Goal: Task Accomplishment & Management: Complete application form

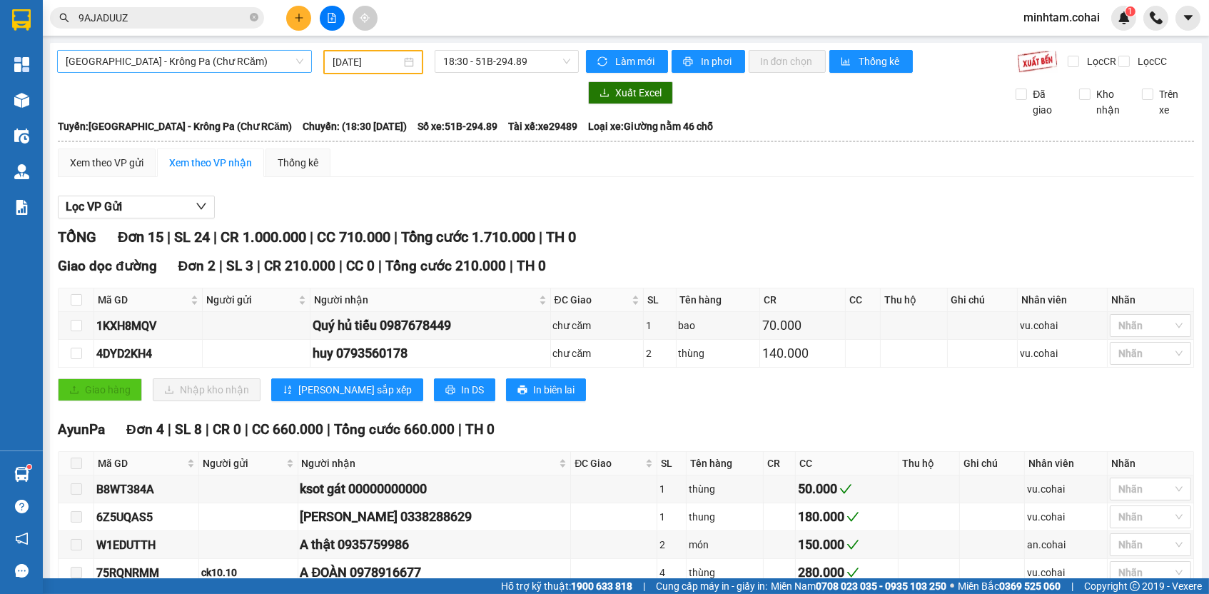
click at [275, 62] on span "[GEOGRAPHIC_DATA] - Krông Pa (Chư RCăm)" at bounding box center [185, 61] width 238 height 21
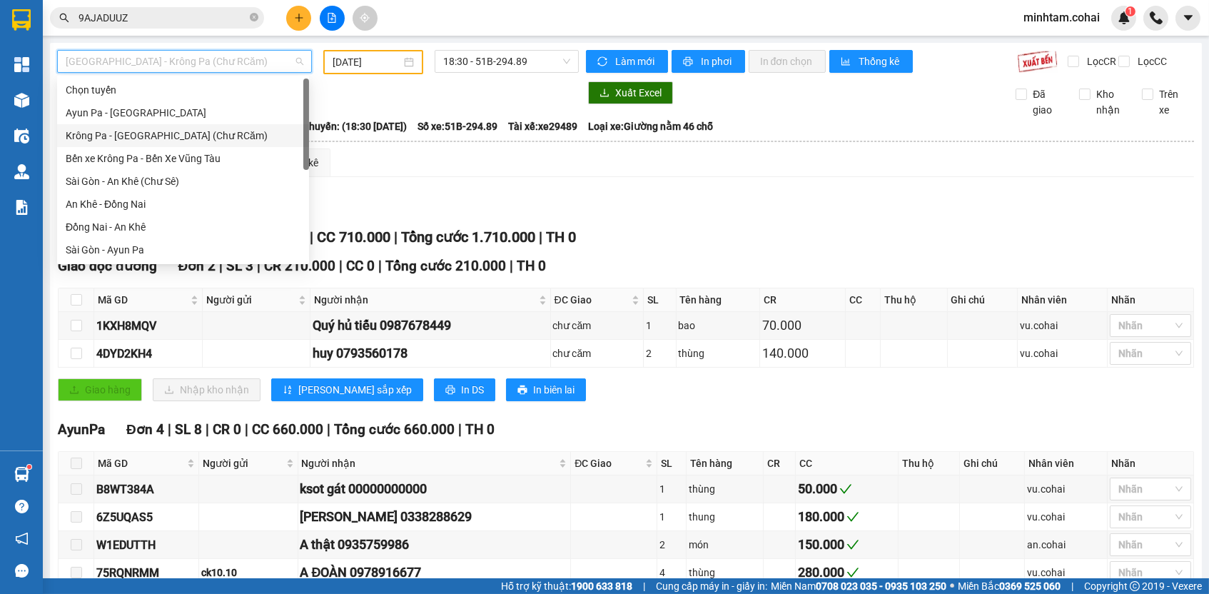
click at [189, 136] on div "Krông Pa - [GEOGRAPHIC_DATA] (Chư RCăm)" at bounding box center [183, 136] width 235 height 16
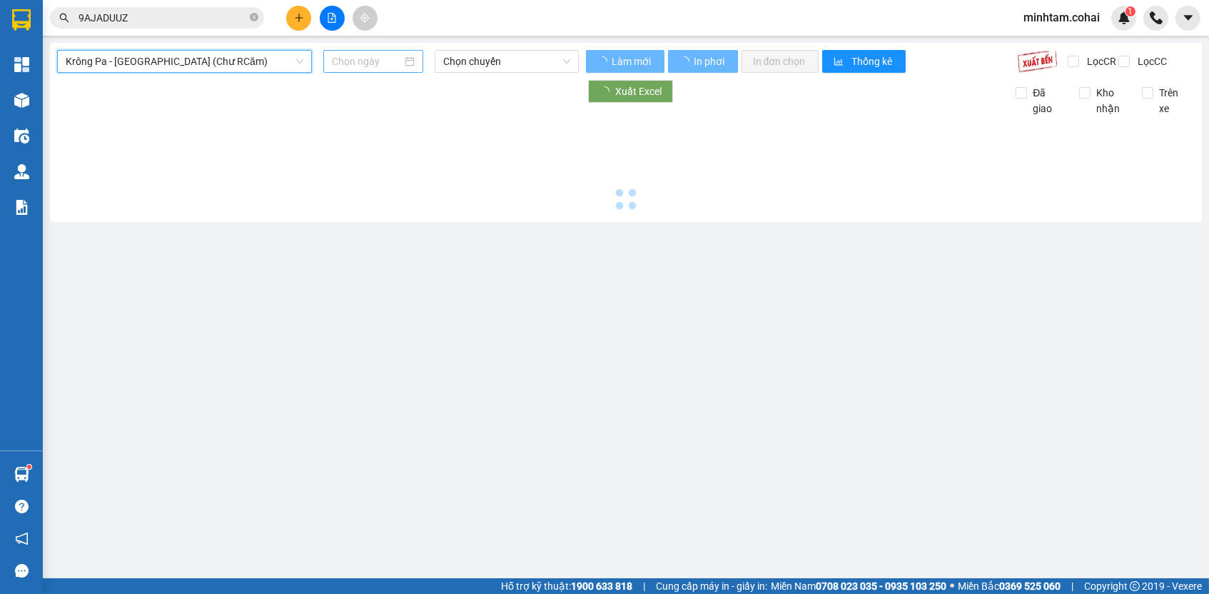
type input "[DATE]"
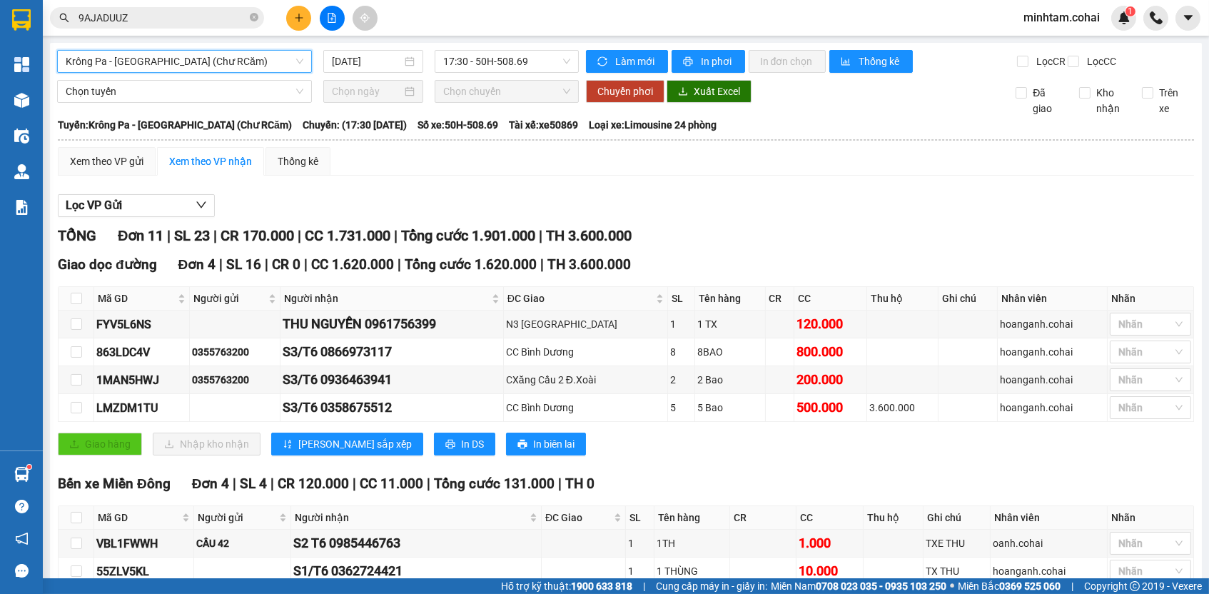
click at [173, 64] on span "Krông Pa - [GEOGRAPHIC_DATA] (Chư RCăm)" at bounding box center [185, 61] width 238 height 21
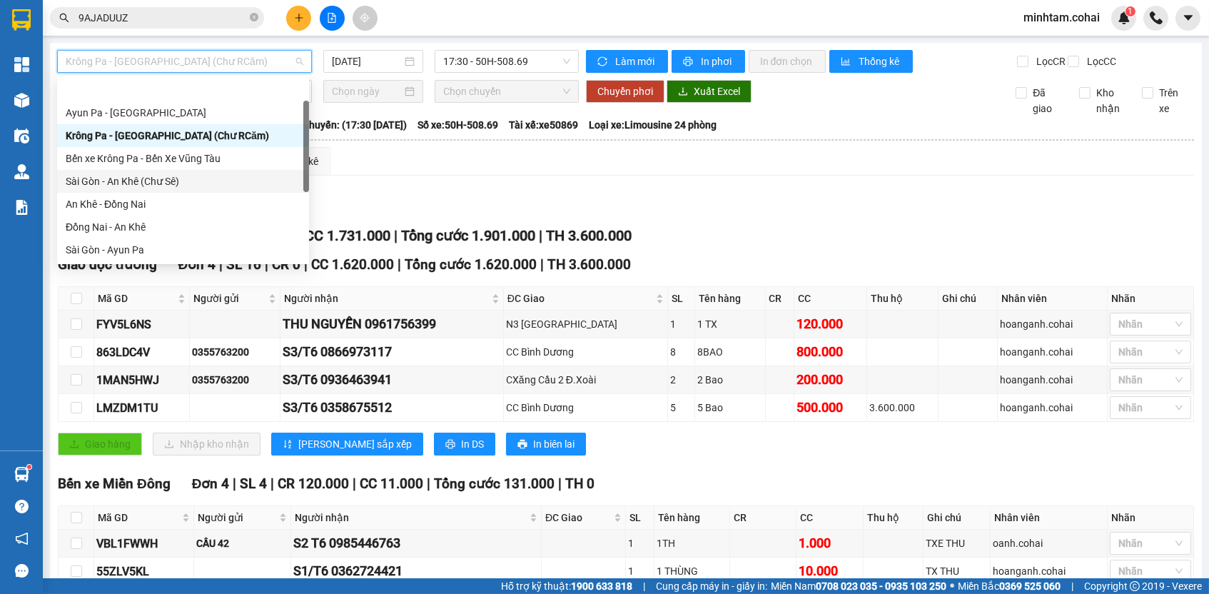
scroll to position [171, 0]
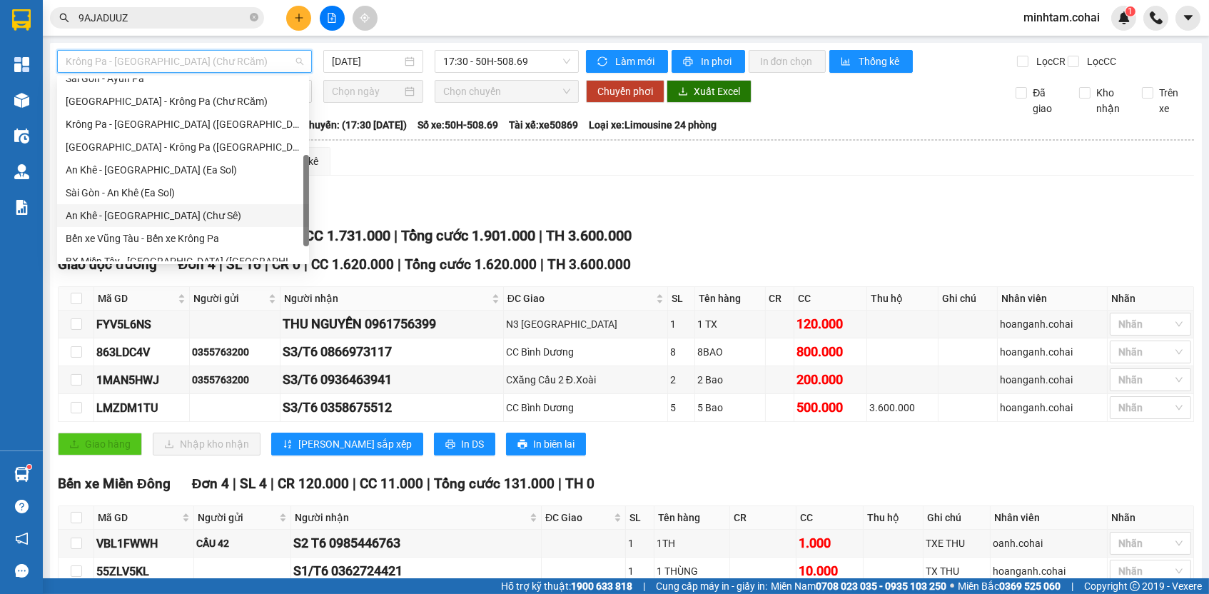
click at [181, 215] on div "An Khê - [GEOGRAPHIC_DATA] (Chư Sê)" at bounding box center [183, 216] width 235 height 16
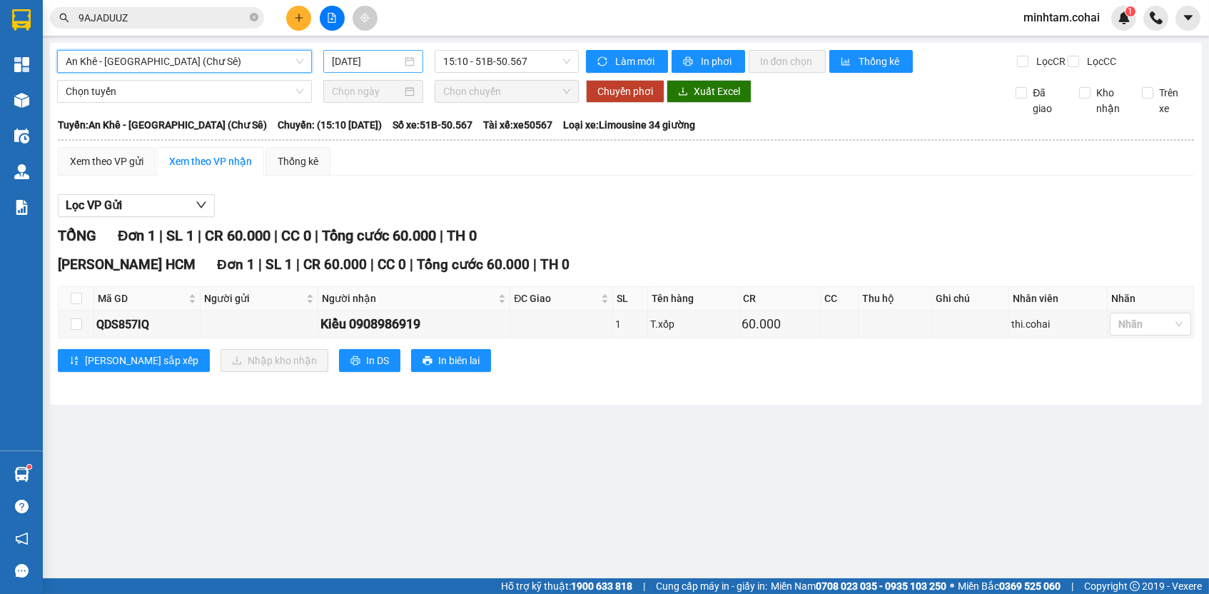
click at [383, 62] on input "[DATE]" at bounding box center [367, 62] width 70 height 16
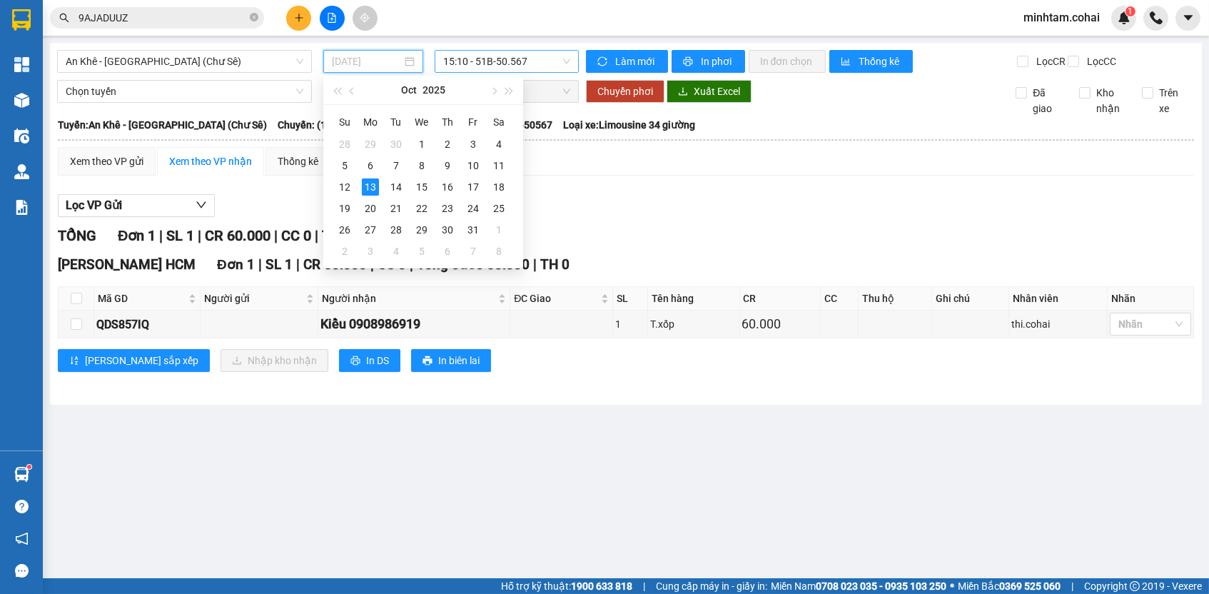
type input "[DATE]"
click at [672, 173] on div "Xem theo VP gửi Xem theo VP nhận Thống kê" at bounding box center [626, 161] width 1136 height 29
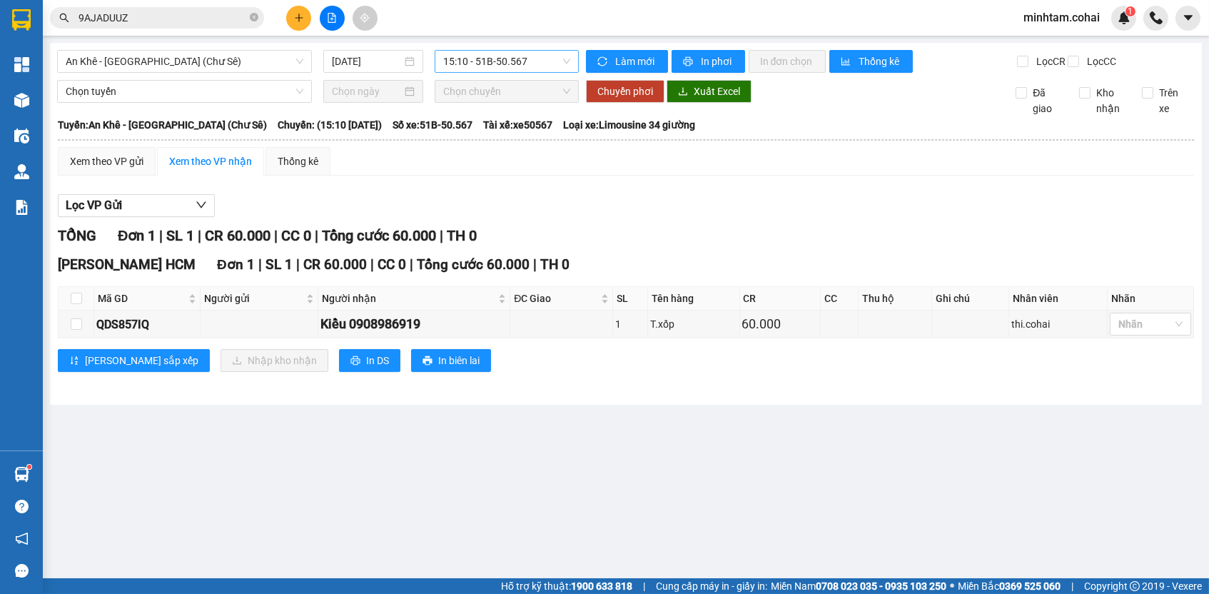
click at [460, 64] on span "15:10 - 51B-50.567" at bounding box center [506, 61] width 127 height 21
click at [508, 135] on div "15:40 - 50E-193.55" at bounding box center [498, 136] width 111 height 16
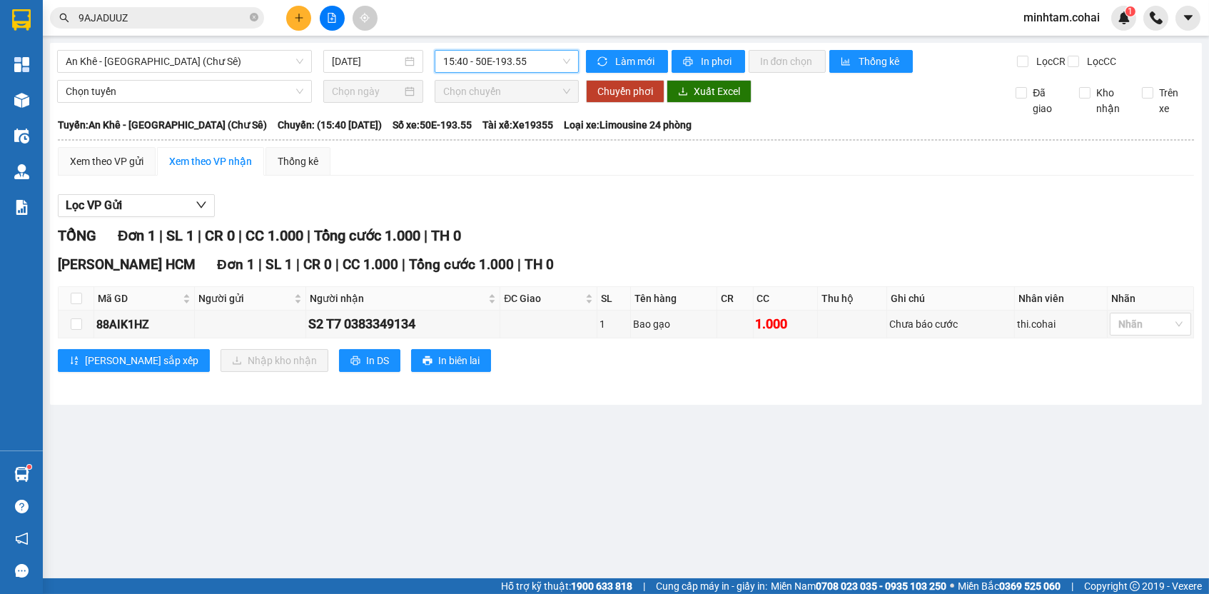
click at [512, 59] on span "15:40 - 50E-193.55" at bounding box center [506, 61] width 127 height 21
click at [516, 113] on div "15:10 - 51B-50.567" at bounding box center [498, 113] width 111 height 16
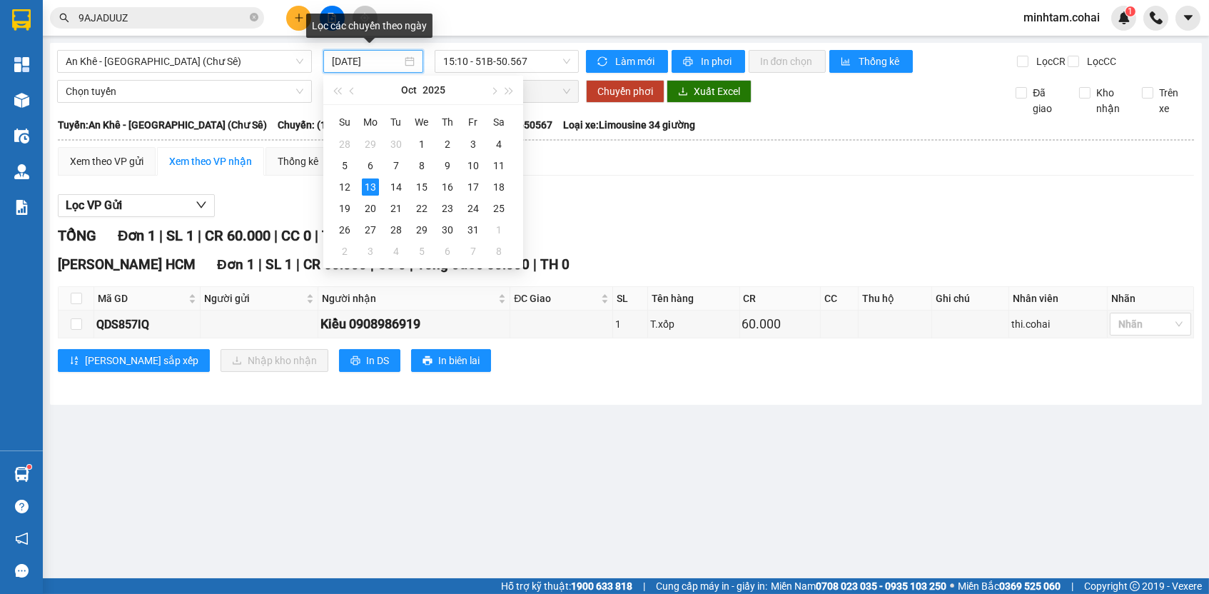
click at [397, 65] on input "[DATE]" at bounding box center [367, 62] width 70 height 16
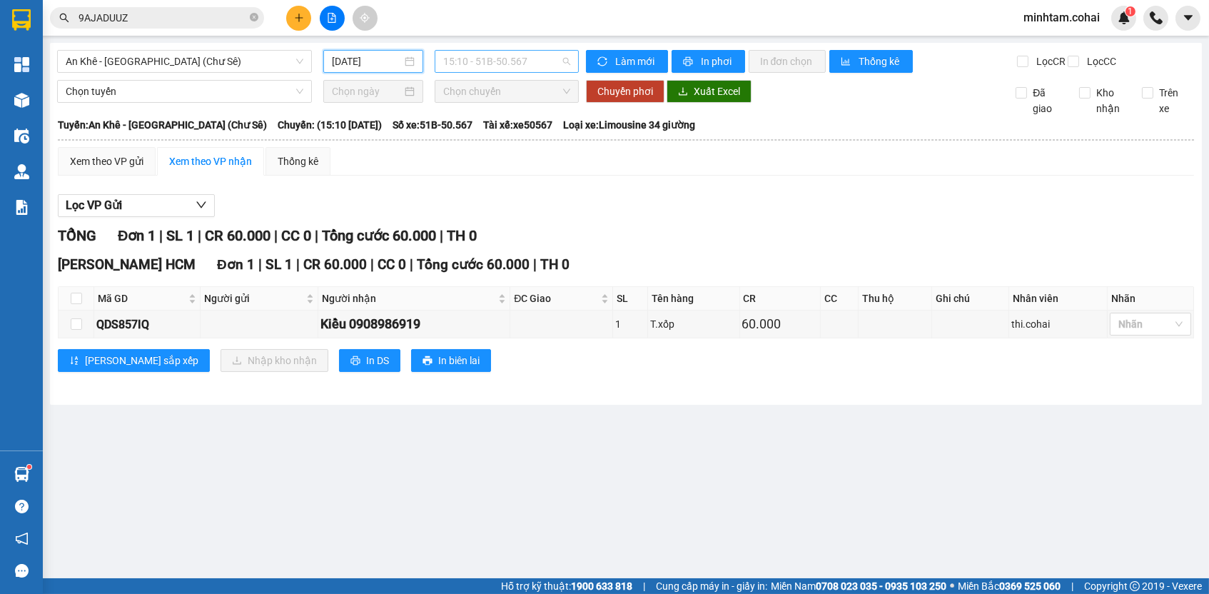
click at [543, 65] on span "15:10 - 51B-50.567" at bounding box center [506, 61] width 127 height 21
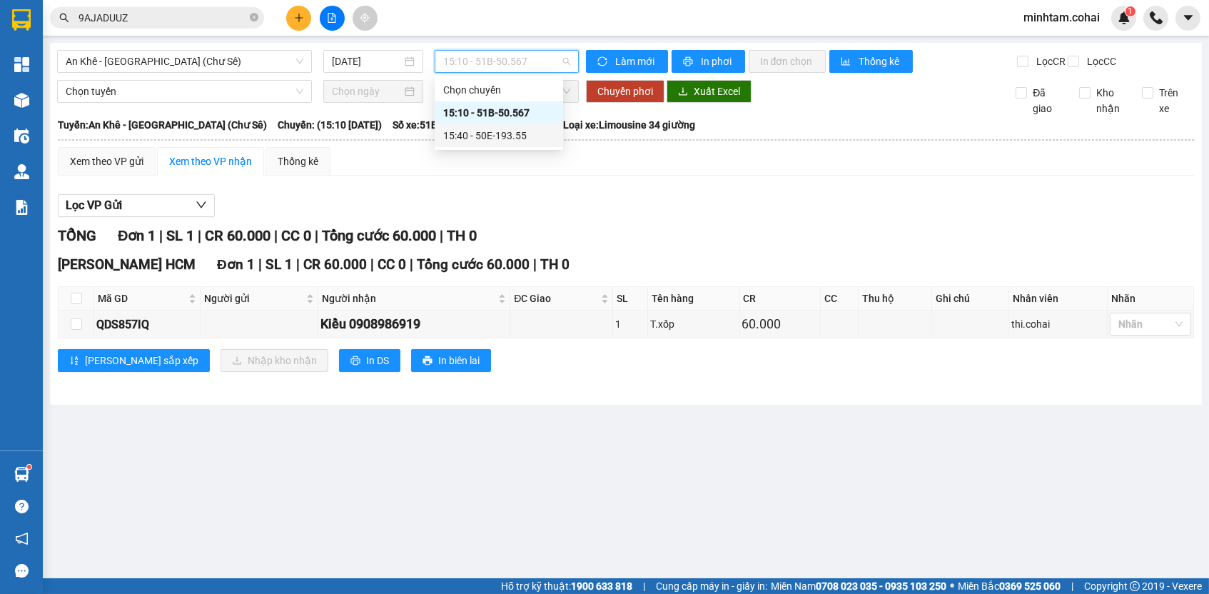
click at [540, 125] on div "15:40 - 50E-193.55" at bounding box center [499, 135] width 128 height 23
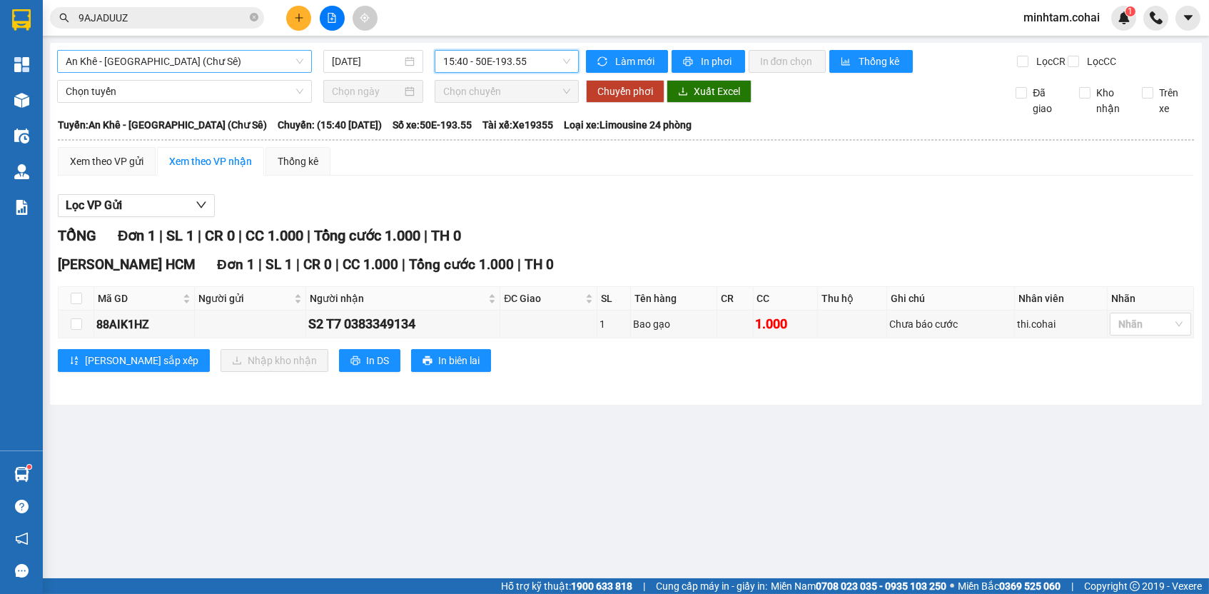
click at [253, 64] on span "An Khê - [GEOGRAPHIC_DATA] (Chư Sê)" at bounding box center [185, 61] width 238 height 21
click at [216, 65] on span "An Khê - [GEOGRAPHIC_DATA] (Chư Sê)" at bounding box center [185, 61] width 238 height 21
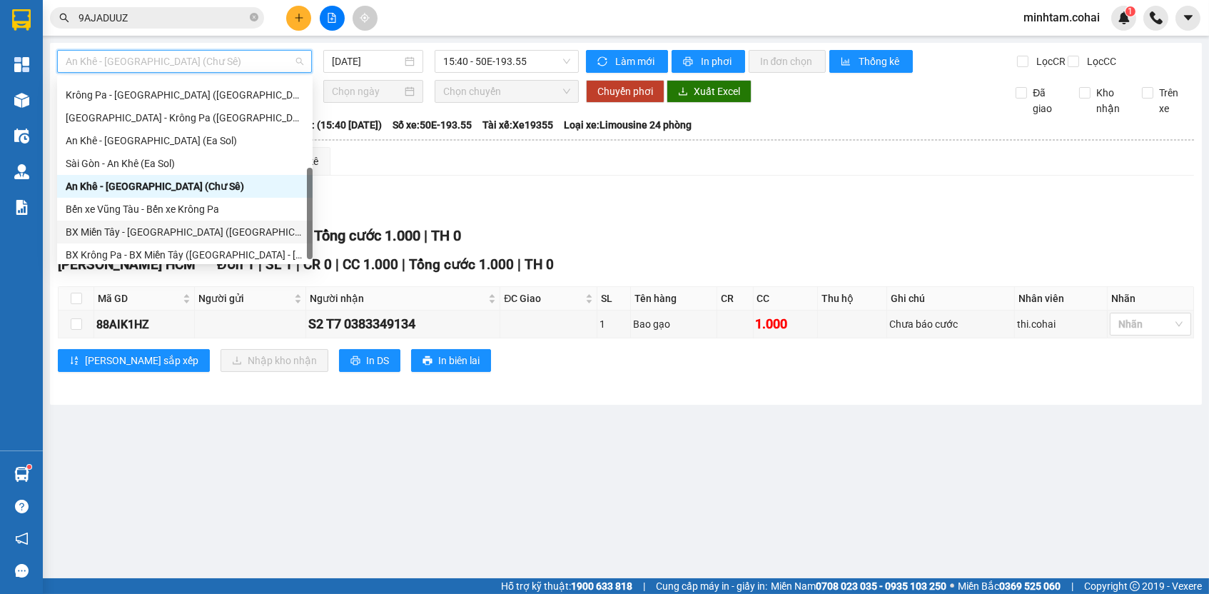
scroll to position [200, 0]
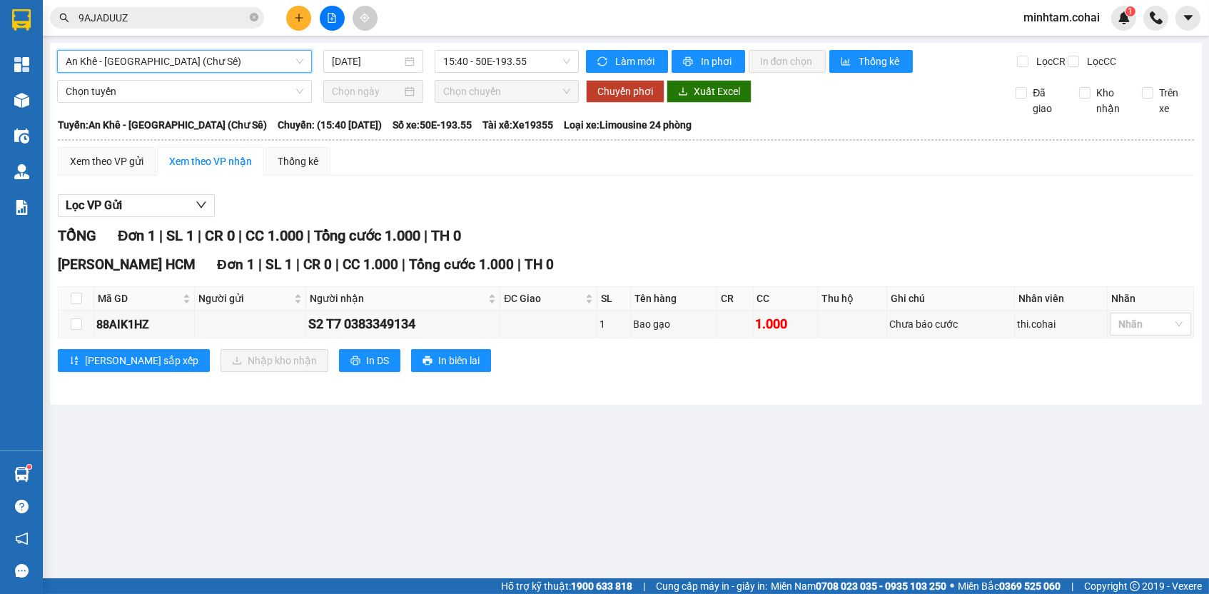
click at [635, 415] on main "An Khê - [GEOGRAPHIC_DATA] ([GEOGRAPHIC_DATA]) An Khê - [GEOGRAPHIC_DATA] (Chư …" at bounding box center [604, 289] width 1209 height 578
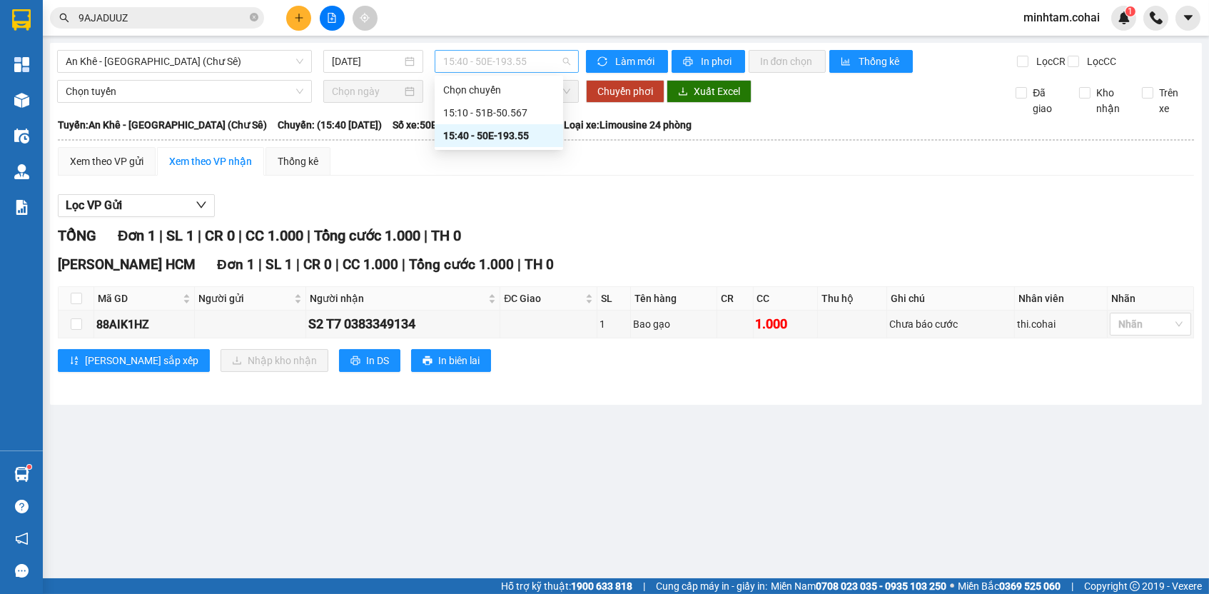
click at [482, 61] on span "15:40 - 50E-193.55" at bounding box center [506, 61] width 127 height 21
click at [512, 108] on div "15:10 - 51B-50.567" at bounding box center [498, 113] width 111 height 16
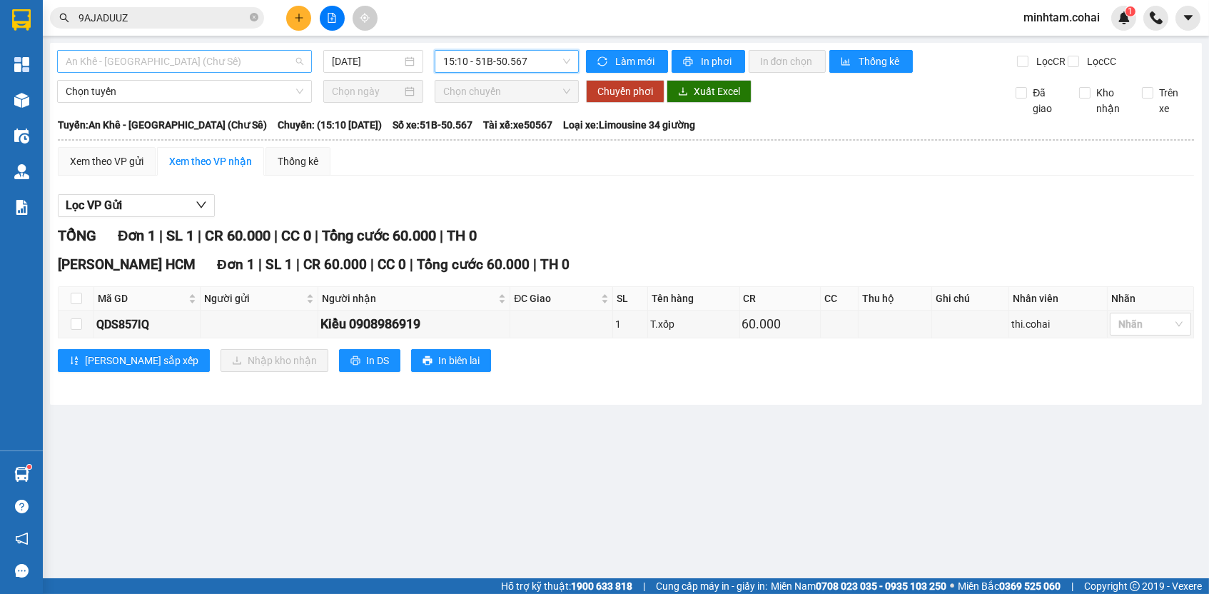
click at [251, 59] on span "An Khê - [GEOGRAPHIC_DATA] (Chư Sê)" at bounding box center [185, 61] width 238 height 21
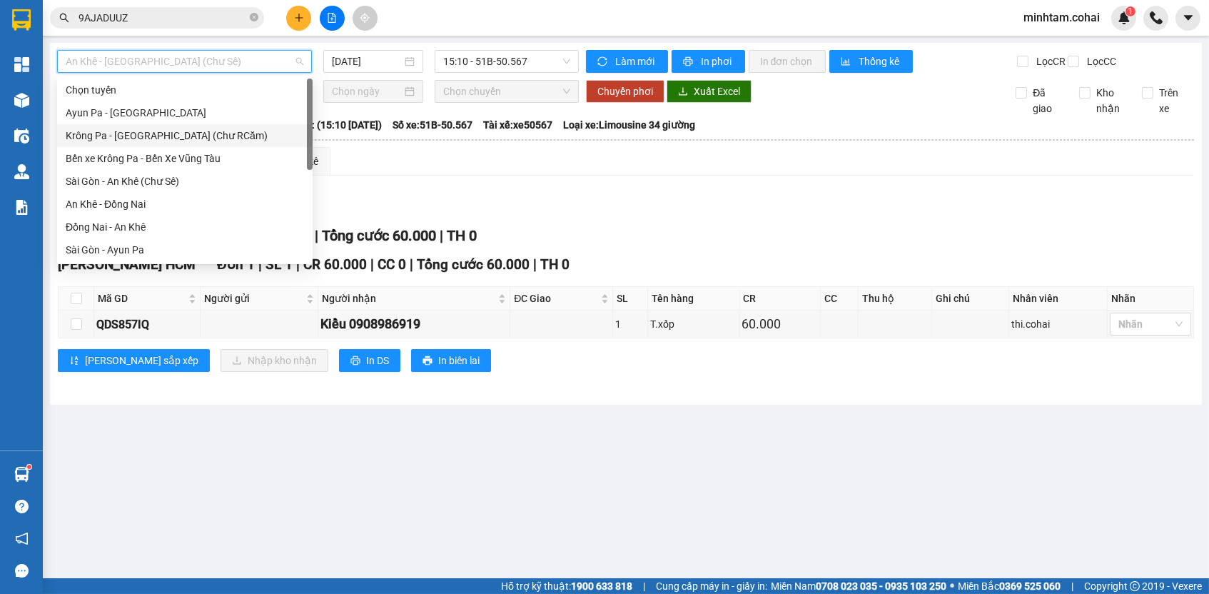
click at [211, 139] on div "Krông Pa - [GEOGRAPHIC_DATA] (Chư RCăm)" at bounding box center [185, 136] width 238 height 16
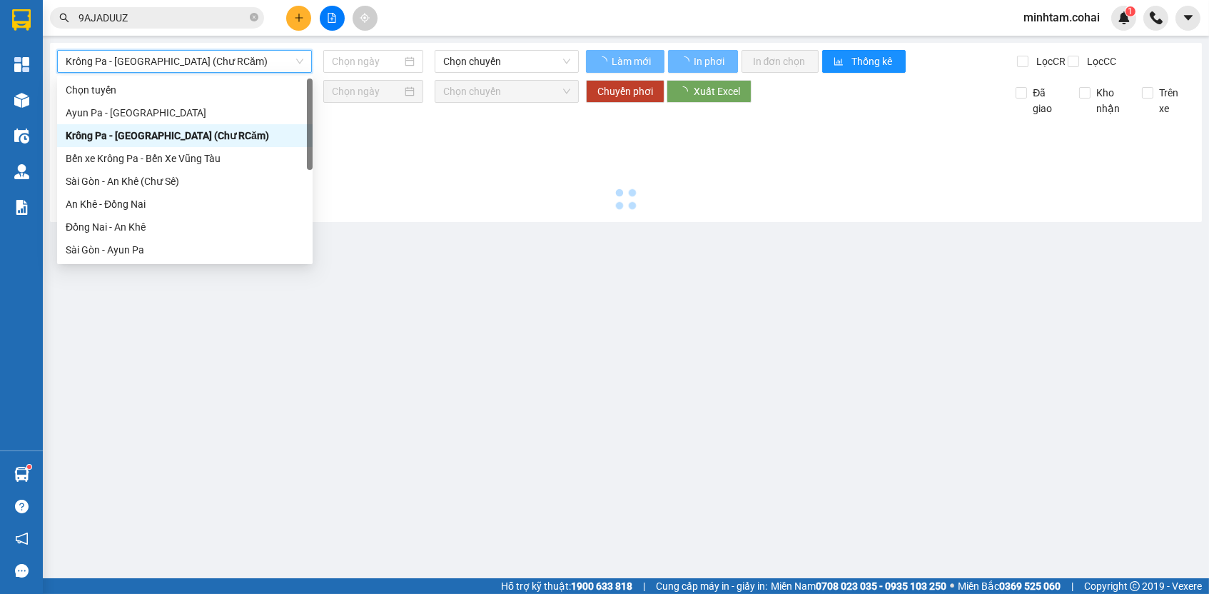
type input "[DATE]"
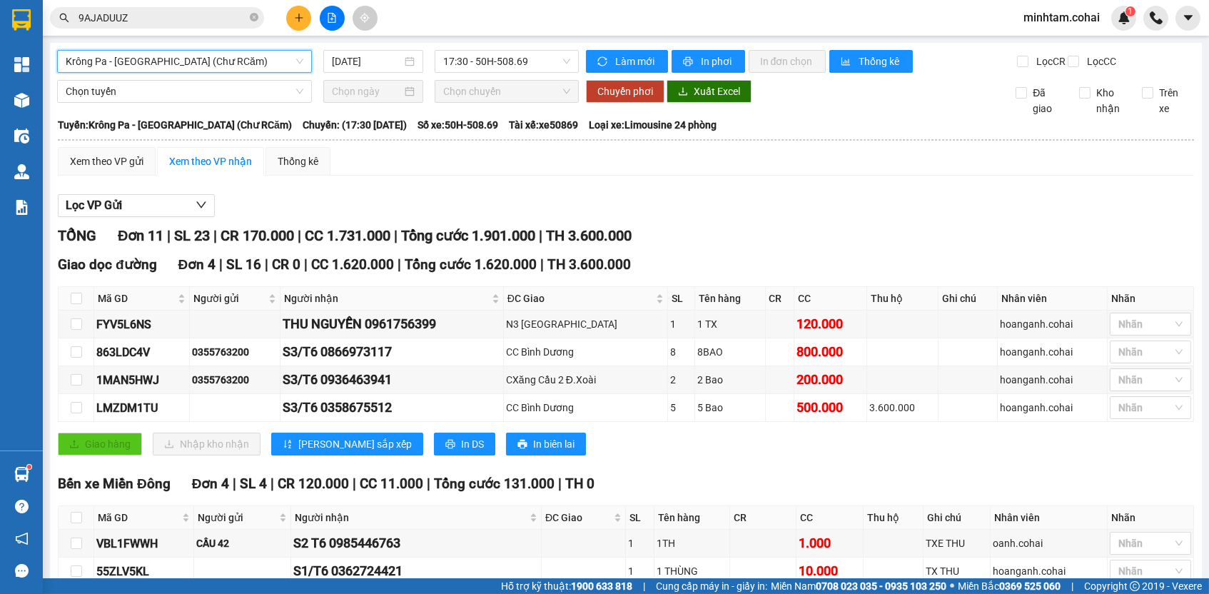
click at [233, 68] on span "Krông Pa - [GEOGRAPHIC_DATA] (Chư RCăm)" at bounding box center [185, 61] width 238 height 21
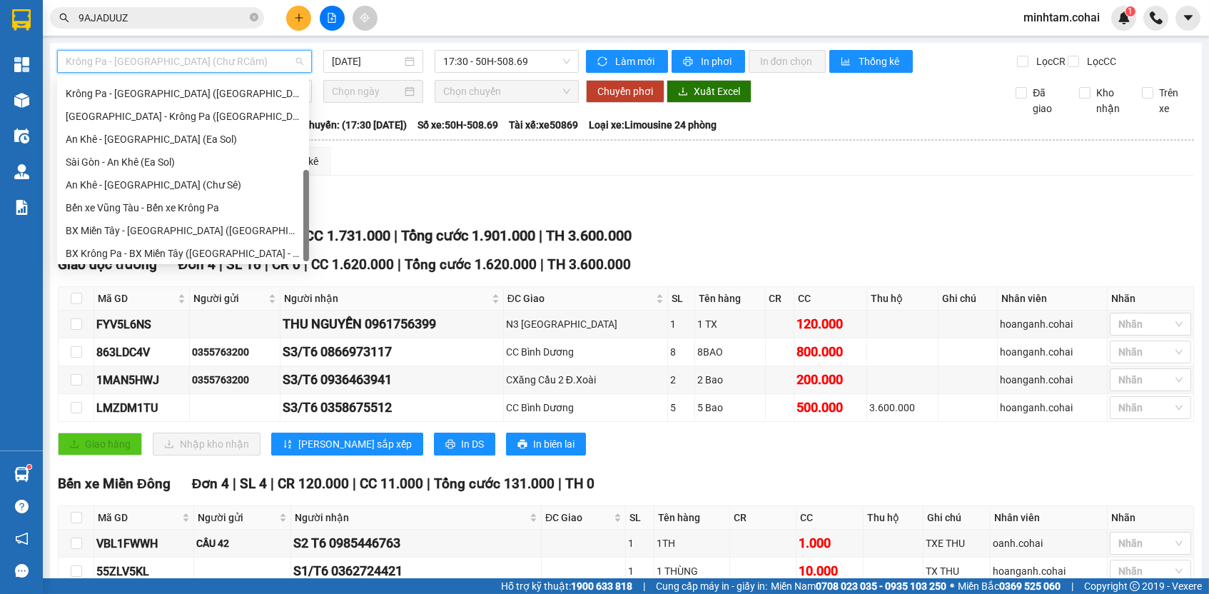
scroll to position [200, 0]
click at [193, 202] on div "Bến xe Vũng Tàu - Bến xe Krông Pa" at bounding box center [183, 210] width 235 height 16
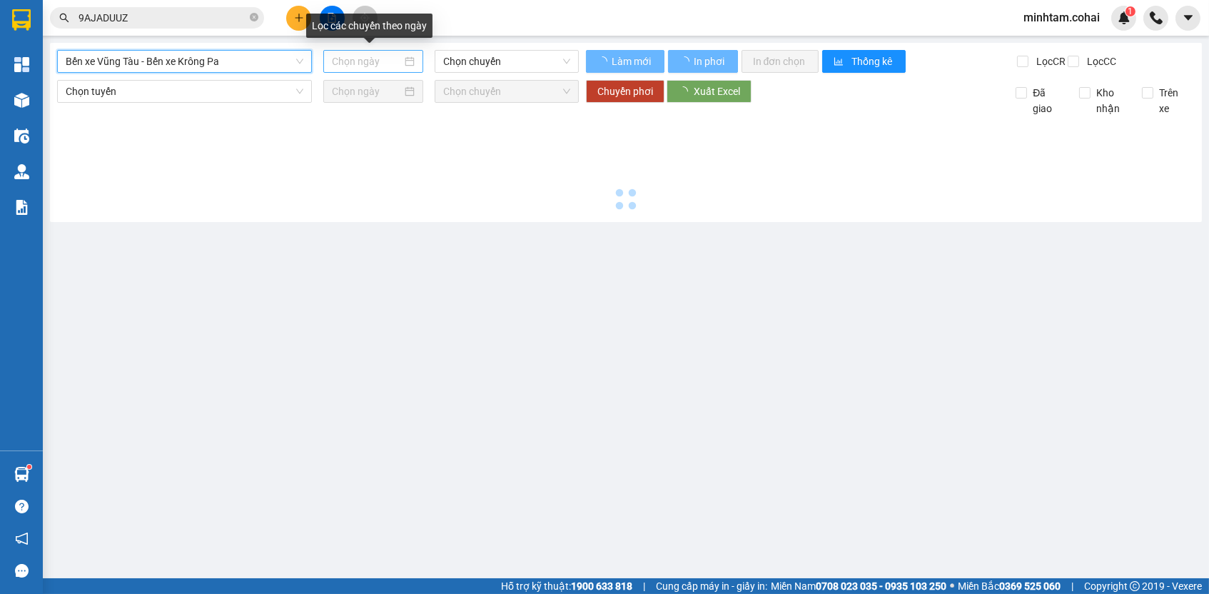
click at [349, 59] on input at bounding box center [367, 62] width 70 height 16
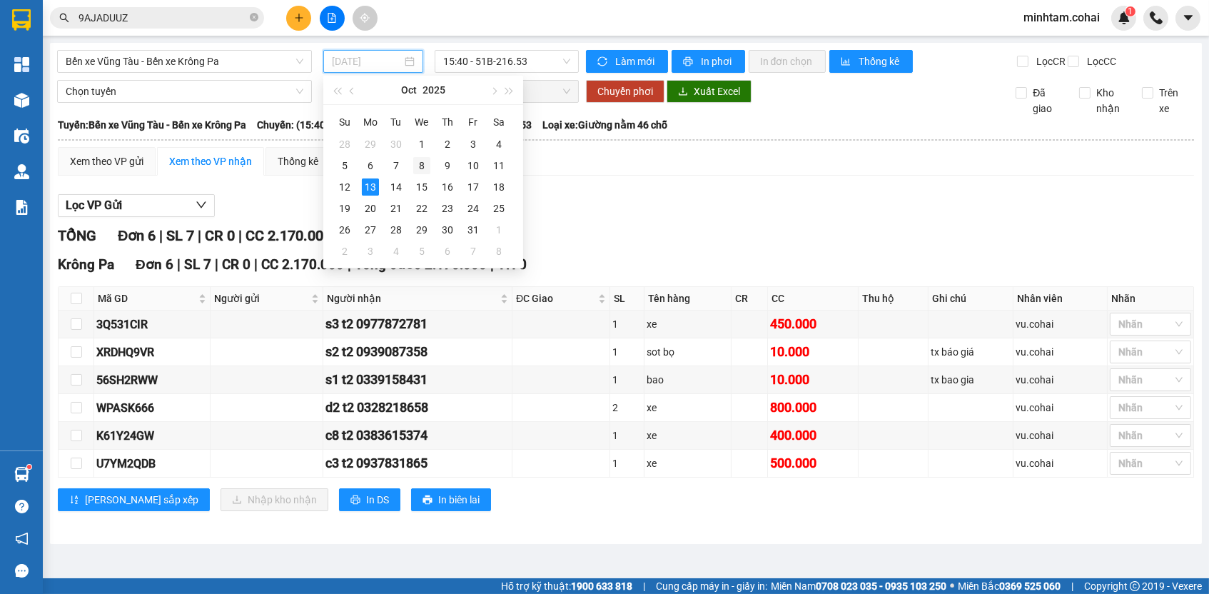
click at [423, 171] on div "8" at bounding box center [421, 165] width 17 height 17
type input "[DATE]"
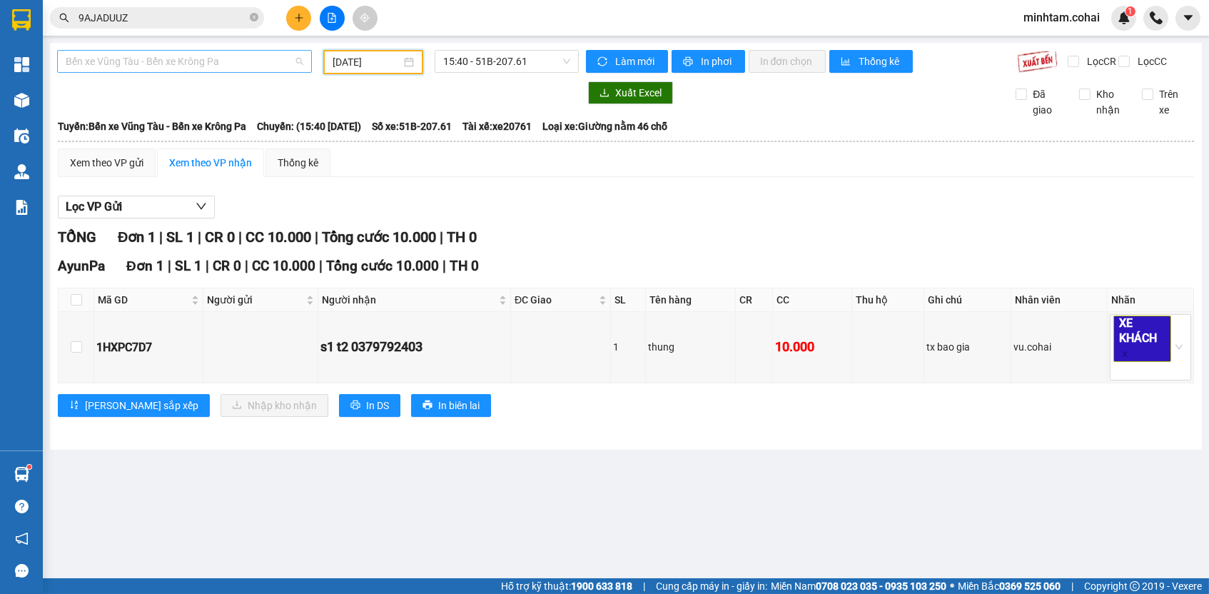
click at [198, 56] on span "Bến xe Vũng Tàu - Bến xe Krông Pa" at bounding box center [185, 61] width 238 height 21
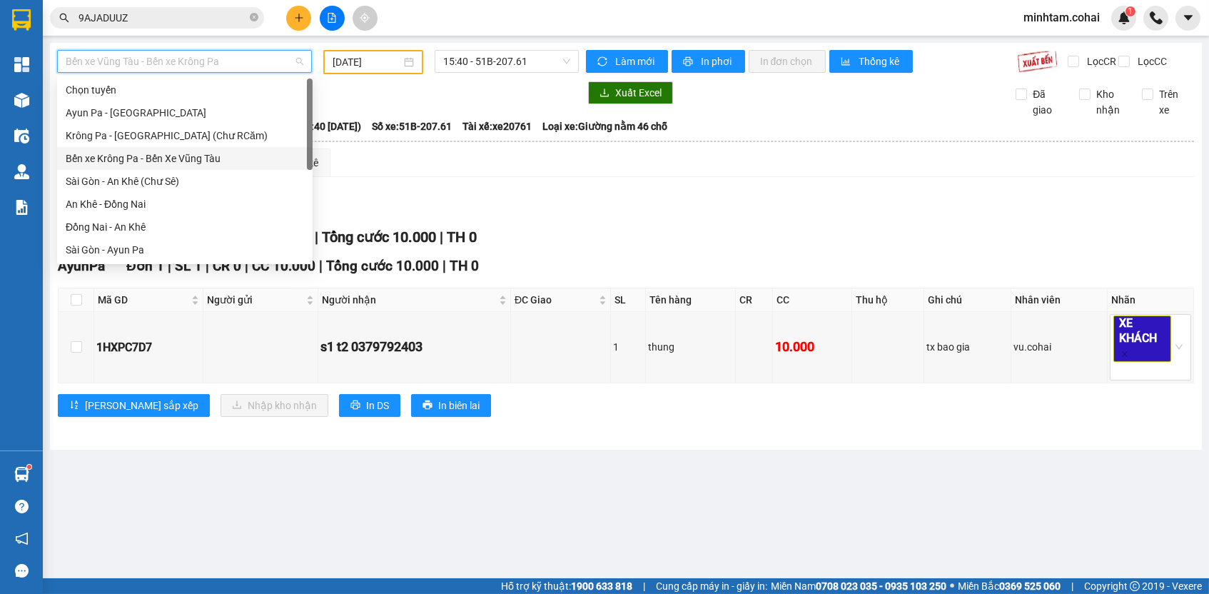
click at [188, 156] on div "Bến xe Krông Pa - Bến Xe Vũng Tàu" at bounding box center [185, 159] width 238 height 16
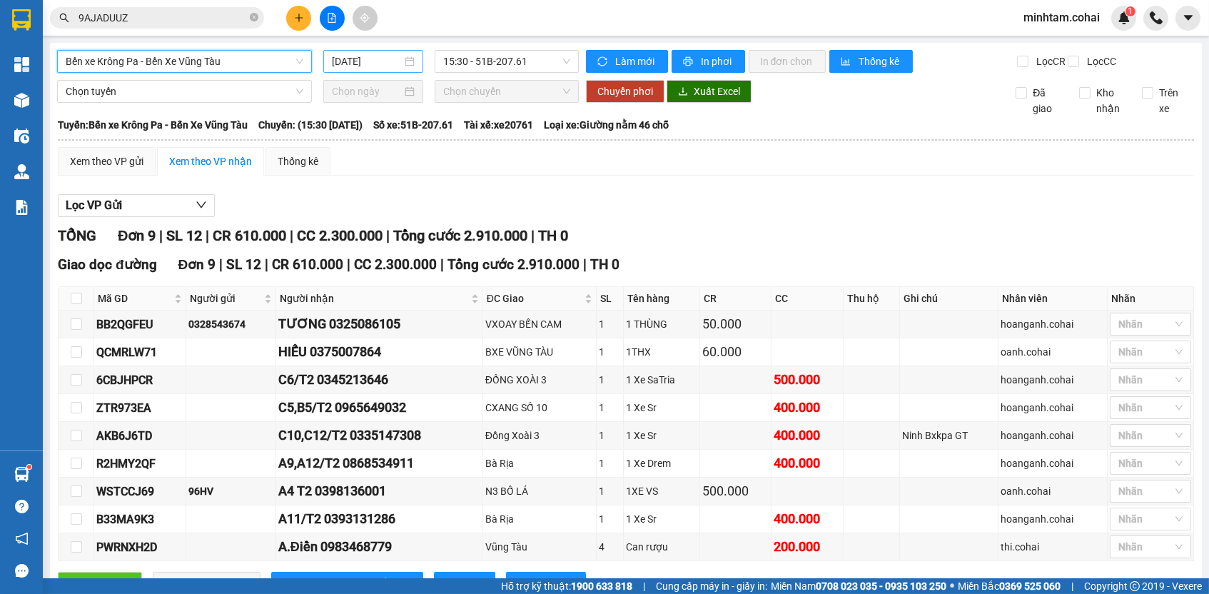
click at [381, 64] on input "[DATE]" at bounding box center [367, 62] width 70 height 16
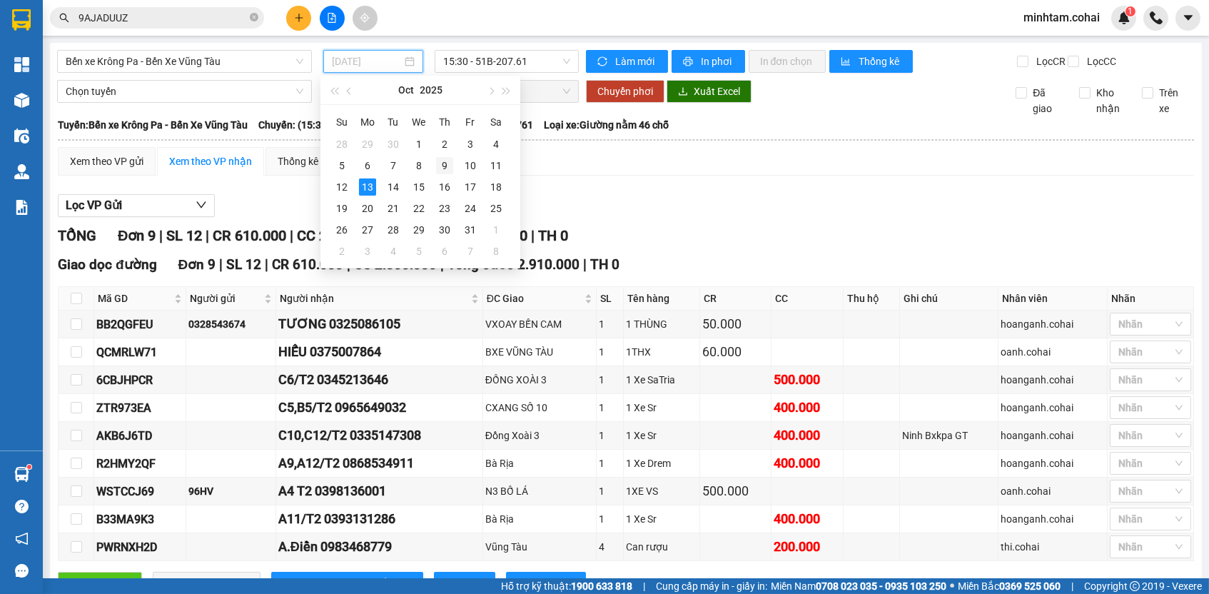
click at [445, 160] on div "9" at bounding box center [444, 165] width 17 height 17
type input "[DATE]"
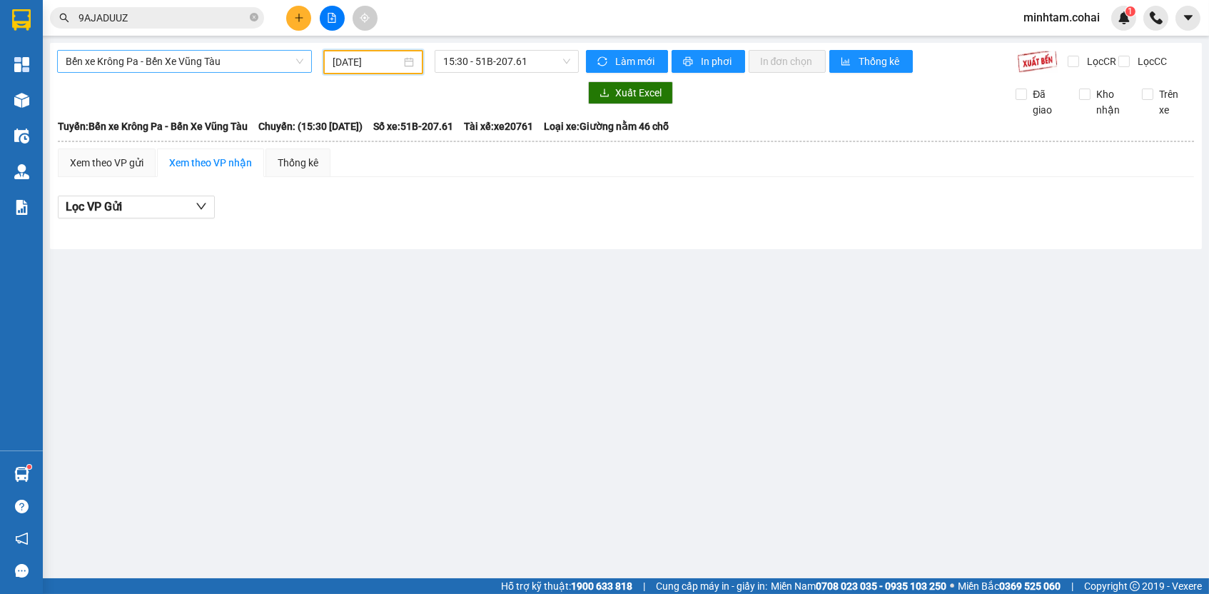
click at [265, 65] on span "Bến xe Krông Pa - Bến Xe Vũng Tàu" at bounding box center [185, 61] width 238 height 21
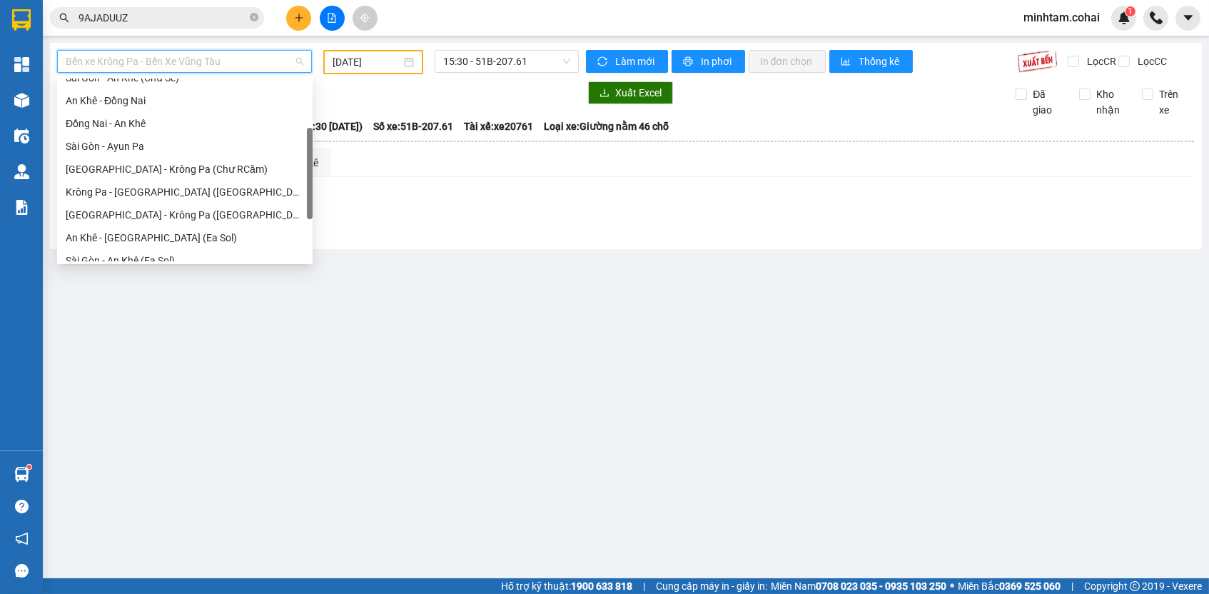
scroll to position [100, 0]
click at [216, 173] on div "[GEOGRAPHIC_DATA] - Krông Pa (Chư RCăm)" at bounding box center [185, 173] width 238 height 16
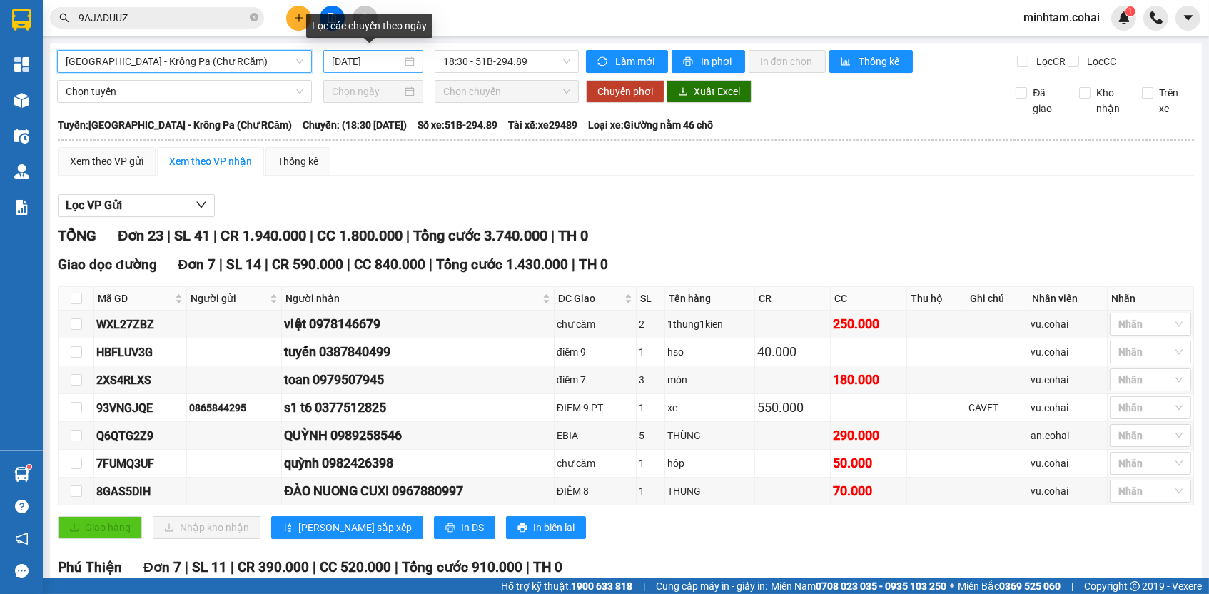
click at [351, 63] on input "[DATE]" at bounding box center [367, 62] width 70 height 16
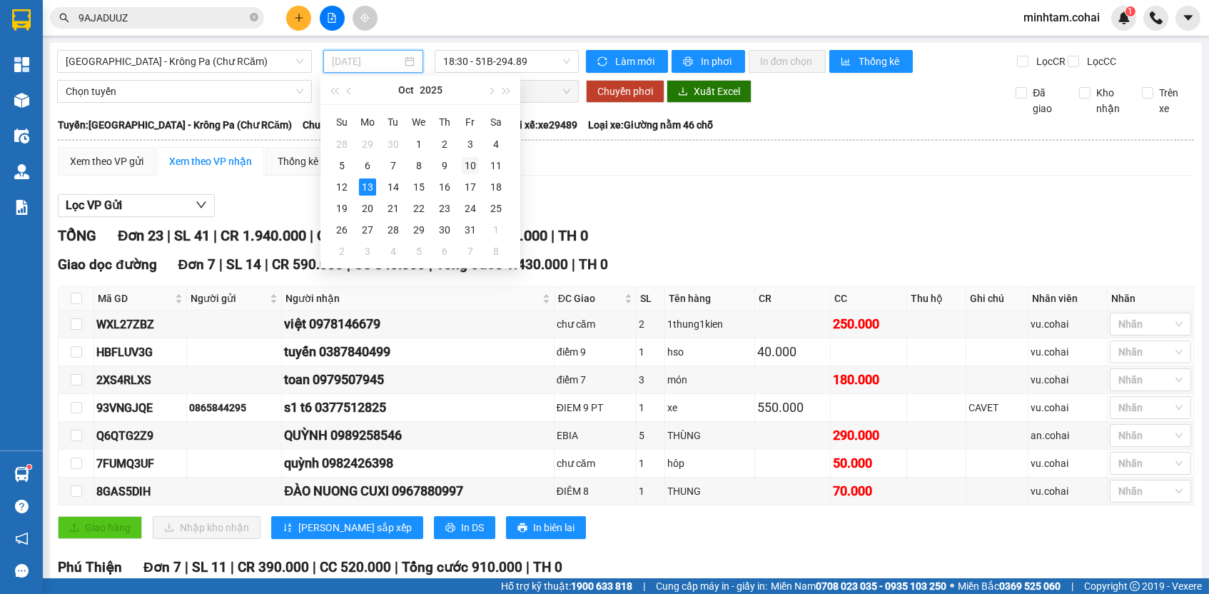
click at [463, 165] on div "10" at bounding box center [470, 165] width 17 height 17
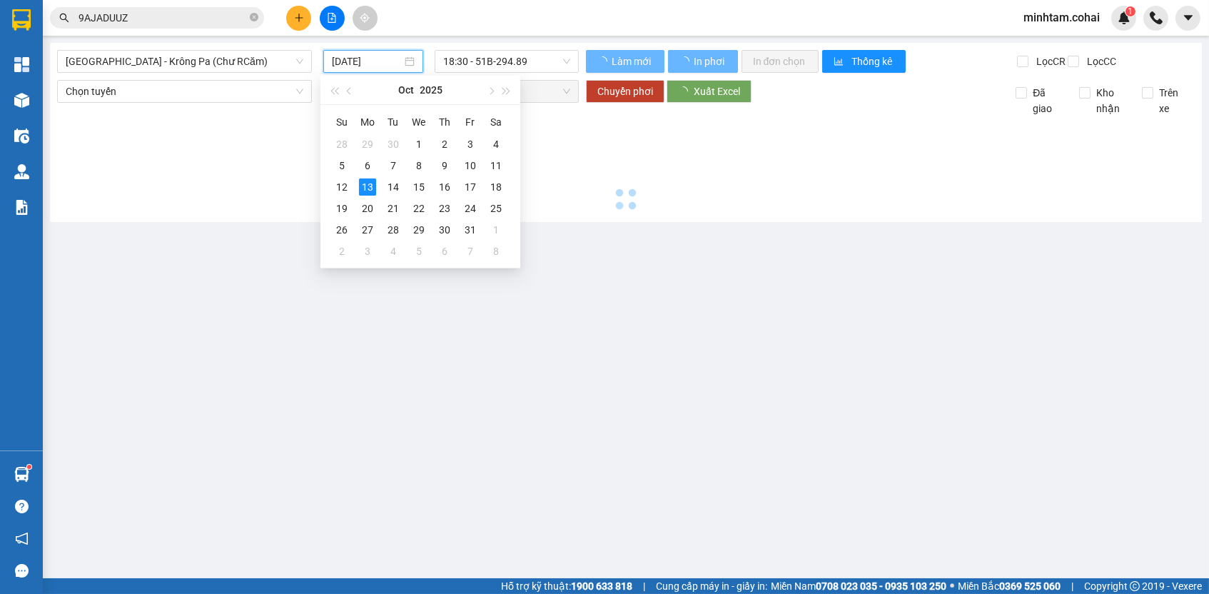
type input "[DATE]"
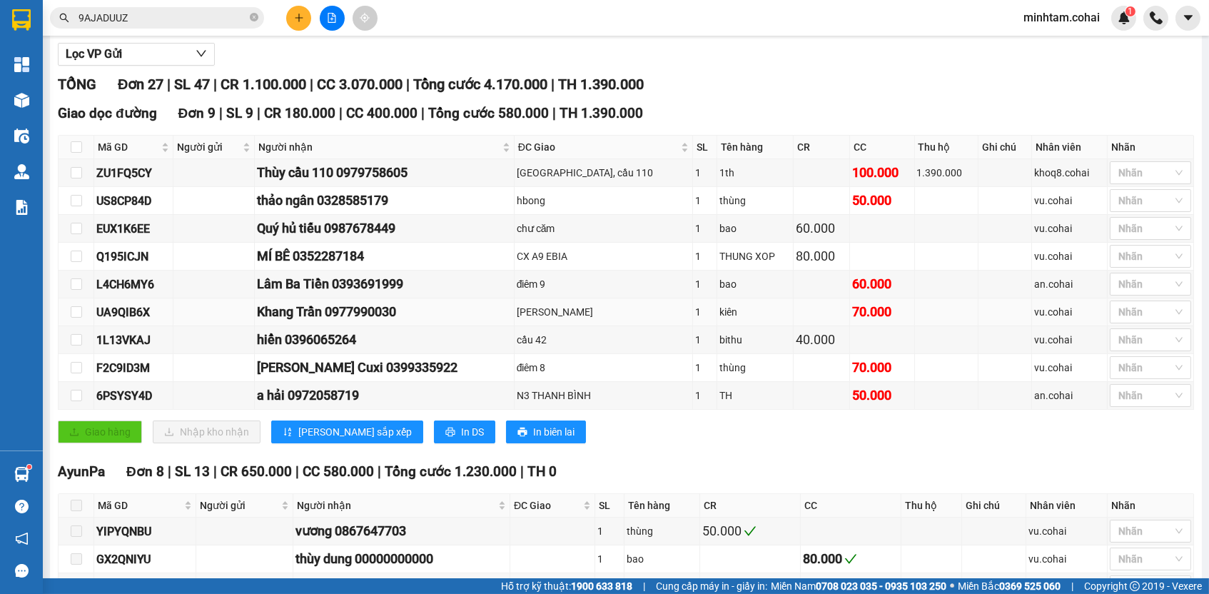
scroll to position [216, 0]
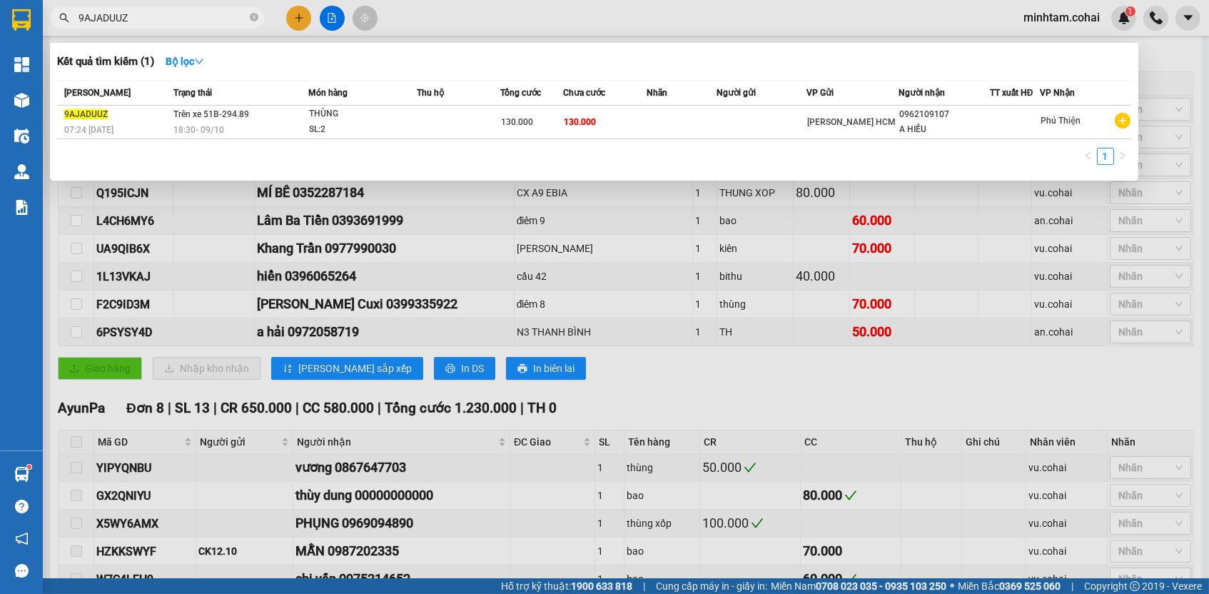
paste input "ZU1FQ5CY"
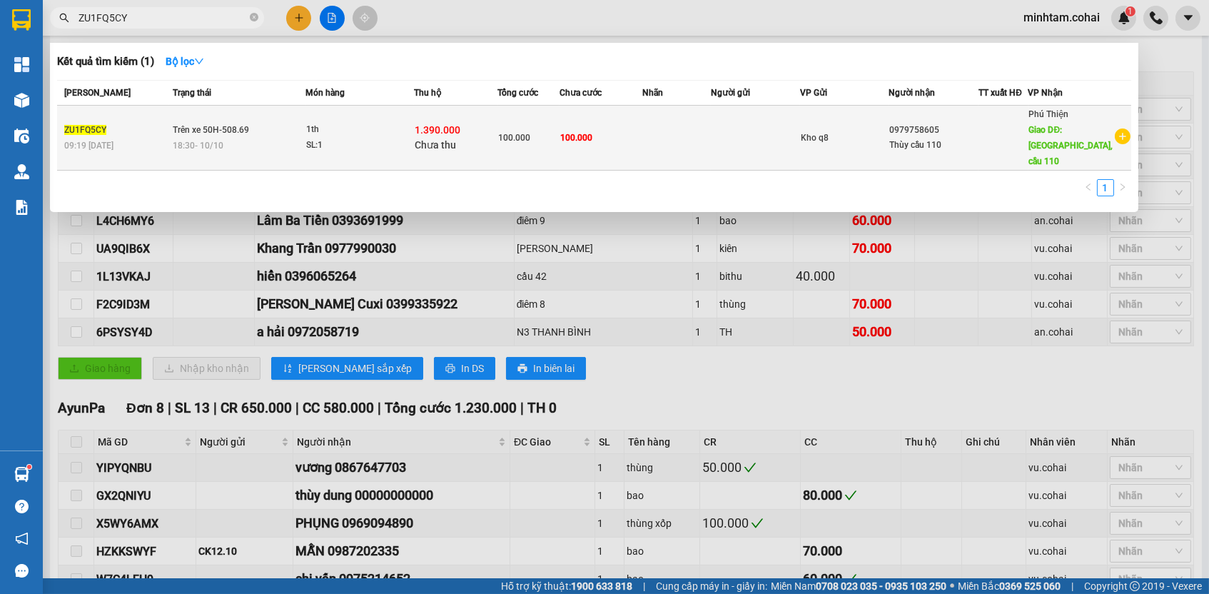
type input "ZU1FQ5CY"
click at [634, 118] on td "100.000" at bounding box center [601, 138] width 83 height 65
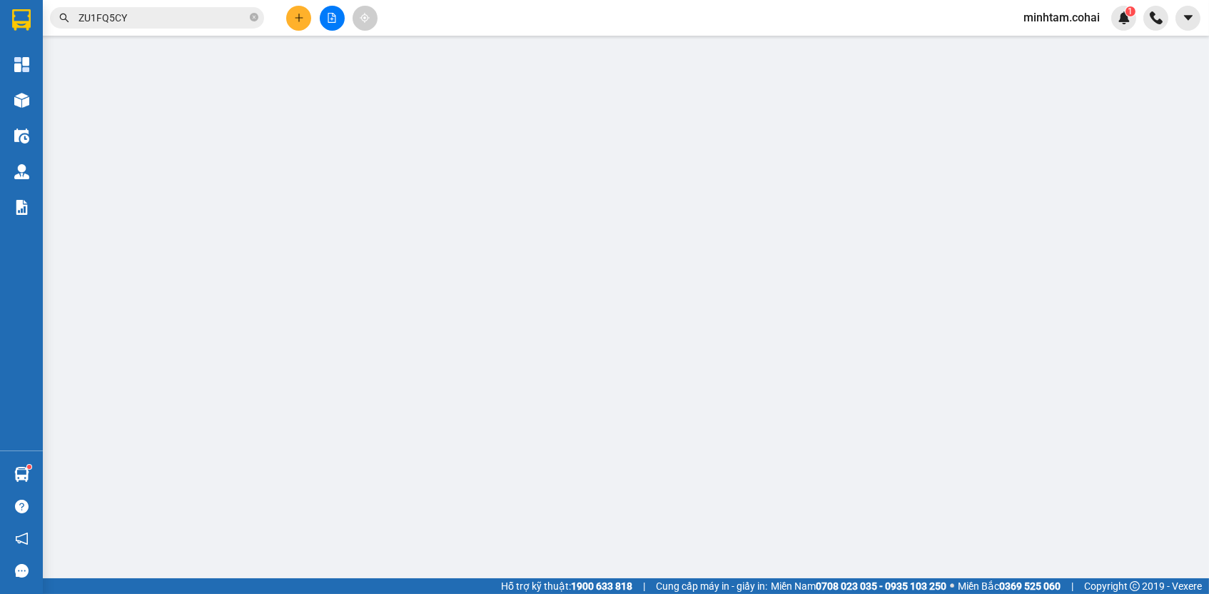
type input "0979758605"
type input "Thùy cầu 110"
type input "[GEOGRAPHIC_DATA], cầu 110"
type input "1.390.000"
type input "0"
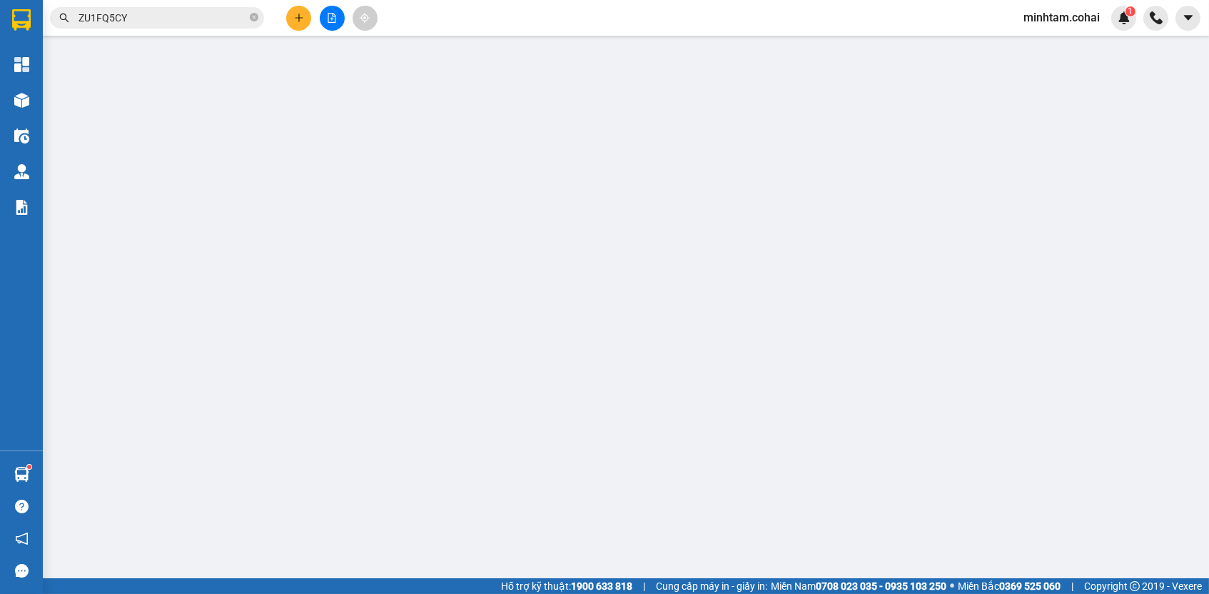
type input "100.000"
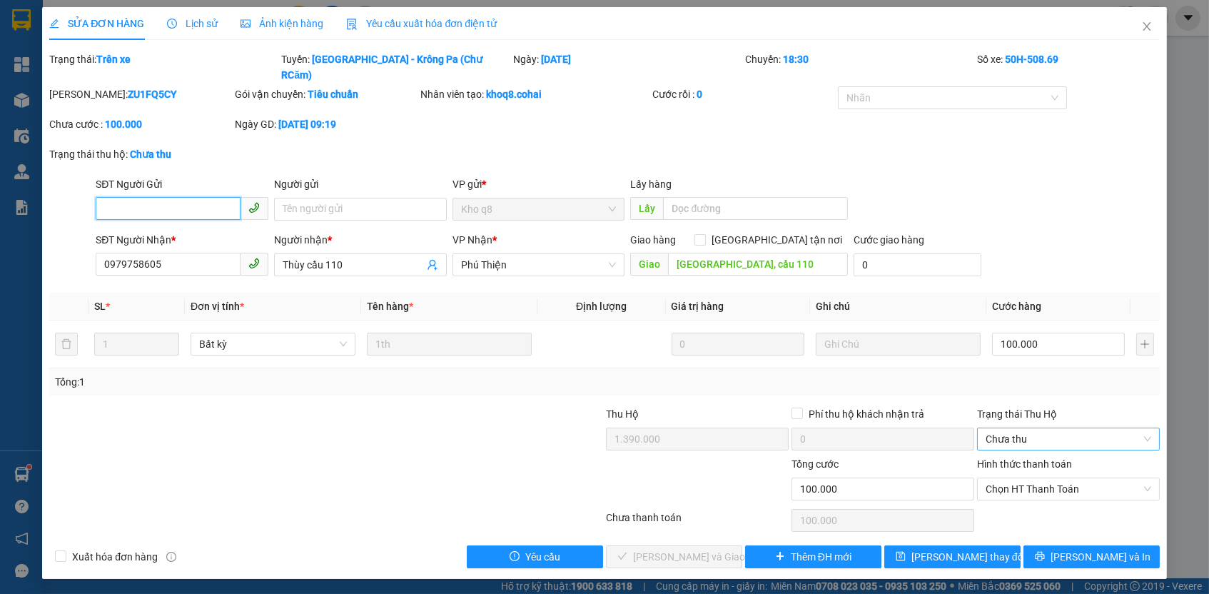
click at [1047, 428] on span "Chưa thu" at bounding box center [1069, 438] width 166 height 21
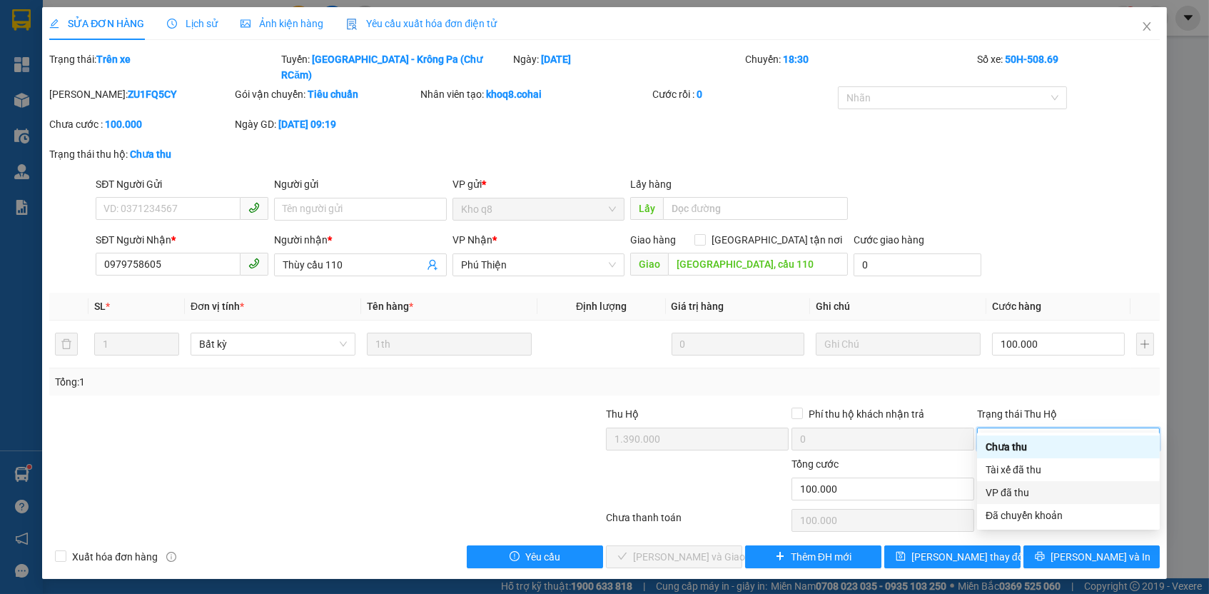
click at [1021, 498] on div "VP đã thu" at bounding box center [1069, 493] width 166 height 16
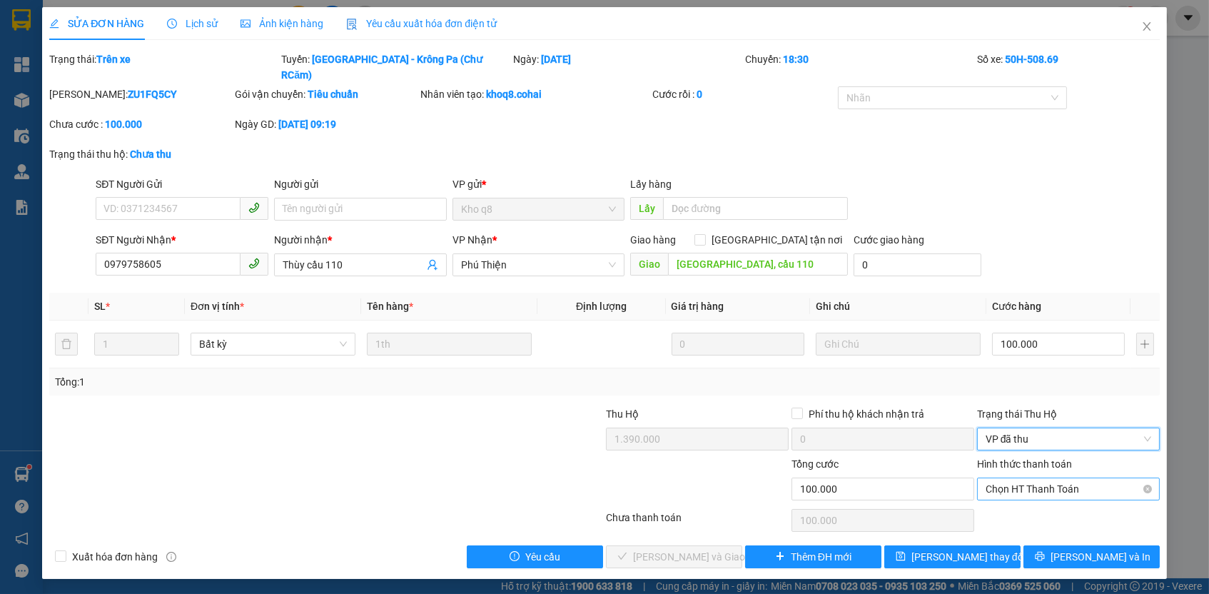
click at [1015, 478] on span "Chọn HT Thanh Toán" at bounding box center [1069, 488] width 166 height 21
click at [1011, 495] on div "Tại văn phòng" at bounding box center [1069, 497] width 166 height 16
type input "0"
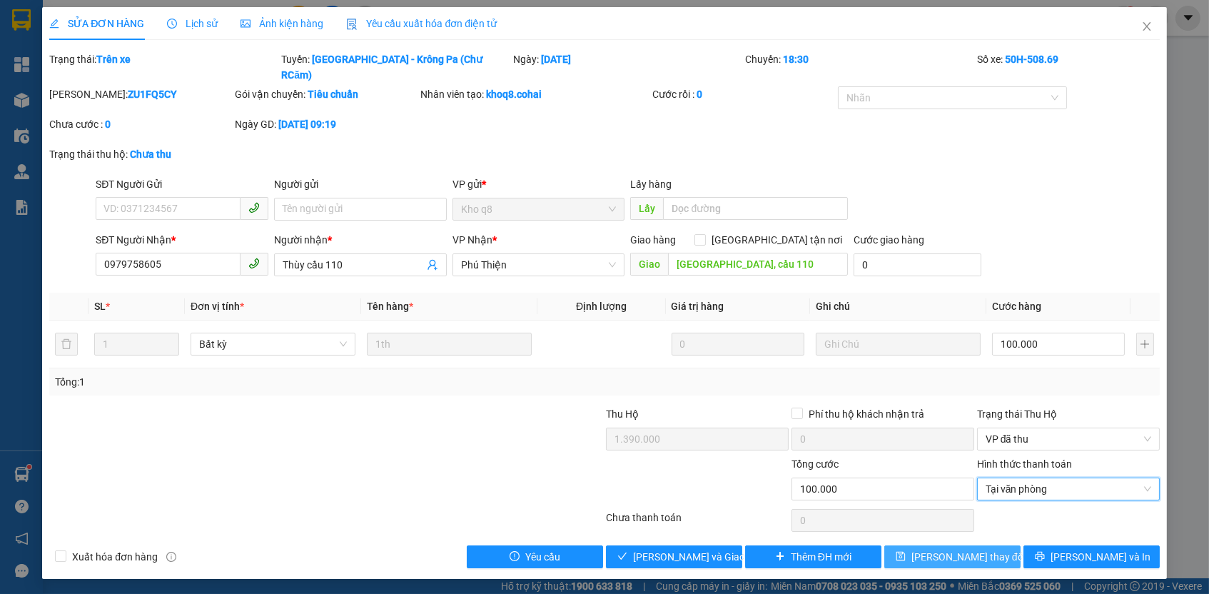
click at [989, 549] on span "[PERSON_NAME] thay đổi" at bounding box center [969, 557] width 114 height 16
click at [986, 549] on span "[PERSON_NAME] thay đổi" at bounding box center [969, 557] width 114 height 16
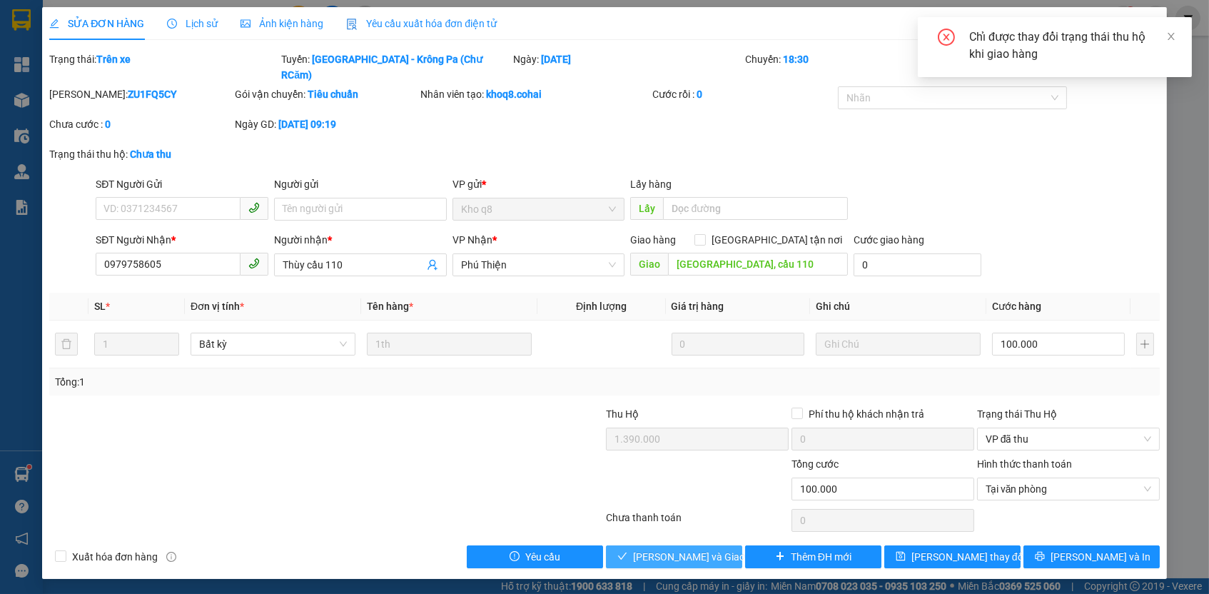
click at [717, 549] on span "[PERSON_NAME] và Giao hàng" at bounding box center [701, 557] width 137 height 16
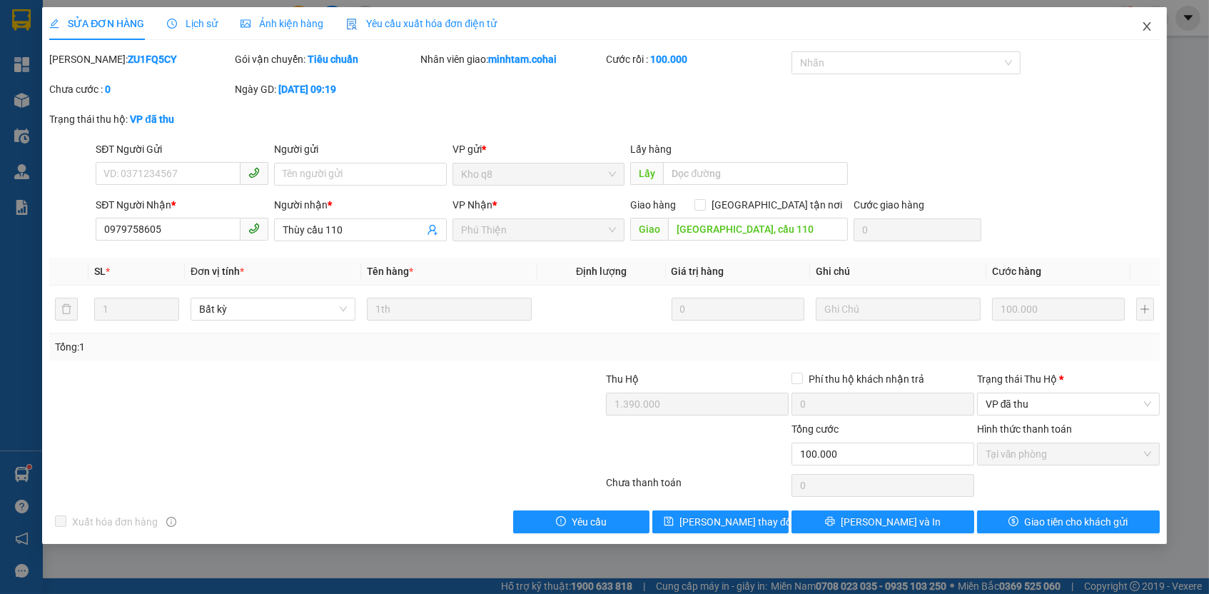
click at [1143, 23] on icon "close" at bounding box center [1146, 26] width 11 height 11
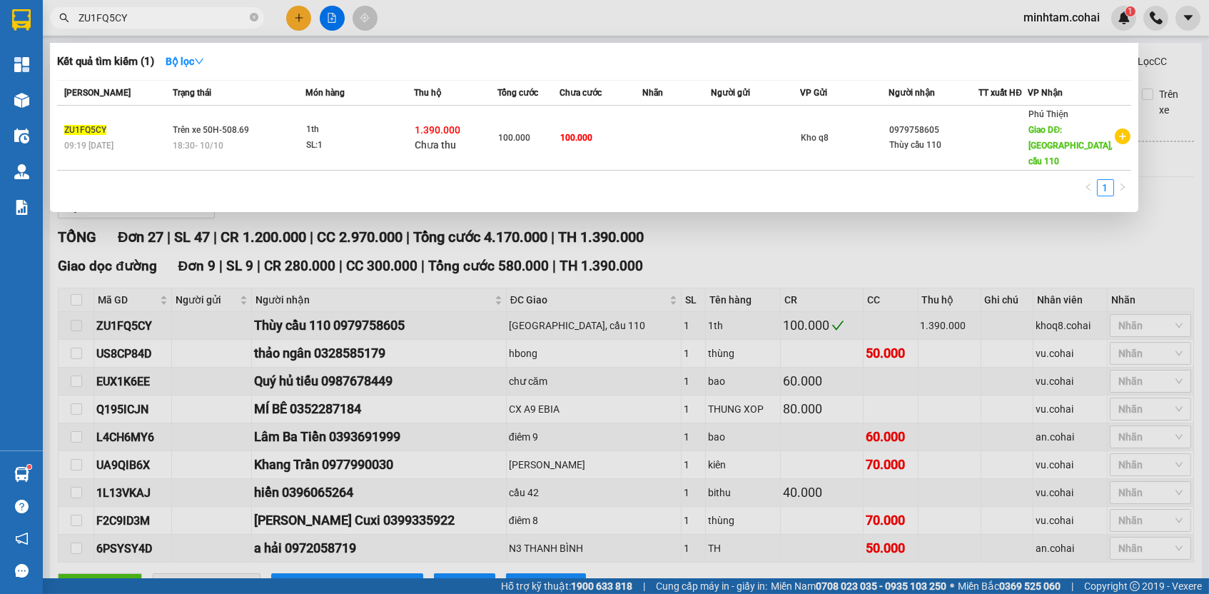
paste input "US8CP84D"
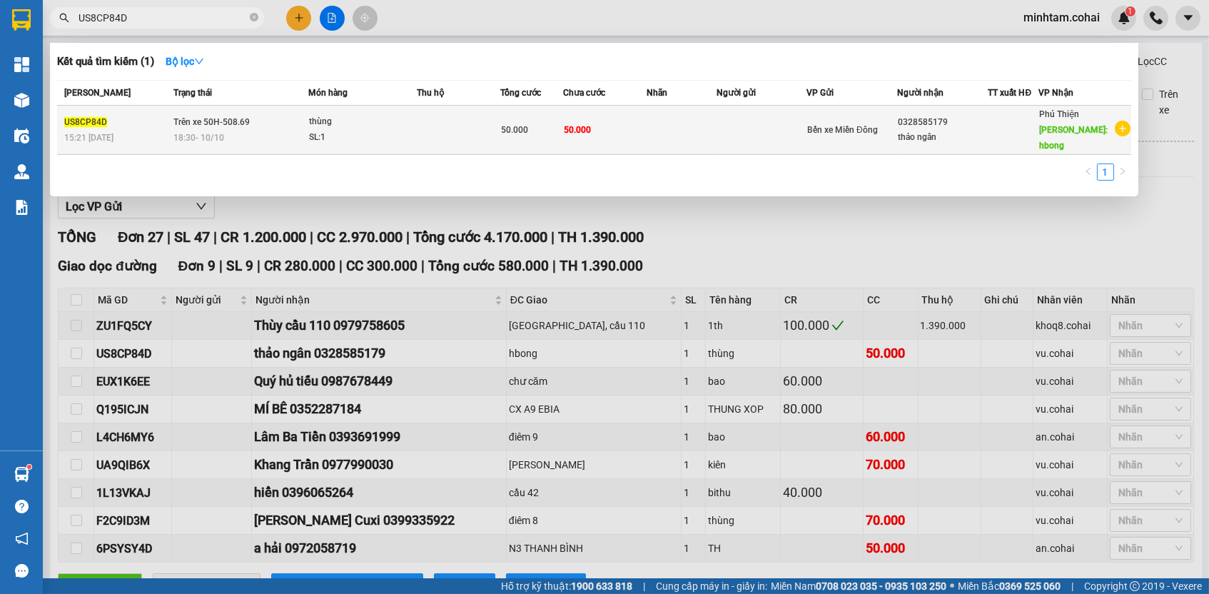
type input "US8CP84D"
click at [553, 126] on div "50.000" at bounding box center [531, 130] width 61 height 16
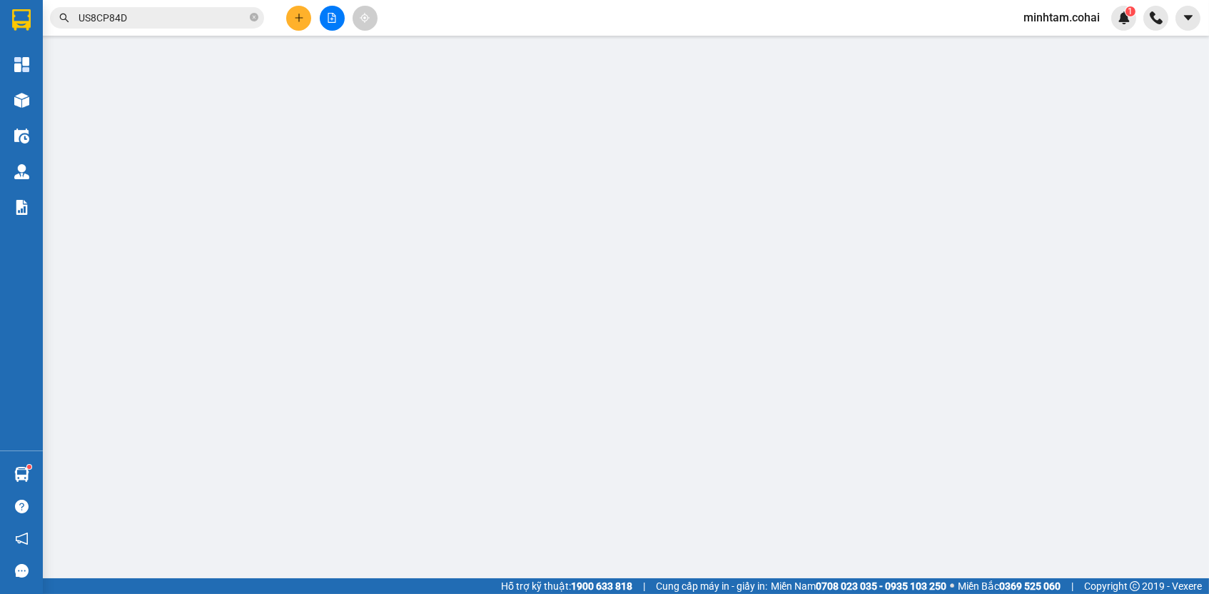
type input "0328585179"
type input "thảo ngân"
type input "hbong"
type input "0"
type input "50.000"
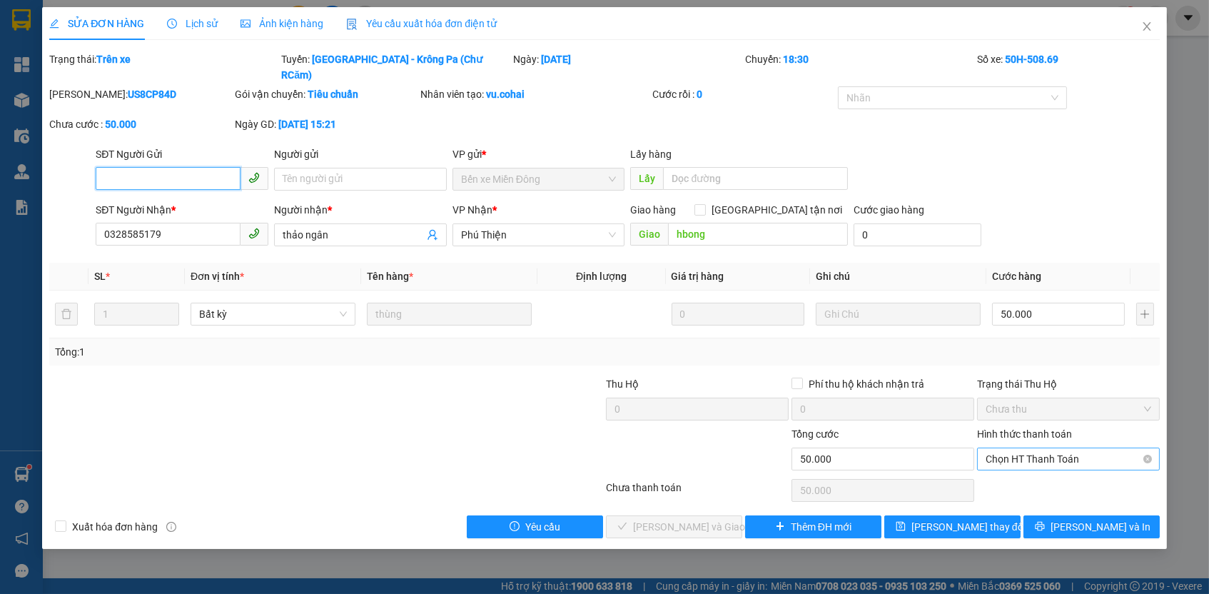
click at [1029, 448] on span "Chọn HT Thanh Toán" at bounding box center [1069, 458] width 166 height 21
click at [1021, 465] on div "Tại văn phòng" at bounding box center [1069, 468] width 166 height 16
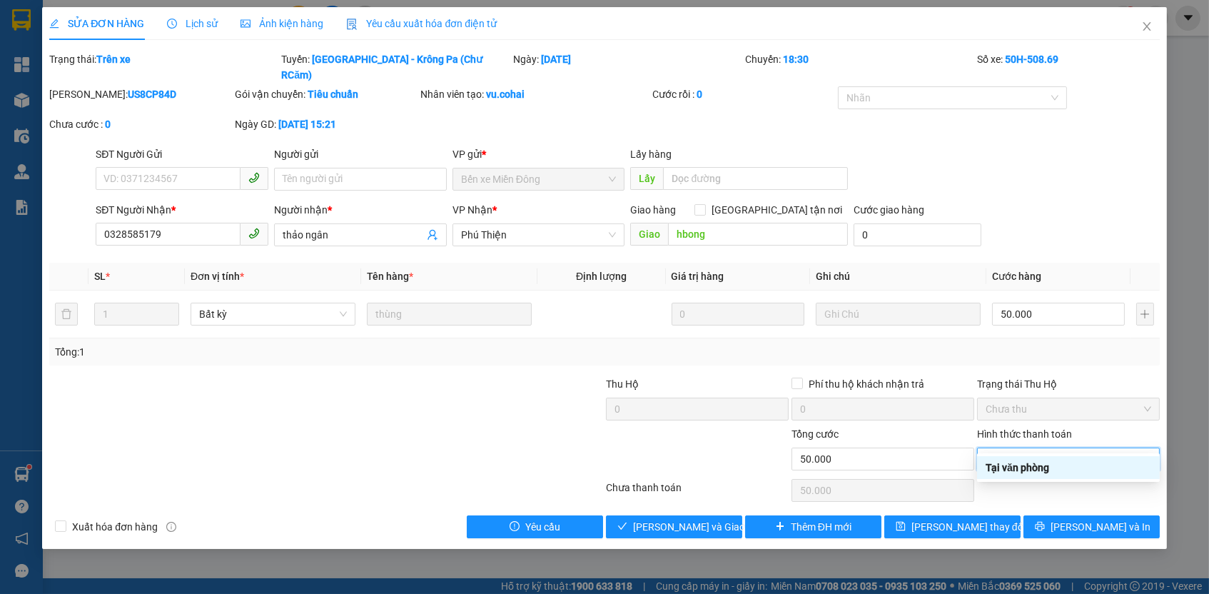
type input "0"
click at [972, 519] on span "[PERSON_NAME] thay đổi" at bounding box center [969, 527] width 114 height 16
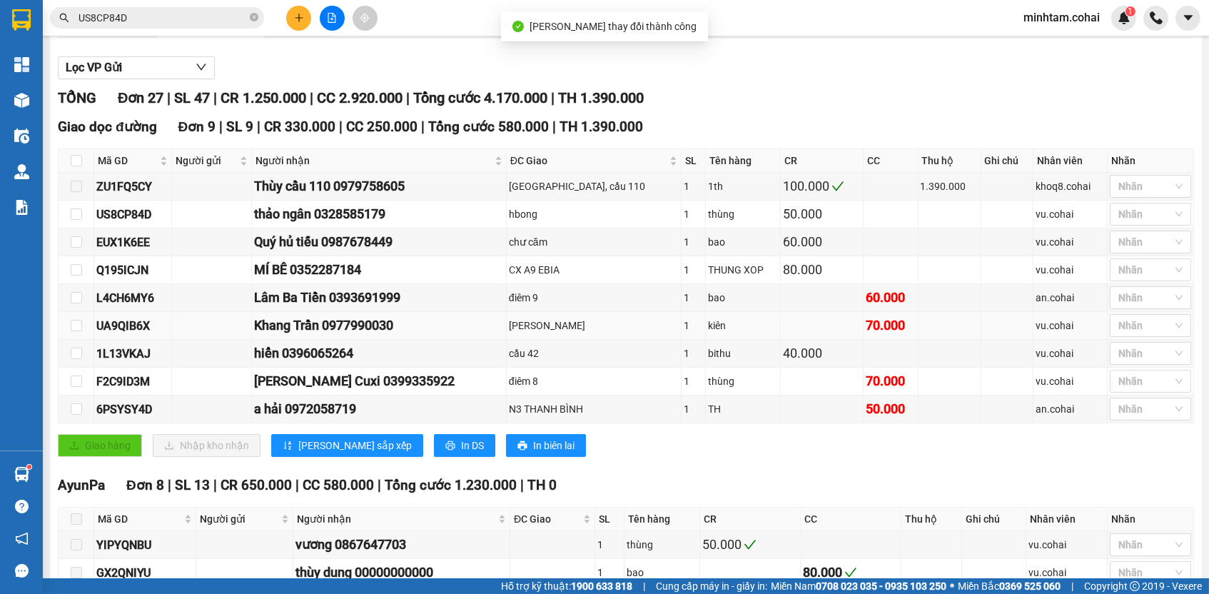
scroll to position [143, 0]
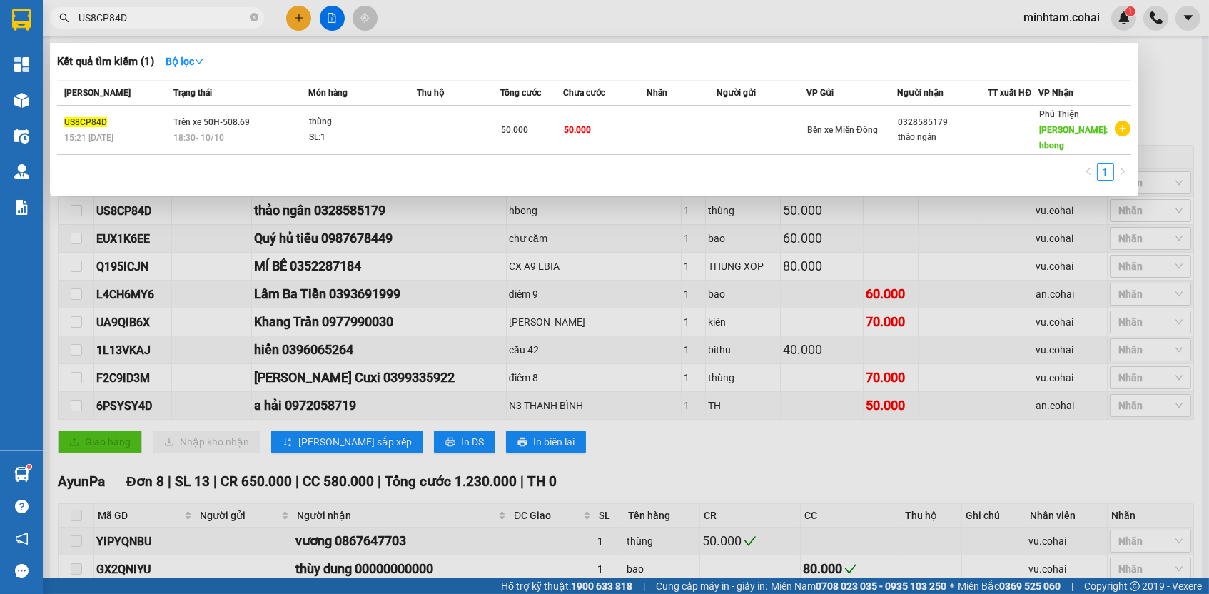
paste input "F2C9ID3M"
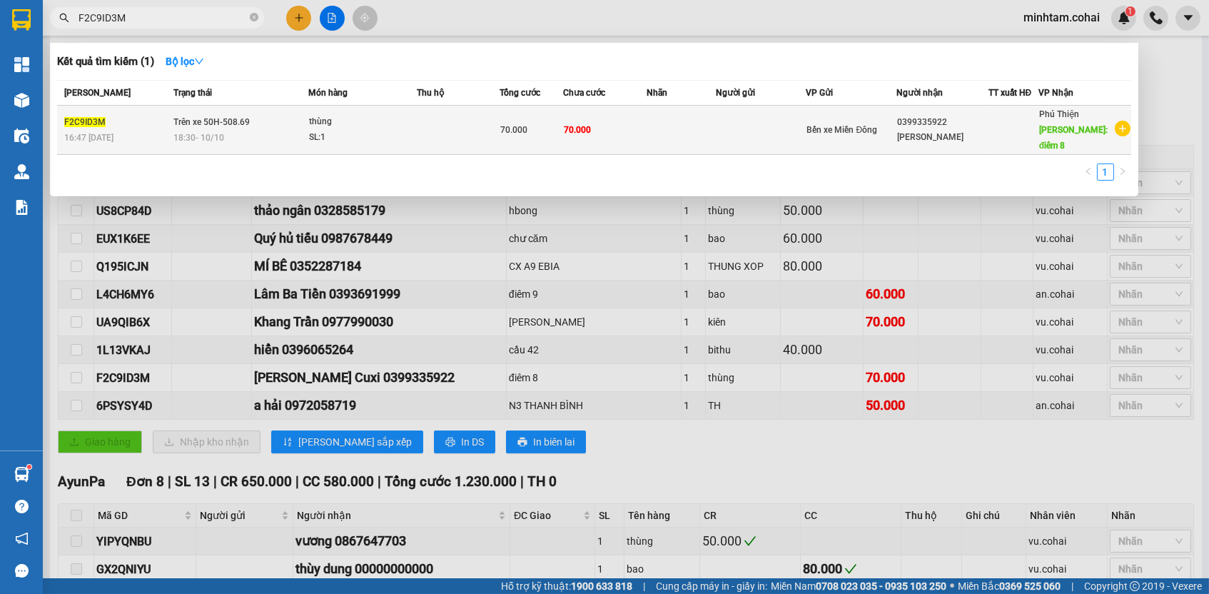
type input "F2C9ID3M"
click at [652, 120] on td at bounding box center [681, 130] width 69 height 49
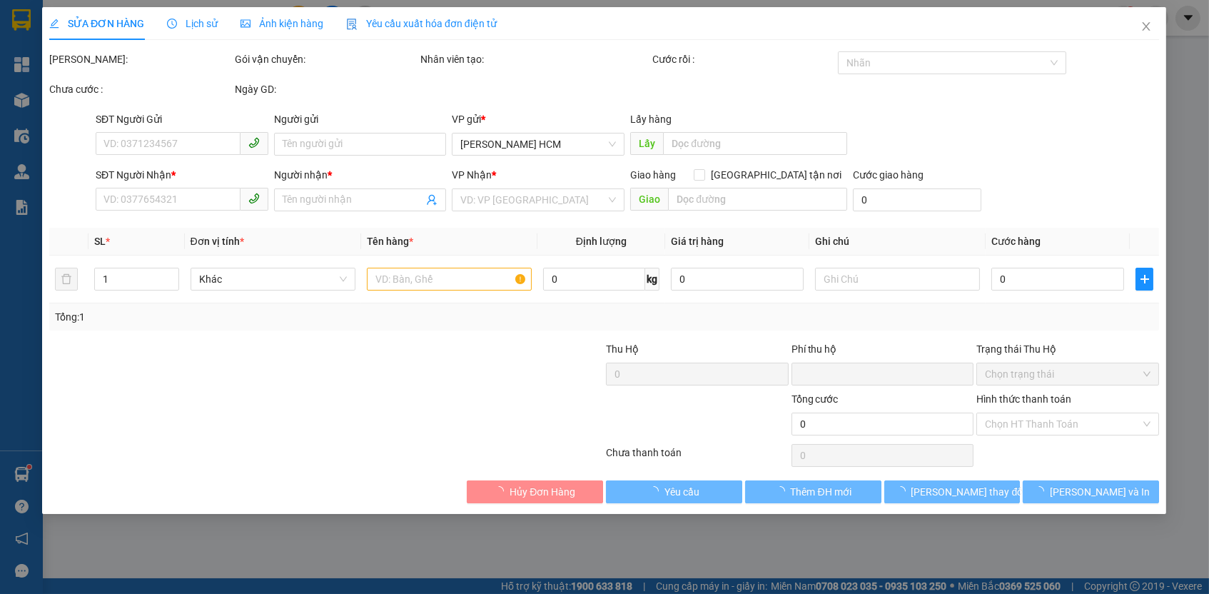
type input "0399335922"
type input "[PERSON_NAME]"
type input "điêm 8"
type input "0"
type input "70.000"
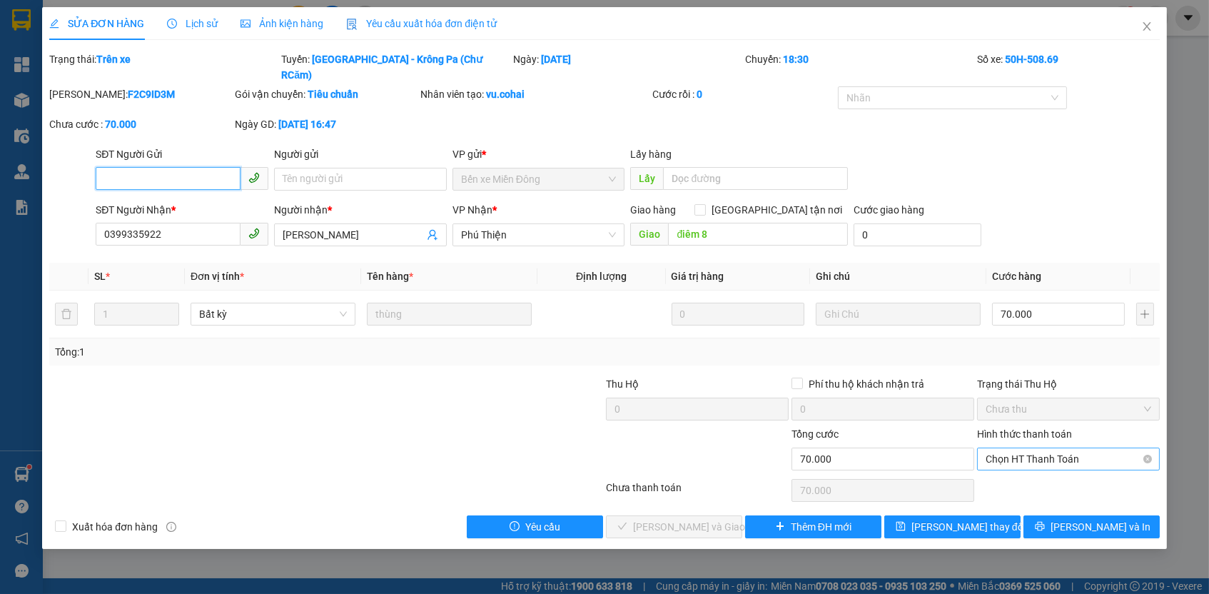
click at [1034, 448] on span "Chọn HT Thanh Toán" at bounding box center [1069, 458] width 166 height 21
click at [1035, 468] on div "Tại văn phòng" at bounding box center [1069, 468] width 166 height 16
type input "0"
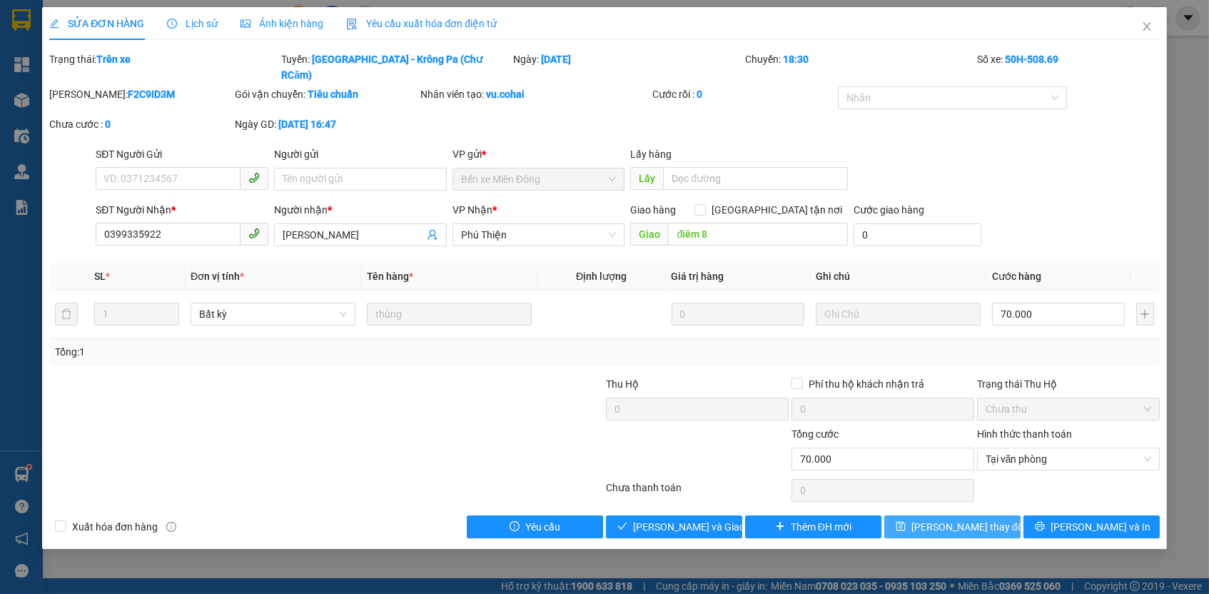
click at [992, 515] on button "[PERSON_NAME] thay đổi" at bounding box center [952, 526] width 136 height 23
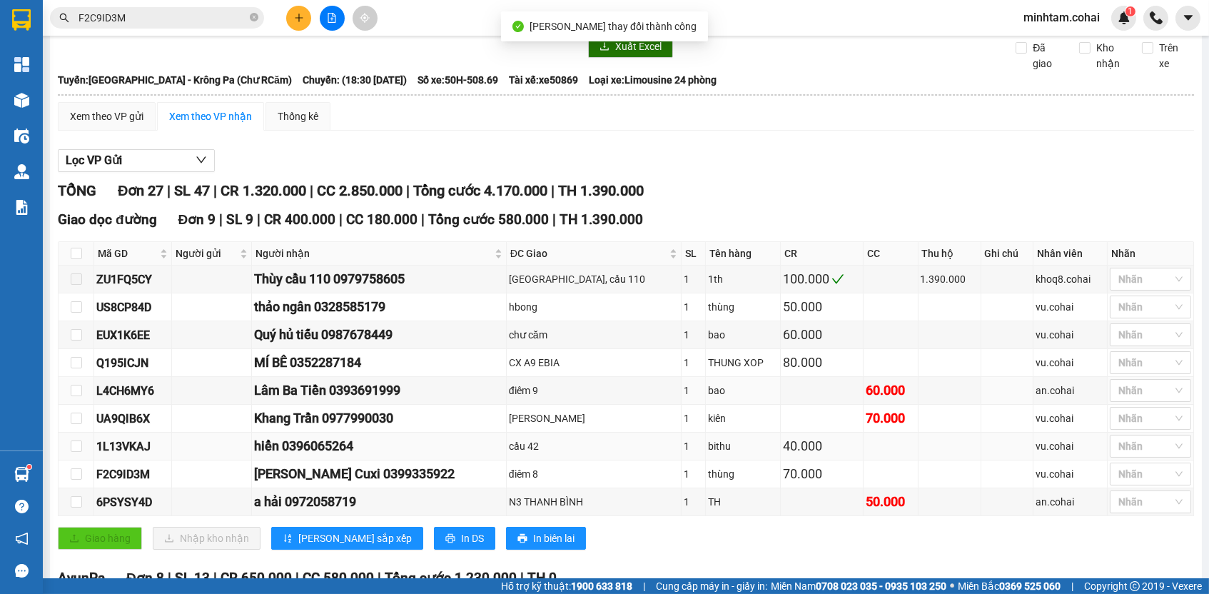
scroll to position [63, 0]
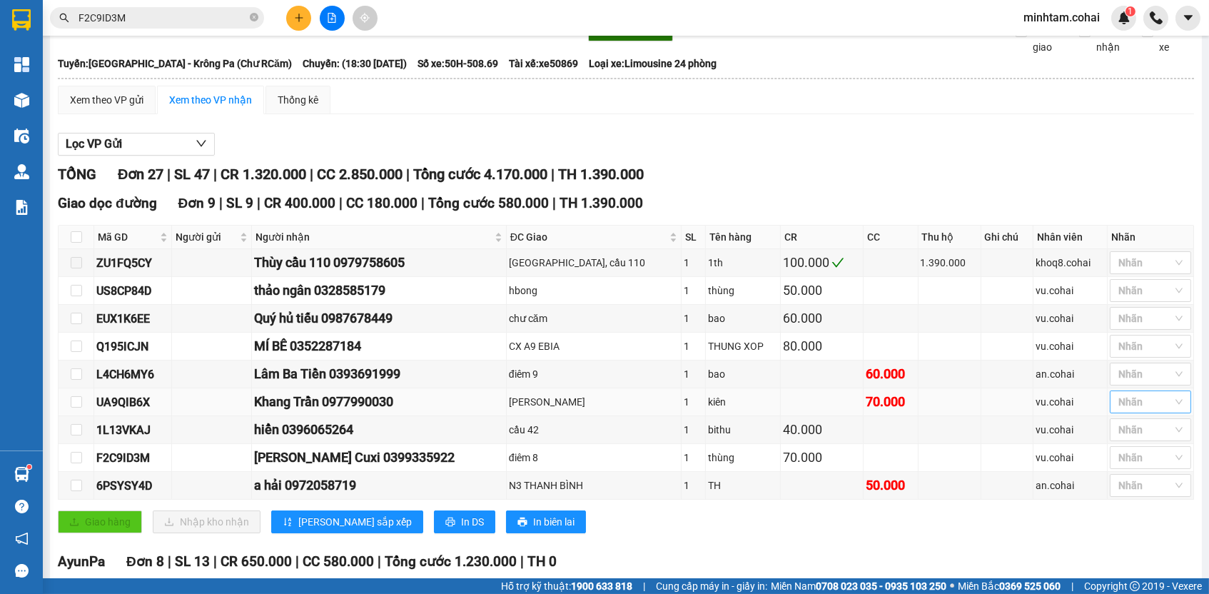
click at [1130, 410] on div at bounding box center [1144, 401] width 60 height 17
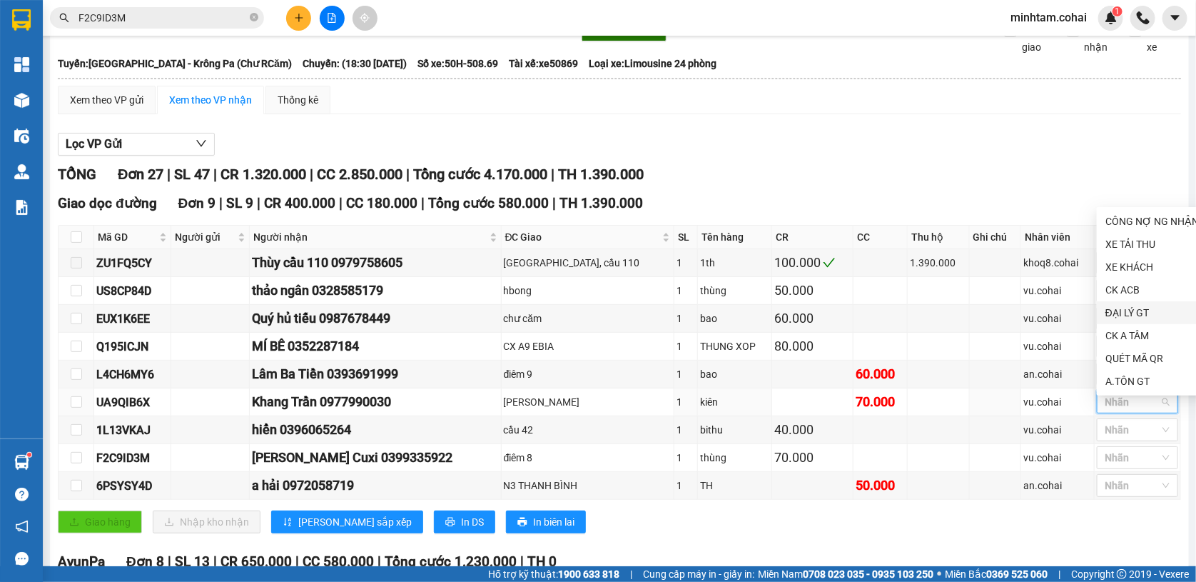
click at [1124, 301] on div "ĐẠI LÝ GT" at bounding box center [1152, 312] width 111 height 23
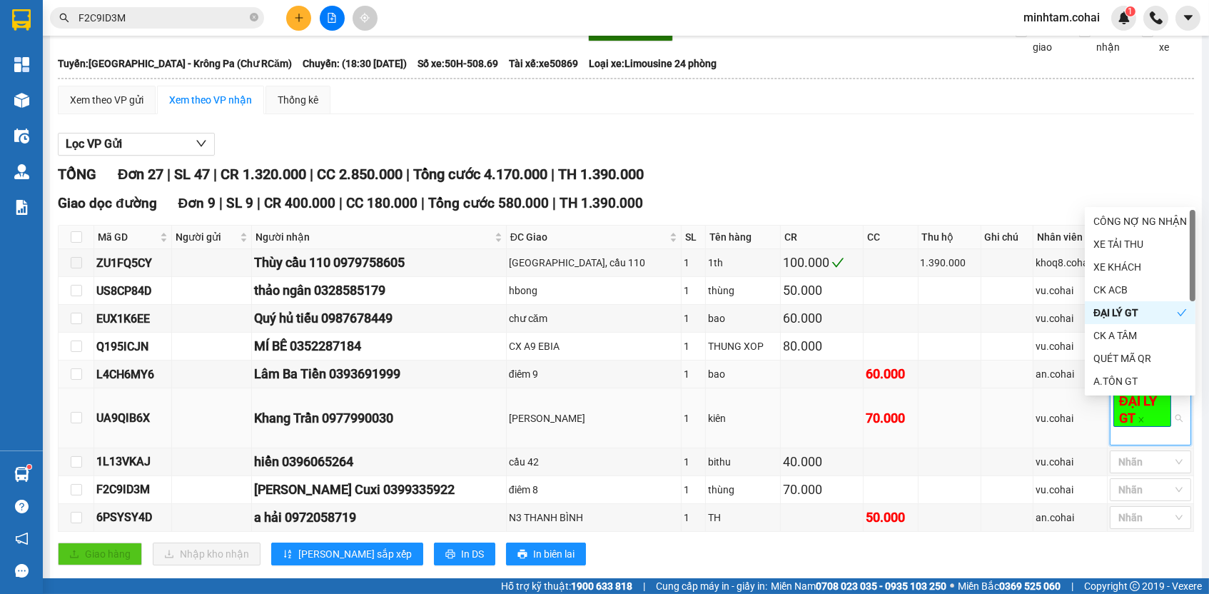
click at [950, 395] on td at bounding box center [950, 418] width 63 height 60
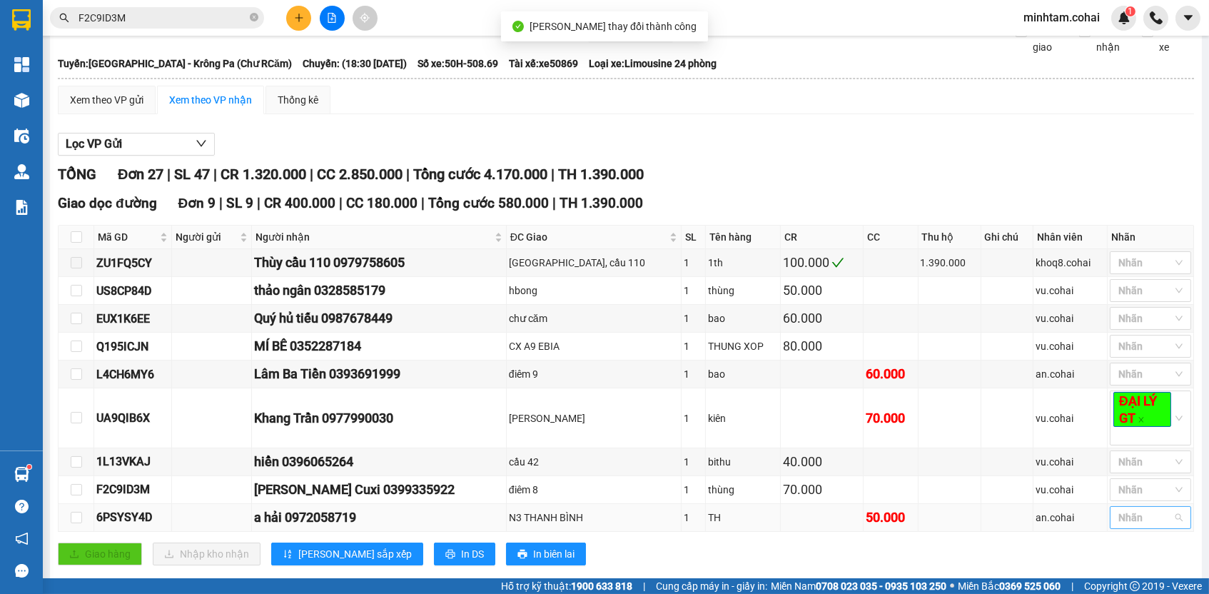
click at [1120, 526] on div at bounding box center [1144, 517] width 60 height 17
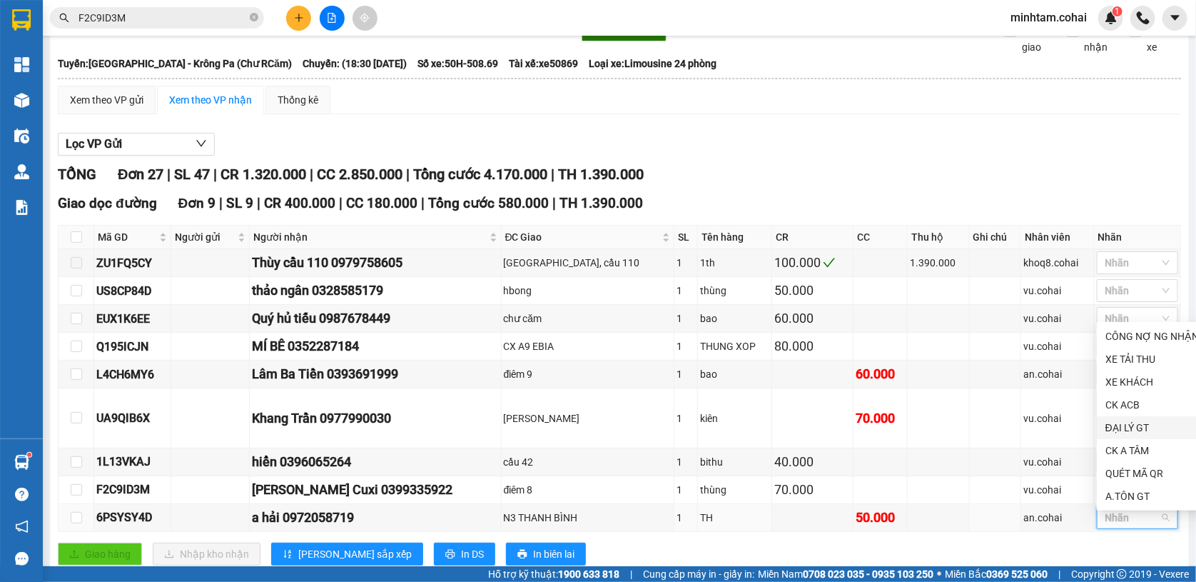
click at [1121, 422] on div "ĐẠI LÝ GT" at bounding box center [1153, 428] width 94 height 16
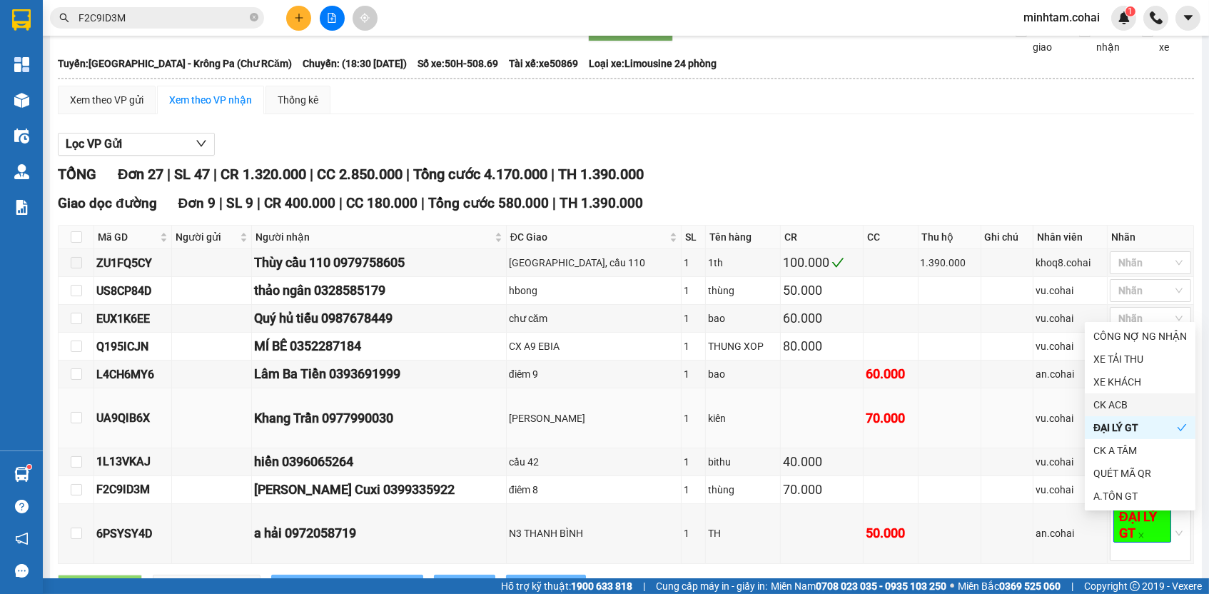
click at [1011, 432] on td at bounding box center [1007, 418] width 52 height 60
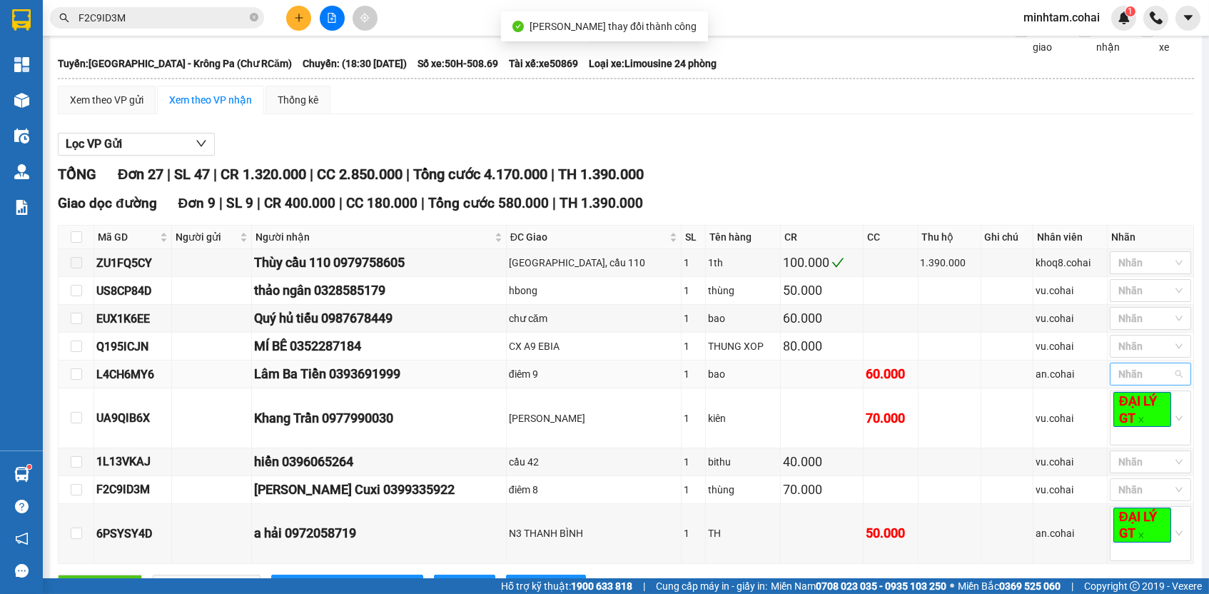
click at [1134, 381] on div at bounding box center [1144, 373] width 60 height 17
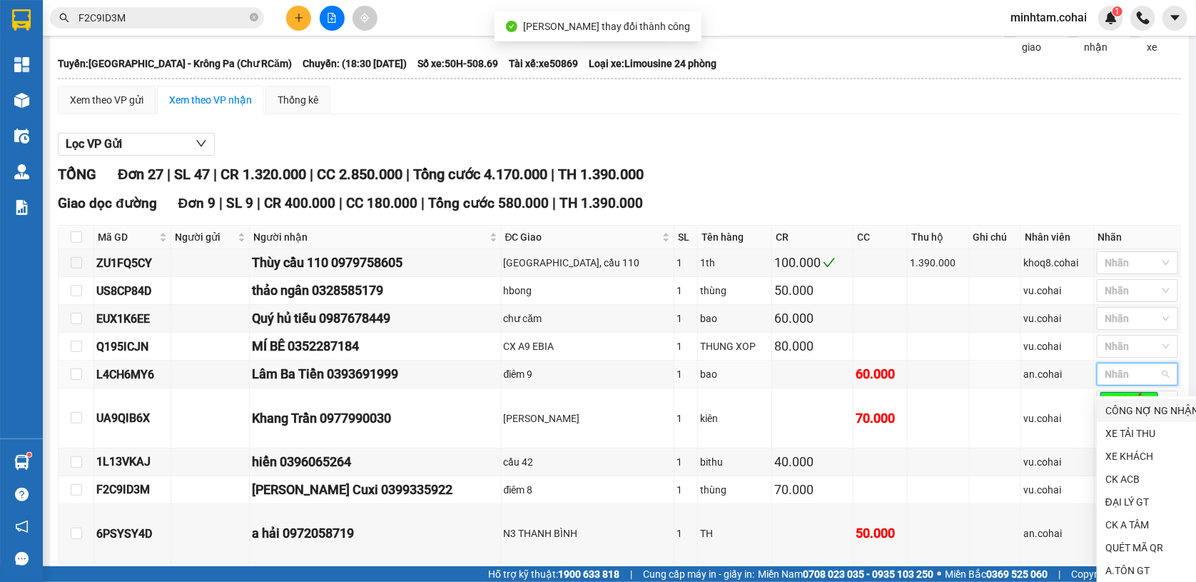
click at [1135, 410] on div "CÔNG NỢ NG NHẬN" at bounding box center [1153, 411] width 94 height 16
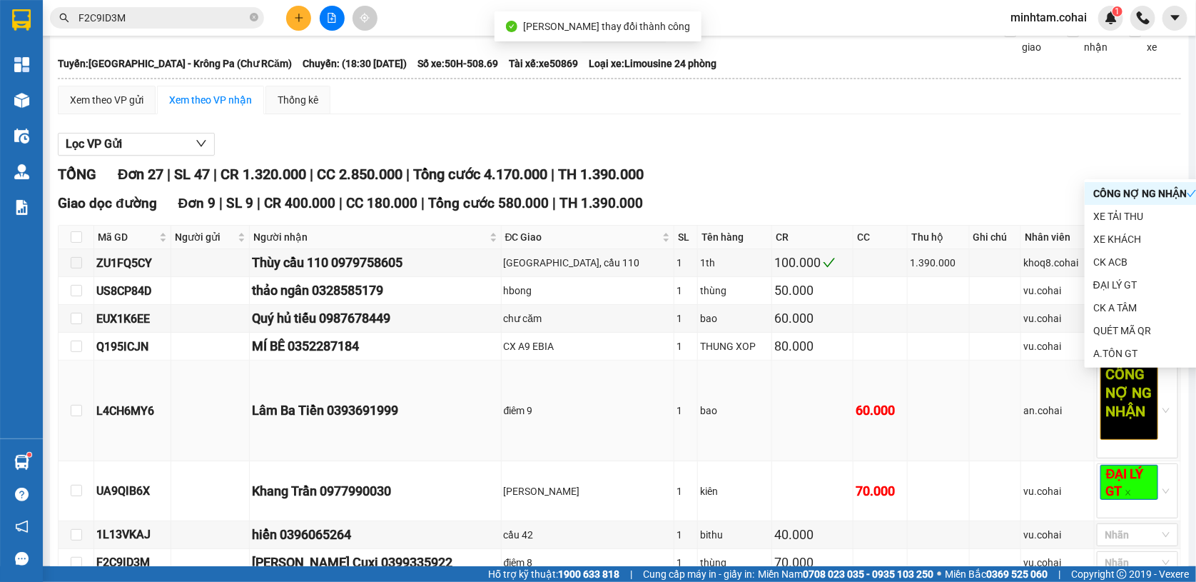
click at [970, 405] on td at bounding box center [995, 410] width 51 height 101
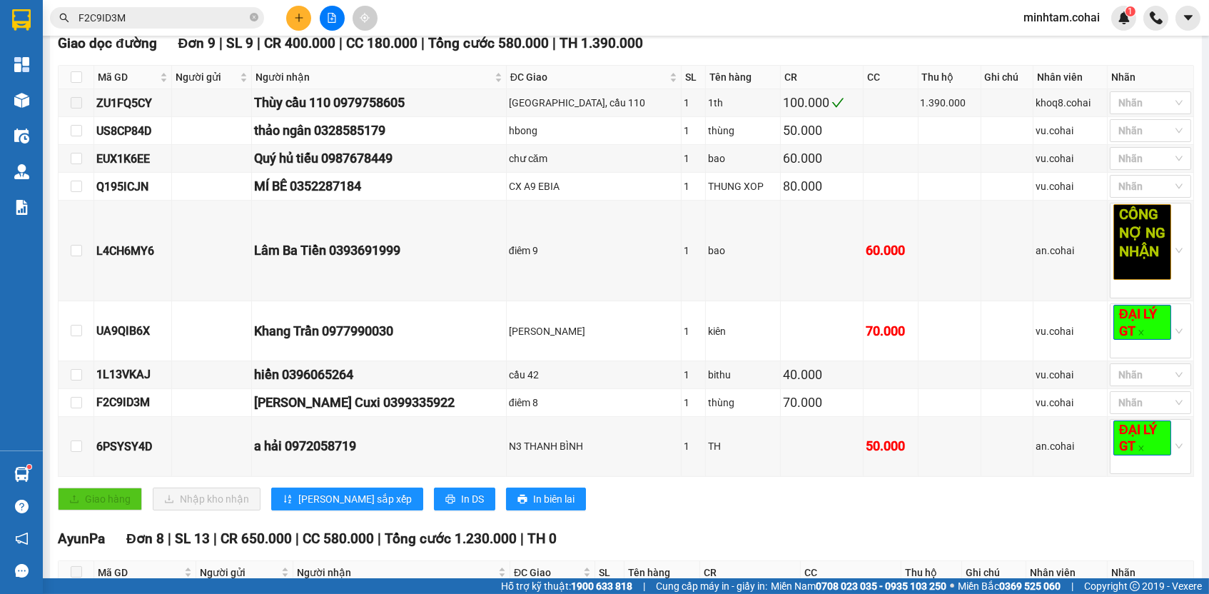
scroll to position [0, 0]
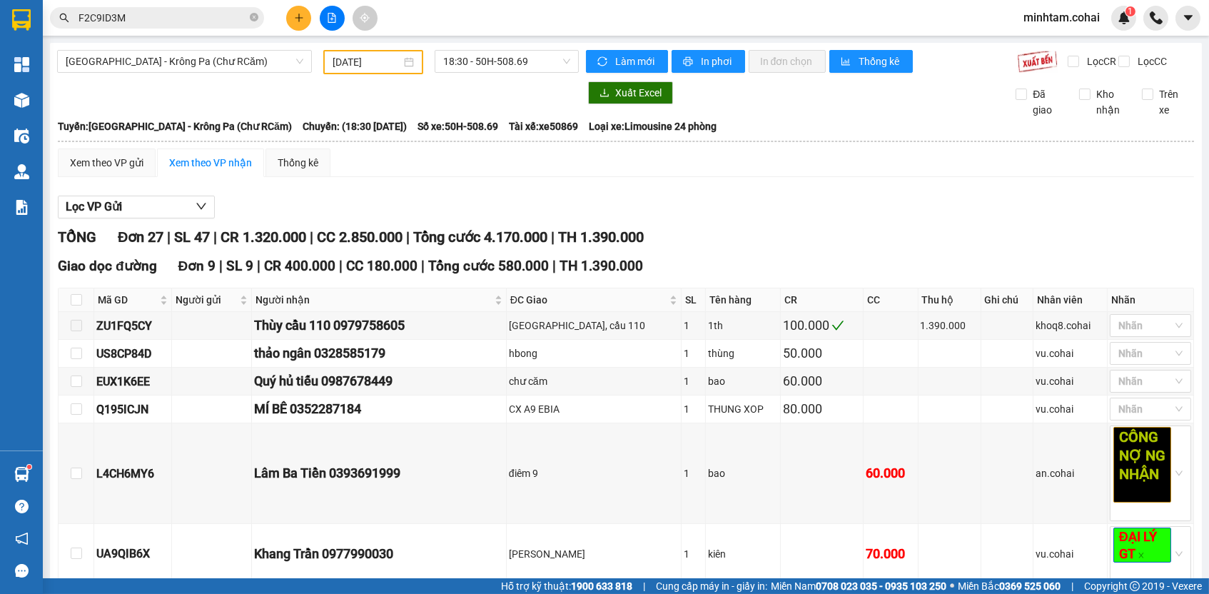
click at [325, 63] on div "[DATE]" at bounding box center [373, 62] width 100 height 24
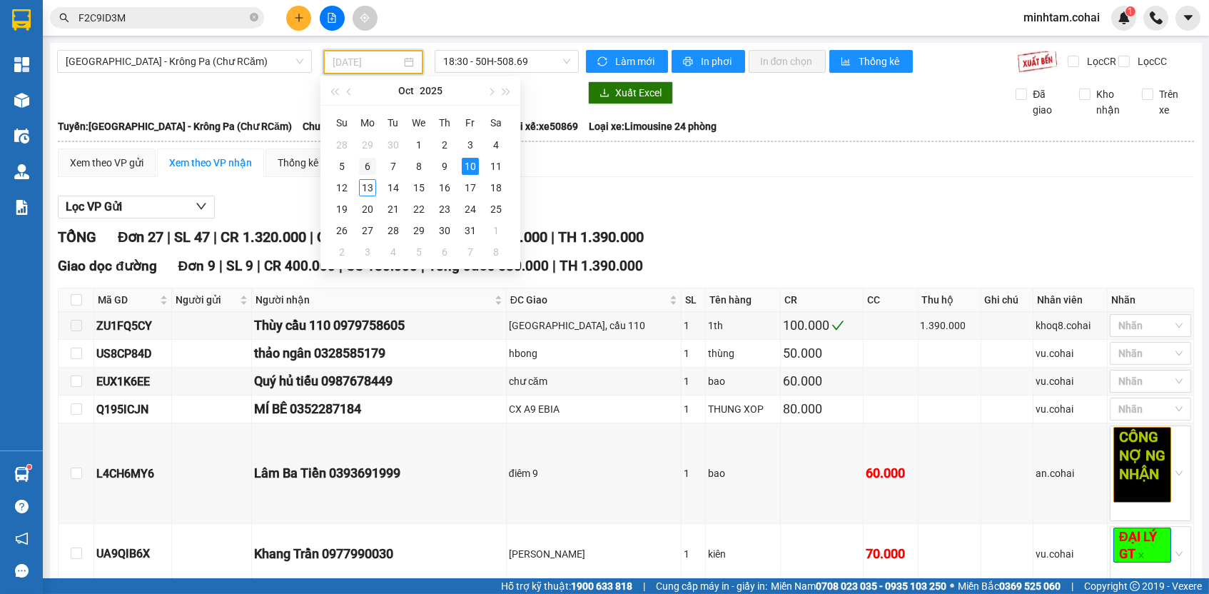
click at [370, 168] on div "6" at bounding box center [367, 166] width 17 height 17
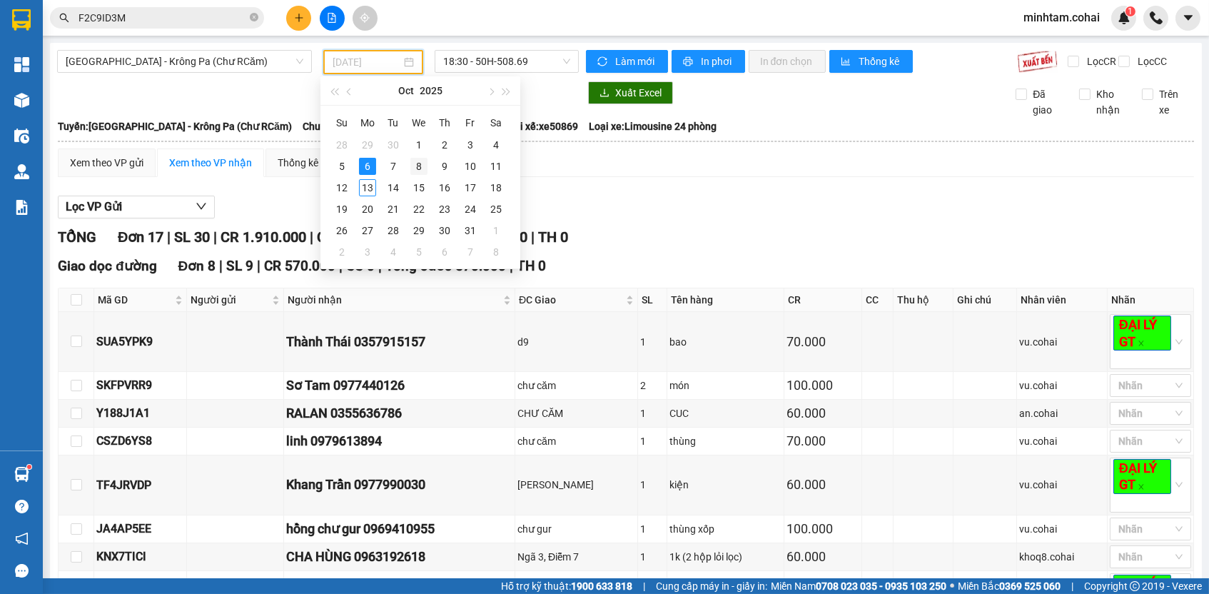
click at [411, 168] on div "8" at bounding box center [418, 166] width 17 height 17
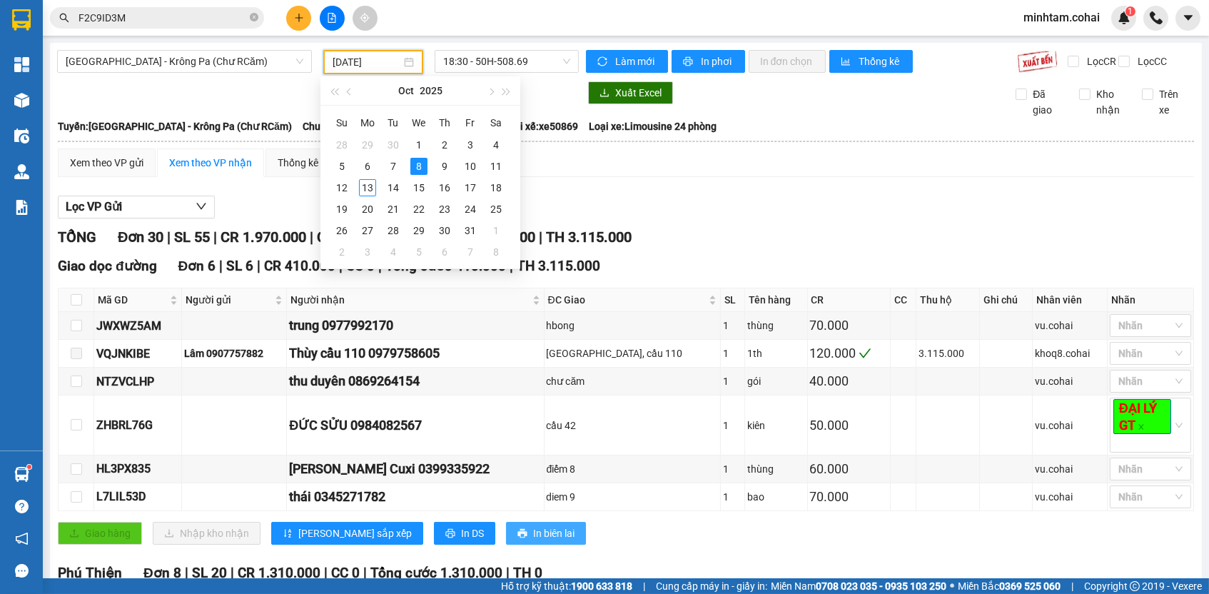
scroll to position [416, 0]
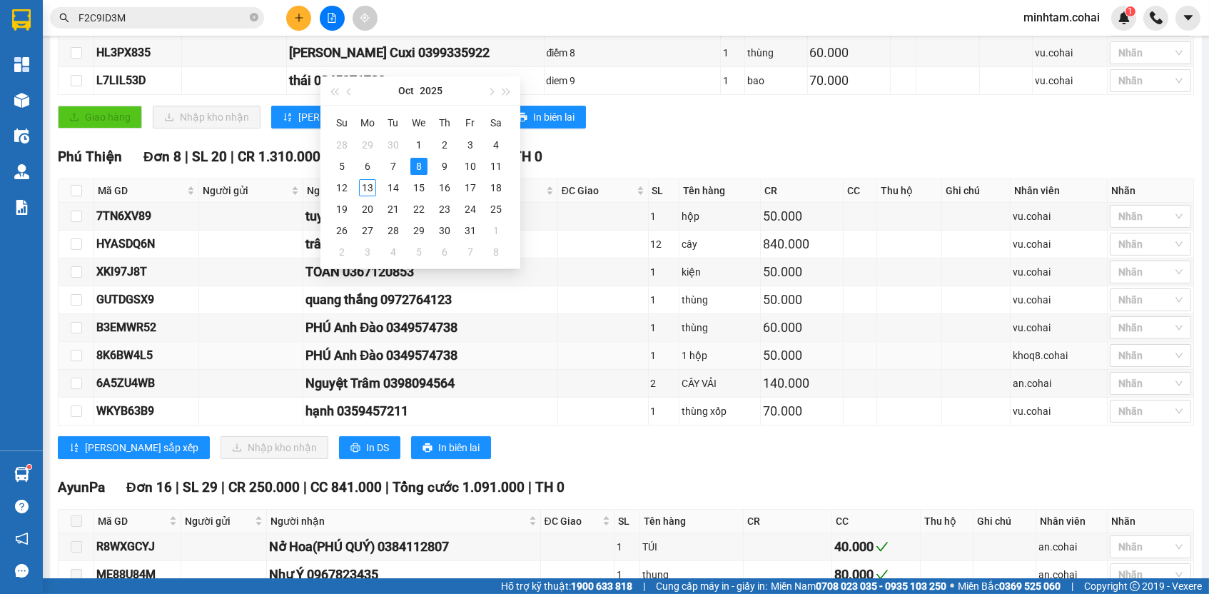
click at [721, 349] on td "1 hộp" at bounding box center [720, 356] width 81 height 28
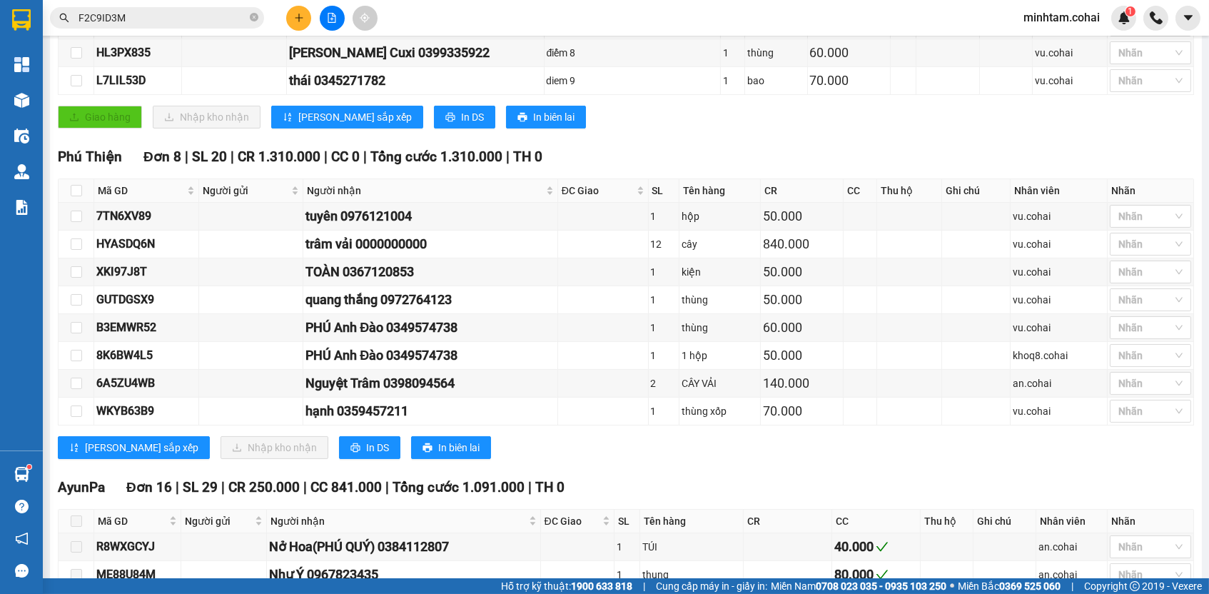
scroll to position [0, 0]
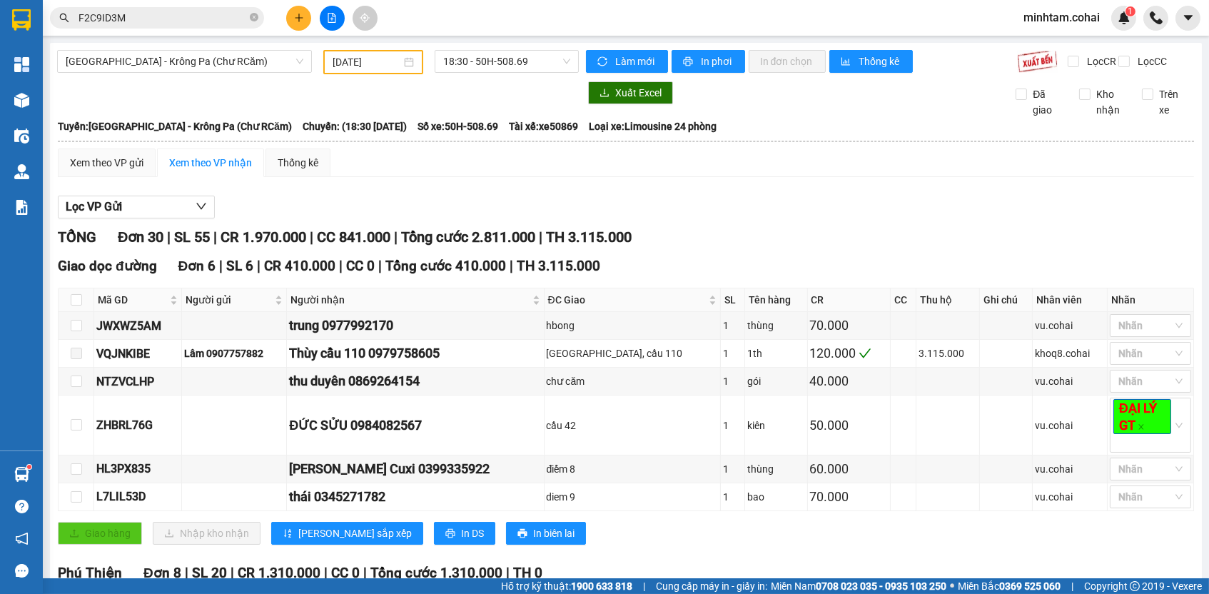
click at [369, 62] on input "[DATE]" at bounding box center [367, 62] width 69 height 16
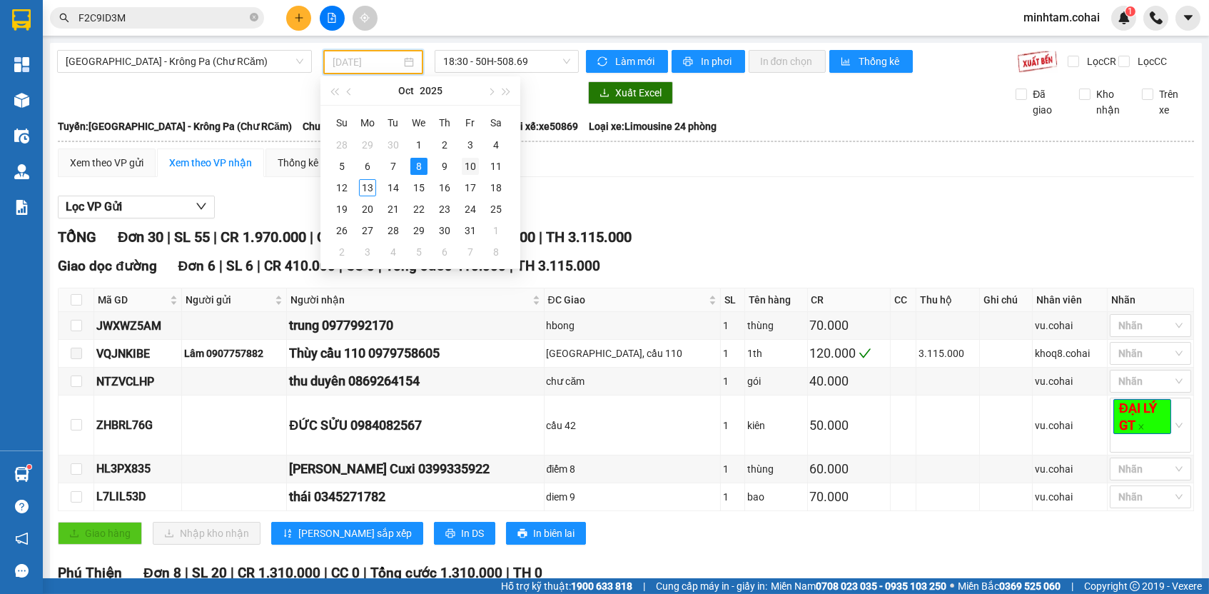
click at [474, 164] on div "10" at bounding box center [470, 166] width 17 height 17
type input "[DATE]"
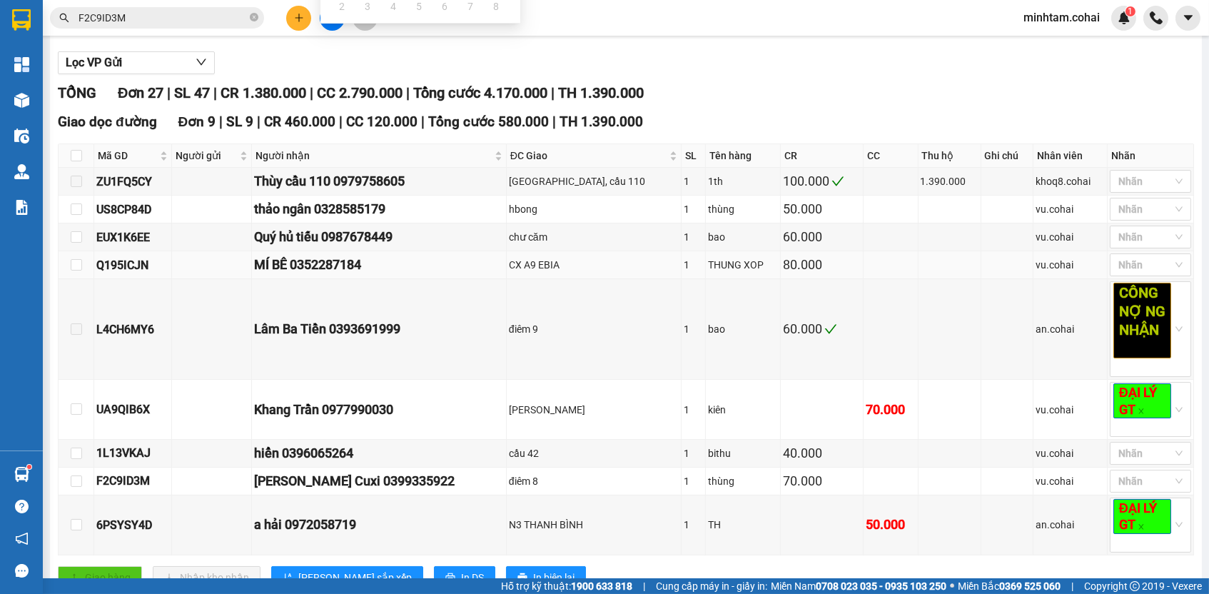
scroll to position [50, 0]
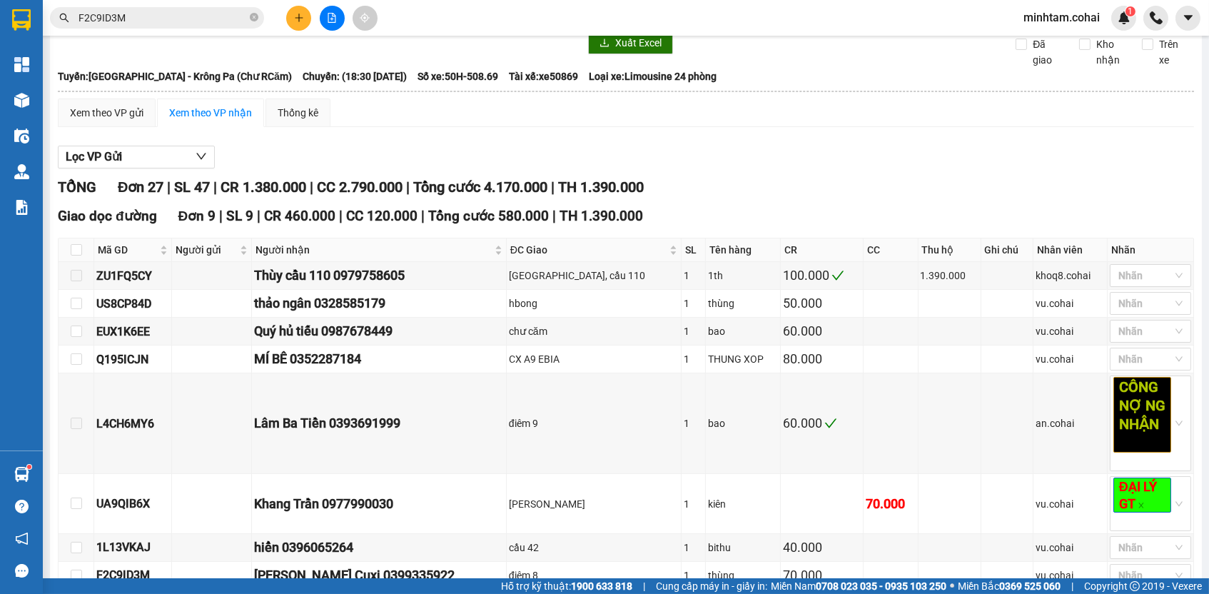
drag, startPoint x: 97, startPoint y: 82, endPoint x: 420, endPoint y: 82, distance: 323.4
click at [420, 82] on div "Tuyến: [GEOGRAPHIC_DATA] - [GEOGRAPHIC_DATA] (Chư RCăm) Chuyến: (18:30 [DATE]) …" at bounding box center [626, 77] width 1136 height 16
copy div "Tuyến: [GEOGRAPHIC_DATA] - [GEOGRAPHIC_DATA] (Chư RCăm) Chuyến: (18:30 [DATE])"
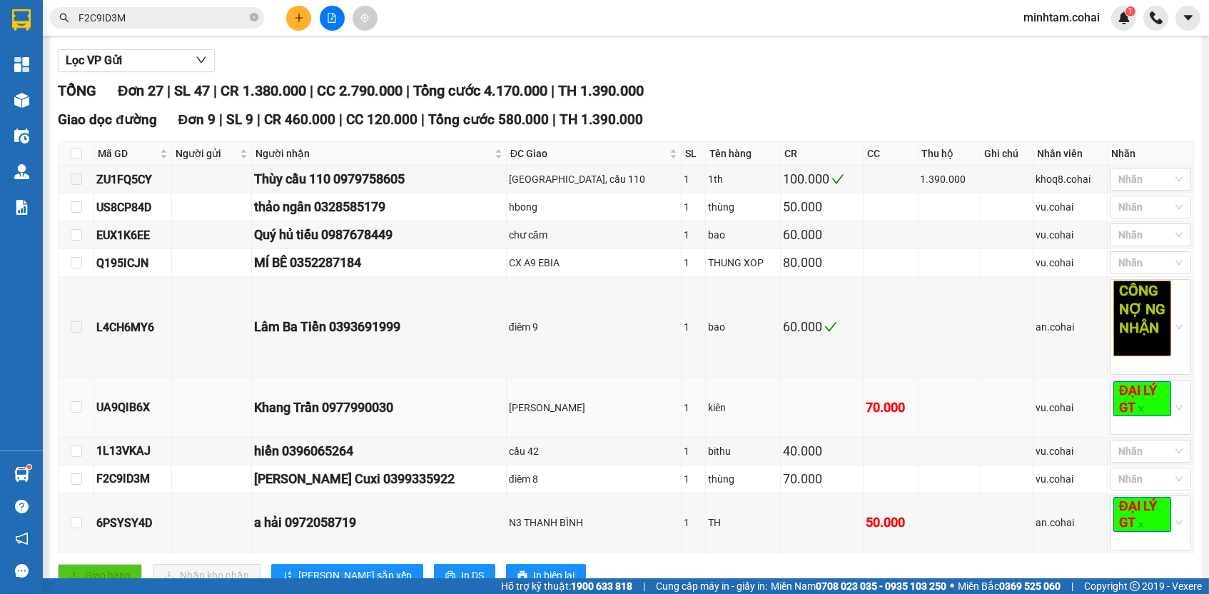
scroll to position [0, 0]
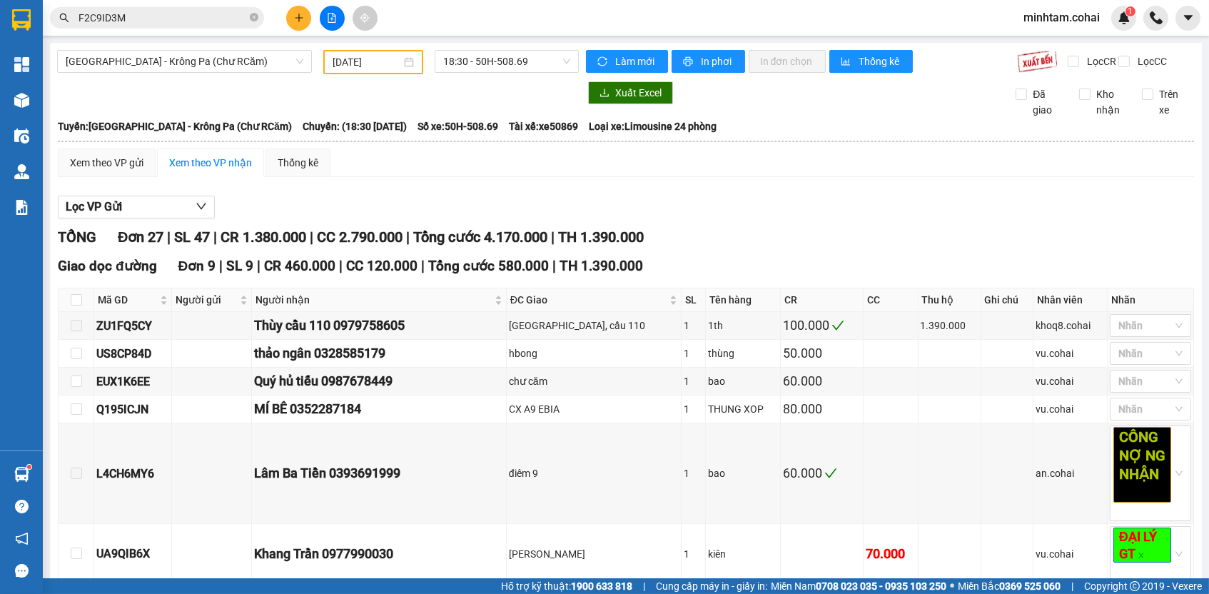
drag, startPoint x: 156, startPoint y: 320, endPoint x: 193, endPoint y: 132, distance: 191.5
click at [193, 132] on b "Tuyến: [GEOGRAPHIC_DATA] - [GEOGRAPHIC_DATA] (Chư RCăm)" at bounding box center [175, 126] width 234 height 11
copy div "Tuyến: [GEOGRAPHIC_DATA] - [GEOGRAPHIC_DATA] (Chư RCăm) Chuyến: (18:30 [DATE])"
click at [253, 55] on span "[GEOGRAPHIC_DATA] - Krông Pa (Chư RCăm)" at bounding box center [185, 61] width 238 height 21
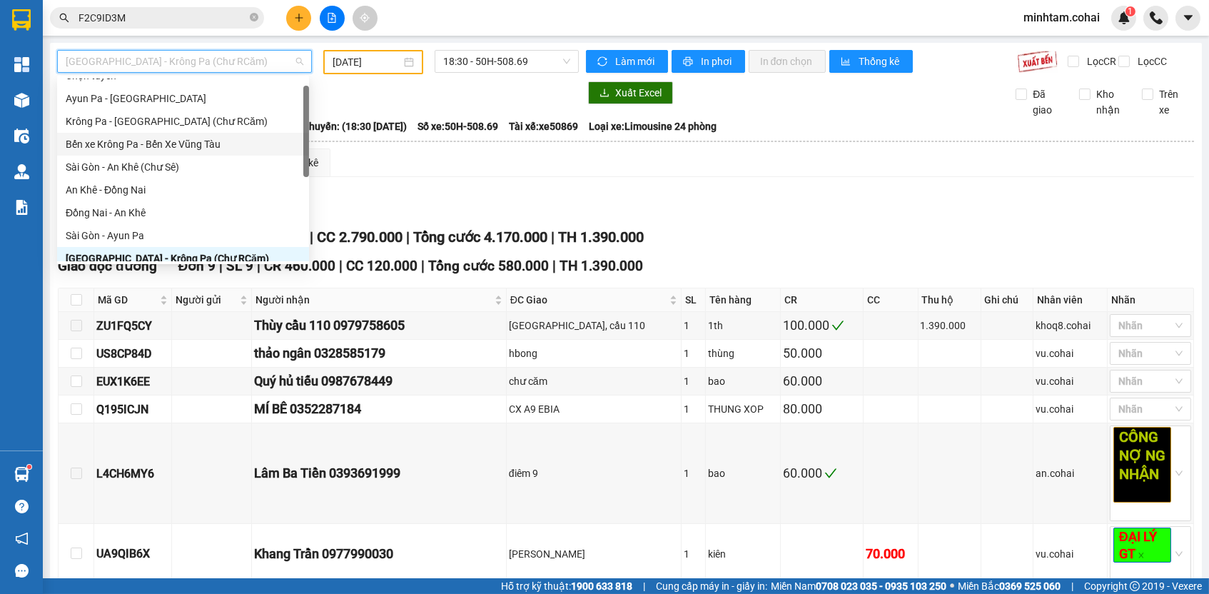
scroll to position [14, 0]
click at [207, 120] on div "Krông Pa - [GEOGRAPHIC_DATA] (Chư RCăm)" at bounding box center [183, 121] width 235 height 16
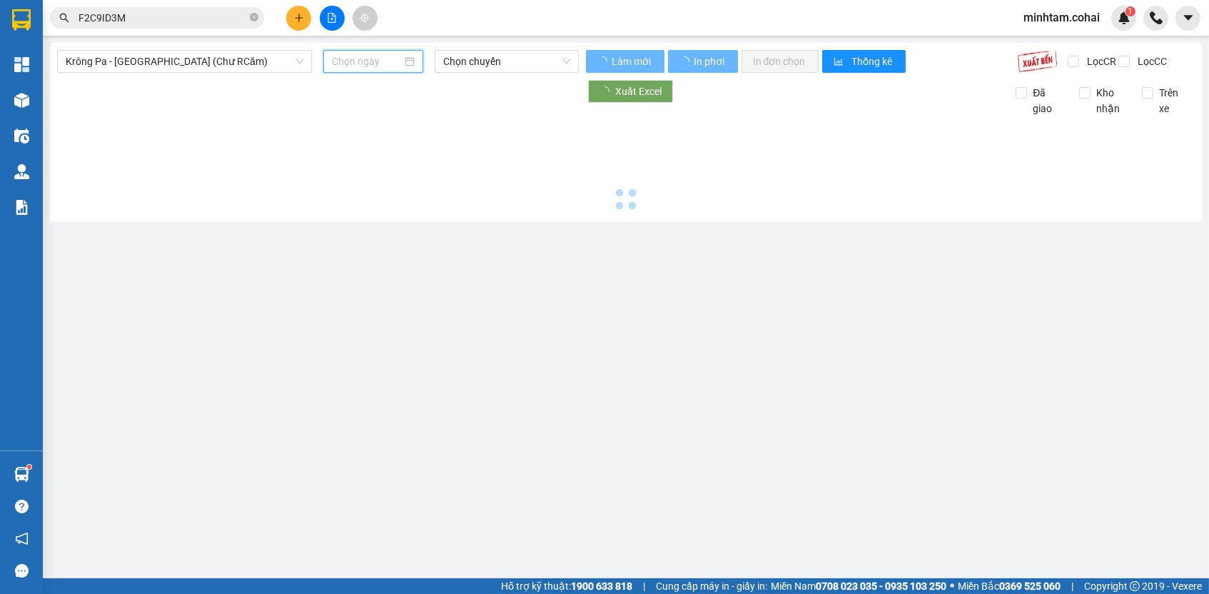
click at [367, 60] on input at bounding box center [367, 62] width 70 height 16
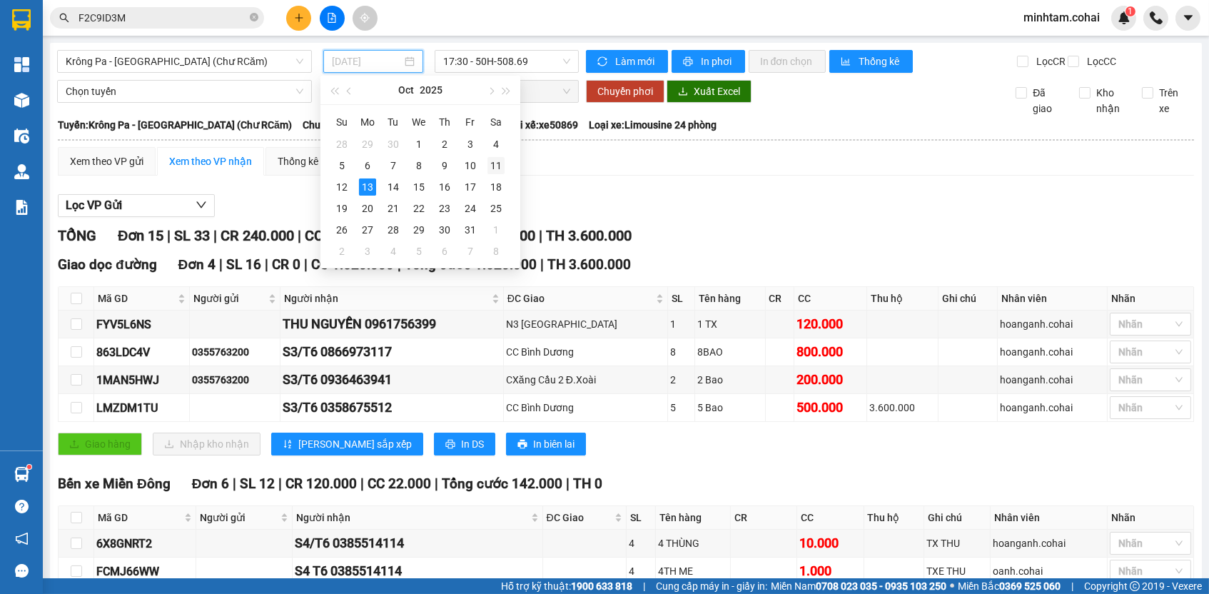
click at [491, 165] on div "11" at bounding box center [496, 165] width 17 height 17
type input "[DATE]"
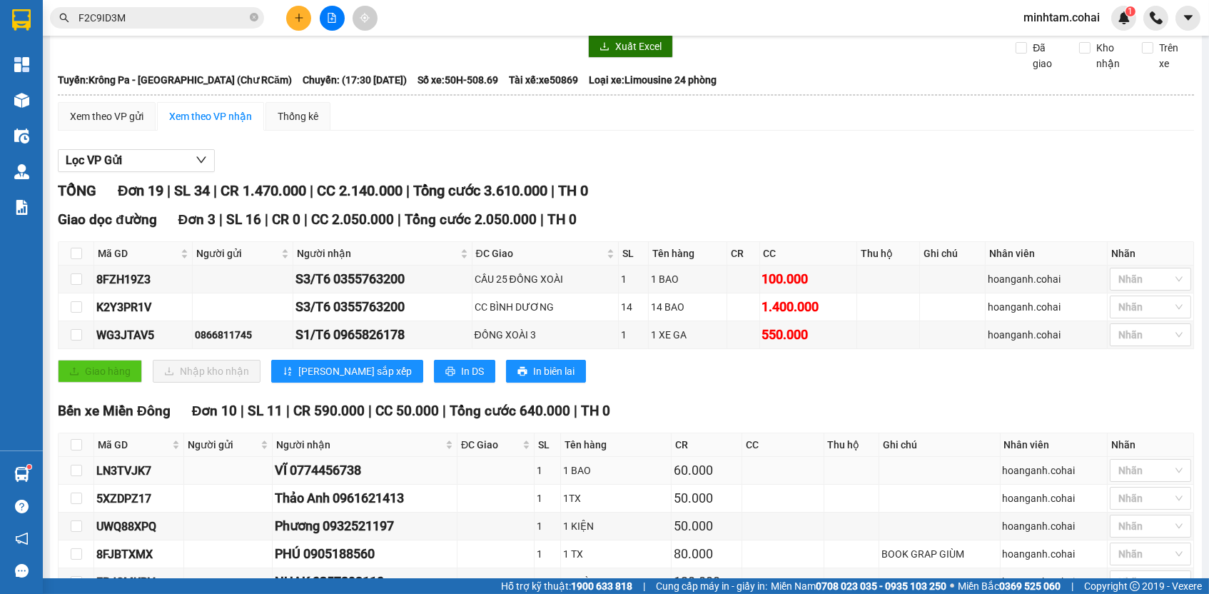
scroll to position [50, 0]
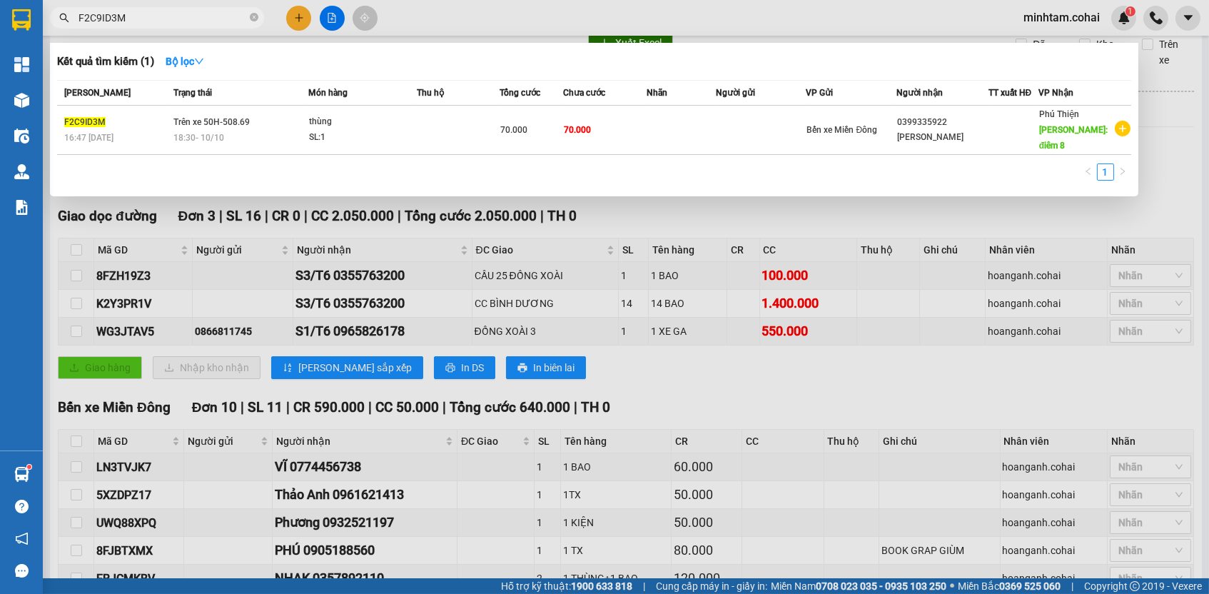
paste input "8FZH19Z3"
type input "8FZH19Z3"
click at [631, 115] on td "100.000" at bounding box center [606, 130] width 84 height 49
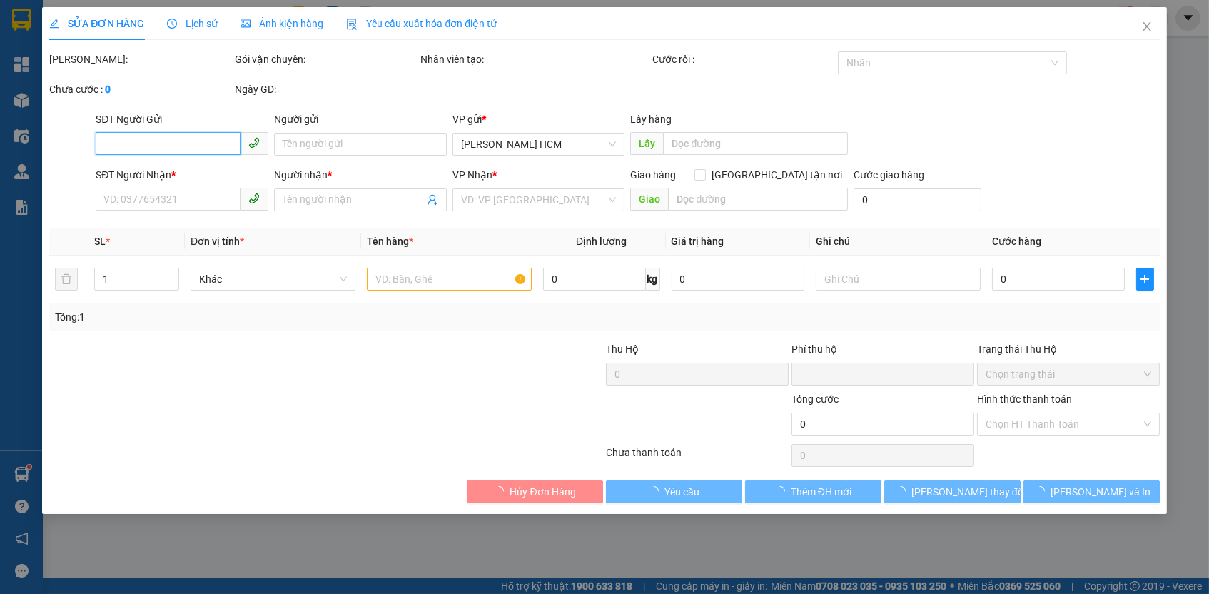
type input "0355763200"
type input "S3/T6"
type input "CẦU 25 ĐỒNG XOÀI"
type input "0"
type input "100.000"
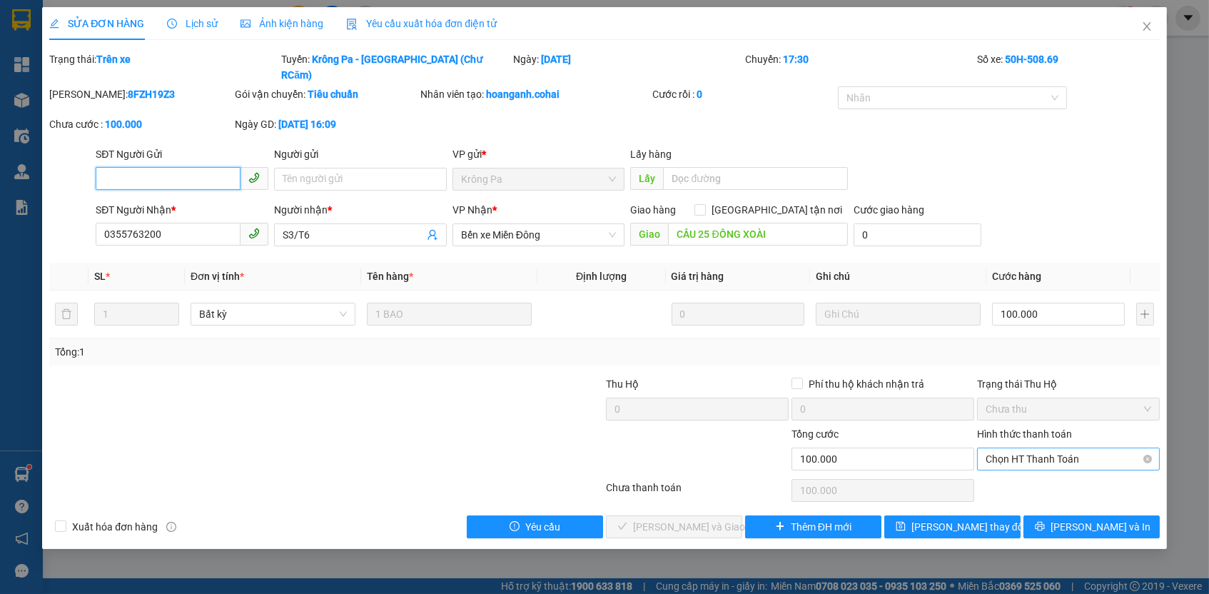
click at [1041, 448] on span "Chọn HT Thanh Toán" at bounding box center [1069, 458] width 166 height 21
click at [1043, 467] on div "Tại văn phòng" at bounding box center [1069, 468] width 166 height 16
type input "0"
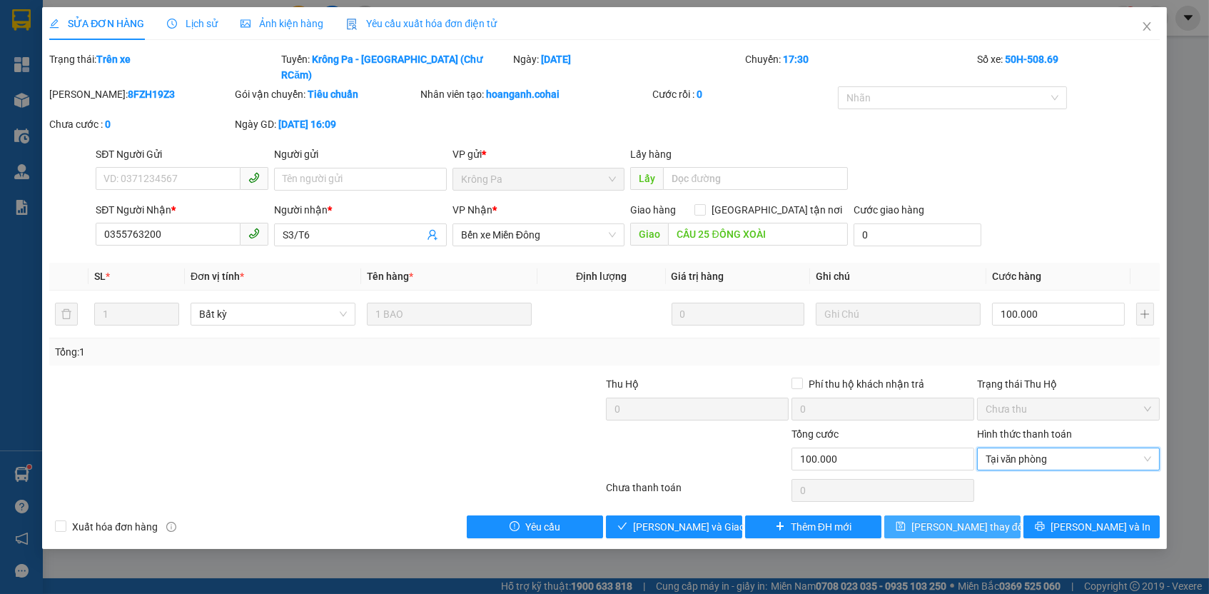
click at [992, 515] on button "[PERSON_NAME] thay đổi" at bounding box center [952, 526] width 136 height 23
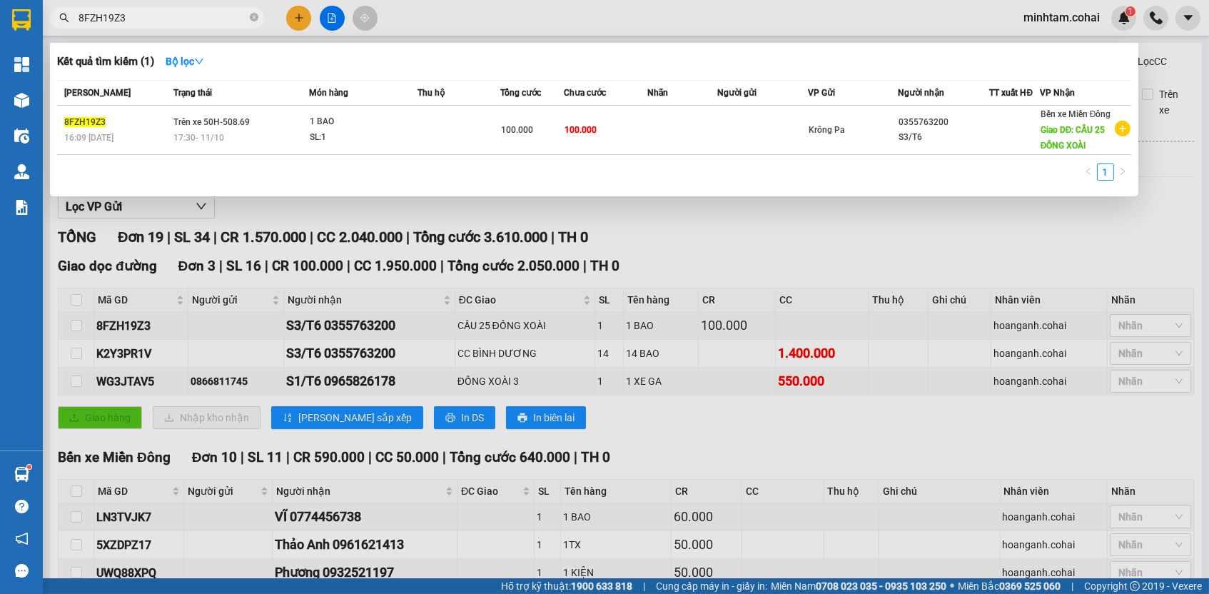
paste input "K2Y3PR1V"
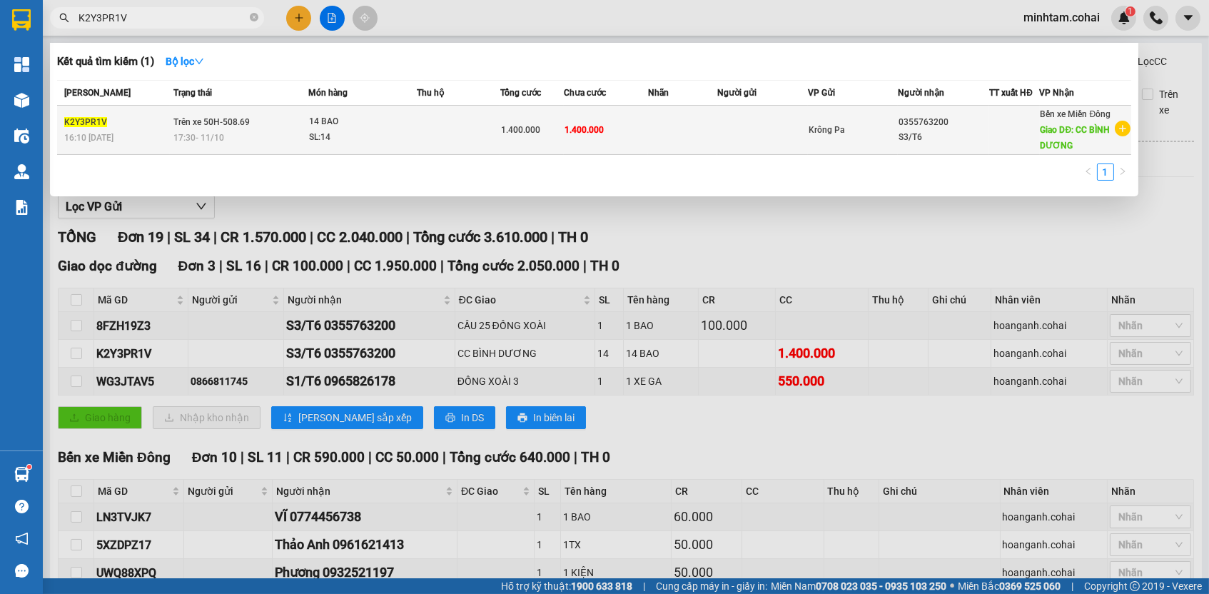
type input "K2Y3PR1V"
click at [656, 144] on td at bounding box center [683, 130] width 70 height 49
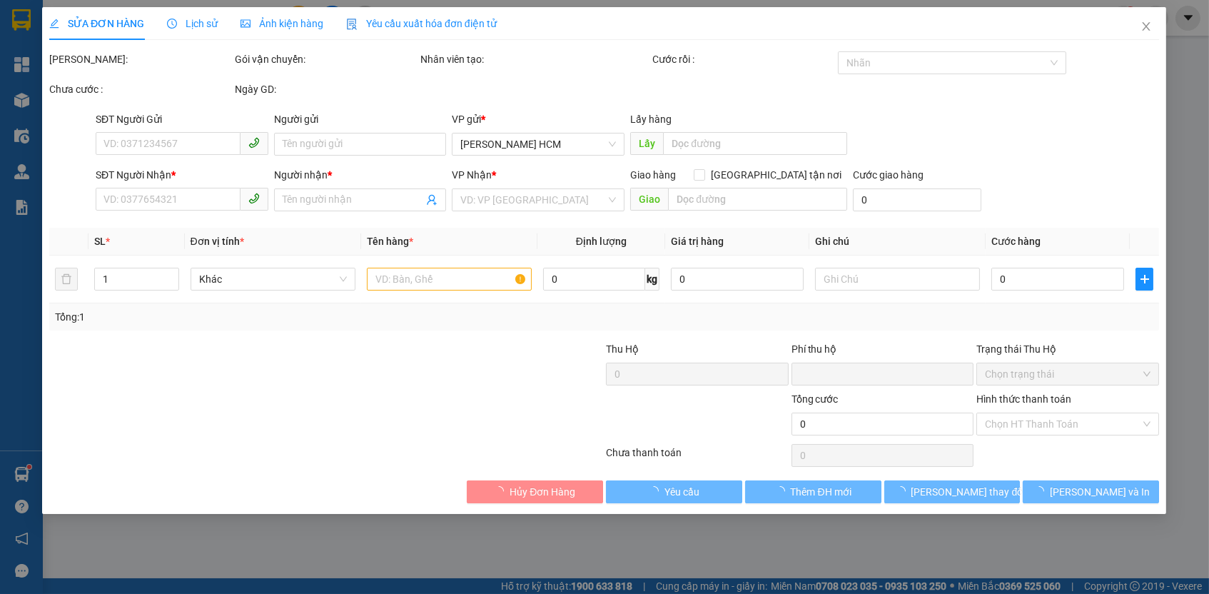
type input "0355763200"
type input "S3/T6"
type input "CC BÌNH DƯƠNG"
type input "0"
type input "1.400.000"
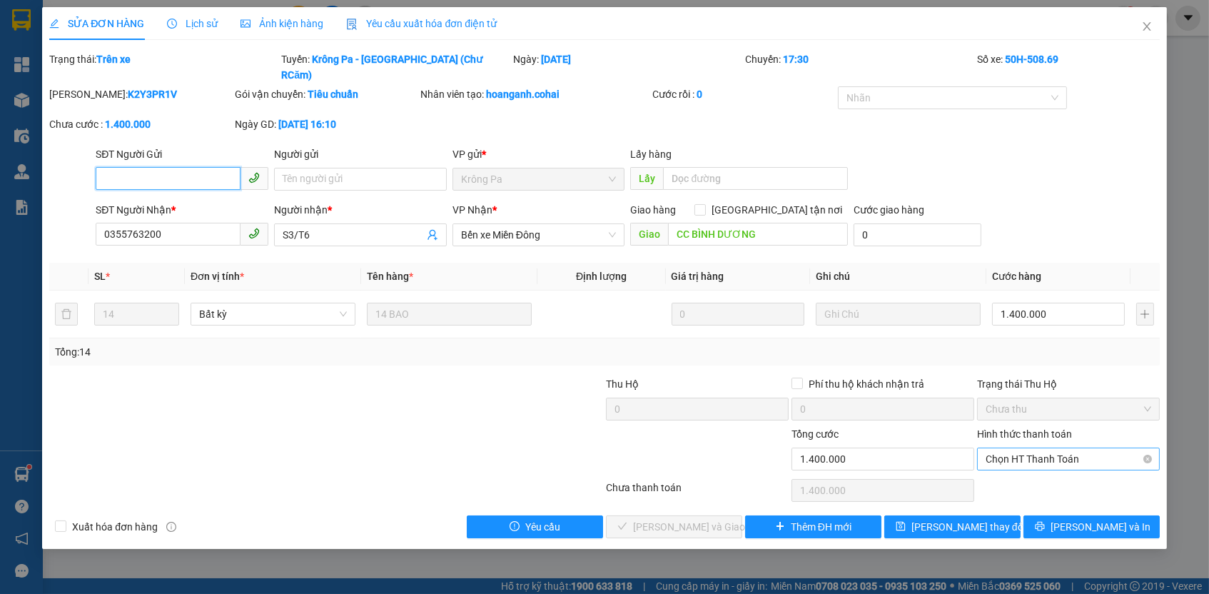
drag, startPoint x: 1049, startPoint y: 435, endPoint x: 1044, endPoint y: 444, distance: 9.9
click at [1049, 448] on span "Chọn HT Thanh Toán" at bounding box center [1069, 458] width 166 height 21
click at [1029, 468] on div "Tại văn phòng" at bounding box center [1069, 468] width 166 height 16
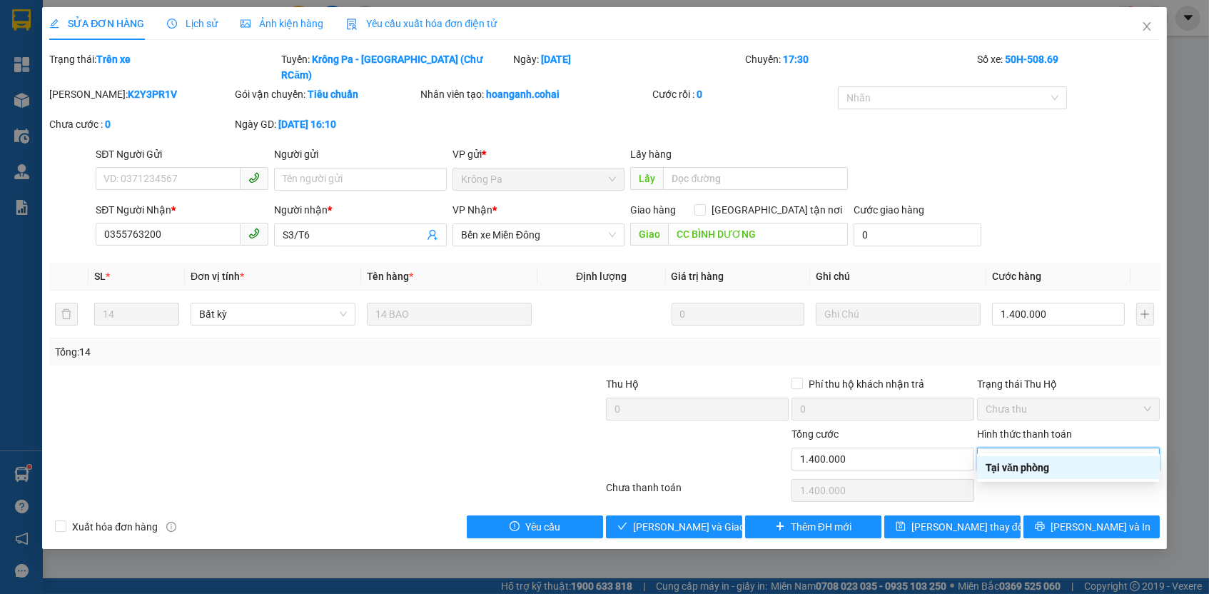
type input "0"
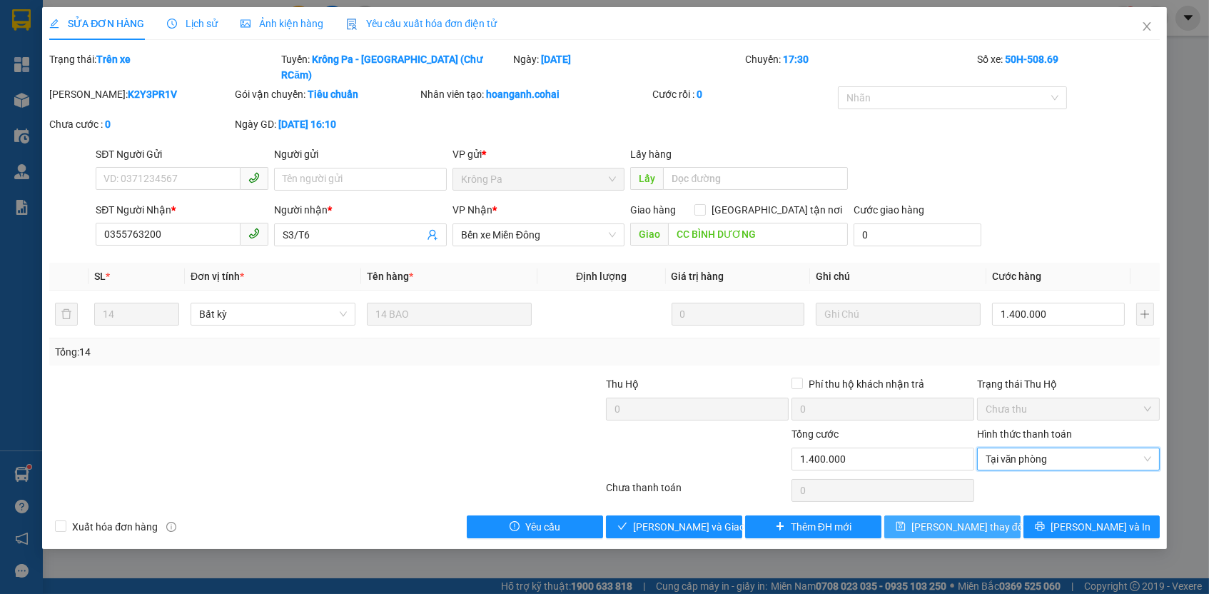
click at [976, 519] on span "[PERSON_NAME] thay đổi" at bounding box center [969, 527] width 114 height 16
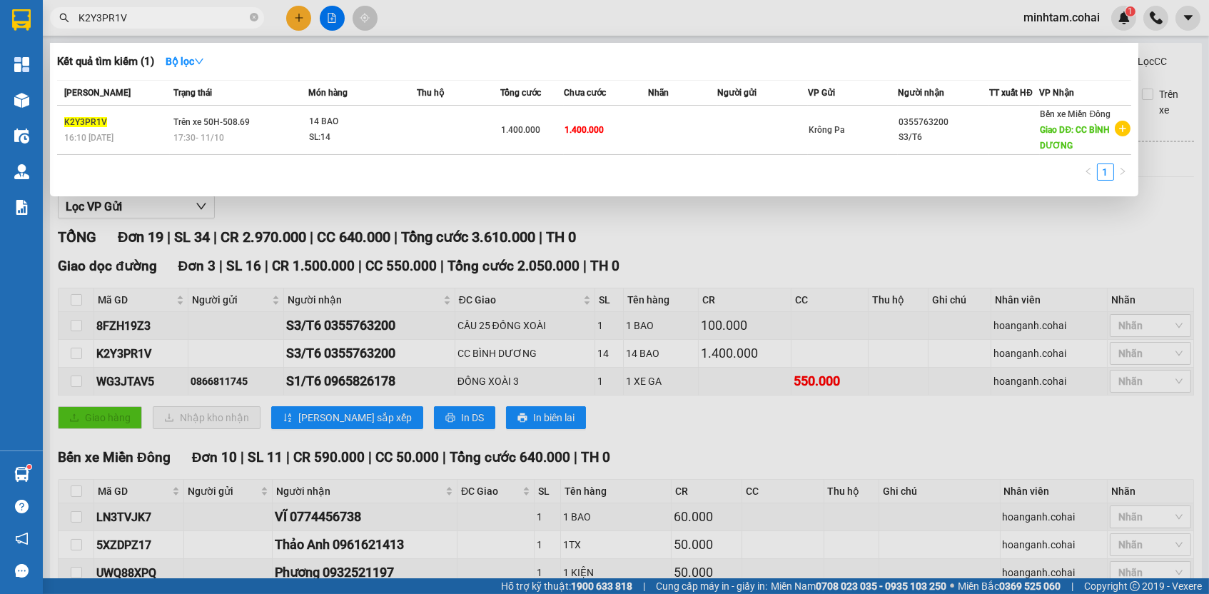
paste input "WG3JTAV5"
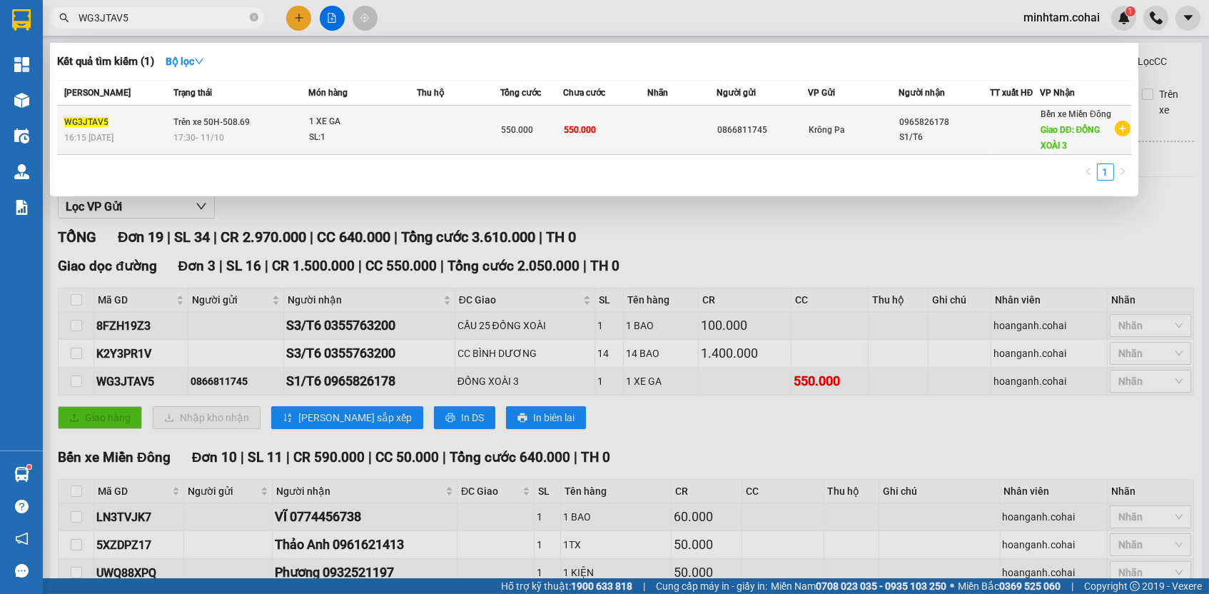
type input "WG3JTAV5"
click at [650, 136] on td at bounding box center [682, 130] width 70 height 49
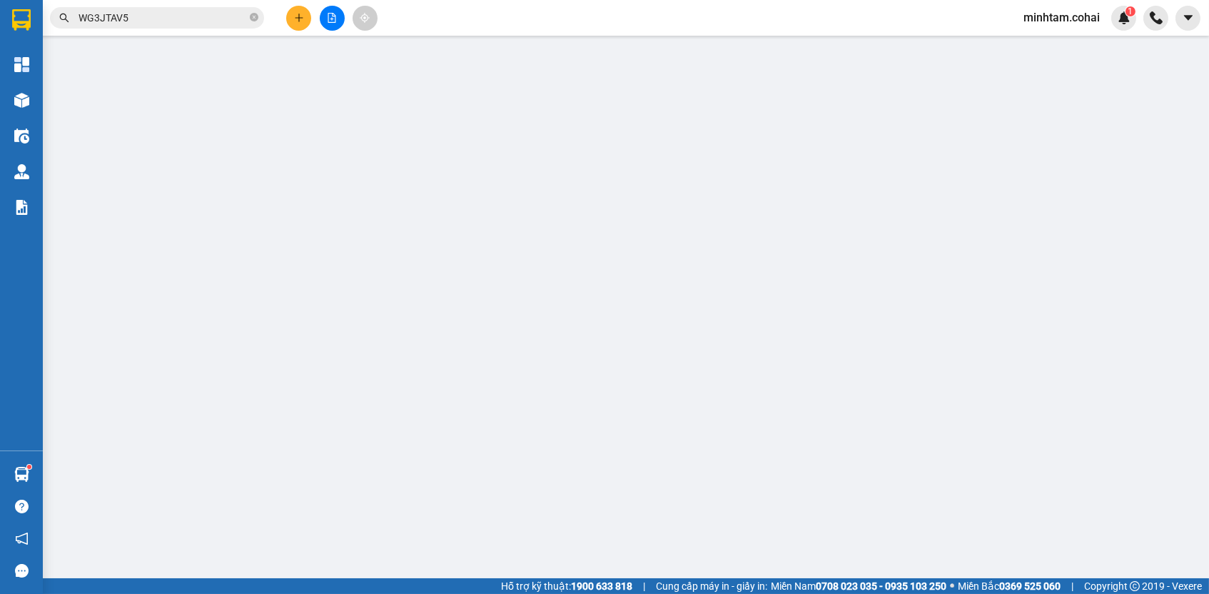
type input "0866811745"
type input "0965826178"
type input "S1/T6"
type input "ĐỒNG XOÀI 3"
type input "0"
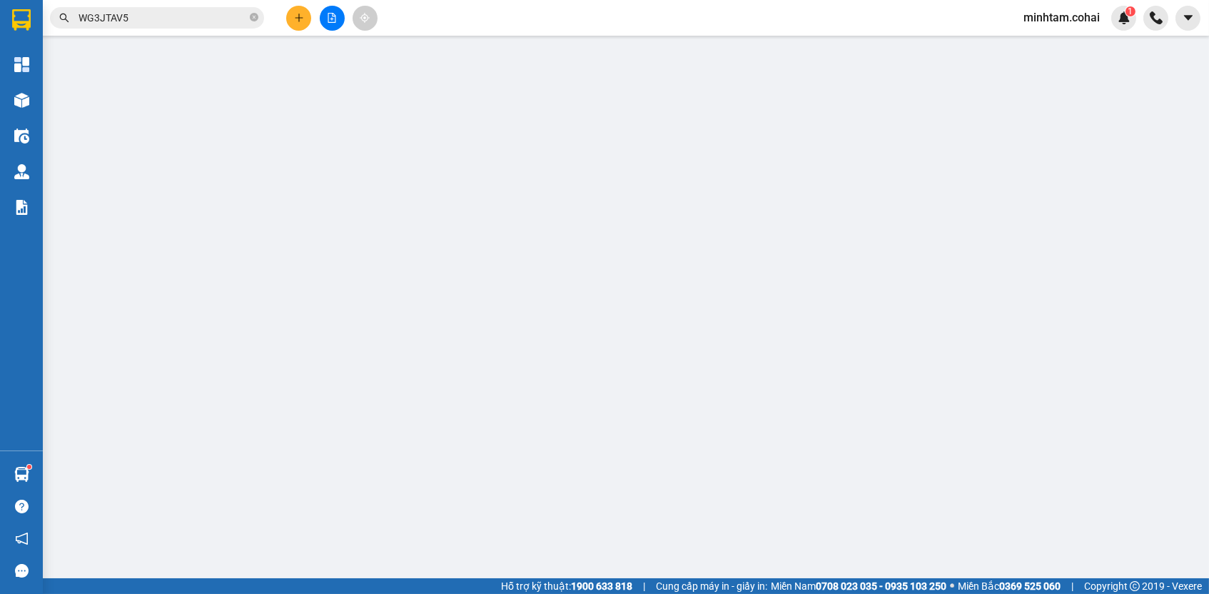
type input "550.000"
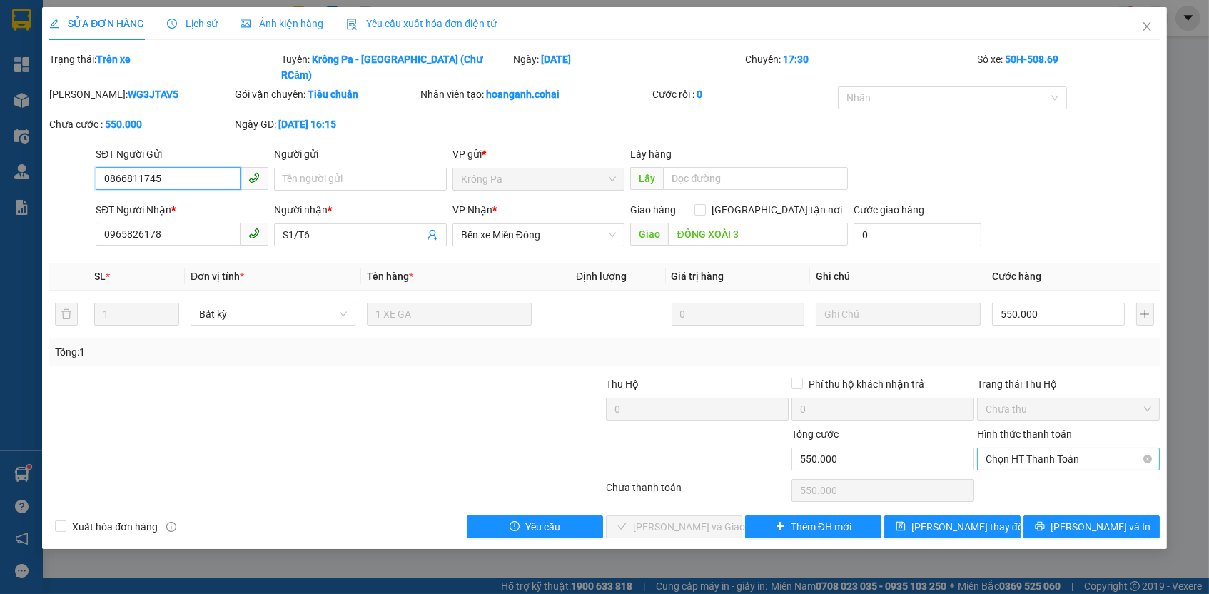
click at [1082, 448] on span "Chọn HT Thanh Toán" at bounding box center [1069, 458] width 166 height 21
click at [1054, 467] on div "Tại văn phòng" at bounding box center [1069, 468] width 166 height 16
type input "0"
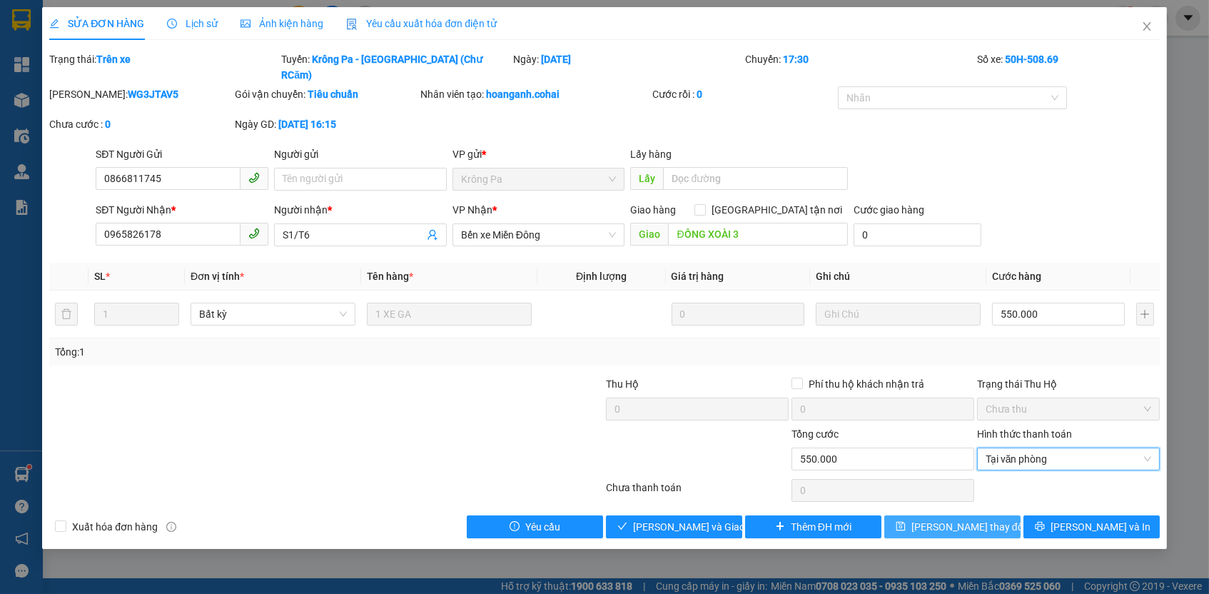
click at [996, 515] on button "[PERSON_NAME] thay đổi" at bounding box center [952, 526] width 136 height 23
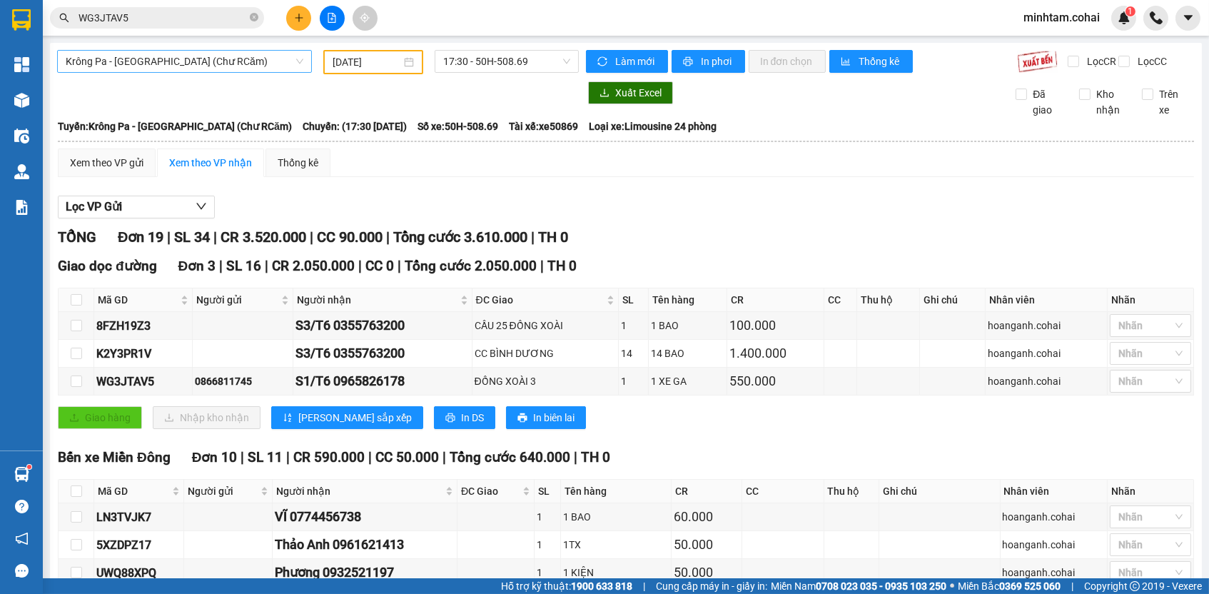
click at [159, 56] on span "Krông Pa - [GEOGRAPHIC_DATA] (Chư RCăm)" at bounding box center [185, 61] width 238 height 21
drag, startPoint x: 263, startPoint y: 72, endPoint x: 235, endPoint y: 116, distance: 52.7
click at [263, 72] on div "Krông Pa - [GEOGRAPHIC_DATA] (Chư RCăm)" at bounding box center [184, 61] width 255 height 23
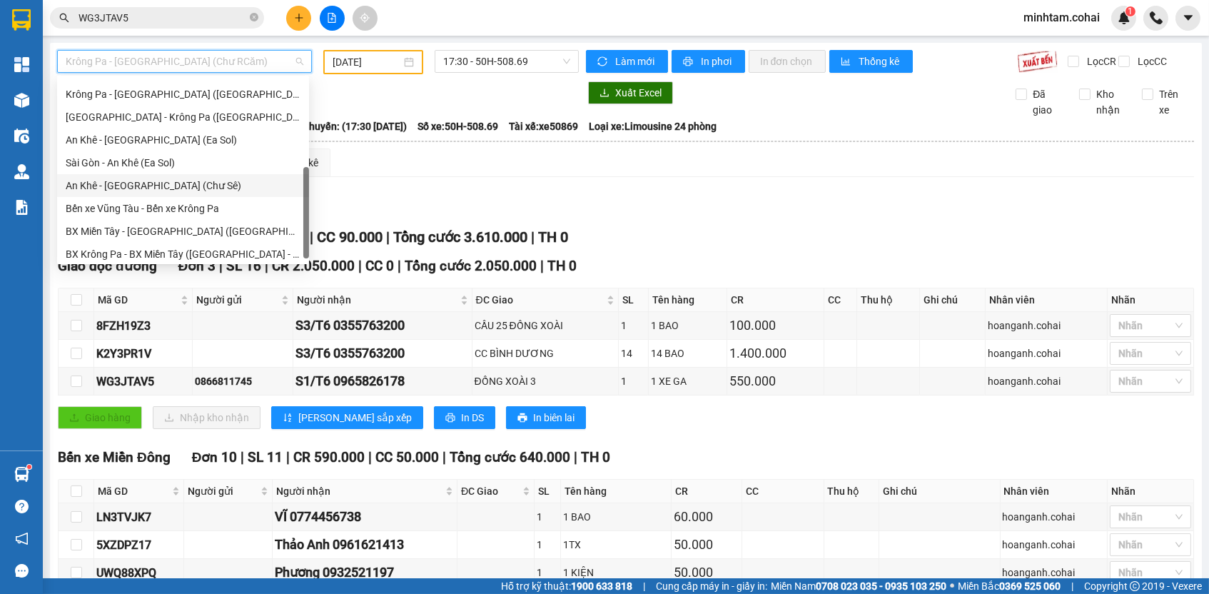
scroll to position [200, 0]
click at [211, 231] on div "BX Miền Tây - [GEOGRAPHIC_DATA] ([GEOGRAPHIC_DATA] - [GEOGRAPHIC_DATA])" at bounding box center [183, 233] width 235 height 16
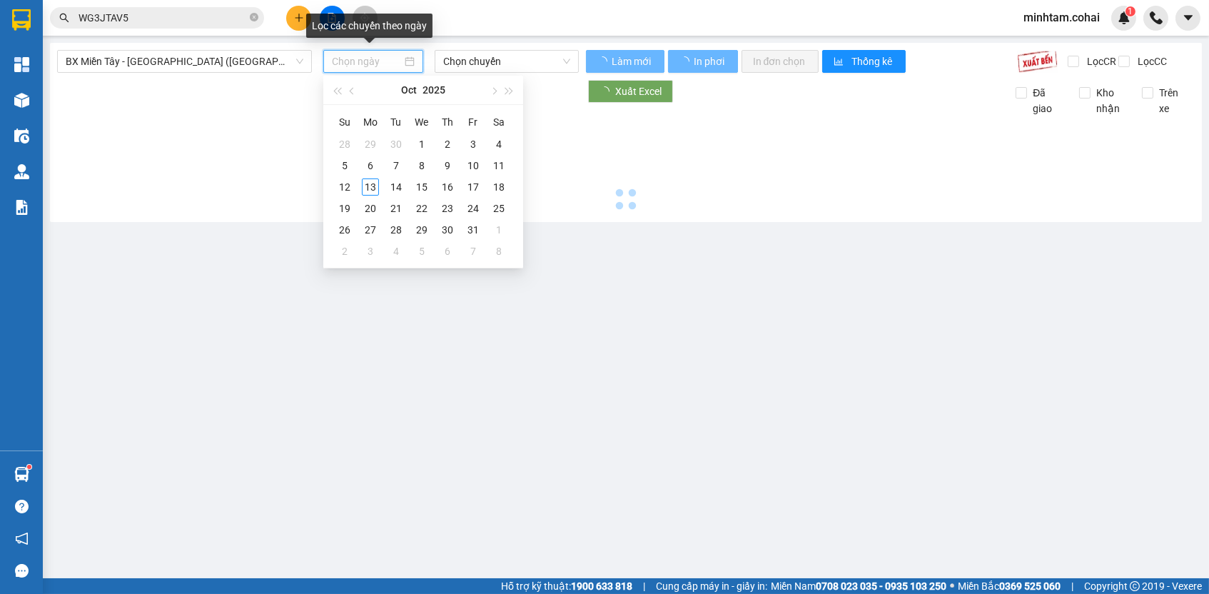
click at [374, 63] on input at bounding box center [367, 62] width 70 height 16
type input "[DATE]"
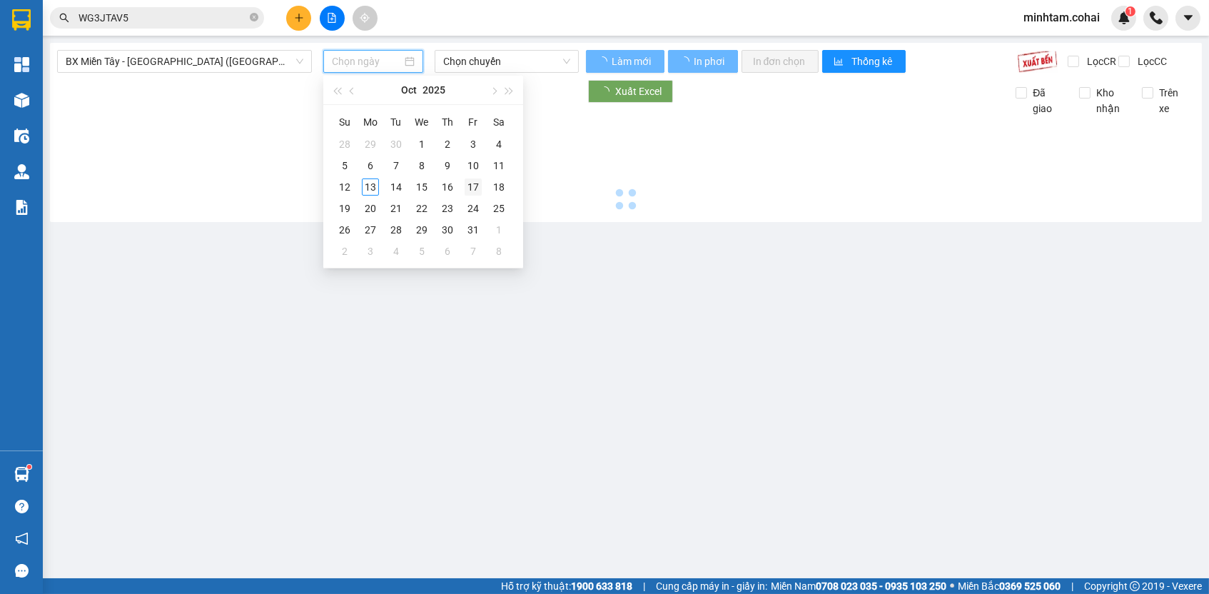
type input "[DATE]"
click at [469, 168] on div "10" at bounding box center [473, 165] width 17 height 17
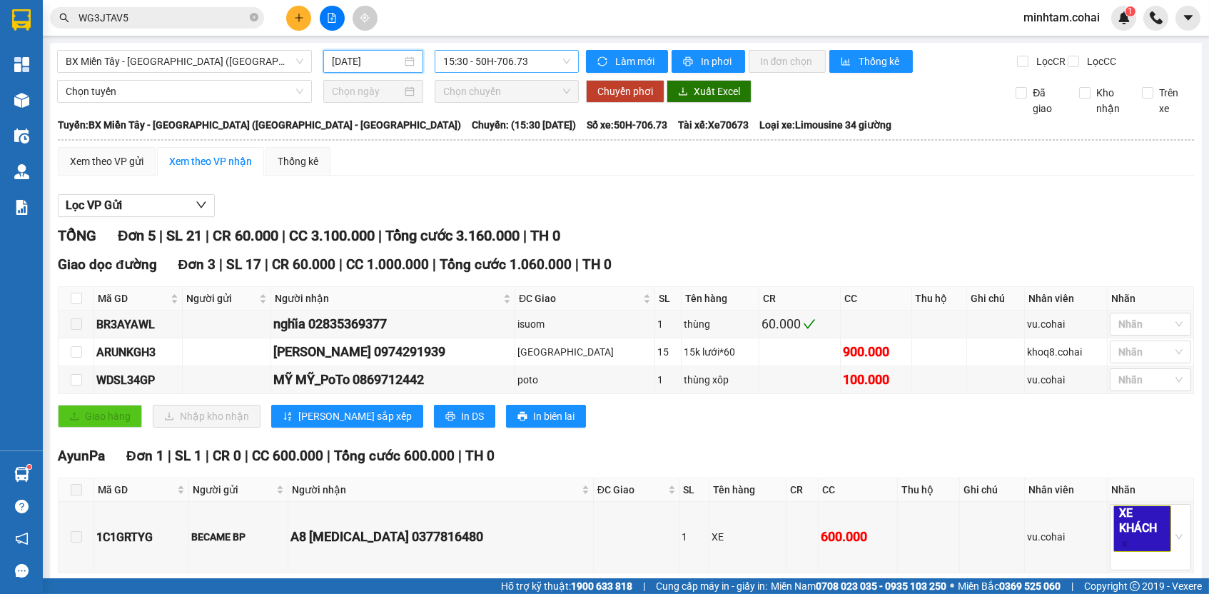
type input "[DATE]"
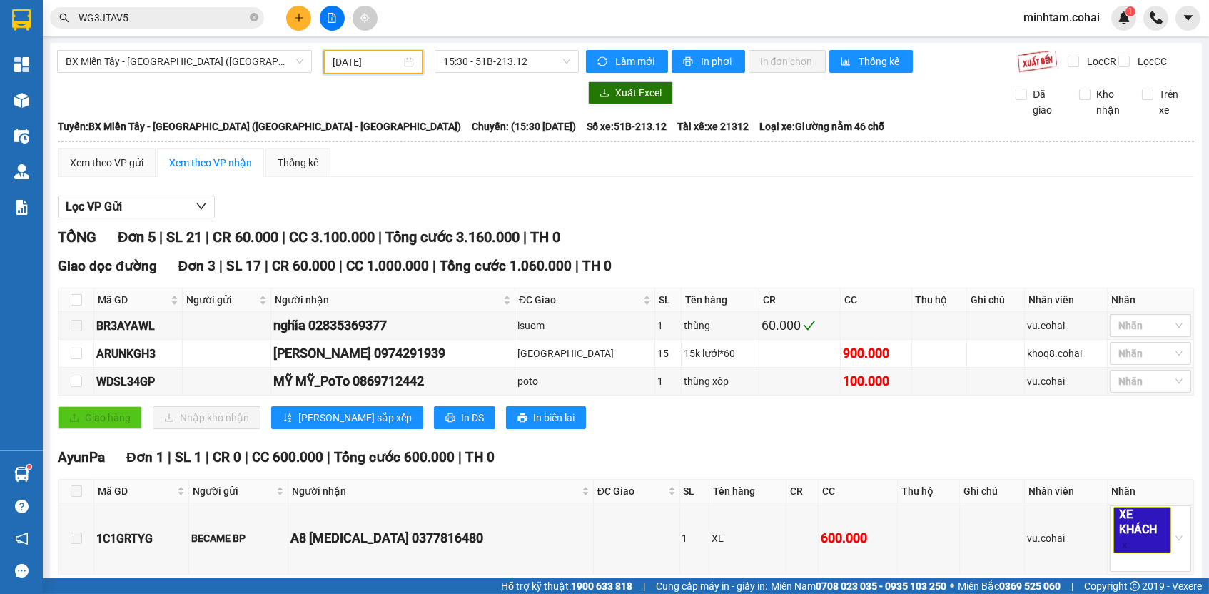
scroll to position [210, 0]
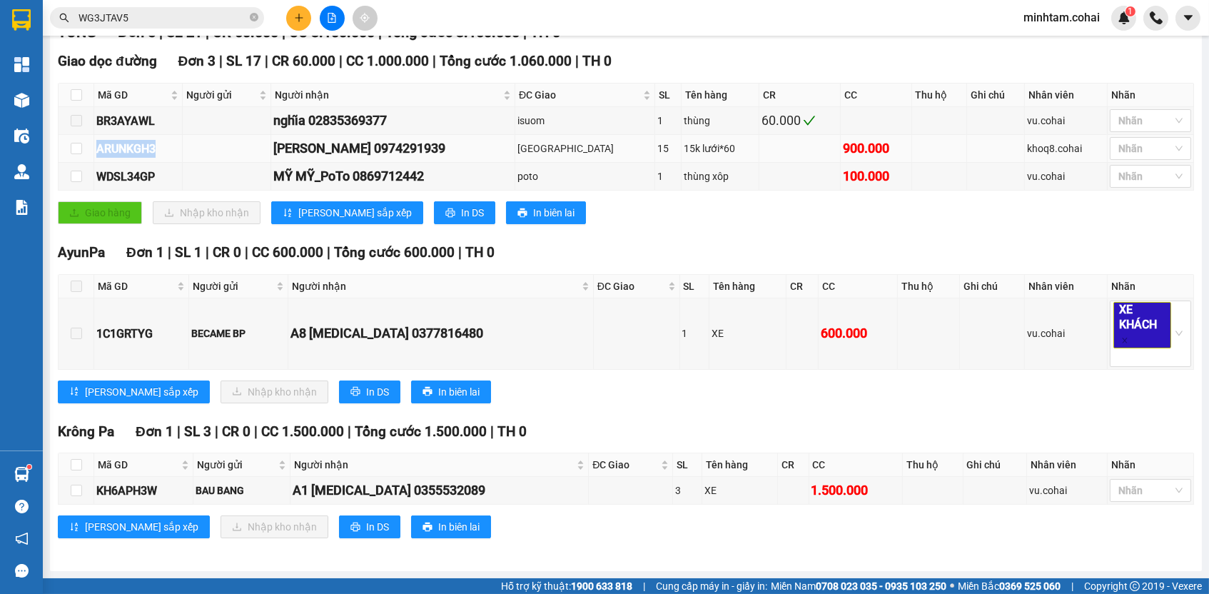
copy div "ARUNKGH3"
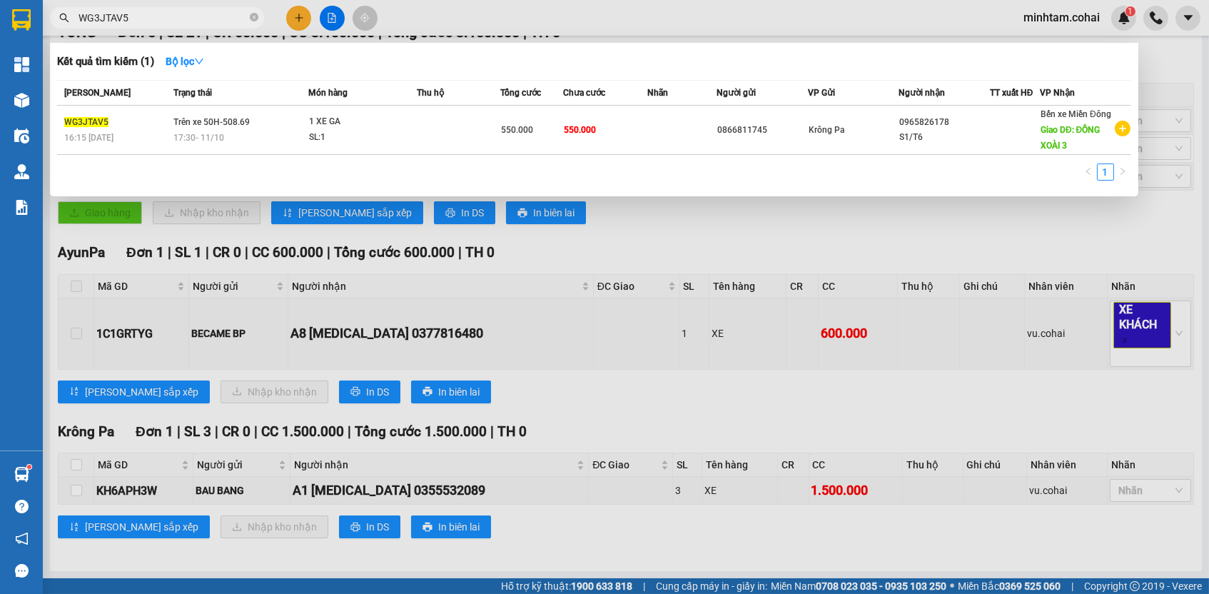
paste input "ARUNKGH3"
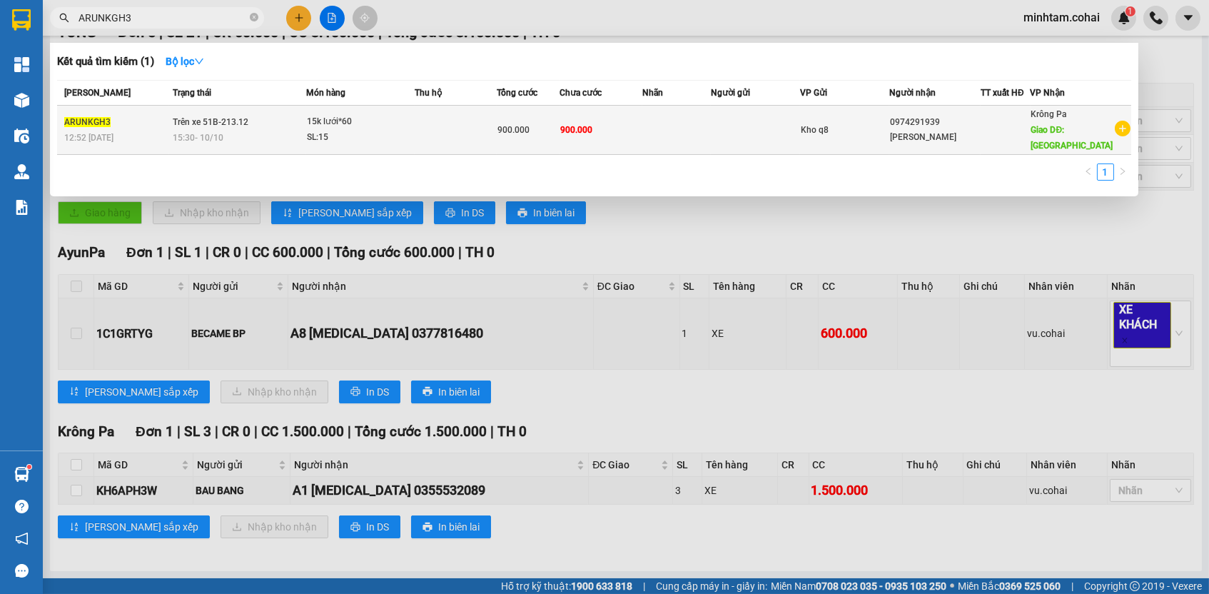
type input "ARUNKGH3"
click at [657, 141] on td at bounding box center [676, 130] width 69 height 49
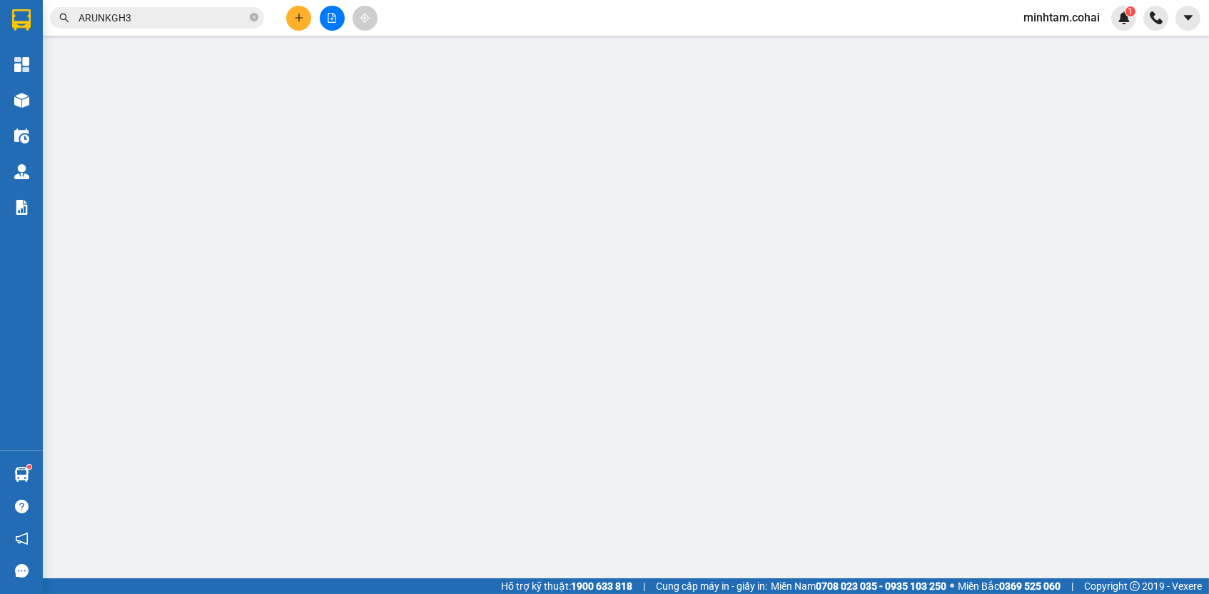
type input "0974291939"
type input "[PERSON_NAME]"
type input "[GEOGRAPHIC_DATA]"
type input "0"
type input "900.000"
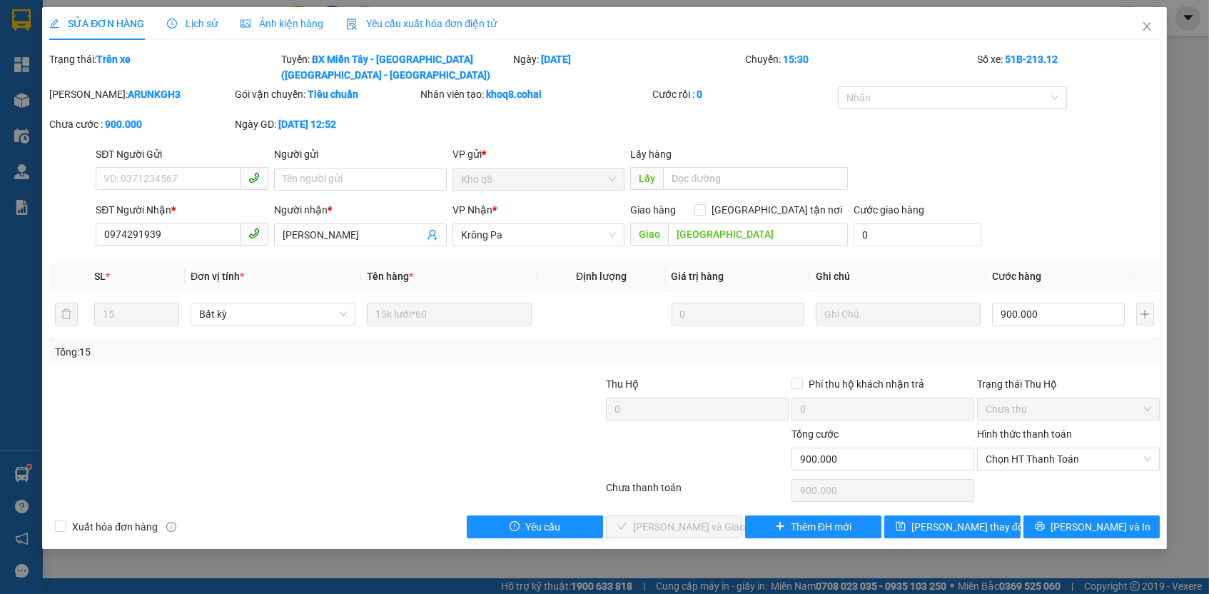
click at [1010, 441] on div "Hình thức thanh toán" at bounding box center [1068, 436] width 183 height 21
click at [1011, 460] on span "Chọn HT Thanh Toán" at bounding box center [1069, 458] width 166 height 21
click at [1009, 480] on div "Tại văn phòng" at bounding box center [1069, 483] width 166 height 16
type input "0"
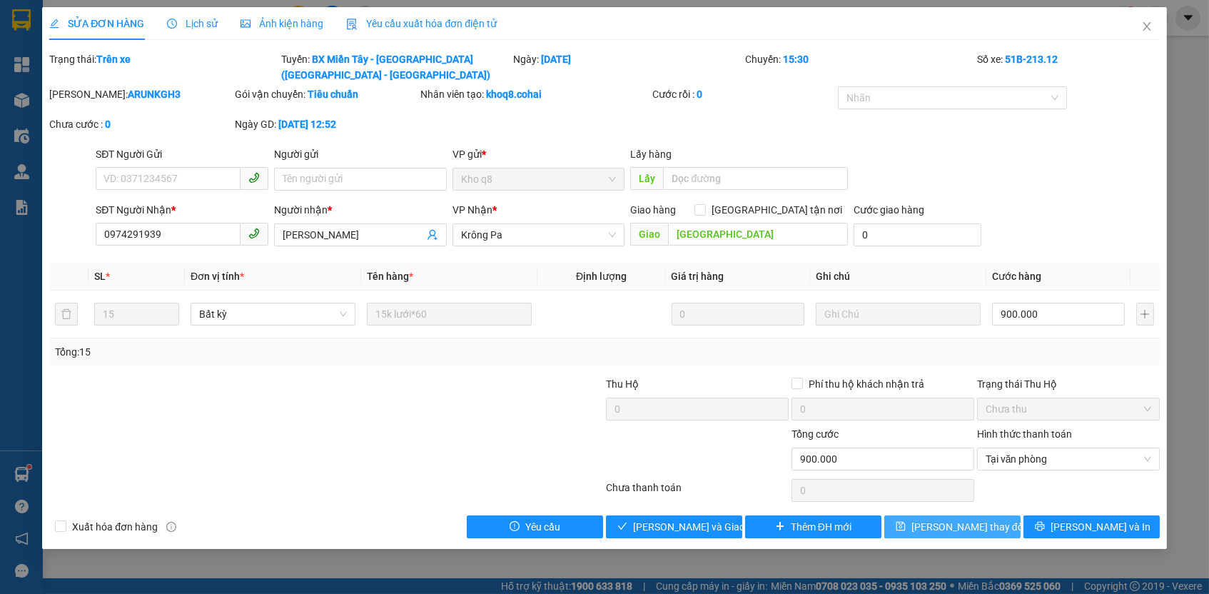
click at [979, 527] on span "[PERSON_NAME] thay đổi" at bounding box center [969, 527] width 114 height 16
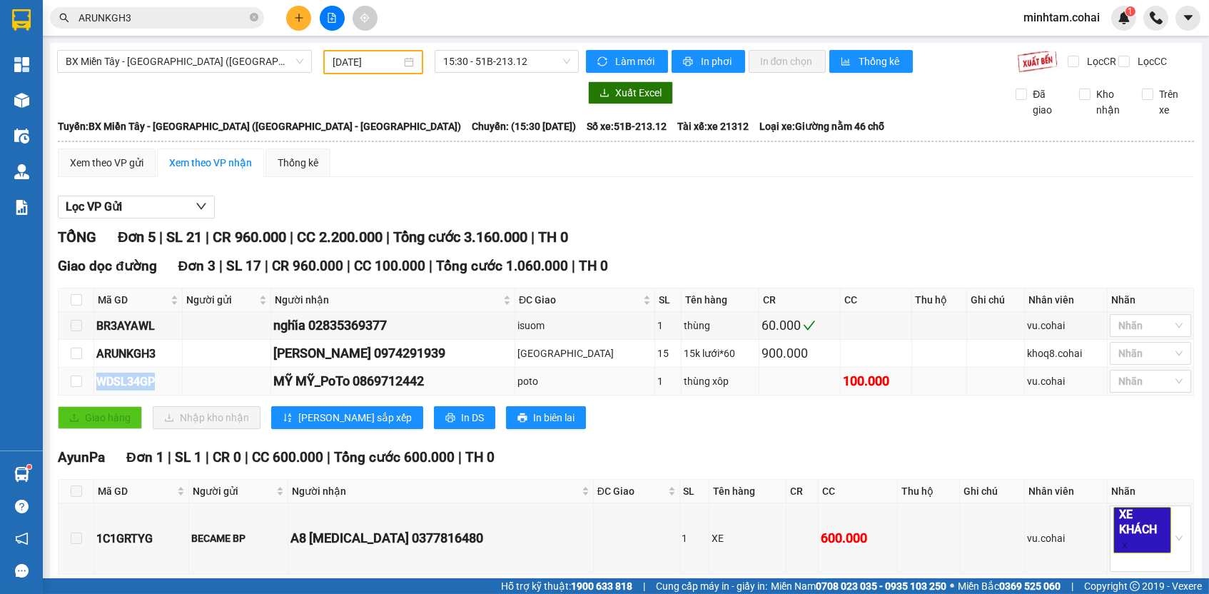
copy div "WDSL34GP"
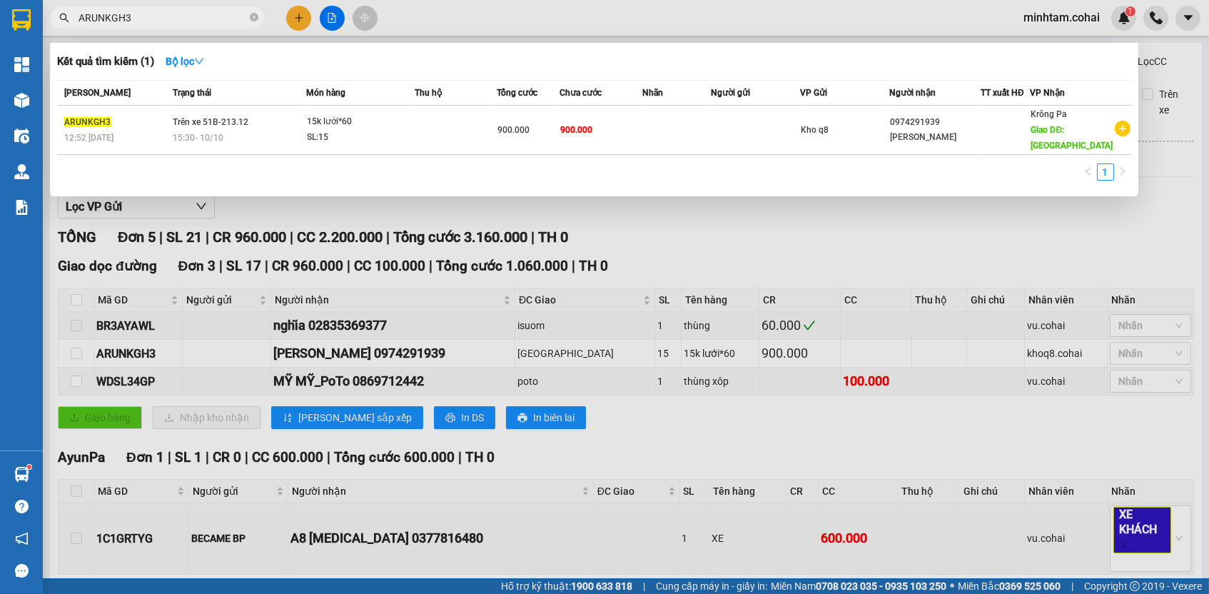
click at [221, 24] on input "ARUNKGH3" at bounding box center [163, 18] width 168 height 16
paste input "WDSL34GP"
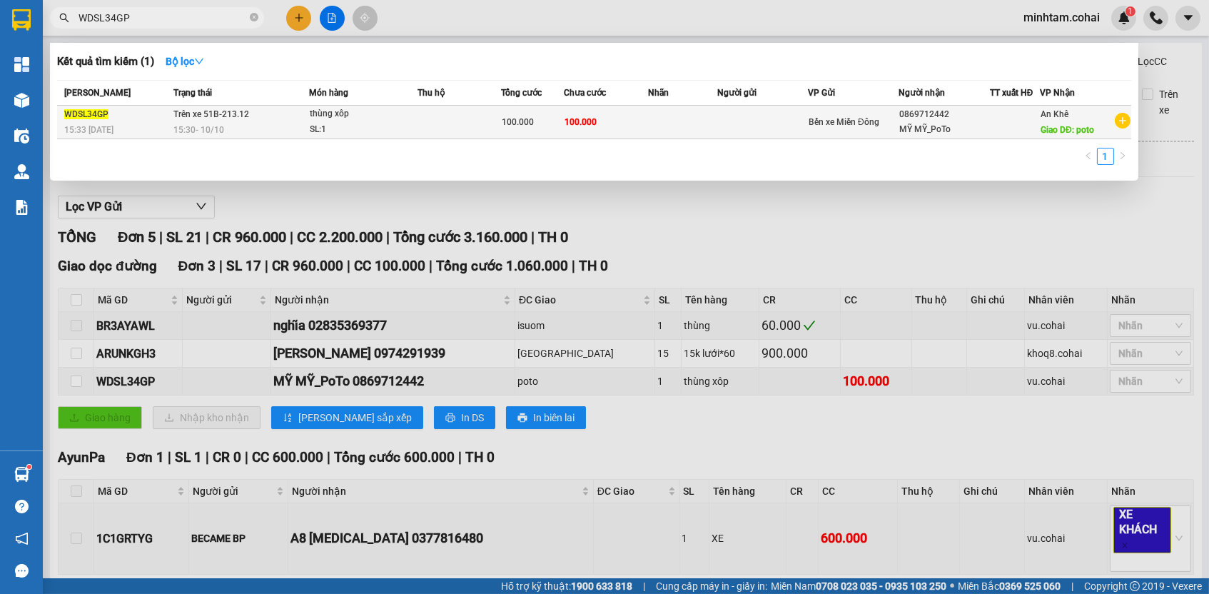
type input "WDSL34GP"
click at [655, 130] on td at bounding box center [683, 123] width 70 height 34
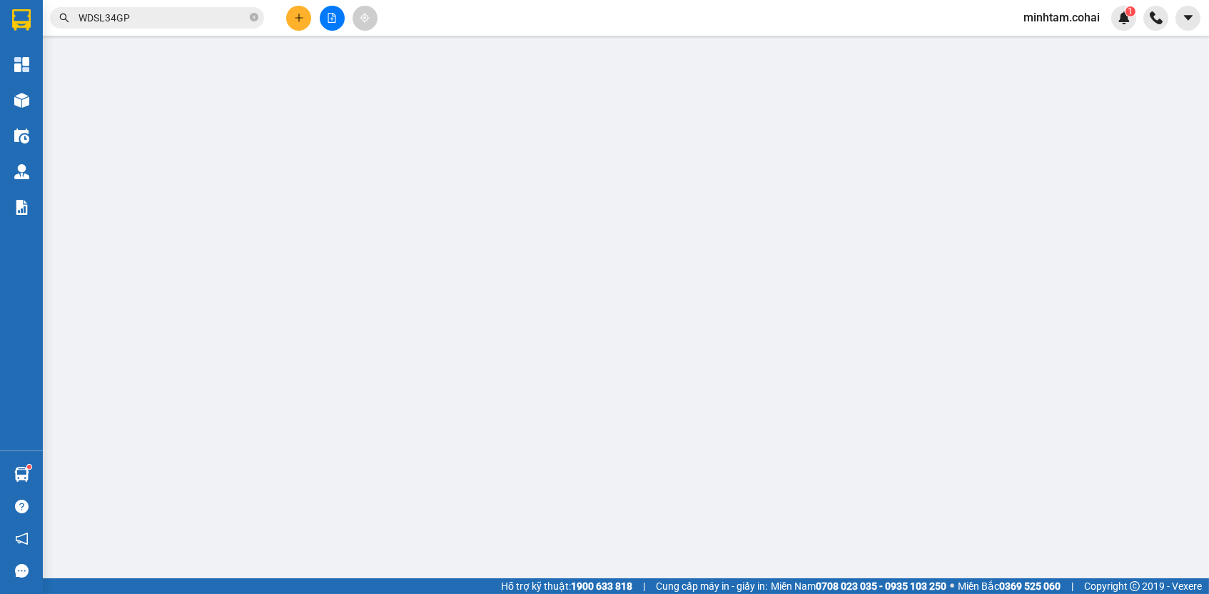
type input "0869712442"
type input "MỸ MỸ_PoTo"
type input "poto"
type input "0"
type input "100.000"
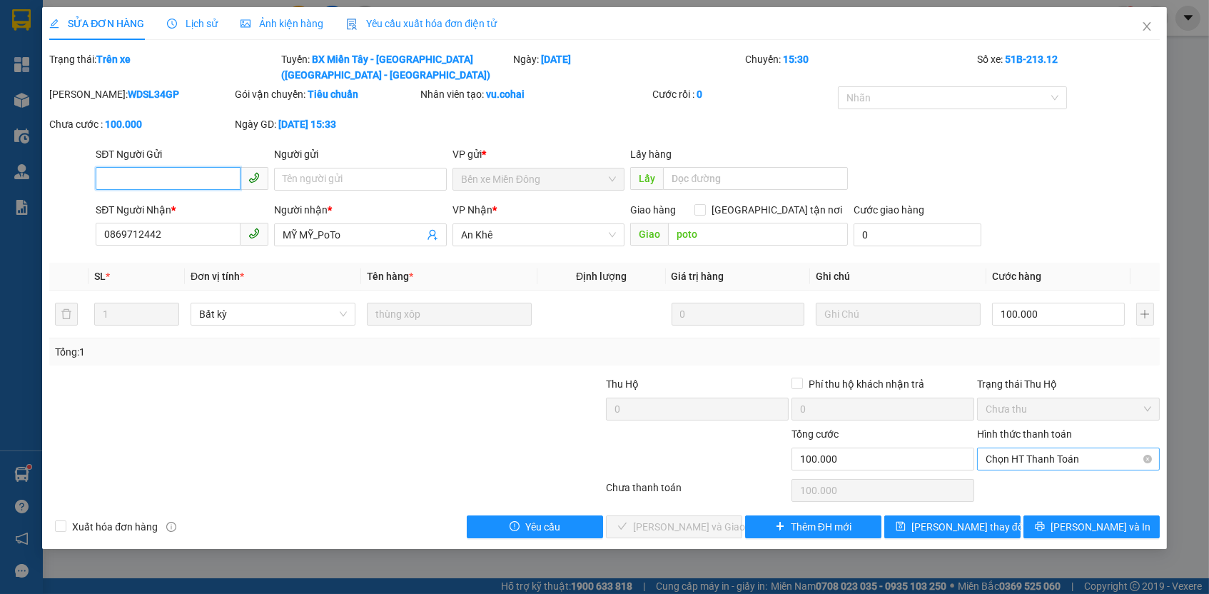
click at [1003, 458] on span "Chọn HT Thanh Toán" at bounding box center [1069, 458] width 166 height 21
click at [1011, 485] on div "Tại văn phòng" at bounding box center [1069, 483] width 166 height 16
type input "0"
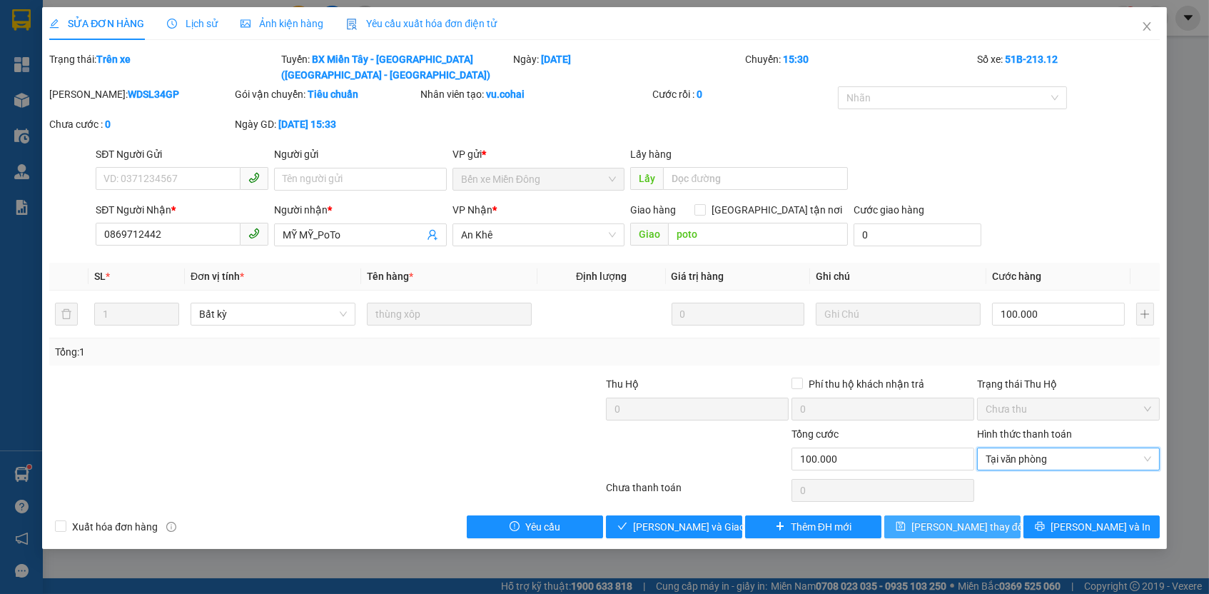
click at [989, 520] on span "[PERSON_NAME] thay đổi" at bounding box center [969, 527] width 114 height 16
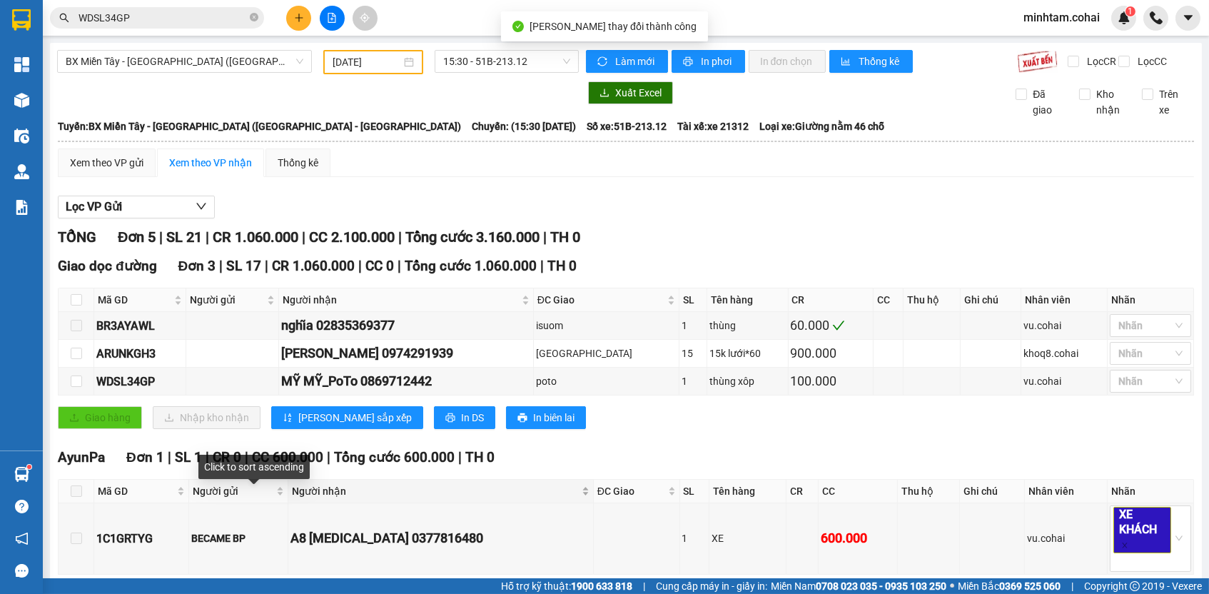
scroll to position [210, 0]
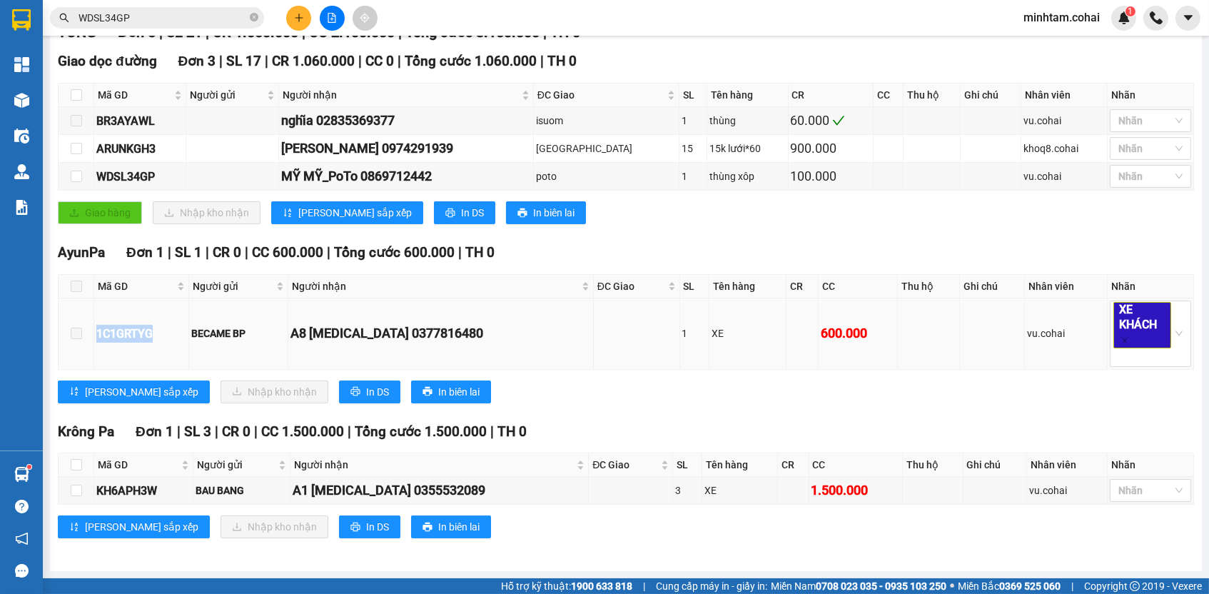
copy div "1C1GRTYG"
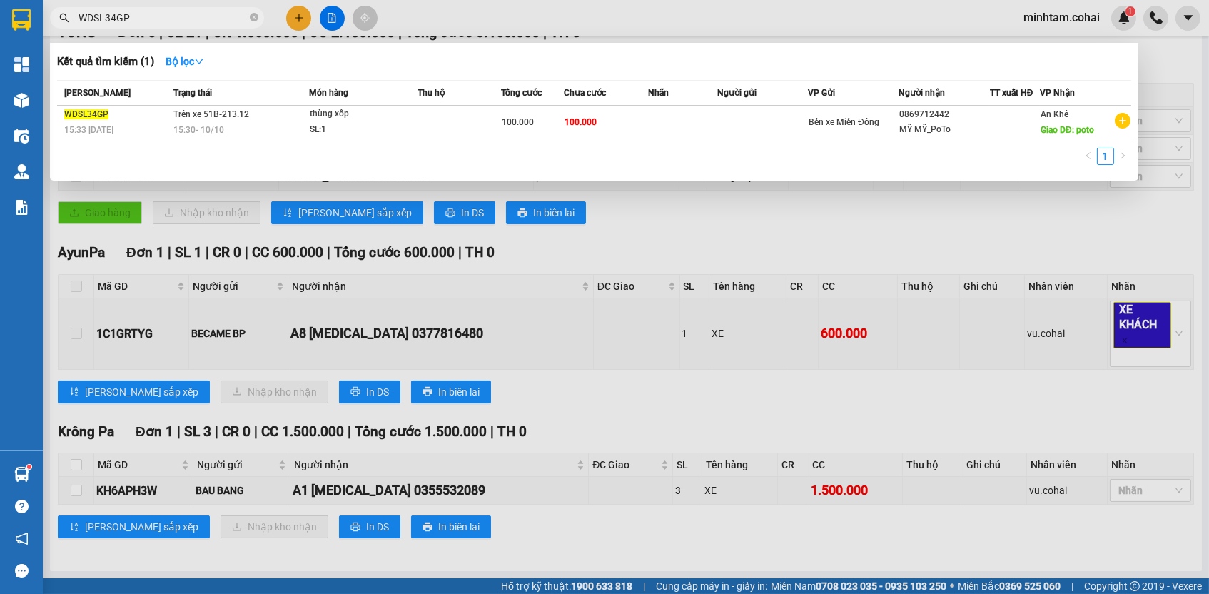
paste input "1C1GRTYG"
type input "1C1GRTYG"
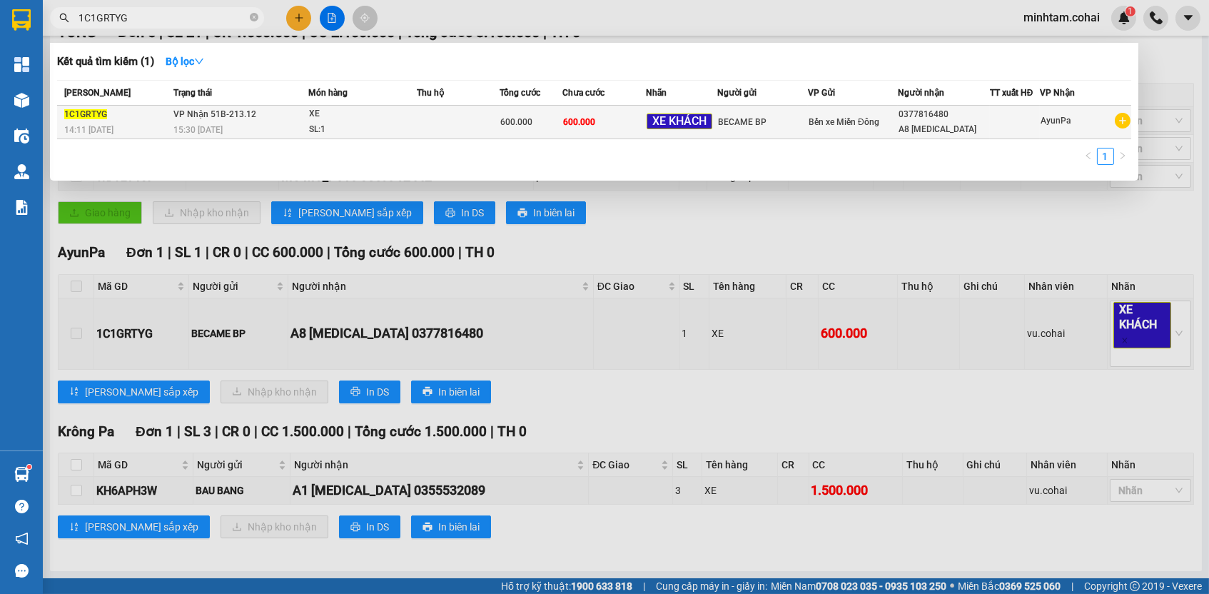
drag, startPoint x: 673, startPoint y: 103, endPoint x: 642, endPoint y: 122, distance: 36.8
click at [642, 122] on td "600.000" at bounding box center [604, 123] width 84 height 34
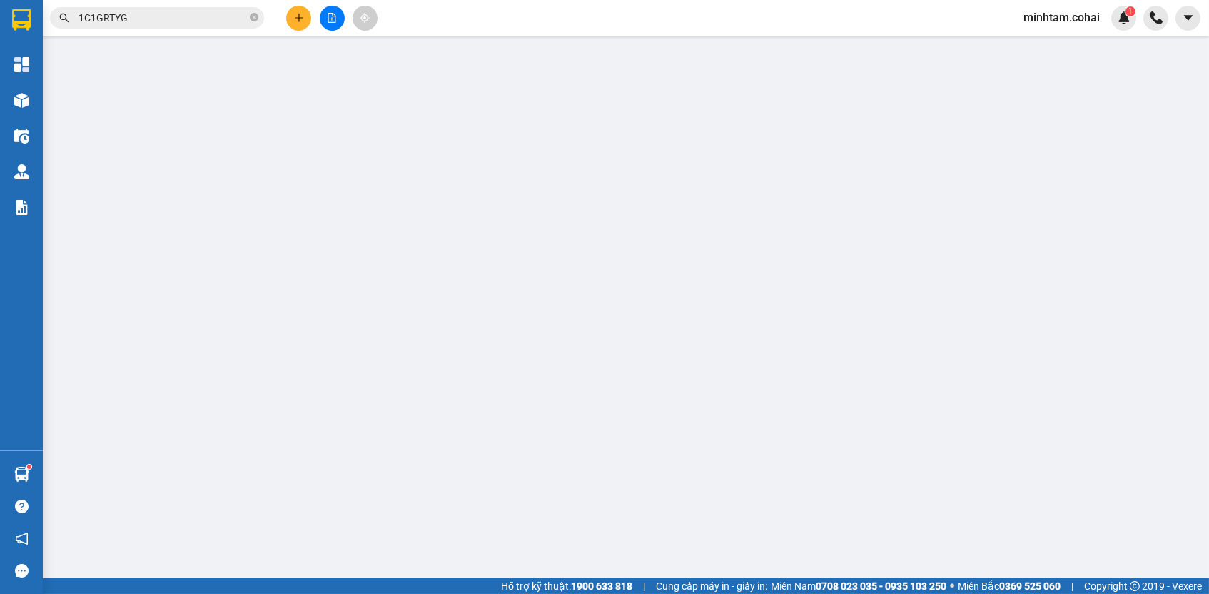
type input "BECAME BP"
type input "0377816480"
type input "A8 [MEDICAL_DATA]"
type input "0"
type input "600.000"
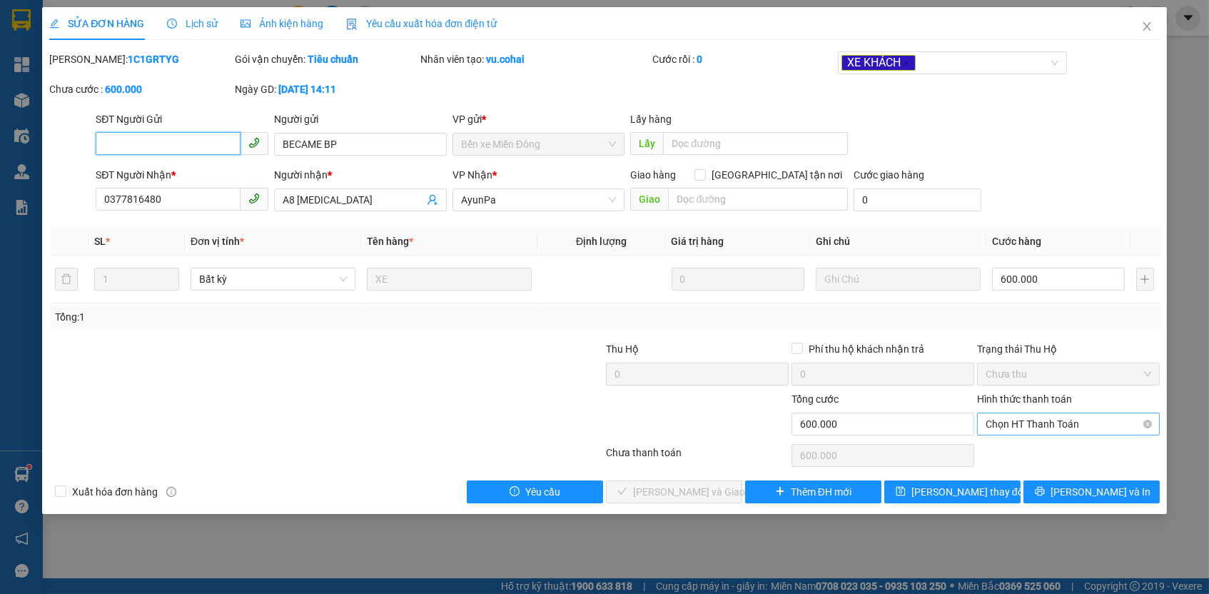
click at [1039, 424] on span "Chọn HT Thanh Toán" at bounding box center [1069, 423] width 166 height 21
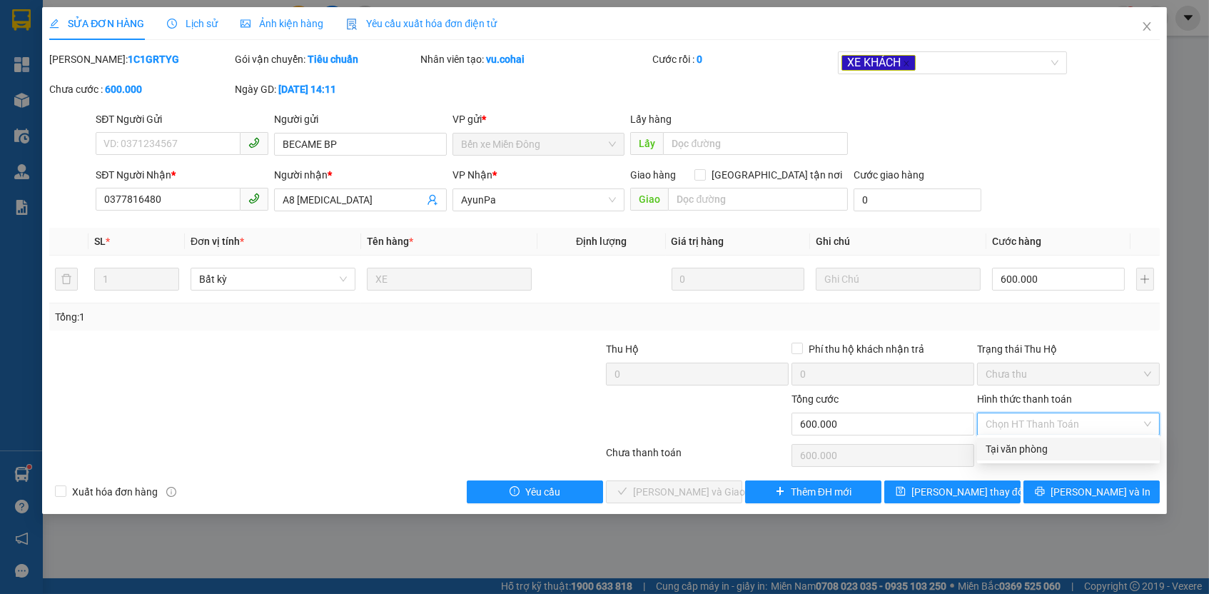
click at [1029, 444] on div "Tại văn phòng" at bounding box center [1069, 449] width 166 height 16
type input "0"
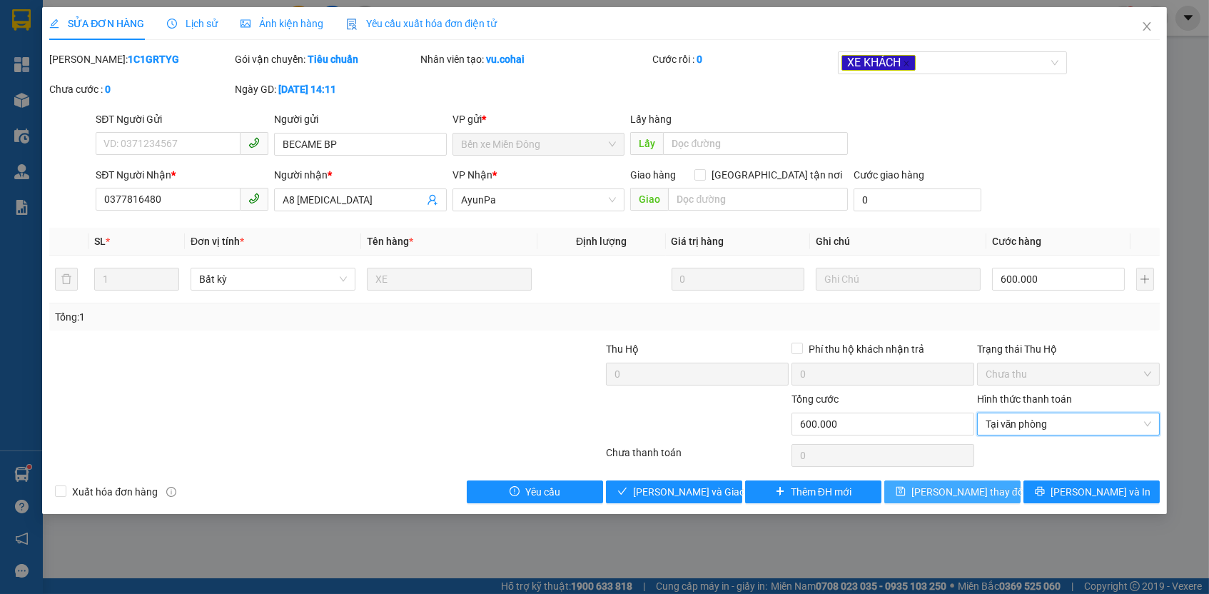
click at [987, 488] on span "[PERSON_NAME] thay đổi" at bounding box center [969, 492] width 114 height 16
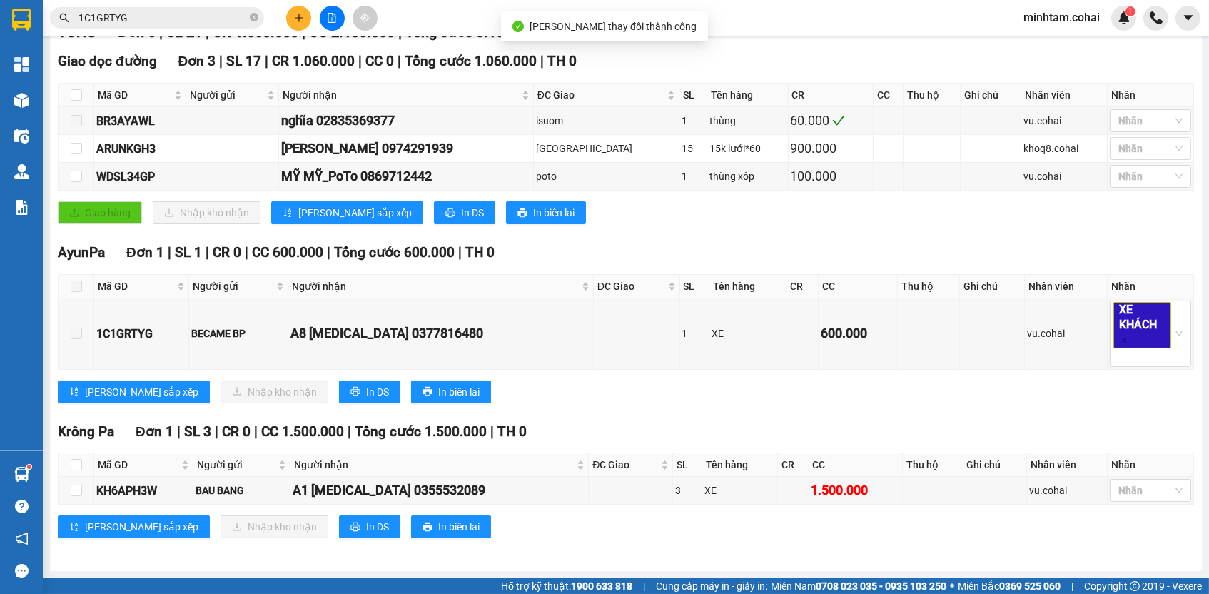
scroll to position [210, 0]
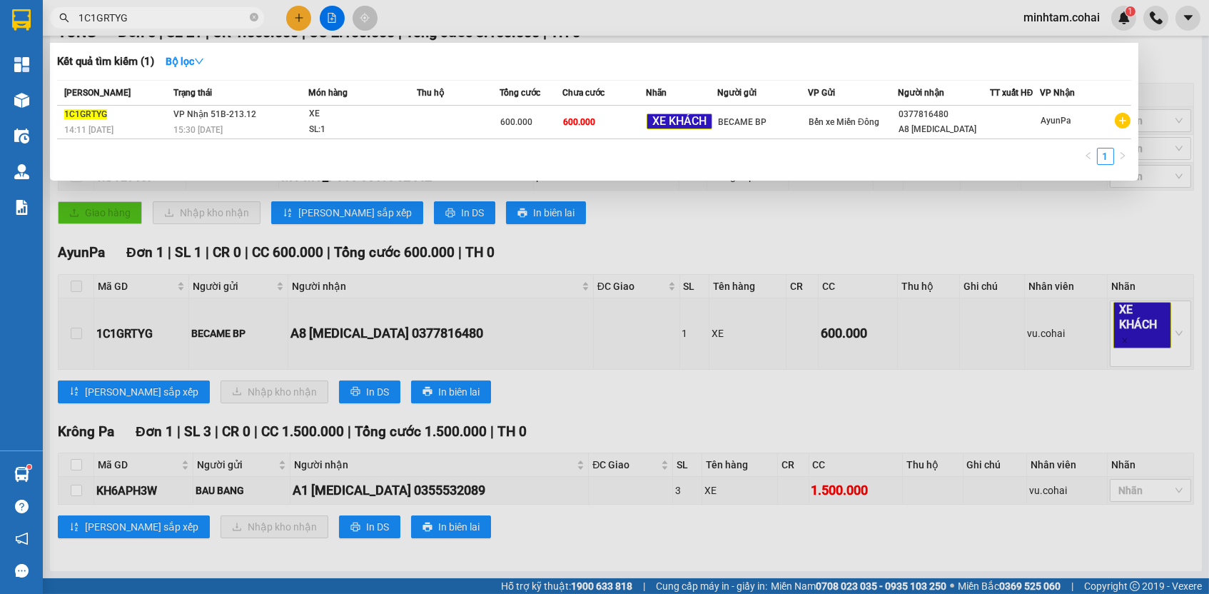
paste input "KH6APH3W"
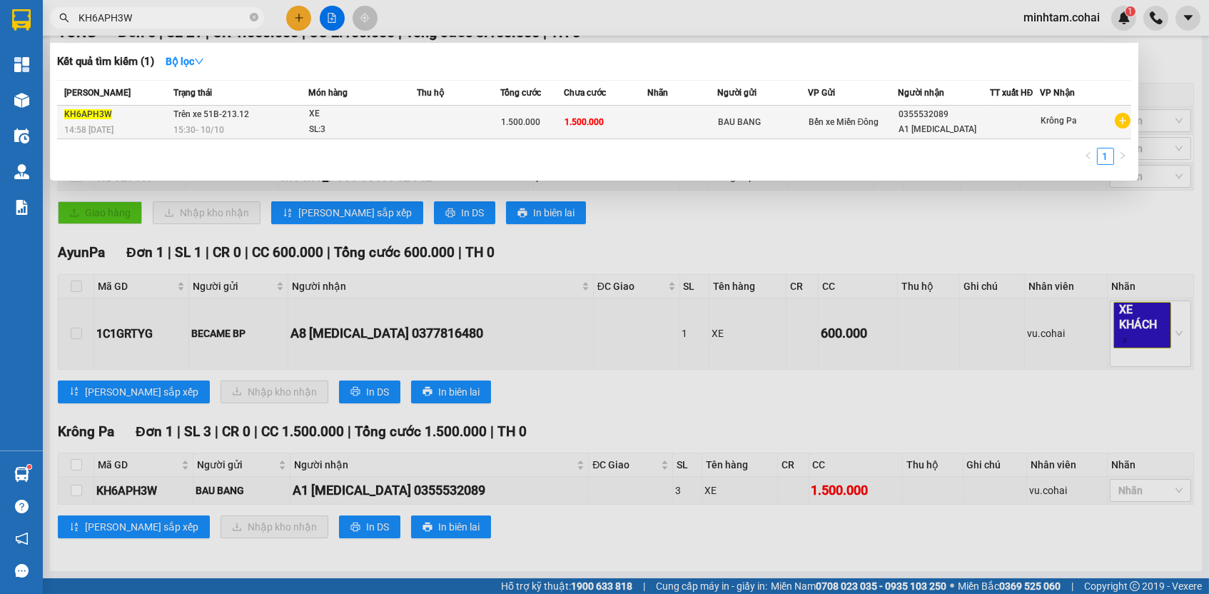
type input "KH6APH3W"
click at [598, 122] on span "1.500.000" at bounding box center [584, 122] width 39 height 10
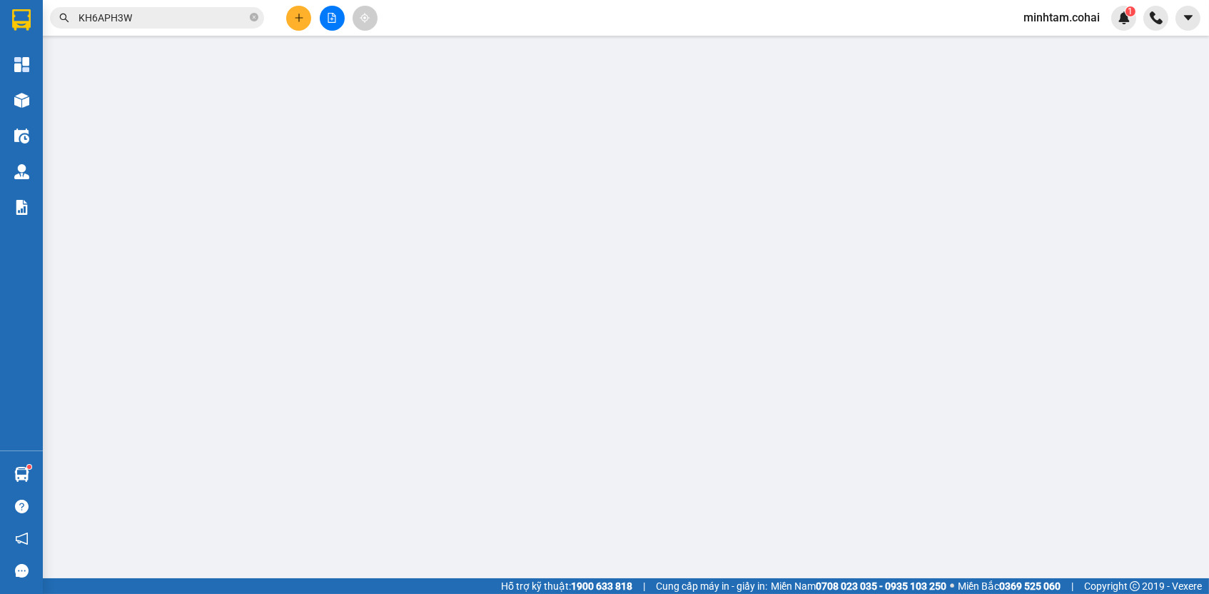
type input "BAU BANG"
type input "0355532089"
type input "A1 [MEDICAL_DATA]"
type input "0"
type input "1.500.000"
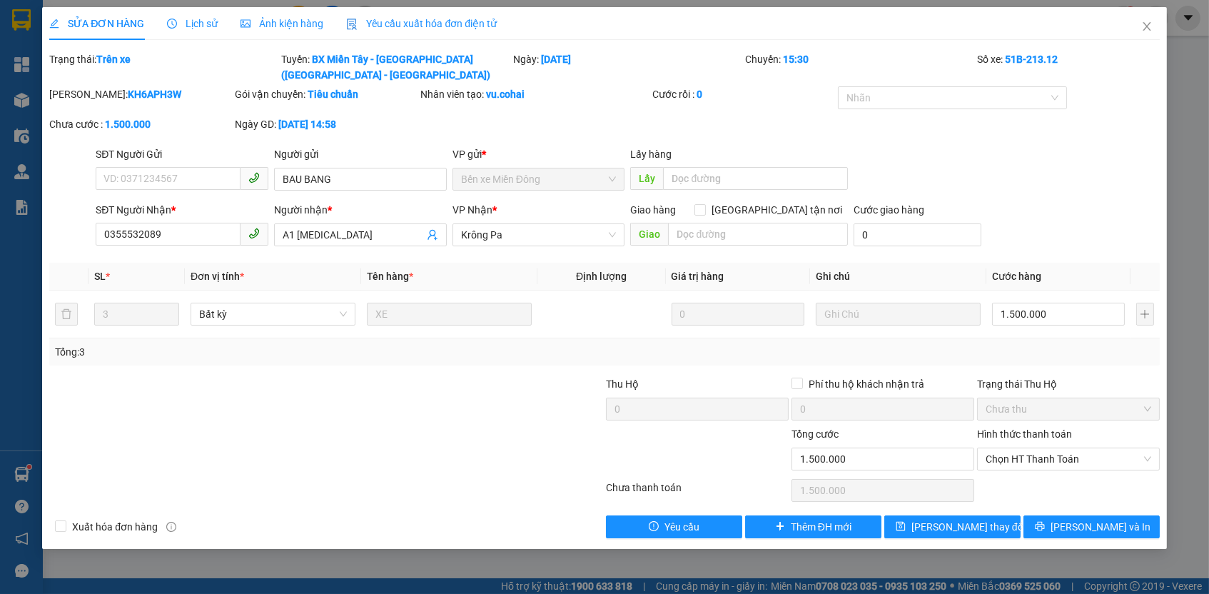
click at [1012, 491] on div "Chọn HT Thanh Toán" at bounding box center [1069, 490] width 186 height 29
click at [1007, 455] on span "Chọn HT Thanh Toán" at bounding box center [1069, 458] width 166 height 21
click at [1008, 481] on div "Tại văn phòng" at bounding box center [1069, 483] width 166 height 16
type input "0"
click at [981, 515] on button "[PERSON_NAME] thay đổi" at bounding box center [952, 526] width 136 height 23
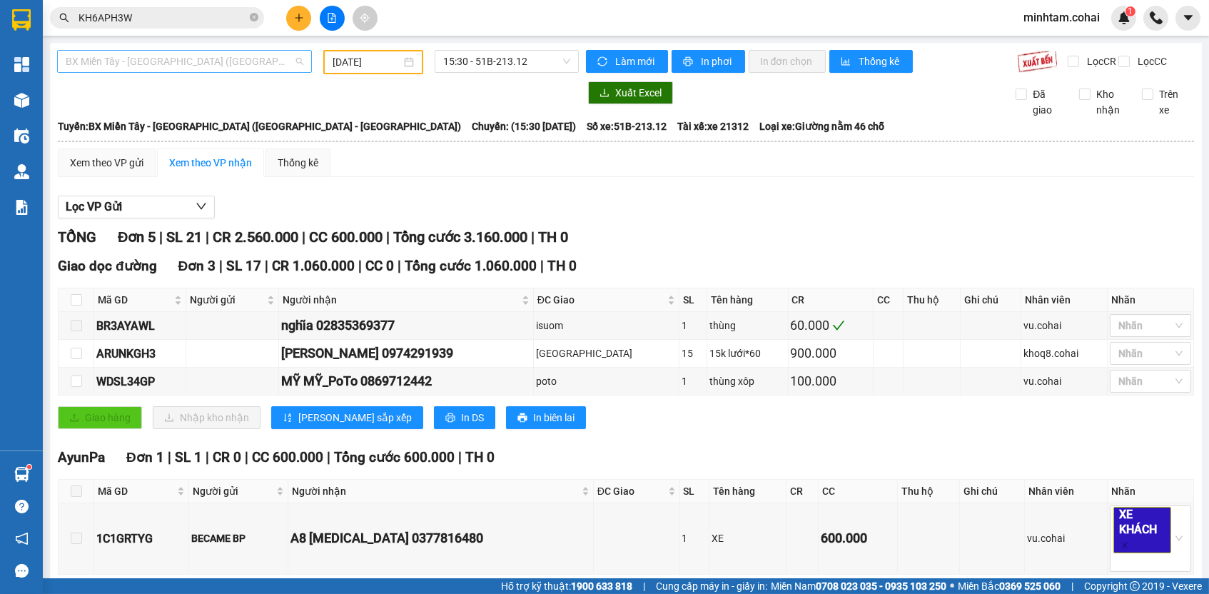
scroll to position [171, 0]
click at [225, 59] on span "BX Miền Tây - [GEOGRAPHIC_DATA] ([GEOGRAPHIC_DATA] - [GEOGRAPHIC_DATA])" at bounding box center [185, 61] width 238 height 21
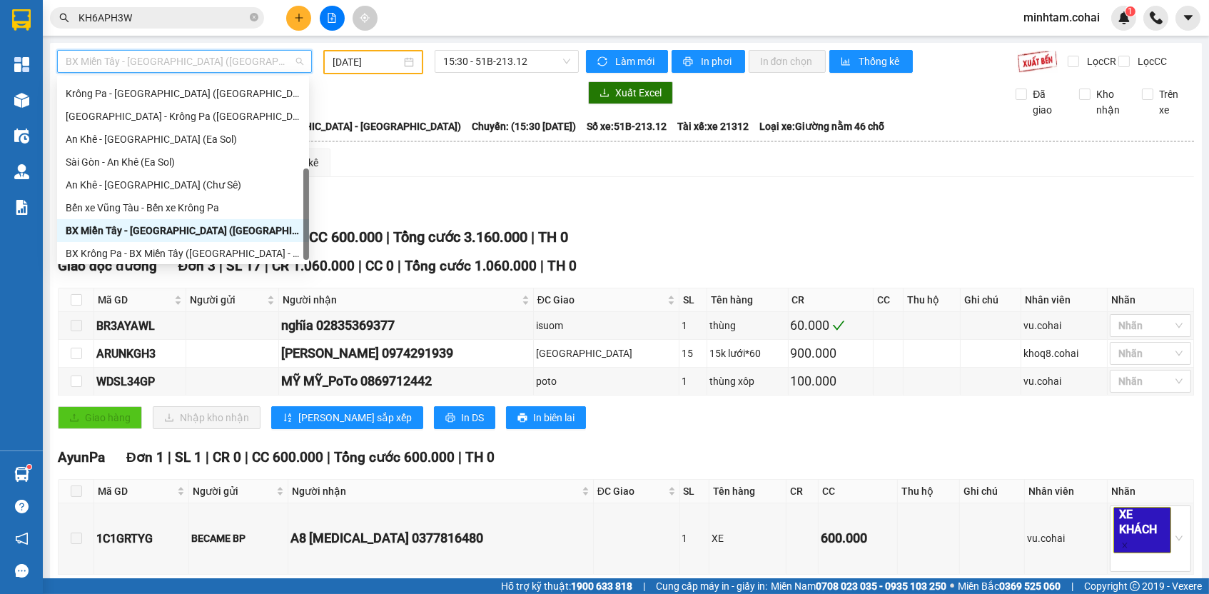
scroll to position [200, 0]
click at [235, 253] on div "BX Krông Pa - BX Miền Tây ([GEOGRAPHIC_DATA] - [GEOGRAPHIC_DATA])" at bounding box center [183, 256] width 235 height 16
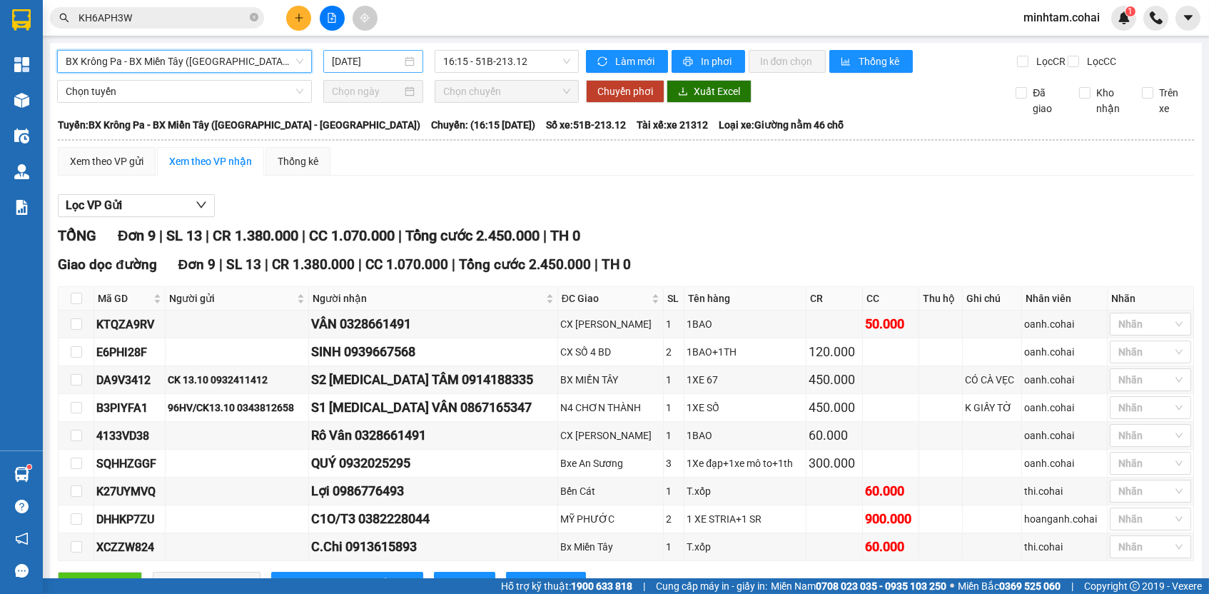
click at [375, 59] on input "[DATE]" at bounding box center [367, 62] width 70 height 16
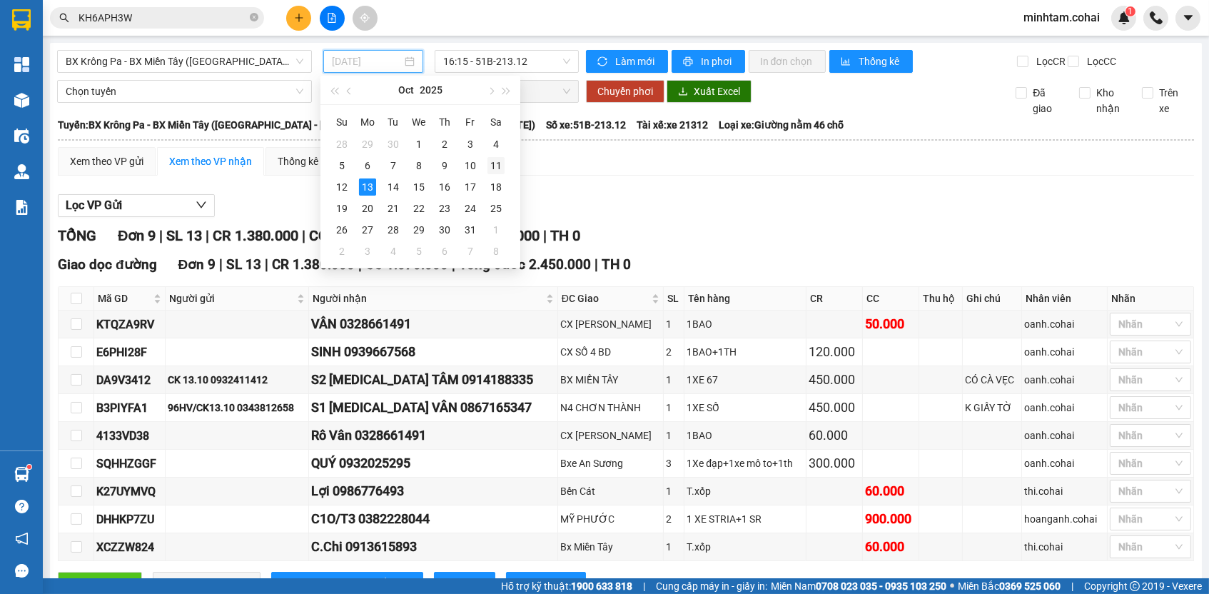
click at [494, 167] on div "11" at bounding box center [496, 165] width 17 height 17
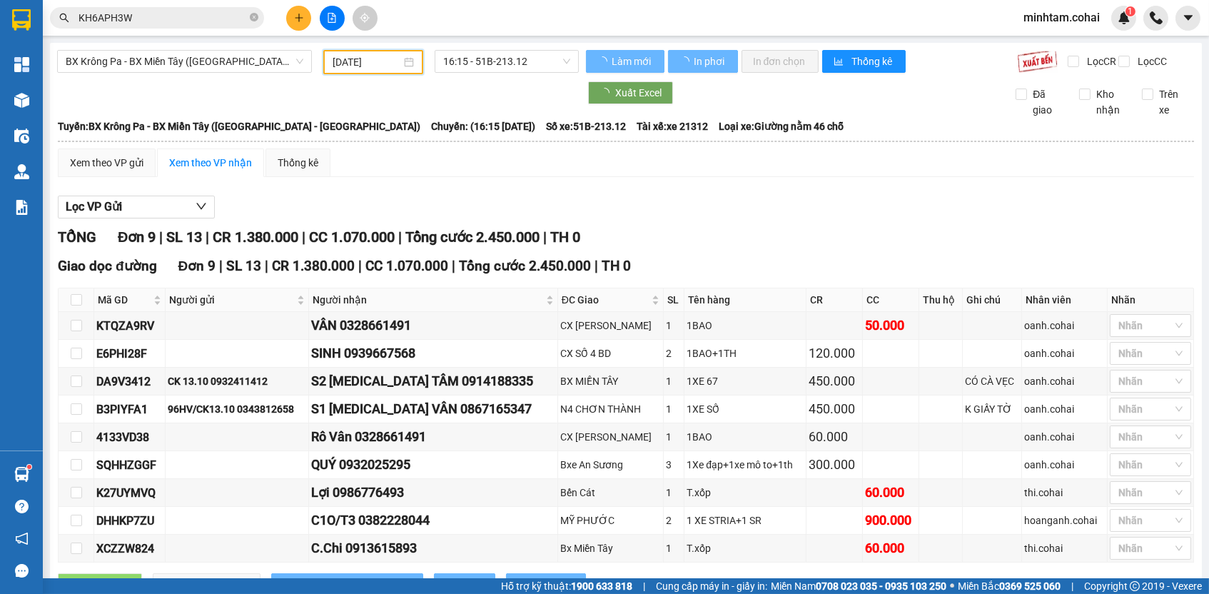
type input "[DATE]"
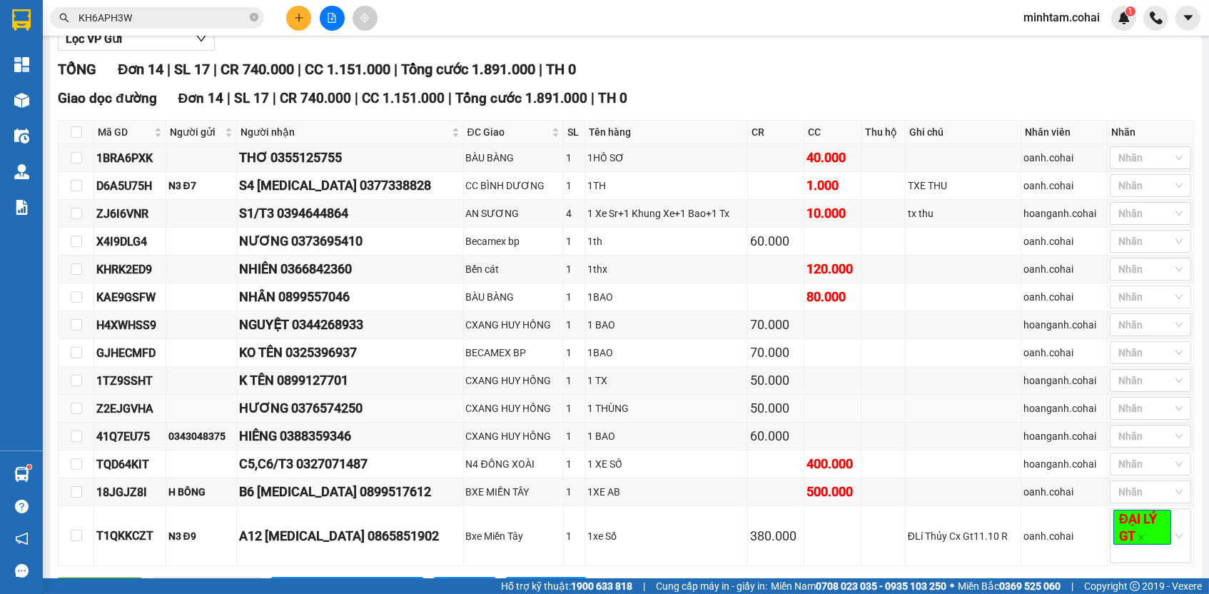
scroll to position [215, 0]
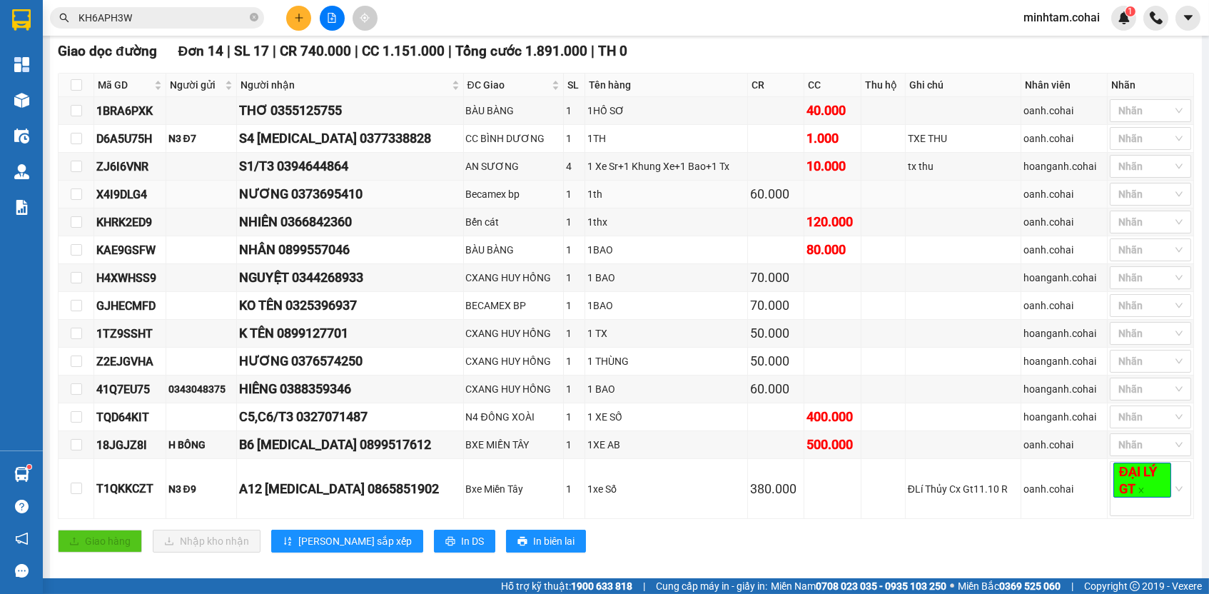
drag, startPoint x: 633, startPoint y: 198, endPoint x: 645, endPoint y: 196, distance: 11.6
click at [645, 196] on div "1th" at bounding box center [666, 194] width 158 height 16
copy div "1BRA6PXK"
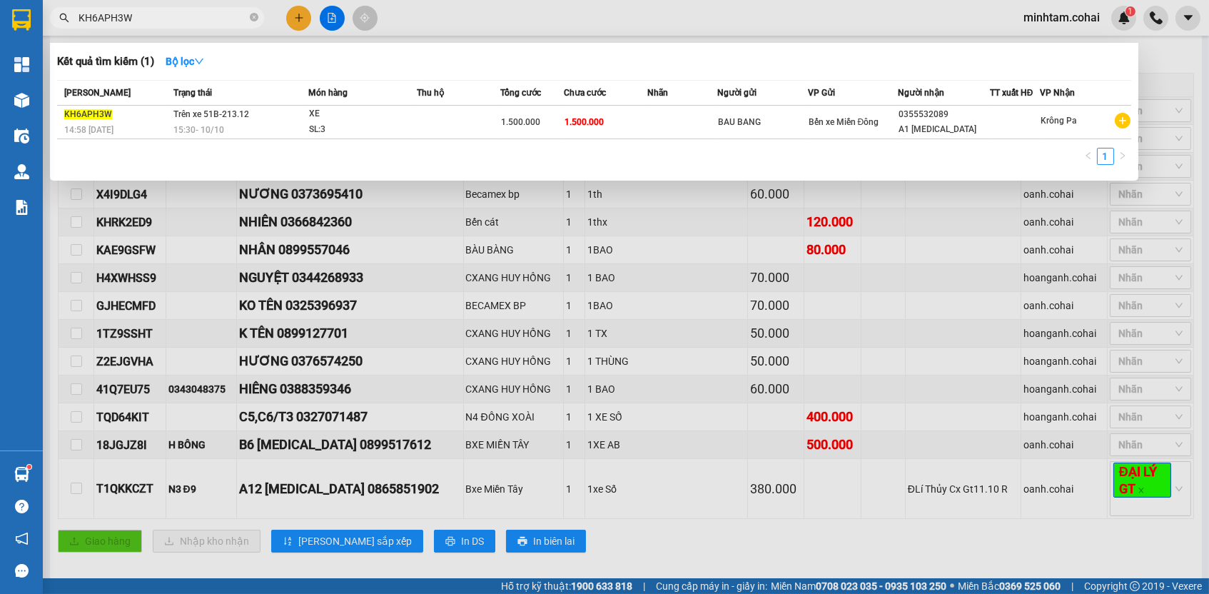
paste input "1BRA6PXK"
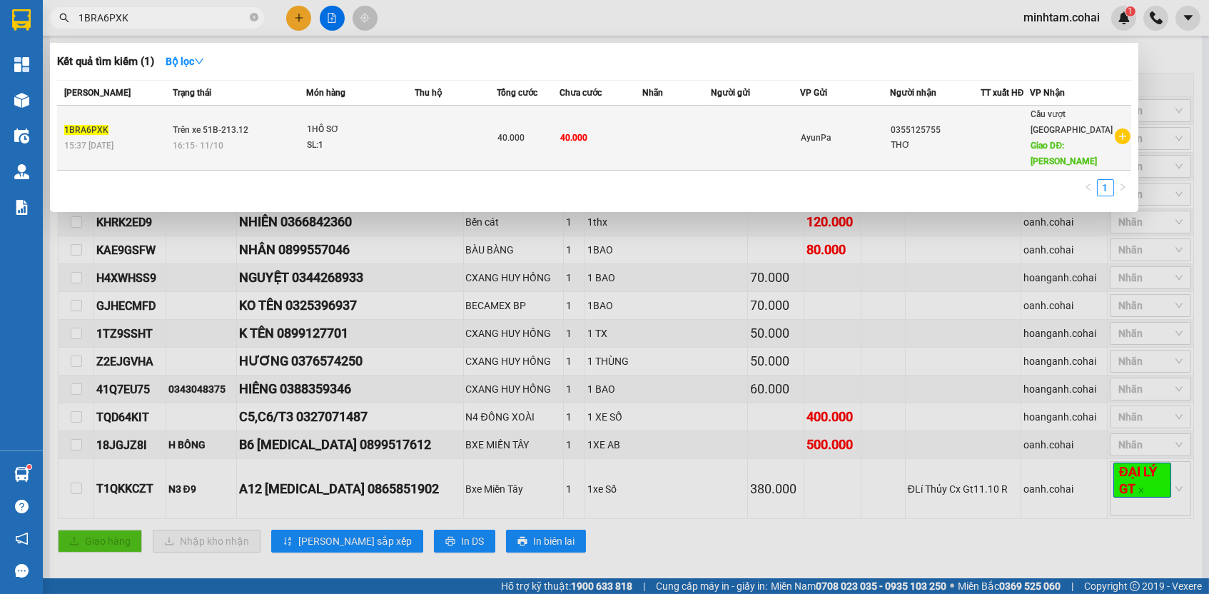
type input "1BRA6PXK"
click at [665, 134] on td at bounding box center [676, 138] width 69 height 65
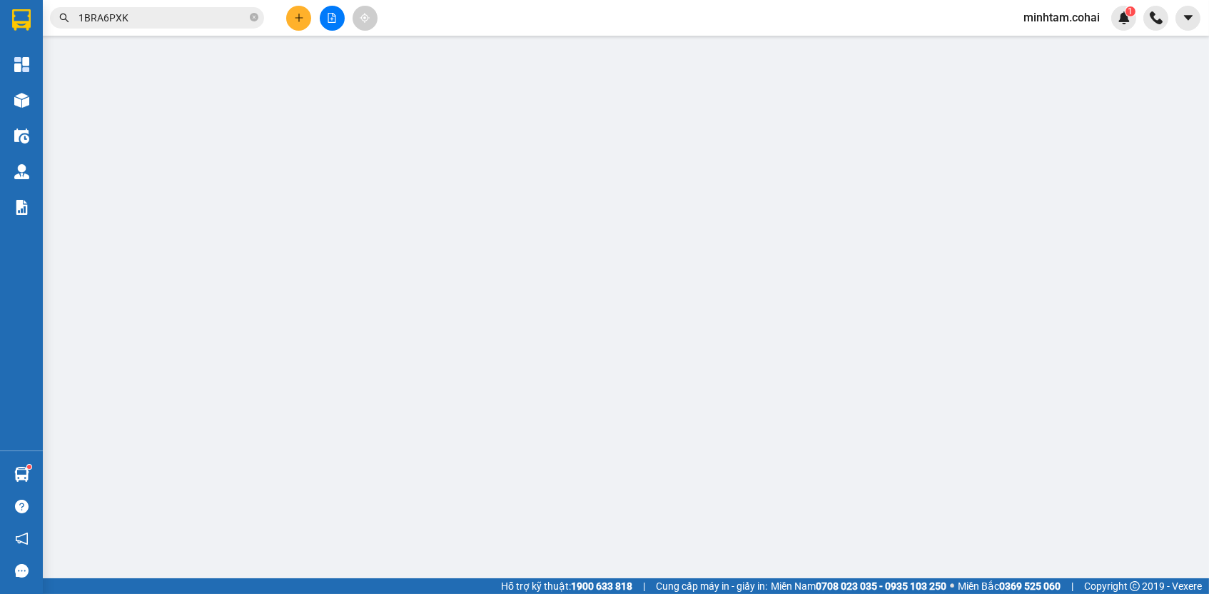
type input "0355125755"
type input "THƠ"
type input "BÀU BÀNG"
type input "0"
type input "40.000"
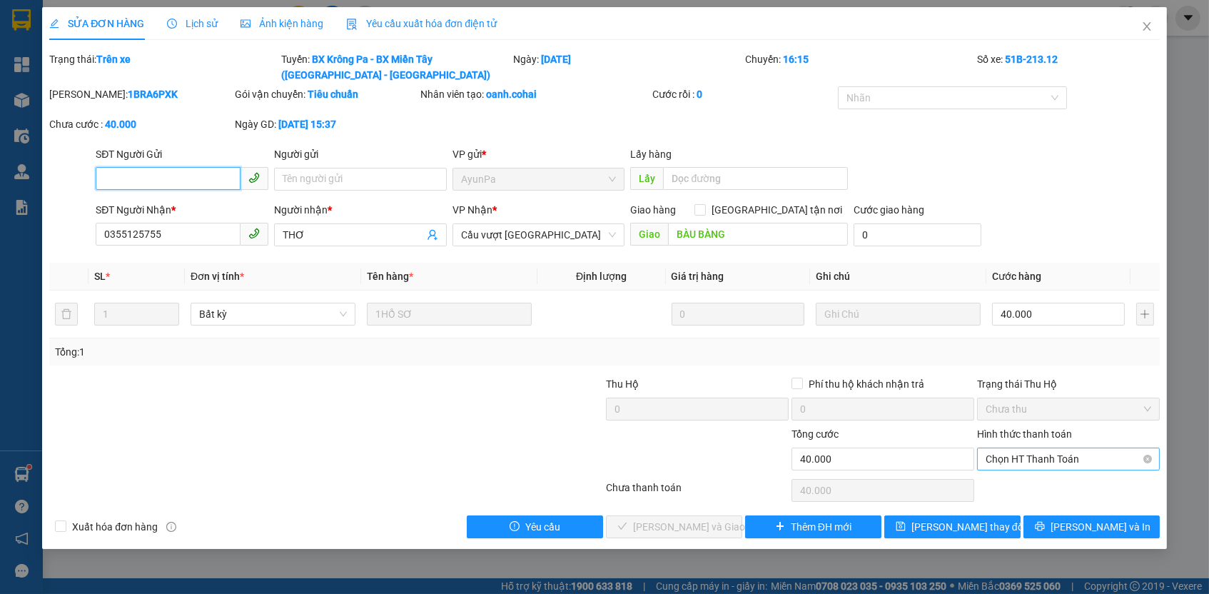
click at [1031, 448] on span "Chọn HT Thanh Toán" at bounding box center [1069, 458] width 166 height 21
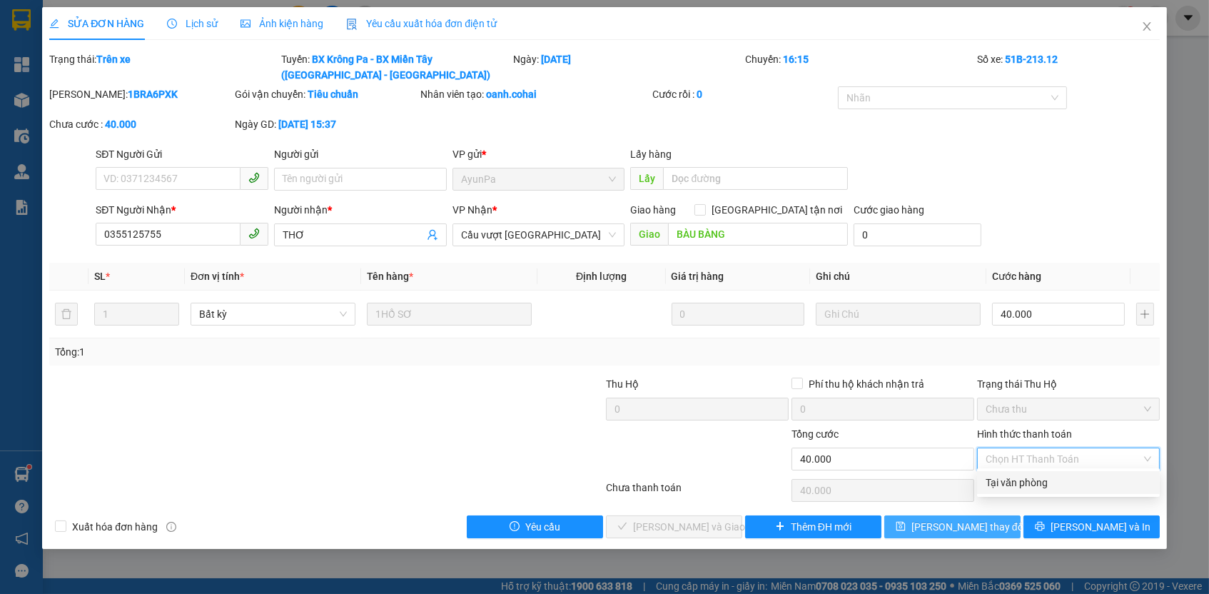
drag, startPoint x: 1024, startPoint y: 474, endPoint x: 995, endPoint y: 512, distance: 47.4
click at [1024, 475] on div "Tại văn phòng" at bounding box center [1069, 483] width 166 height 16
type input "0"
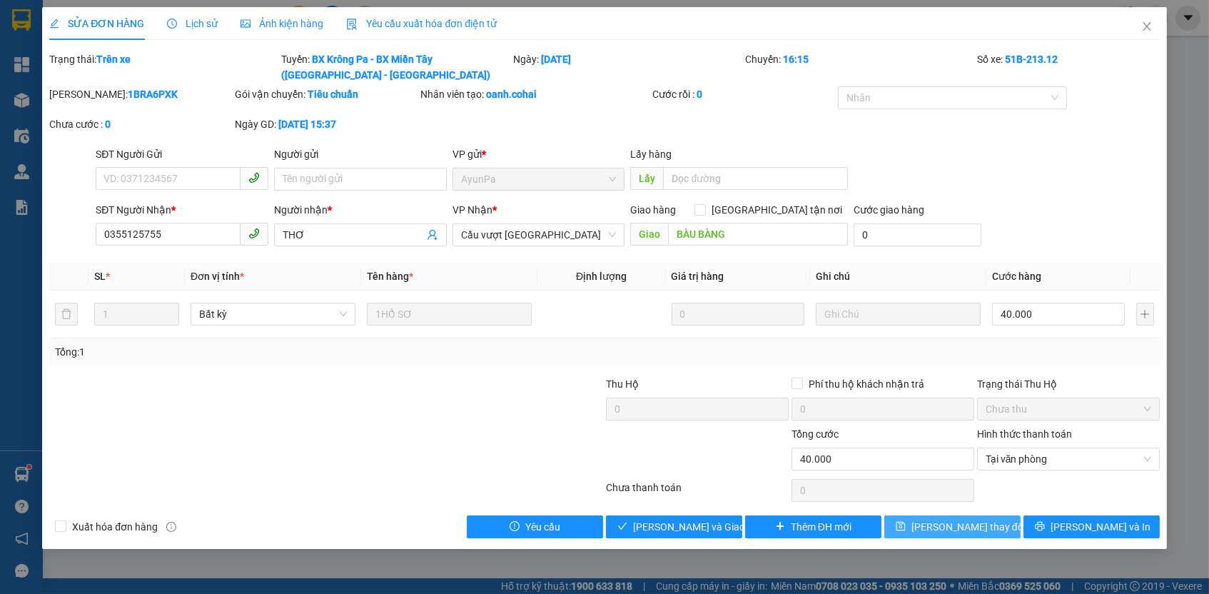
click at [990, 518] on button "[PERSON_NAME] thay đổi" at bounding box center [952, 526] width 136 height 23
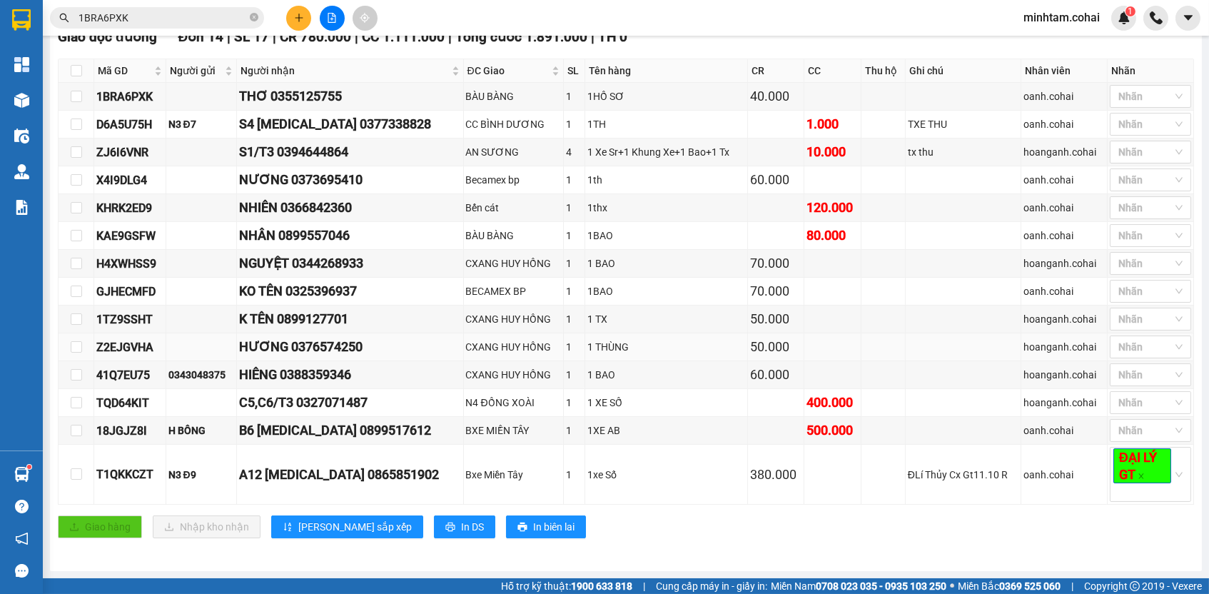
scroll to position [235, 0]
click at [758, 388] on td "60.000" at bounding box center [776, 375] width 57 height 28
copy div "TQD64KIT"
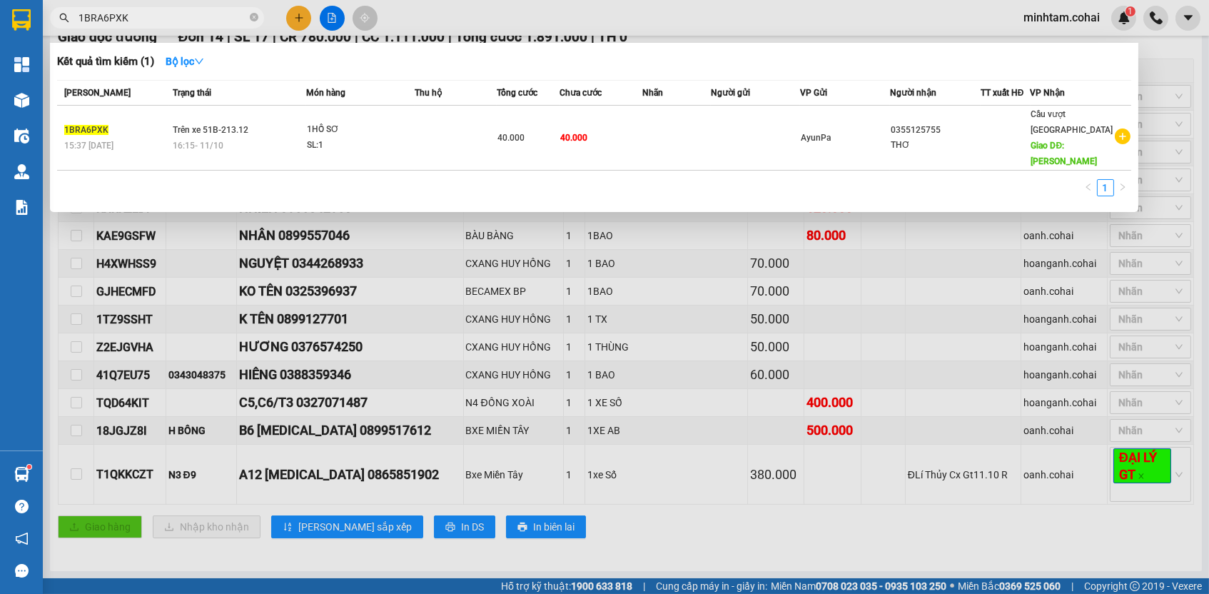
paste input "TQD64KIT"
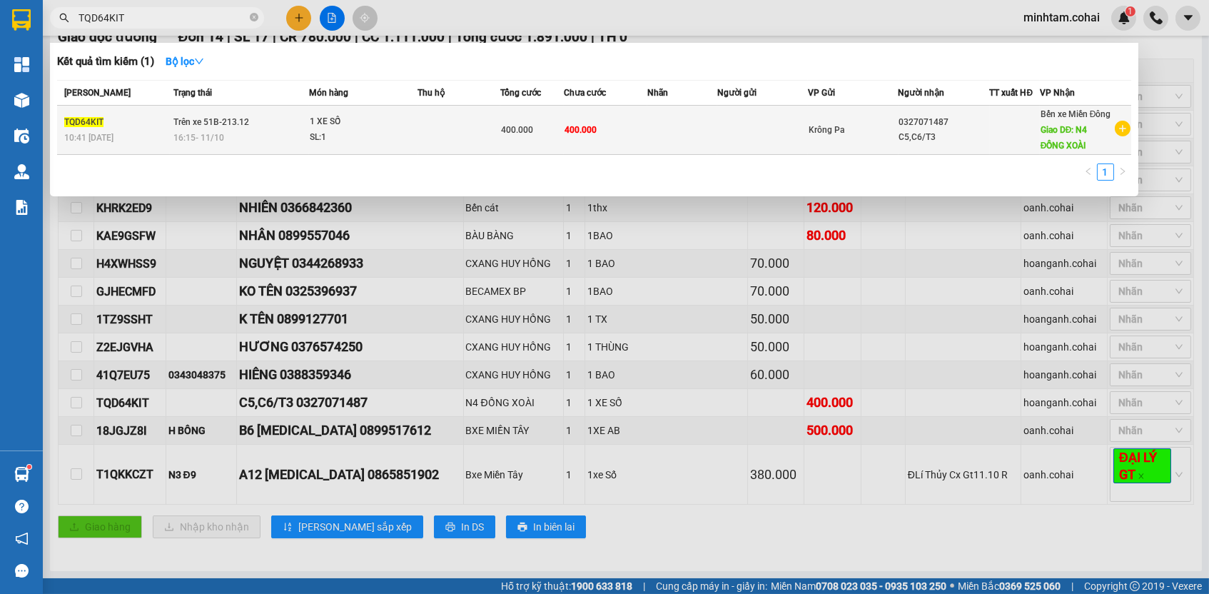
type input "TQD64KIT"
click at [659, 145] on td at bounding box center [682, 130] width 70 height 49
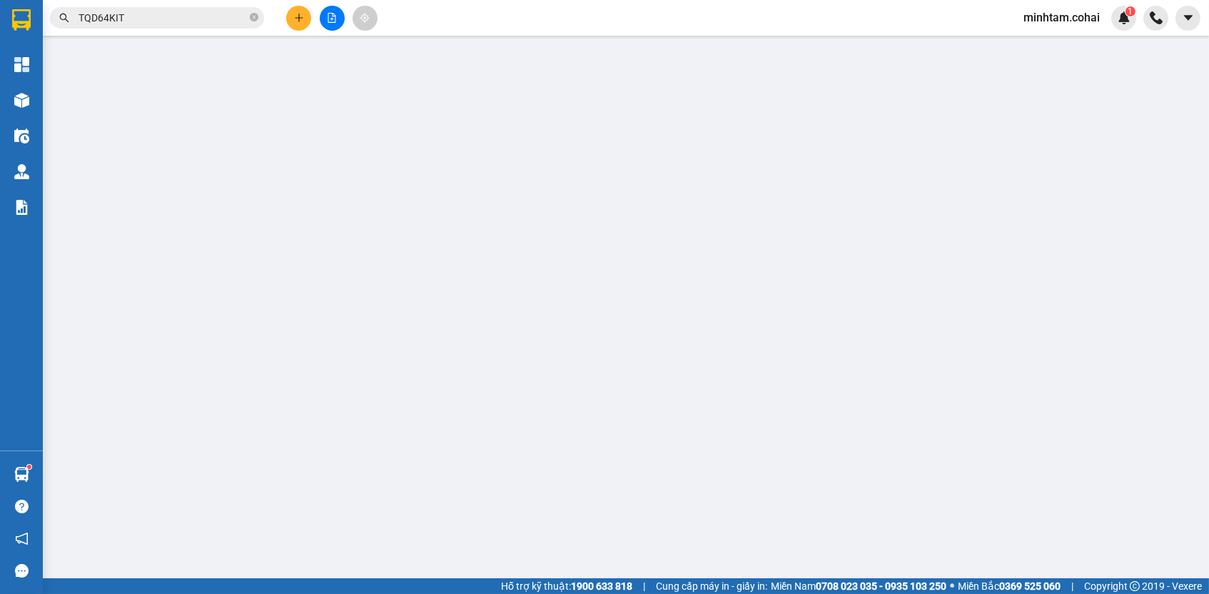
type input "0327071487"
type input "C5,C6/T3"
type input "N4 ĐỒNG XOÀI"
type input "0"
type input "400.000"
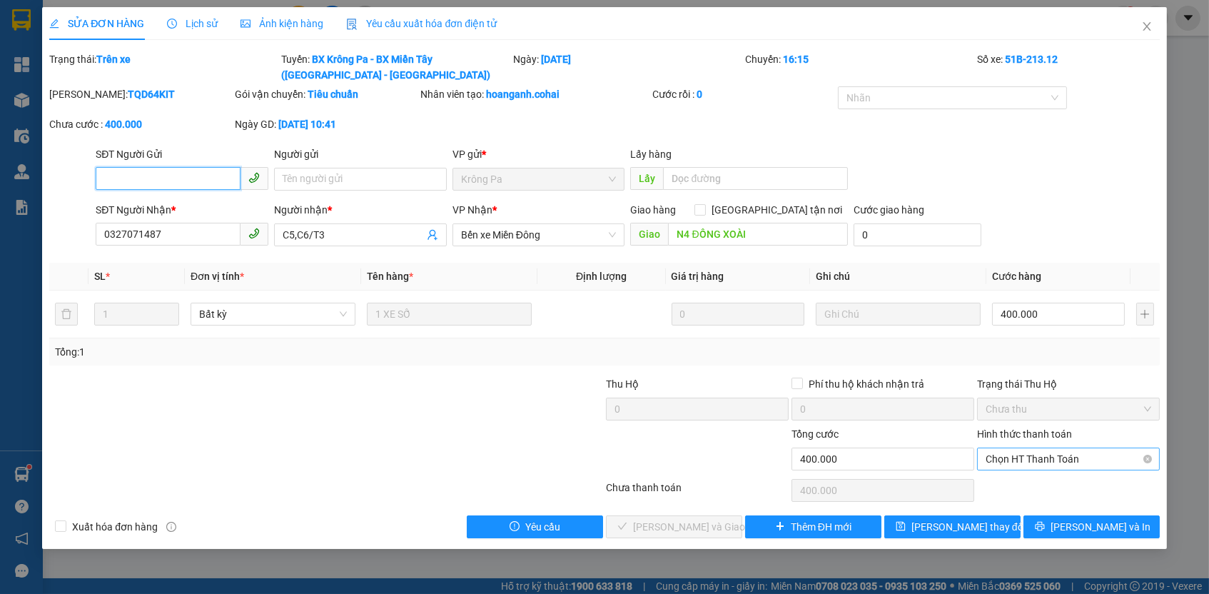
click at [1006, 458] on span "Chọn HT Thanh Toán" at bounding box center [1069, 458] width 166 height 21
click at [1006, 477] on div "Tại văn phòng" at bounding box center [1069, 483] width 166 height 16
type input "0"
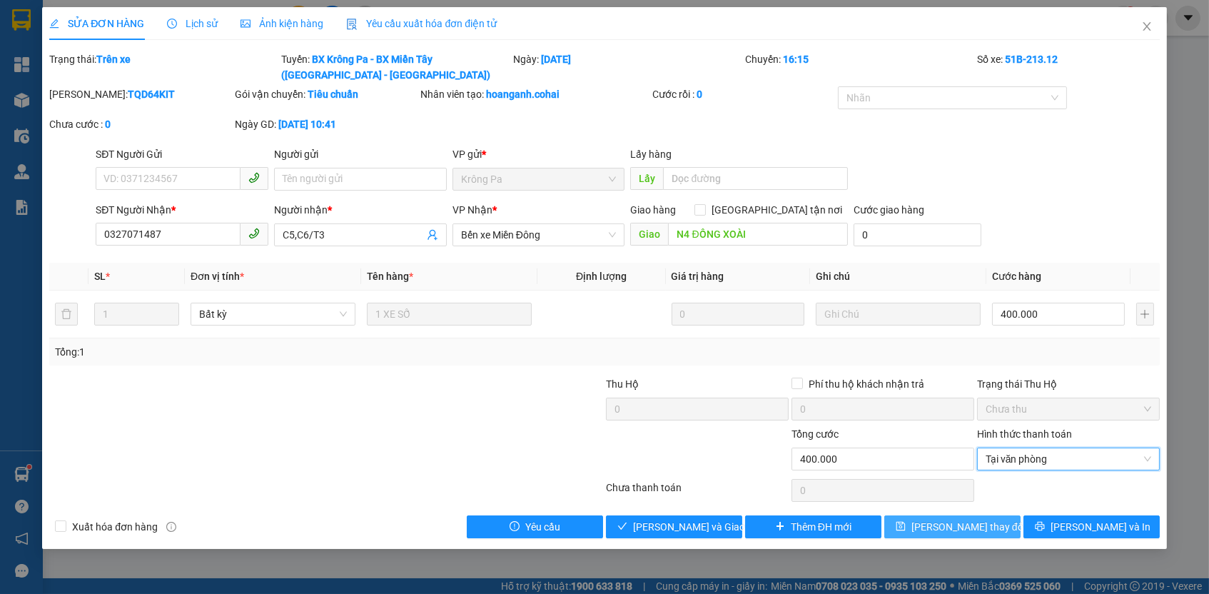
click at [986, 521] on span "[PERSON_NAME] thay đổi" at bounding box center [969, 527] width 114 height 16
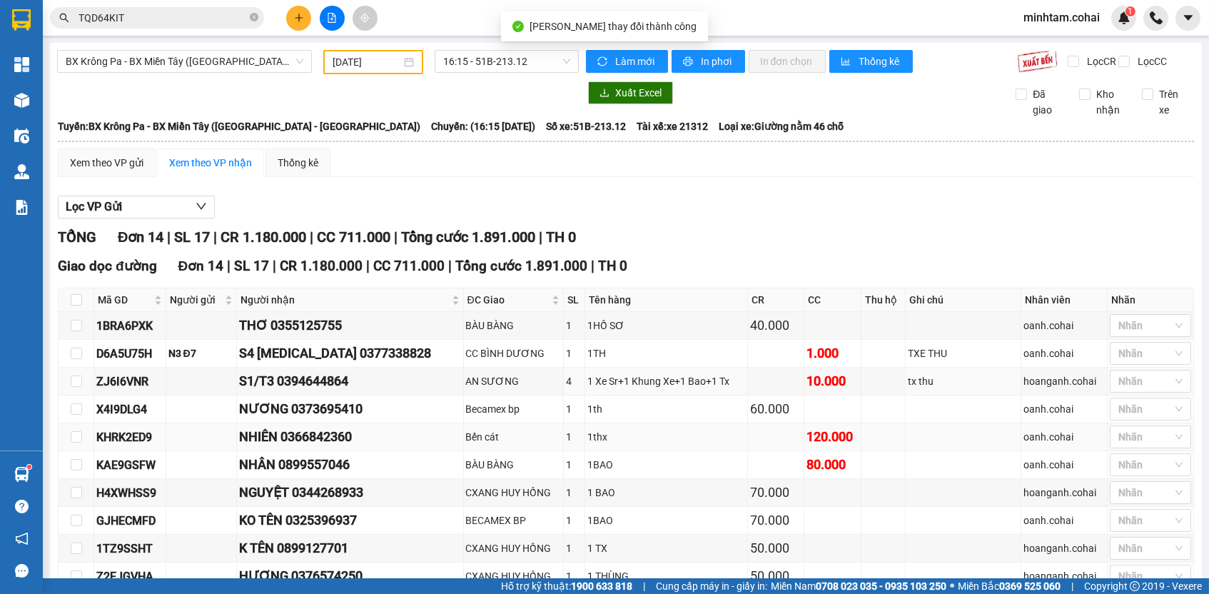
scroll to position [235, 0]
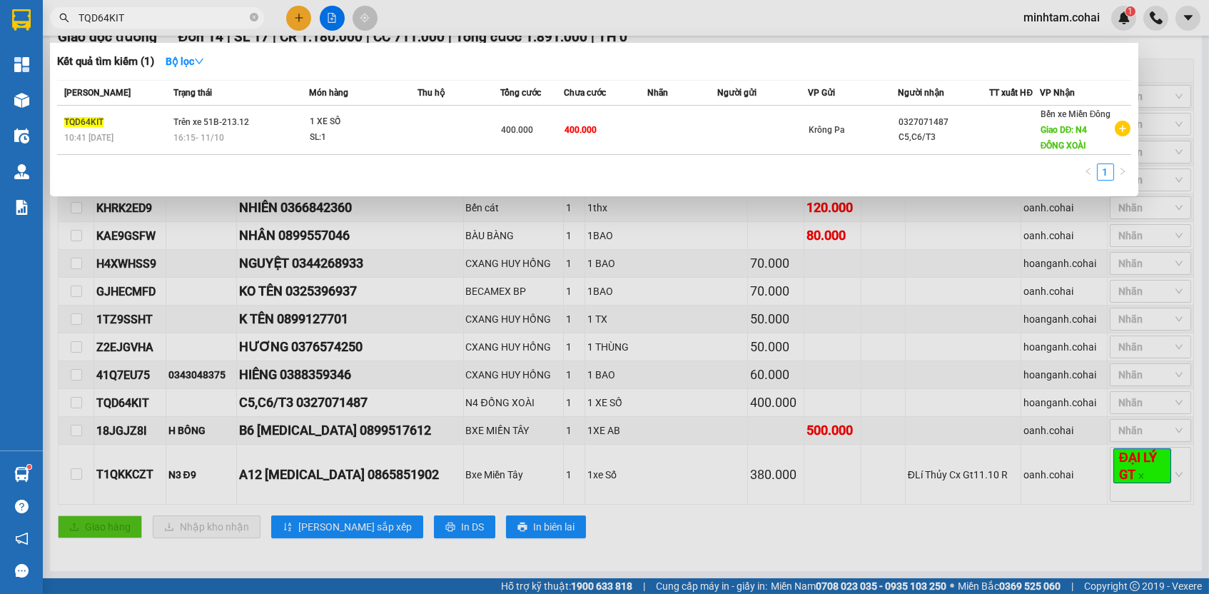
paste input "18JGJZ8I"
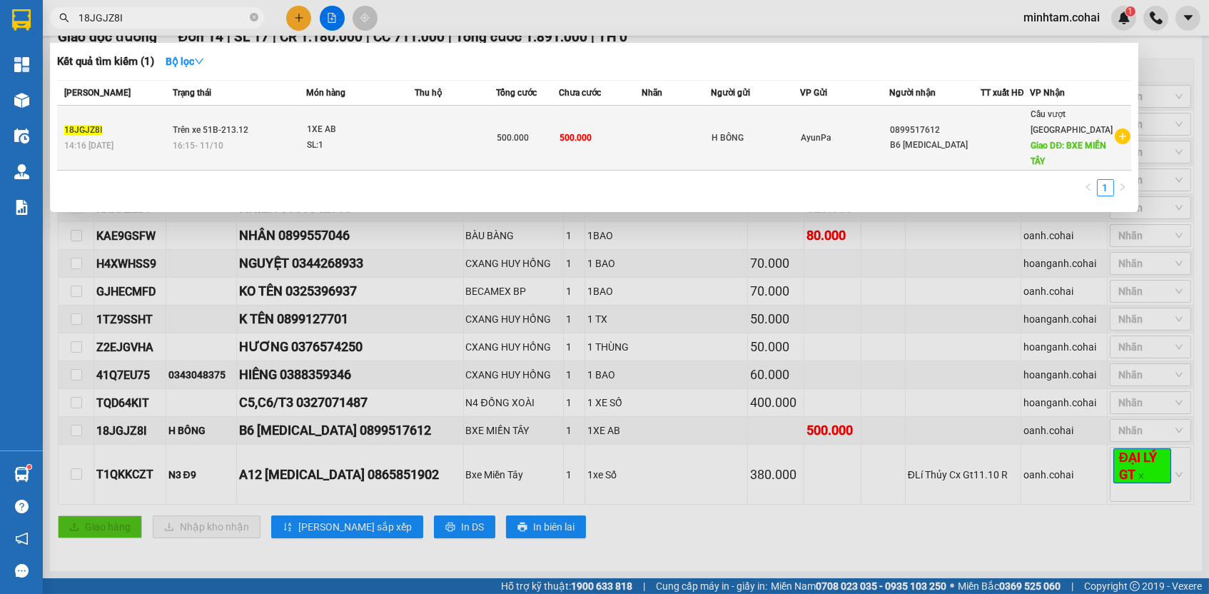
type input "18JGJZ8I"
click at [592, 138] on span "500.000" at bounding box center [576, 138] width 32 height 10
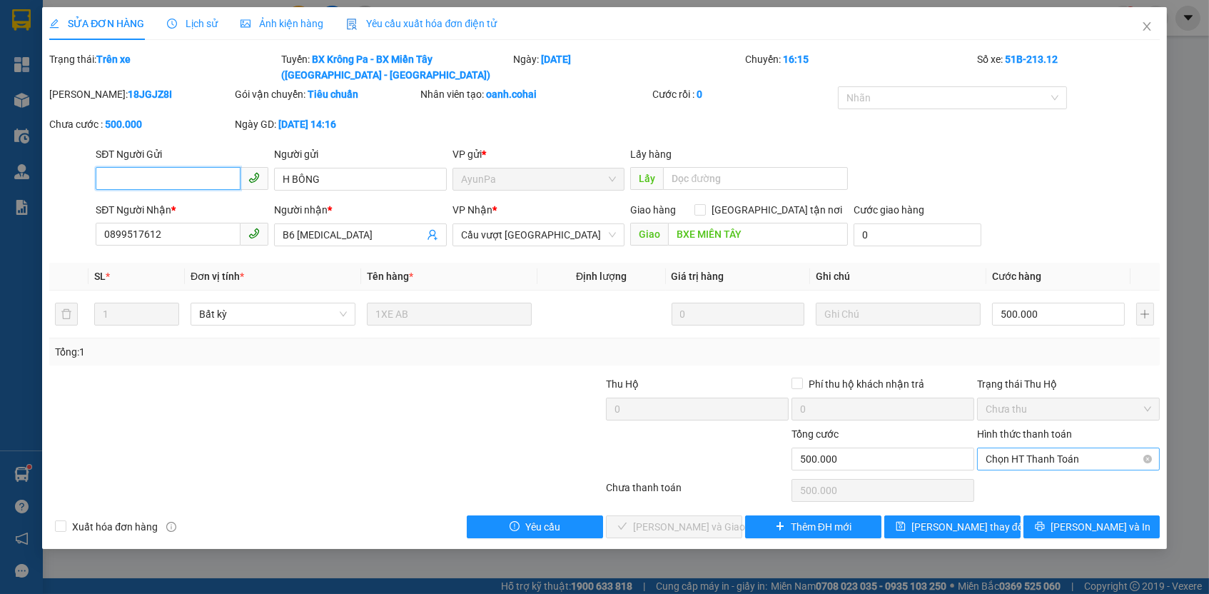
click at [997, 455] on span "Chọn HT Thanh Toán" at bounding box center [1069, 458] width 166 height 21
click at [1001, 483] on div "Tại văn phòng" at bounding box center [1069, 483] width 166 height 16
type input "0"
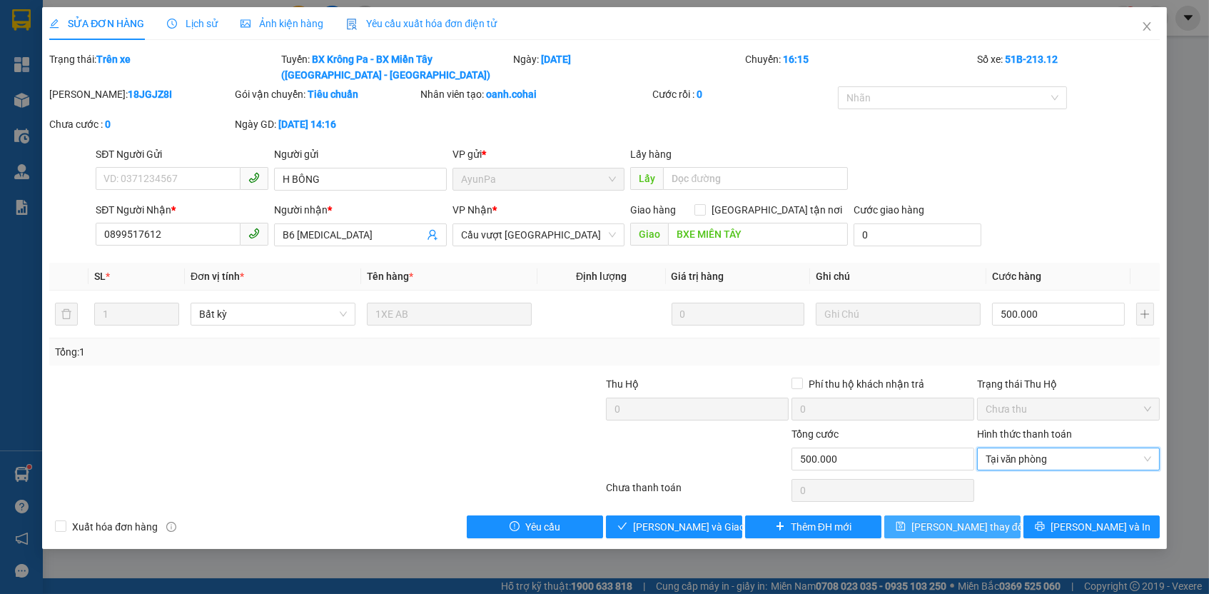
click at [991, 520] on button "[PERSON_NAME] thay đổi" at bounding box center [952, 526] width 136 height 23
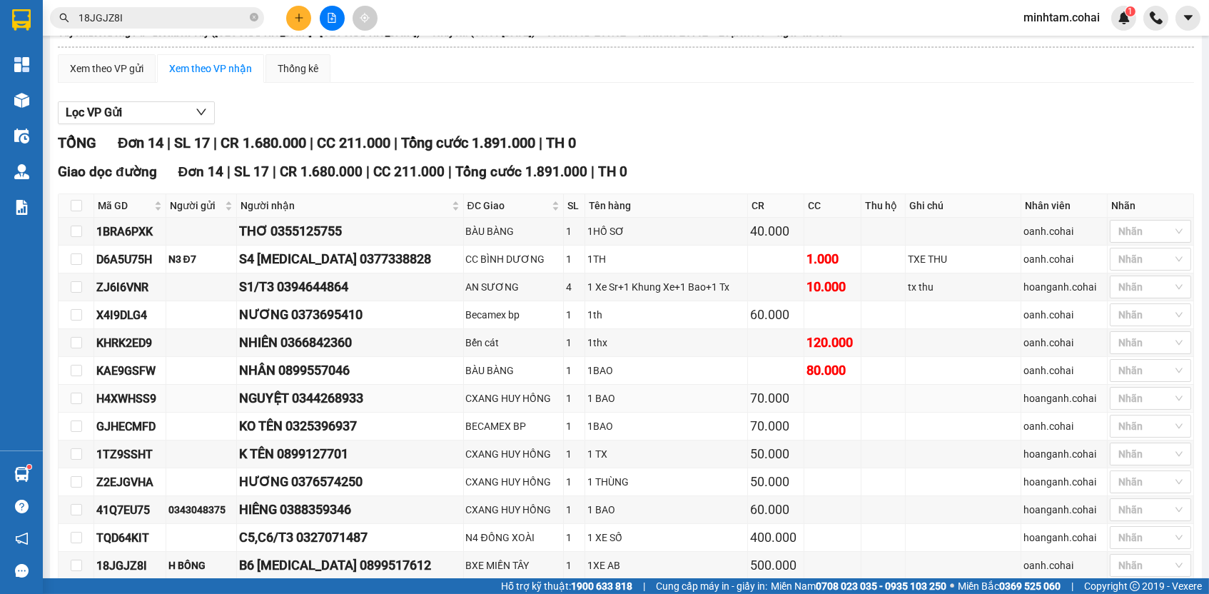
scroll to position [235, 0]
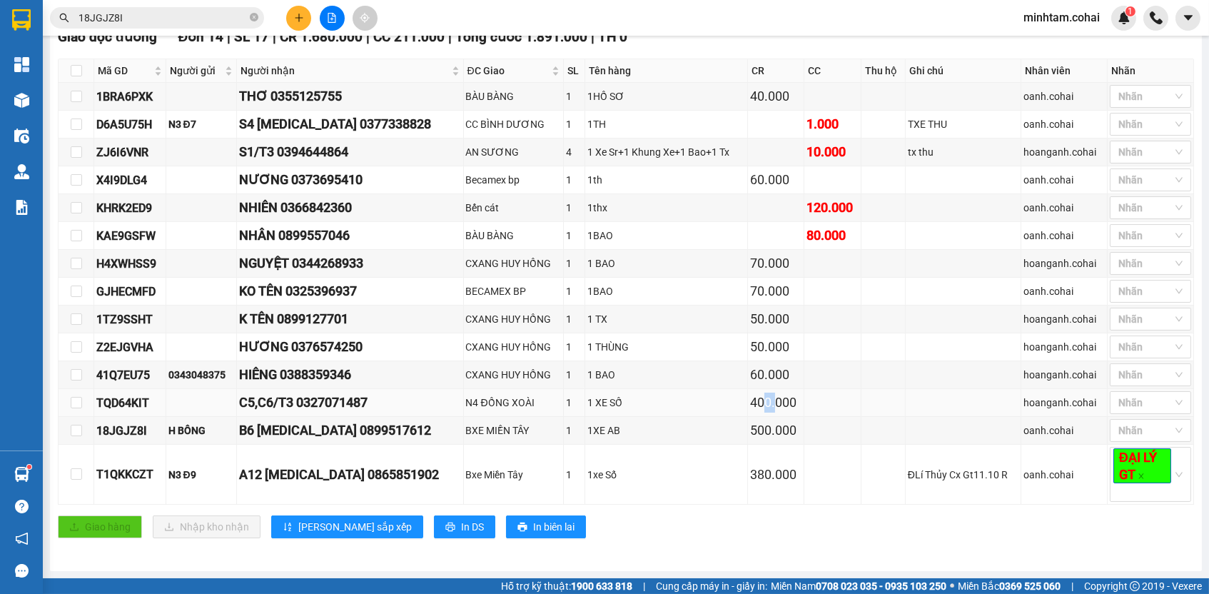
drag, startPoint x: 735, startPoint y: 408, endPoint x: 746, endPoint y: 406, distance: 11.5
click at [750, 406] on div "400.000" at bounding box center [776, 403] width 52 height 20
copy div "KHRK2ED9"
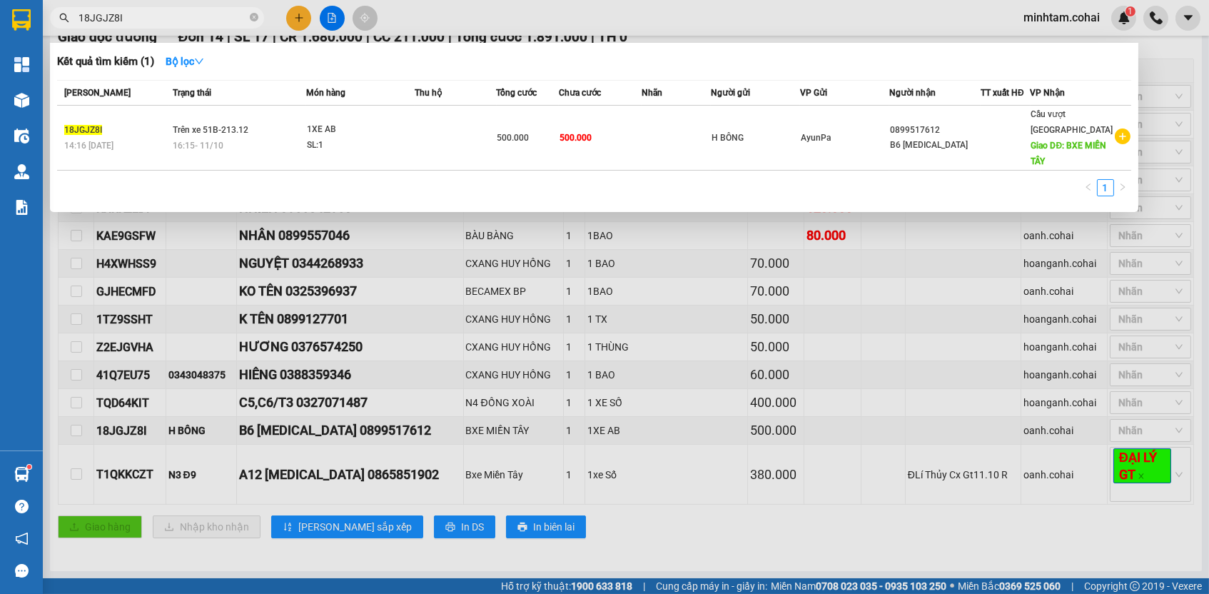
paste input "KHRK2ED9"
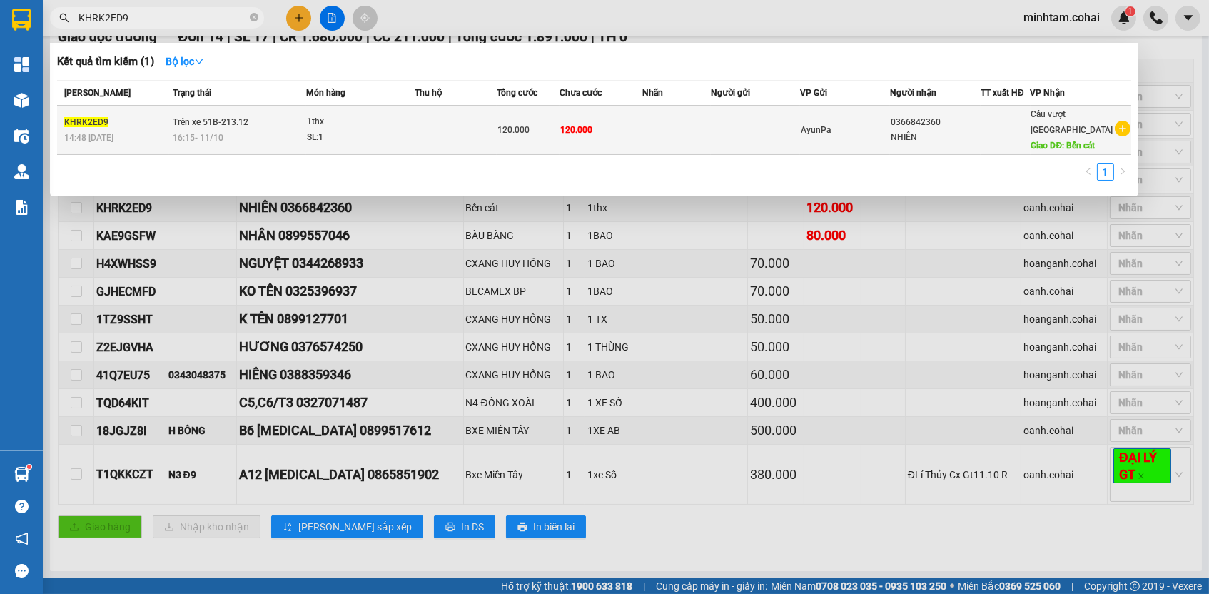
type input "KHRK2ED9"
click at [647, 137] on td at bounding box center [676, 130] width 69 height 49
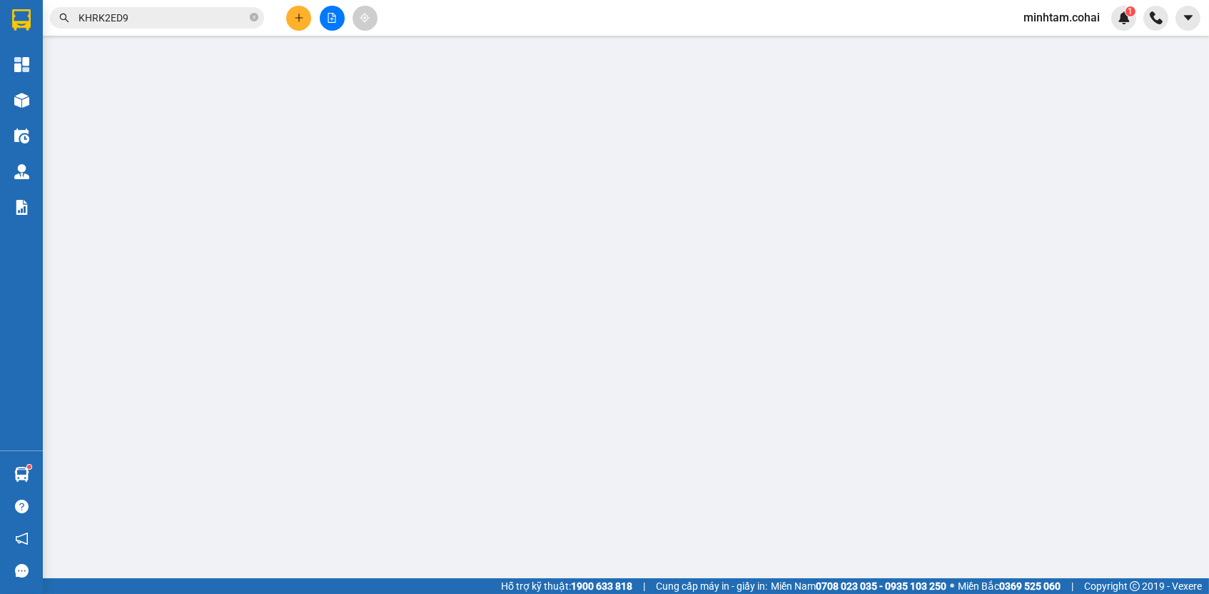
type input "0366842360"
type input "NHIÊN"
type input "Bến cát"
type input "0"
type input "120.000"
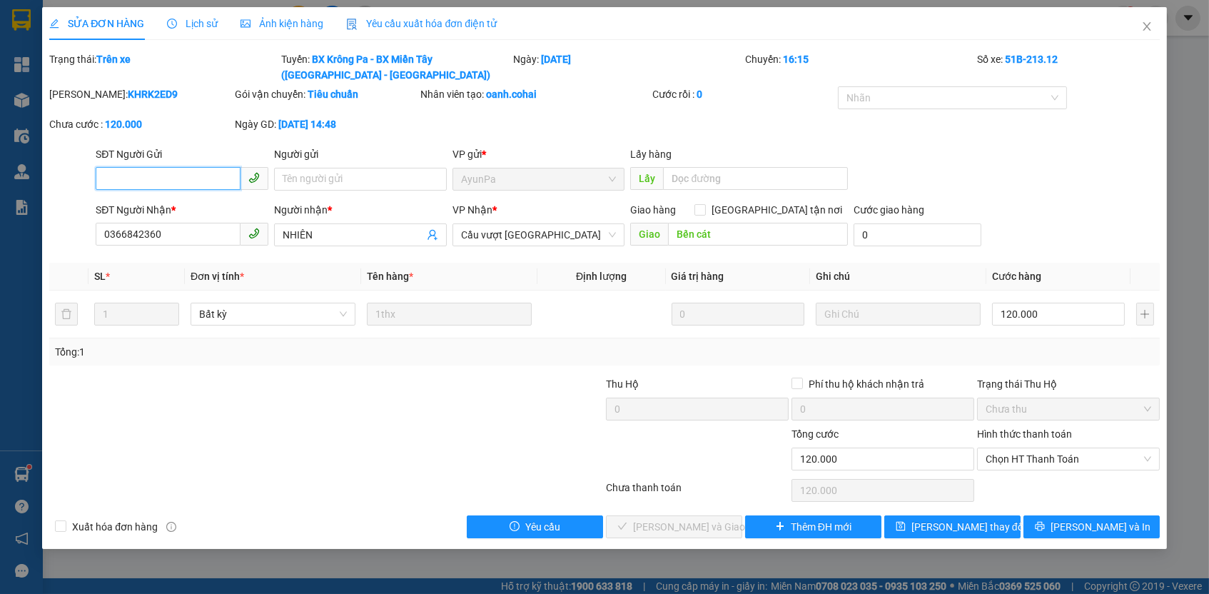
drag, startPoint x: 1050, startPoint y: 453, endPoint x: 1041, endPoint y: 467, distance: 16.6
click at [1050, 453] on span "Chọn HT Thanh Toán" at bounding box center [1069, 458] width 166 height 21
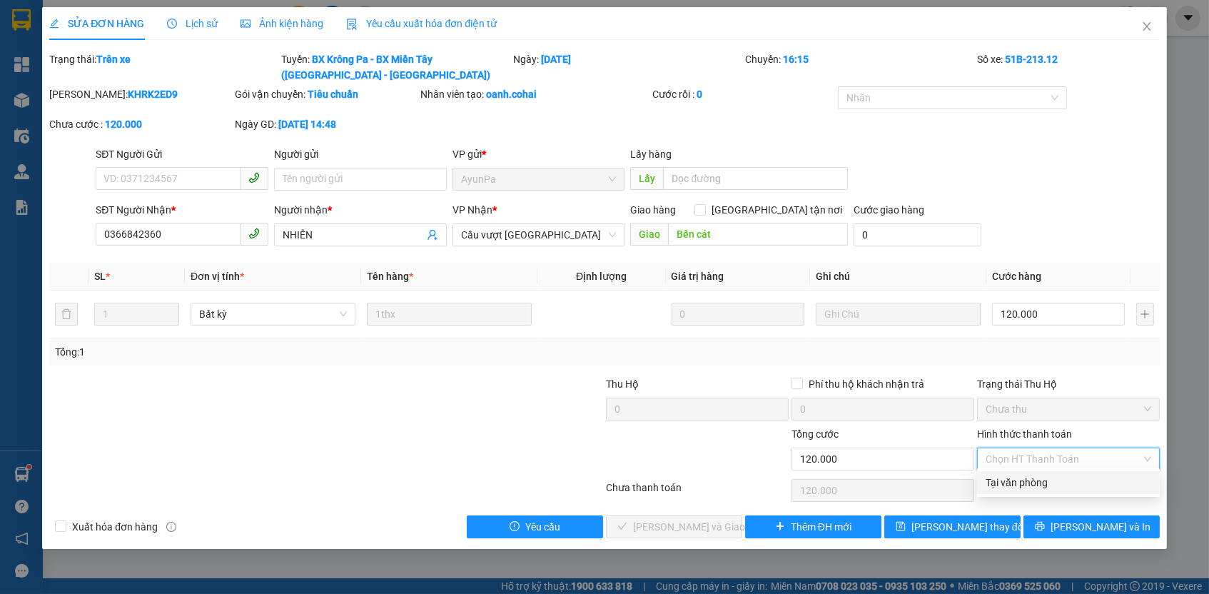
click at [1031, 481] on div "Tại văn phòng" at bounding box center [1069, 483] width 166 height 16
type input "0"
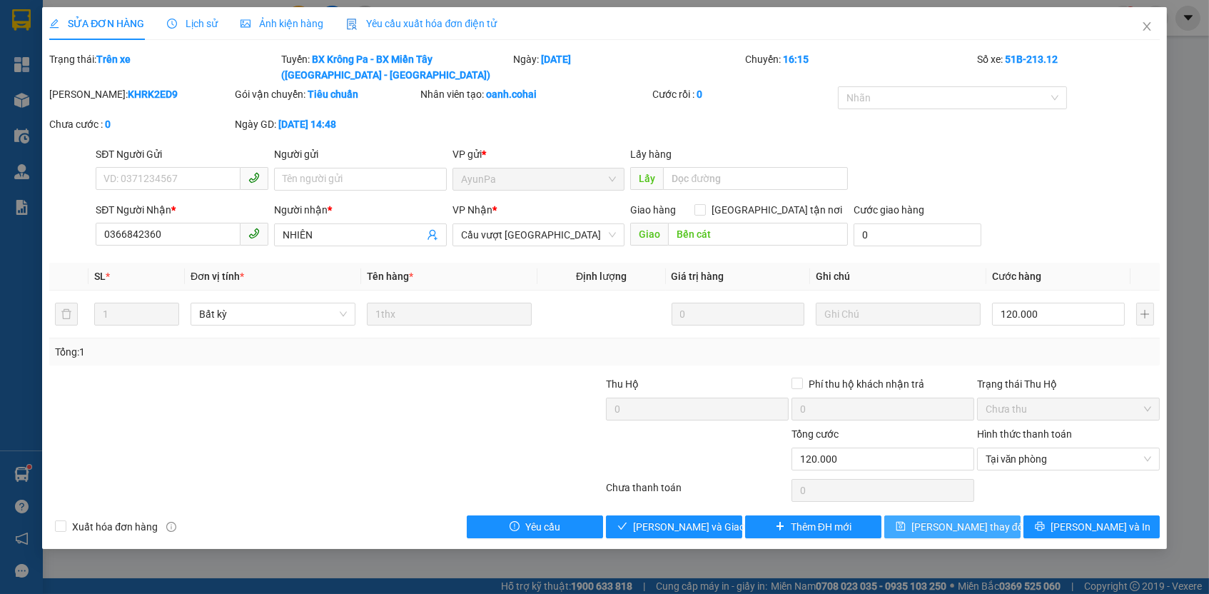
click at [986, 531] on button "[PERSON_NAME] thay đổi" at bounding box center [952, 526] width 136 height 23
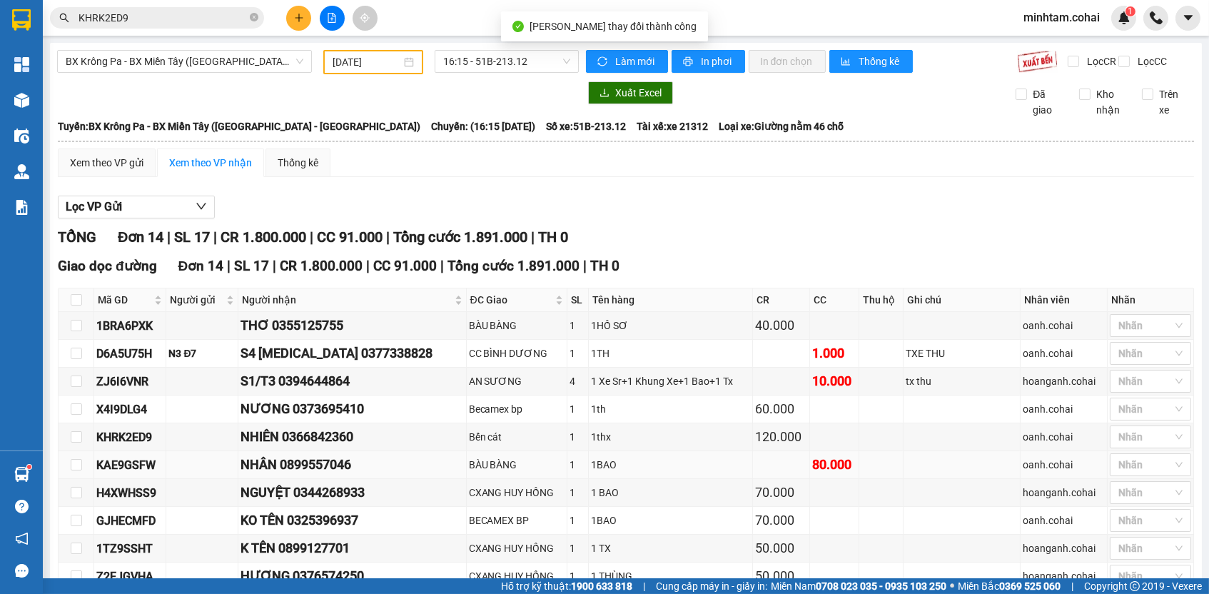
scroll to position [43, 0]
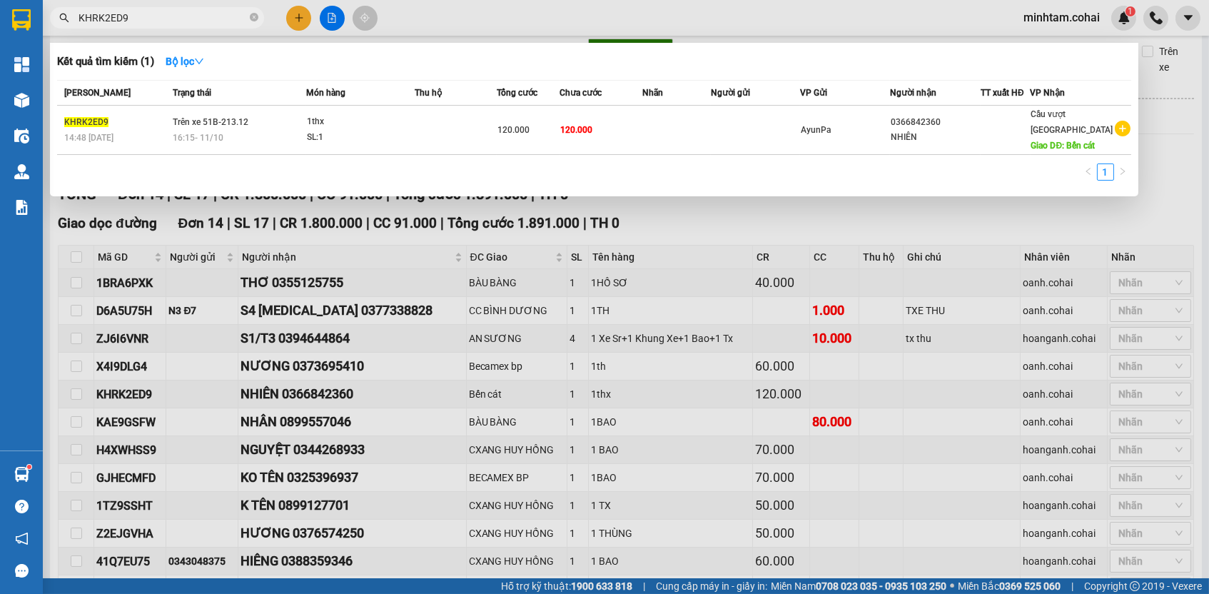
paste input "AE9GSFW"
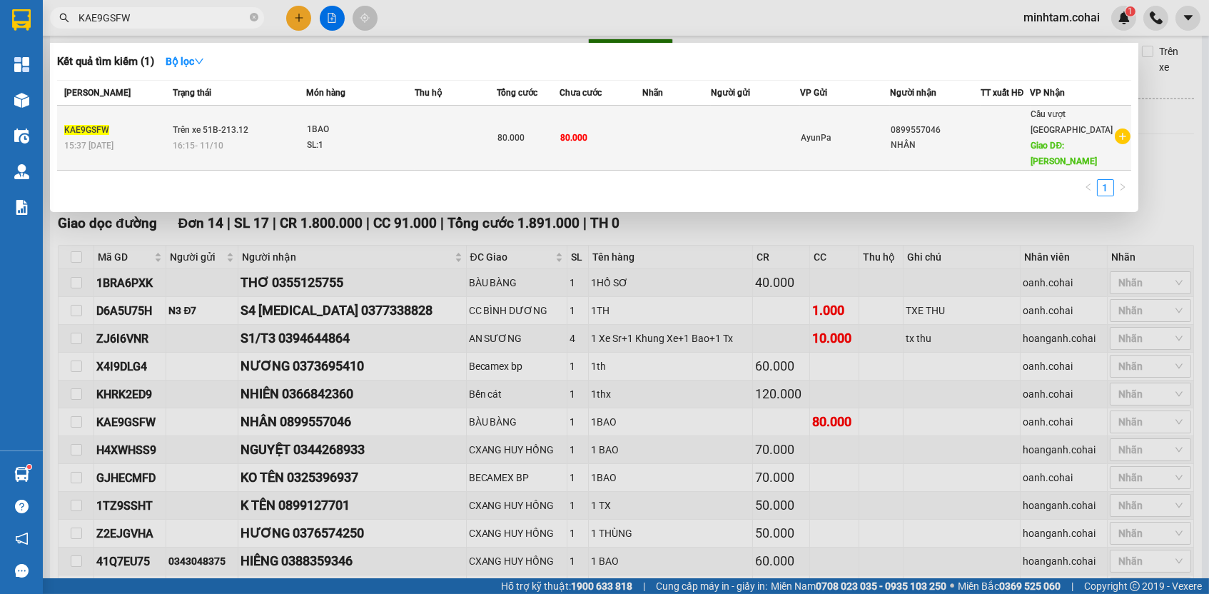
type input "KAE9GSFW"
click at [629, 128] on td "80.000" at bounding box center [601, 138] width 83 height 65
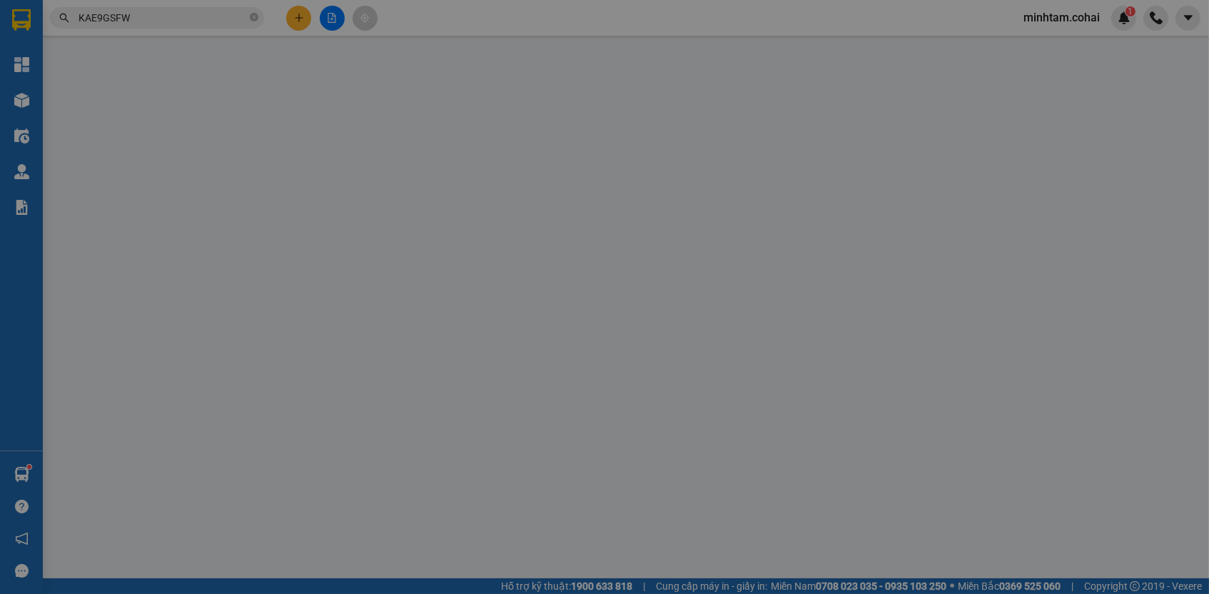
type input "0899557046"
type input "NHÂN"
type input "BÀU BÀNG"
type input "0"
type input "80.000"
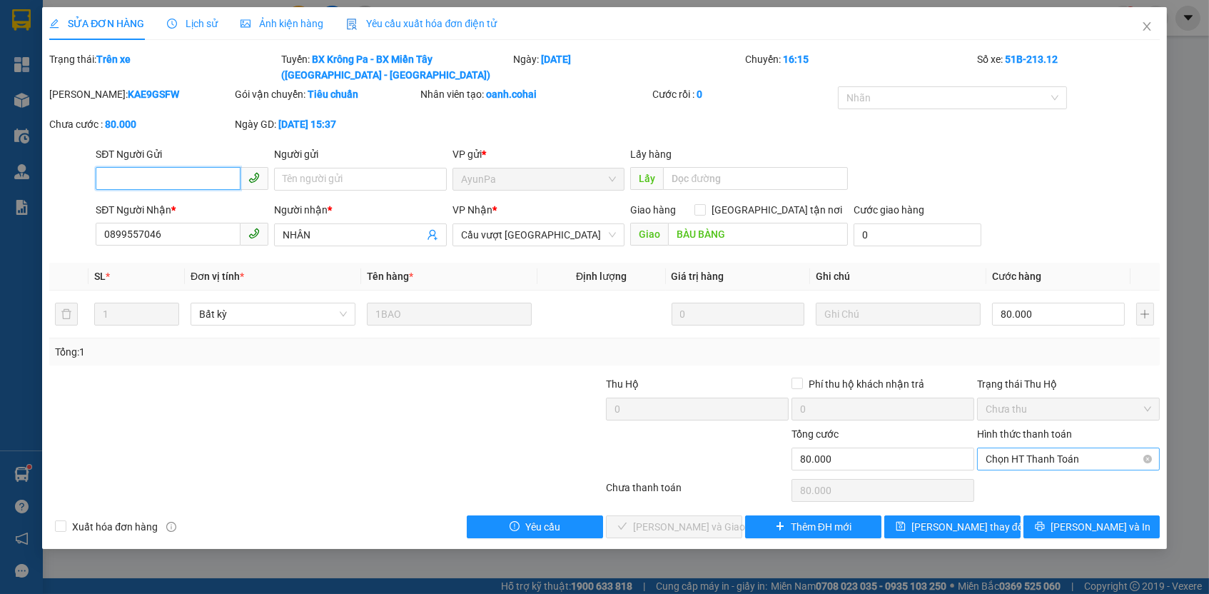
click at [1081, 450] on span "Chọn HT Thanh Toán" at bounding box center [1069, 458] width 166 height 21
click at [1052, 477] on div "Tại văn phòng" at bounding box center [1069, 483] width 166 height 16
type input "0"
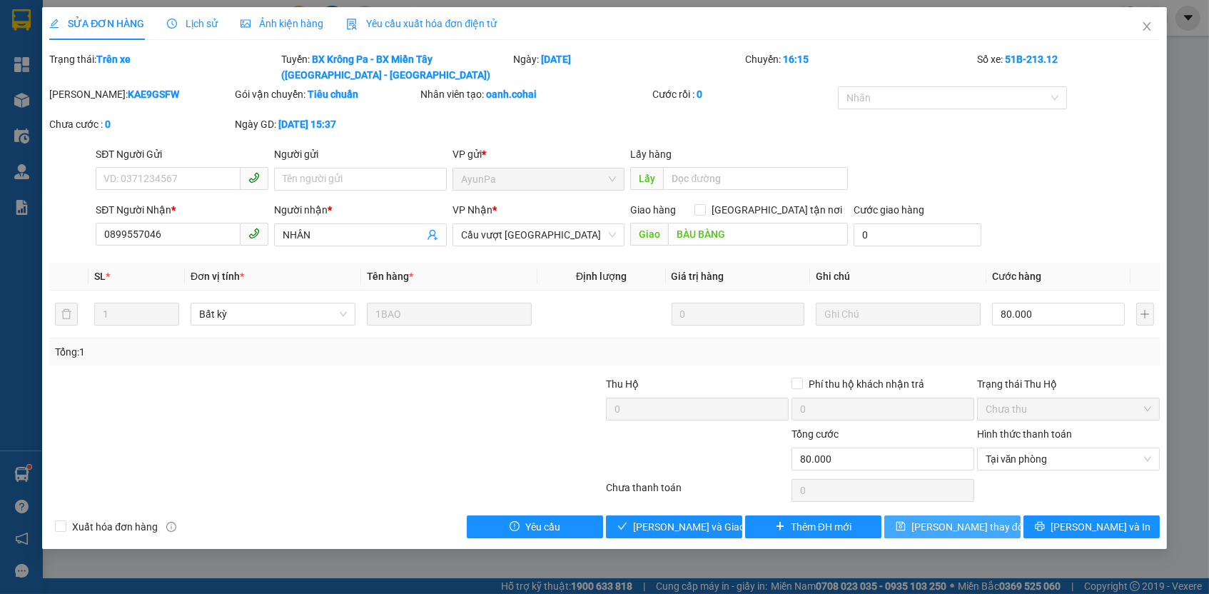
click at [991, 529] on button "[PERSON_NAME] thay đổi" at bounding box center [952, 526] width 136 height 23
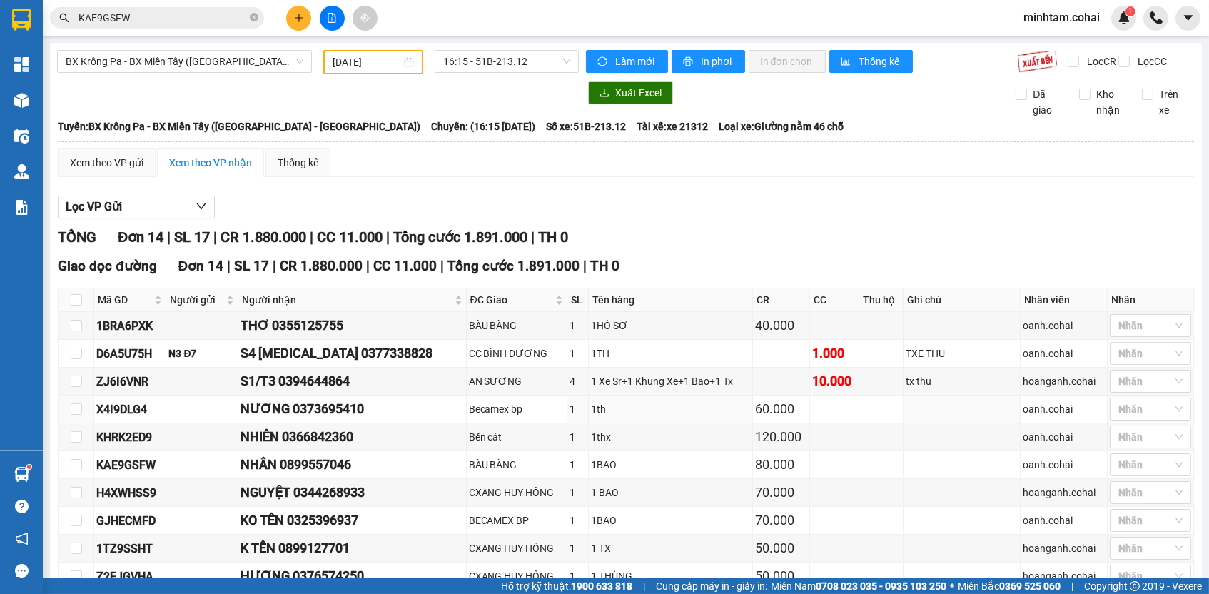
scroll to position [235, 0]
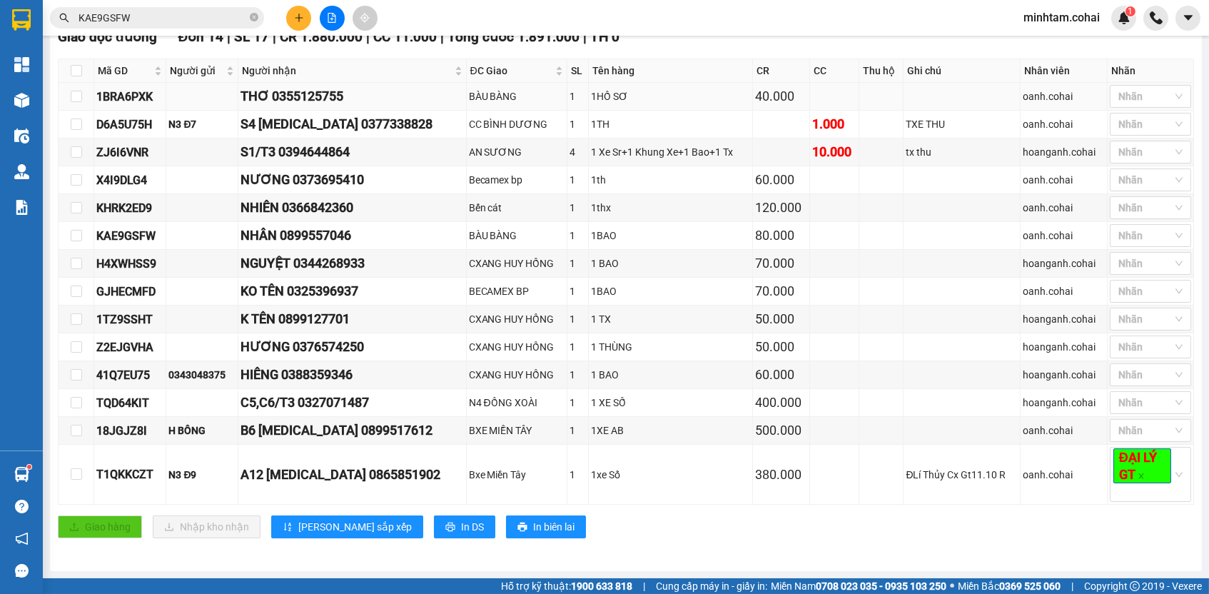
click at [859, 108] on td at bounding box center [881, 97] width 44 height 28
copy div "D6A5U75H"
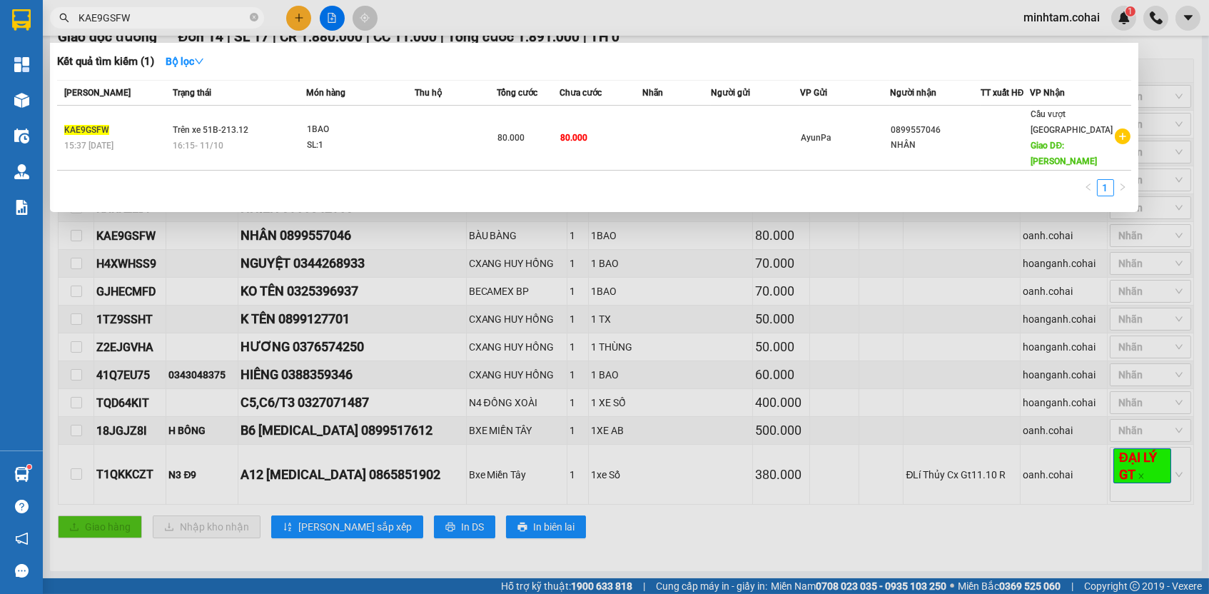
paste input "D6A5U75H"
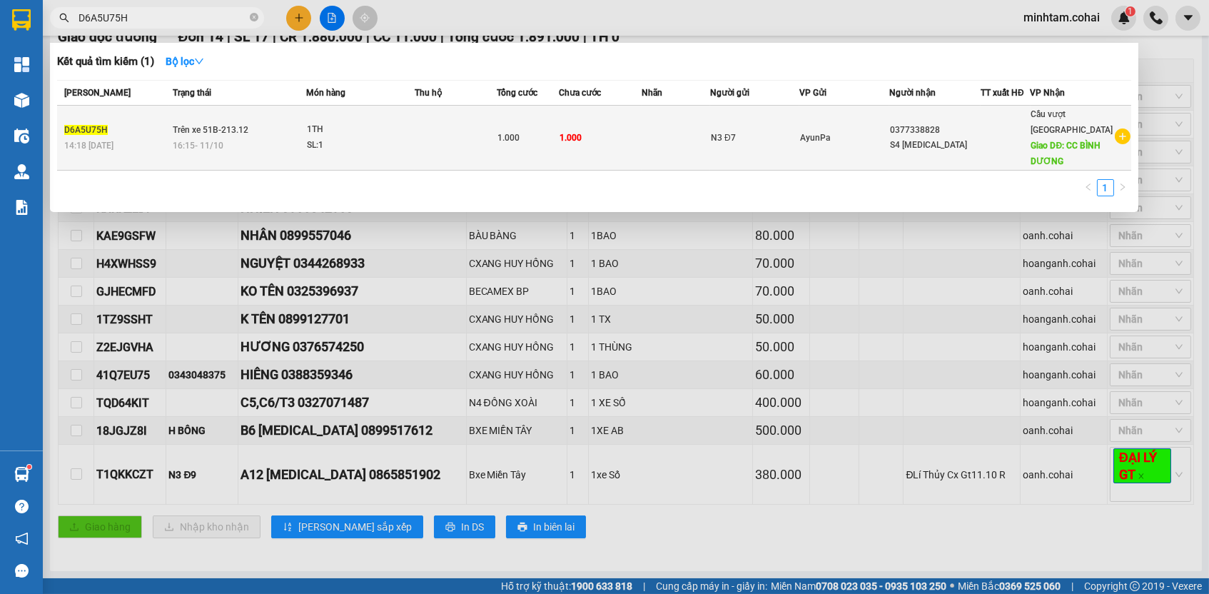
type input "D6A5U75H"
click at [513, 130] on div "1.000" at bounding box center [528, 138] width 61 height 16
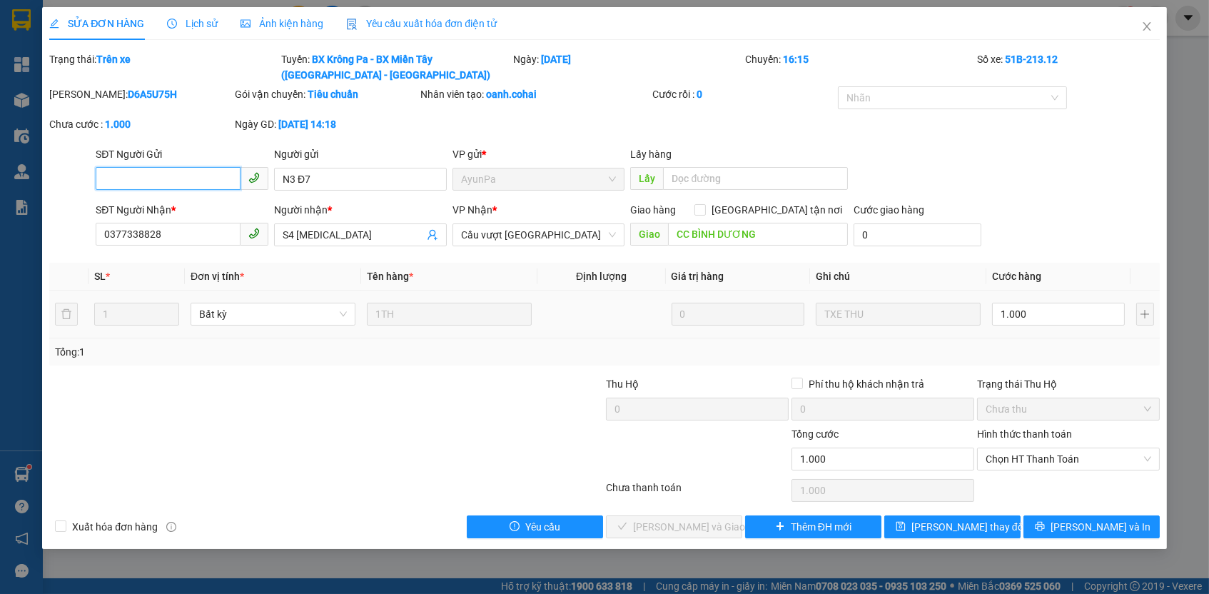
type input "N3 Đ7"
type input "0377338828"
type input "S4 [MEDICAL_DATA]"
type input "CC BÌNH DƯƠNG"
type input "0"
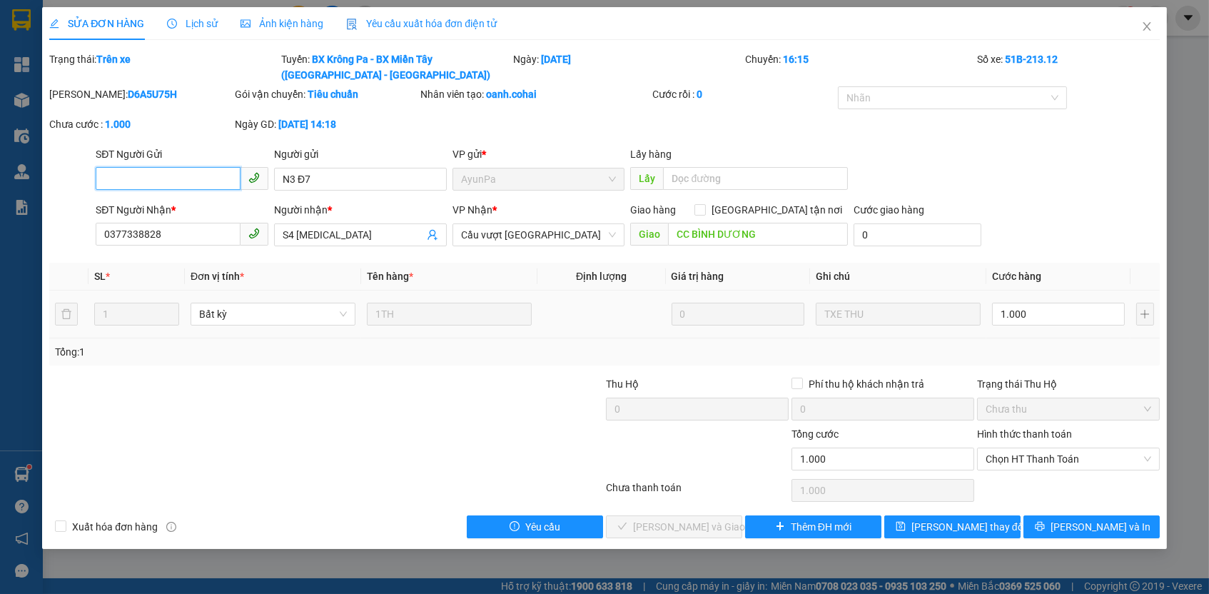
type input "1.000"
click at [1031, 282] on th "Cước hàng" at bounding box center [1058, 277] width 144 height 28
click at [1040, 313] on input "1.000" at bounding box center [1058, 314] width 133 height 23
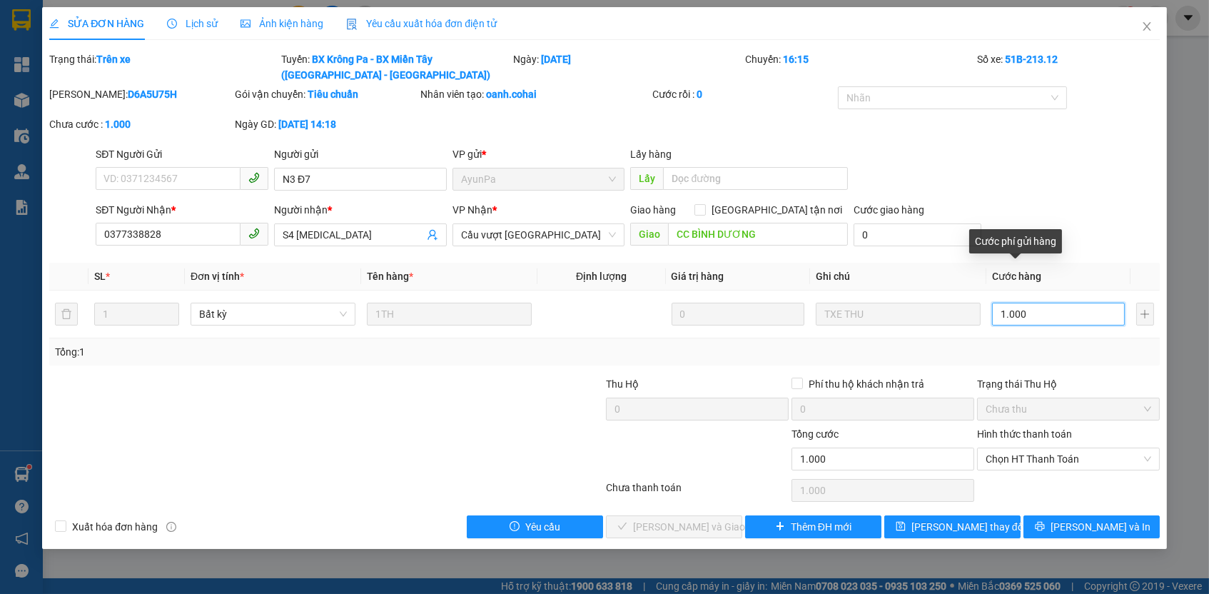
type input "5"
type input "50"
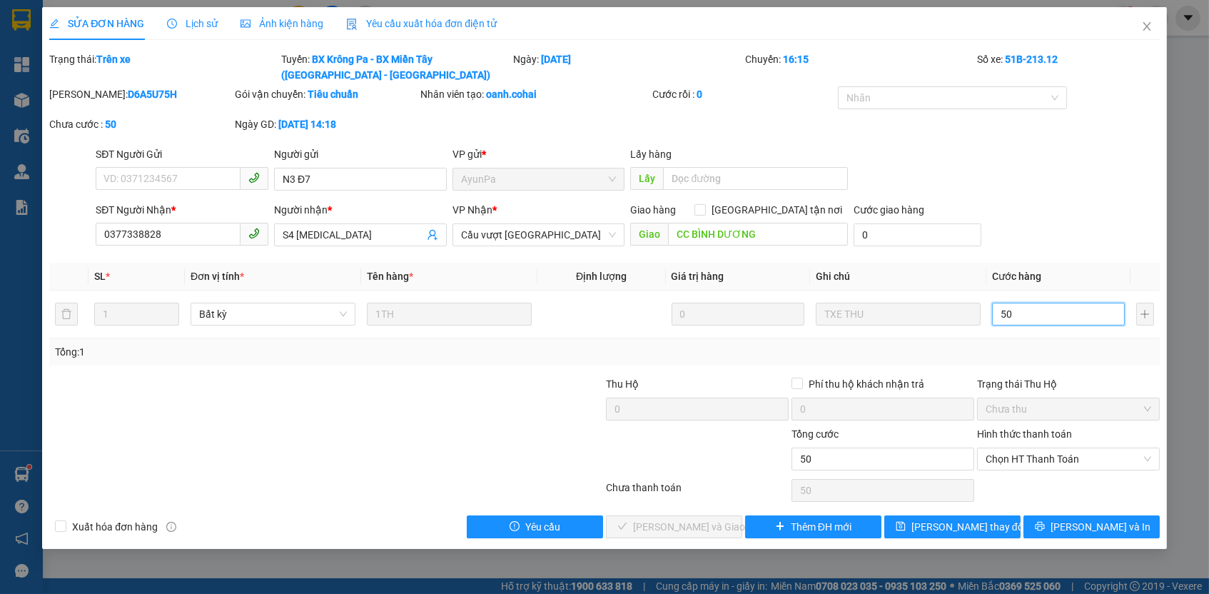
drag, startPoint x: 1081, startPoint y: 460, endPoint x: 1079, endPoint y: 467, distance: 7.5
click at [1081, 460] on span "Chọn HT Thanh Toán" at bounding box center [1069, 458] width 166 height 21
type input "50"
type input "50.000"
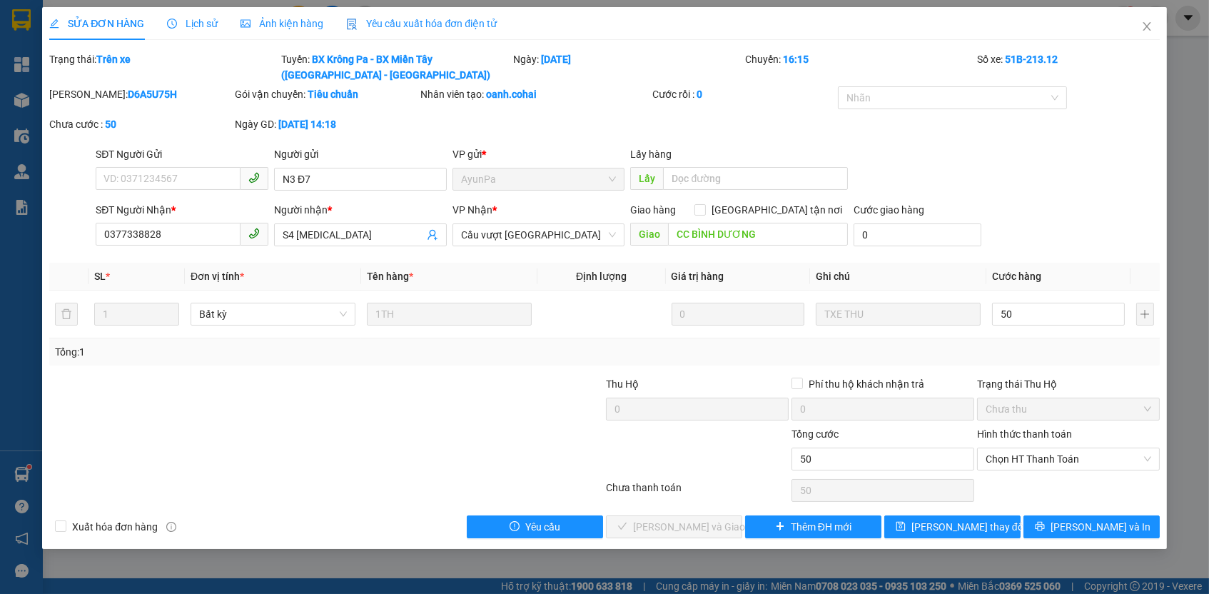
type input "50.000"
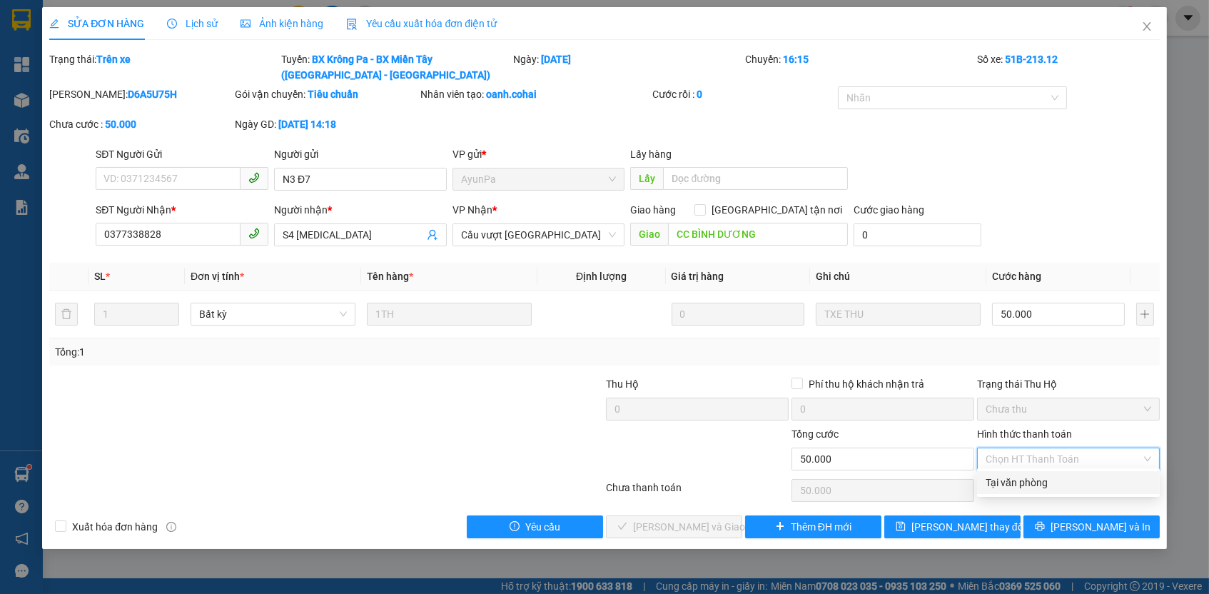
drag, startPoint x: 1066, startPoint y: 481, endPoint x: 1020, endPoint y: 507, distance: 53.0
click at [1066, 482] on div "Tại văn phòng" at bounding box center [1069, 483] width 166 height 16
type input "0"
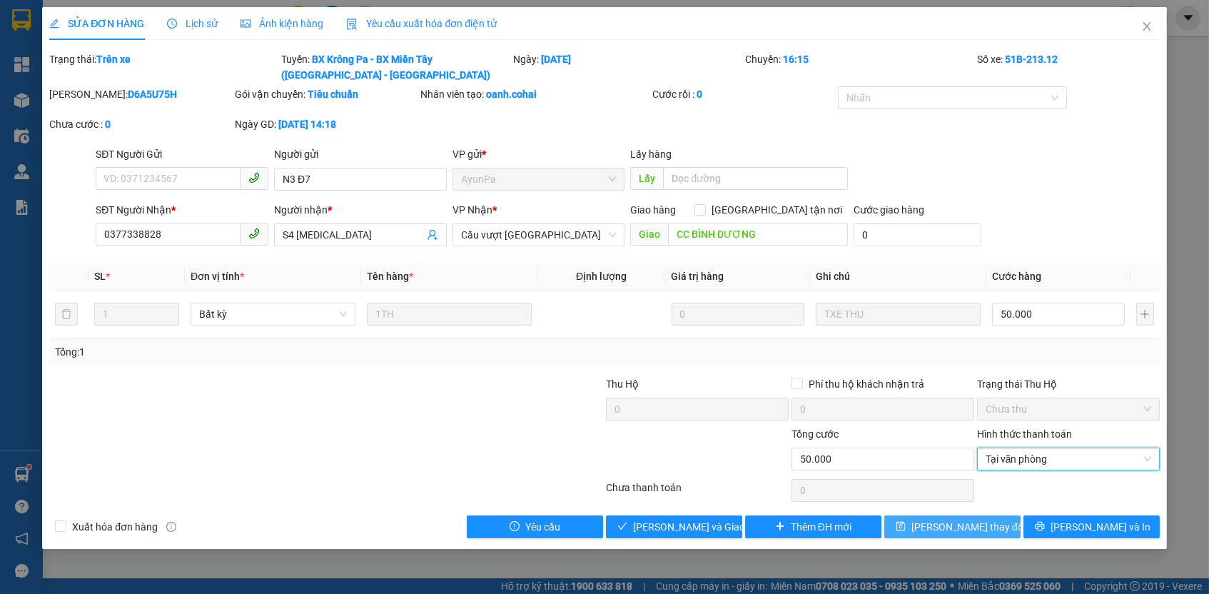
click at [968, 529] on button "[PERSON_NAME] thay đổi" at bounding box center [952, 526] width 136 height 23
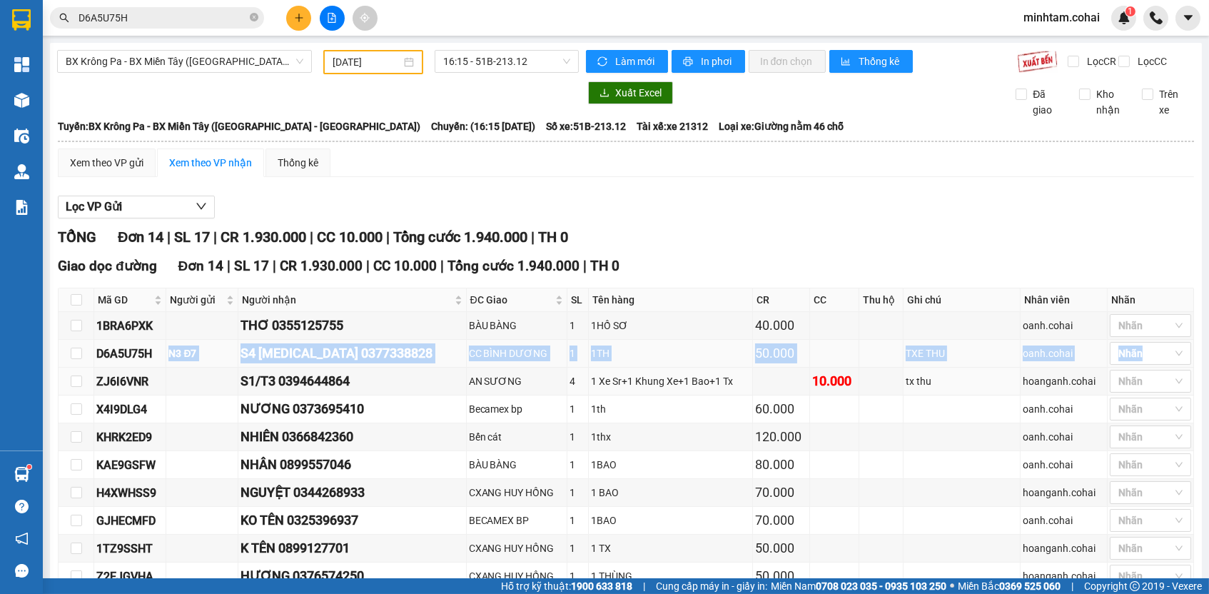
click at [153, 373] on tbody "1BRA6PXK THƠ 0355125755 BÀU BÀNG 1 1HỒ SƠ 40.000 oanh.cohai Nhãn D6A5U75H N3 Đ…" at bounding box center [627, 523] width 1136 height 422
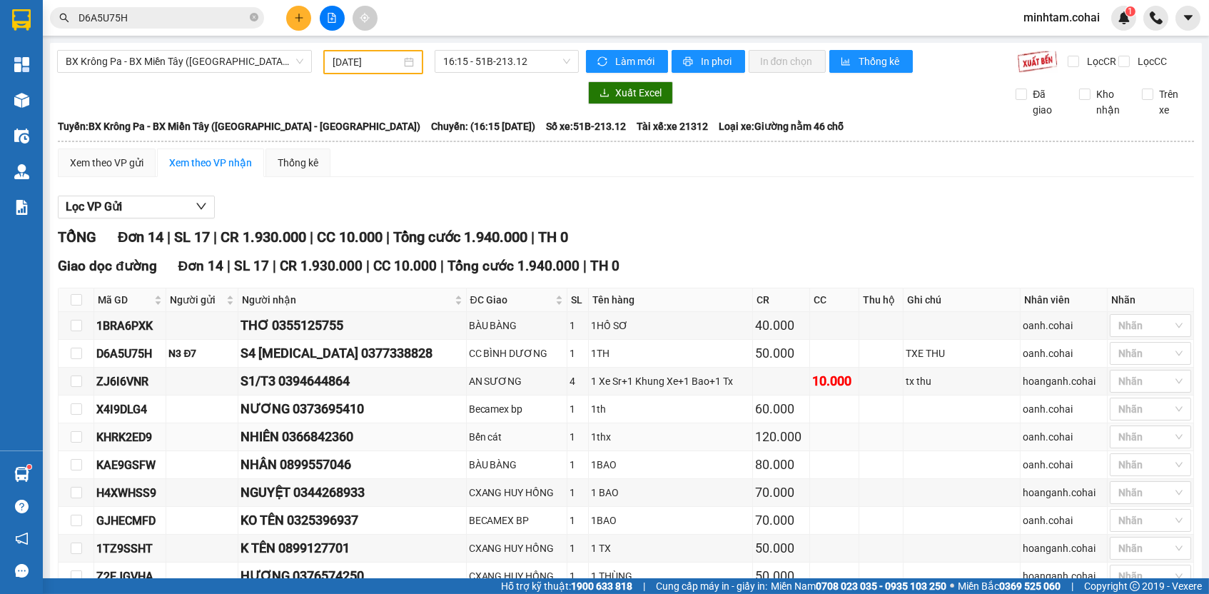
click at [606, 445] on div "1thx" at bounding box center [670, 437] width 159 height 16
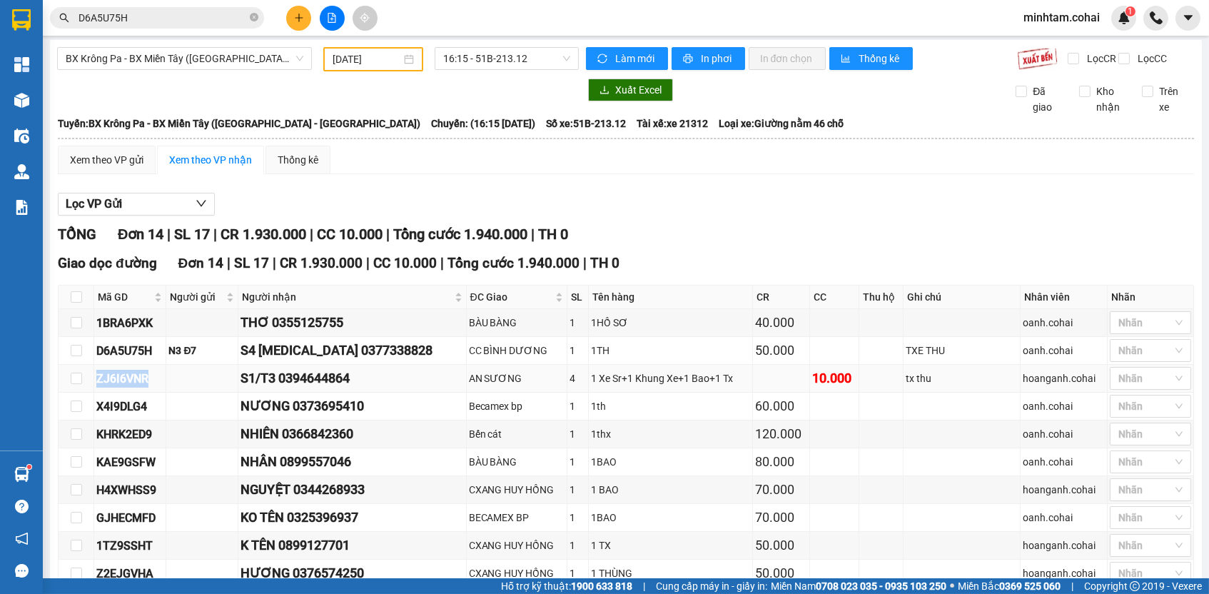
copy div "ZJ6I6VNR"
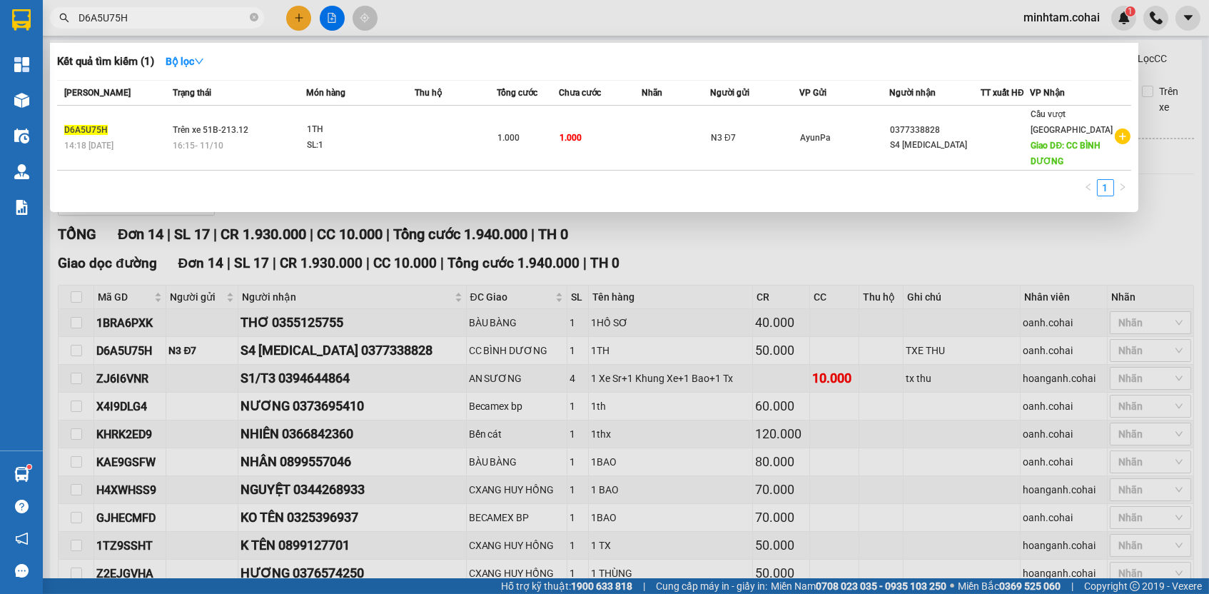
paste input "ZJ6I6VNR"
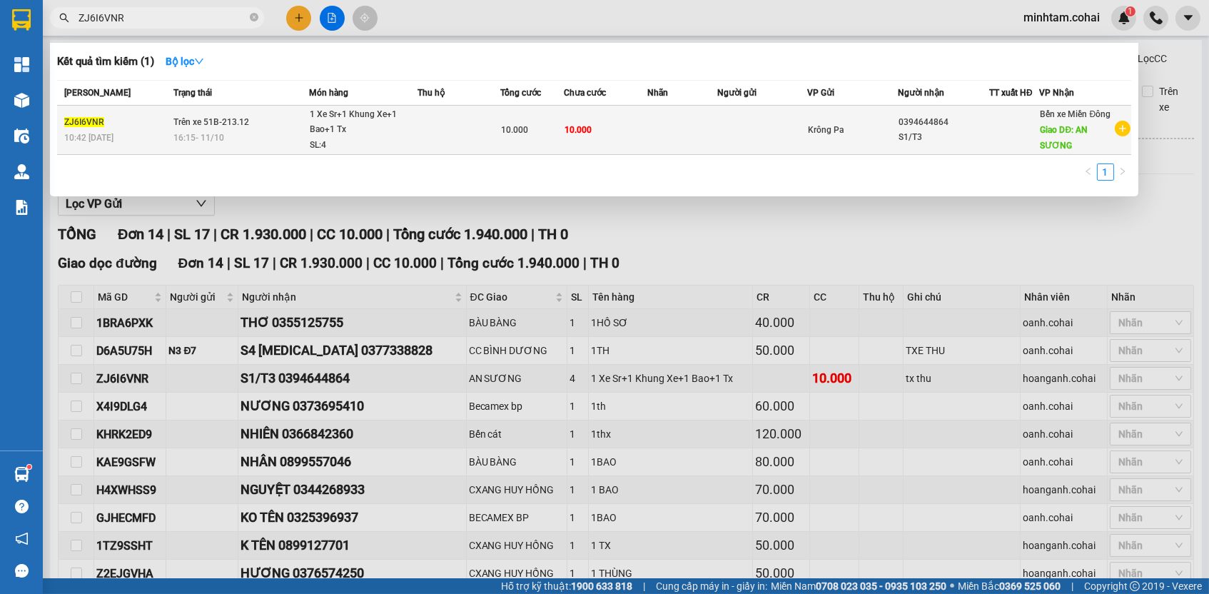
type input "ZJ6I6VNR"
click at [635, 139] on td "10.000" at bounding box center [606, 130] width 84 height 49
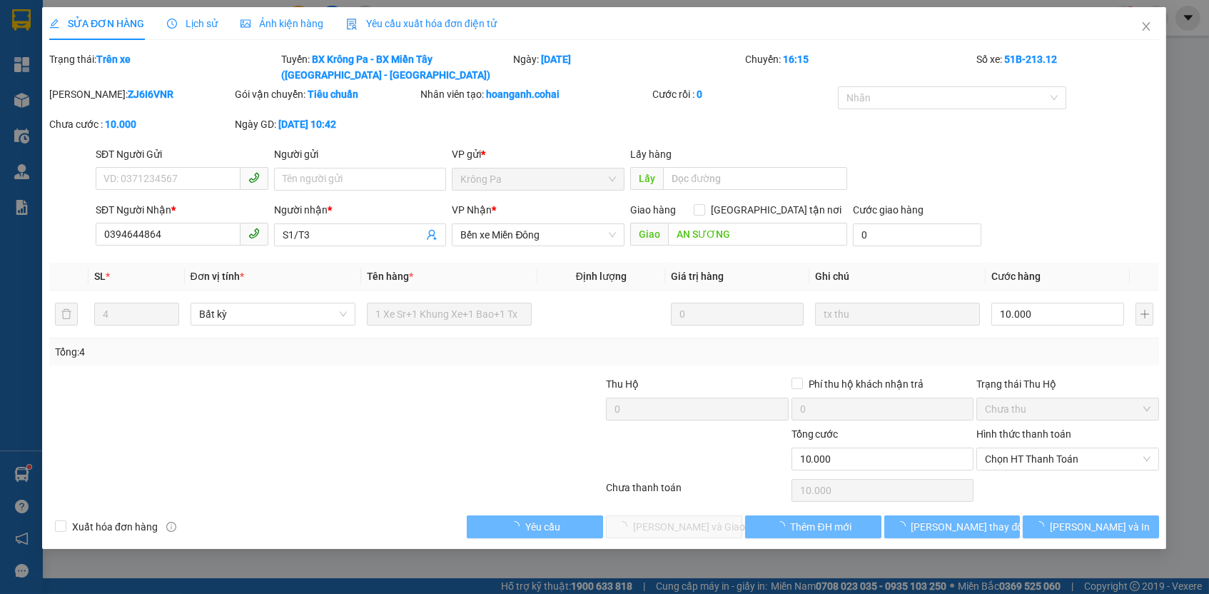
type input "0394644864"
type input "S1/T3"
type input "AN SƯƠNG"
type input "0"
type input "10.000"
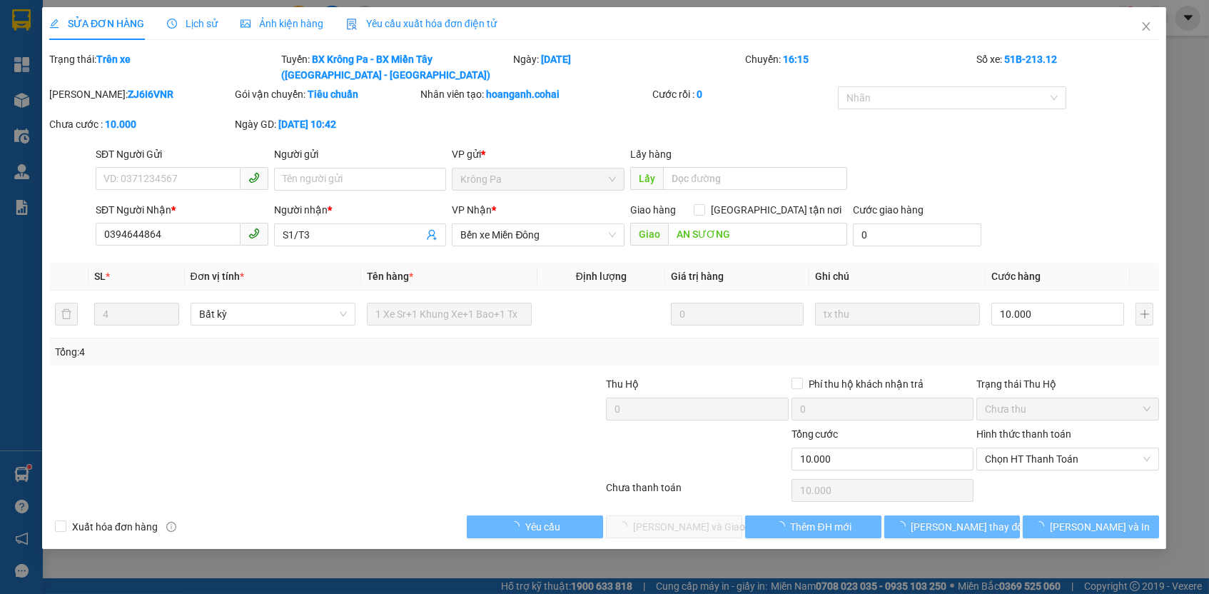
type input "10.000"
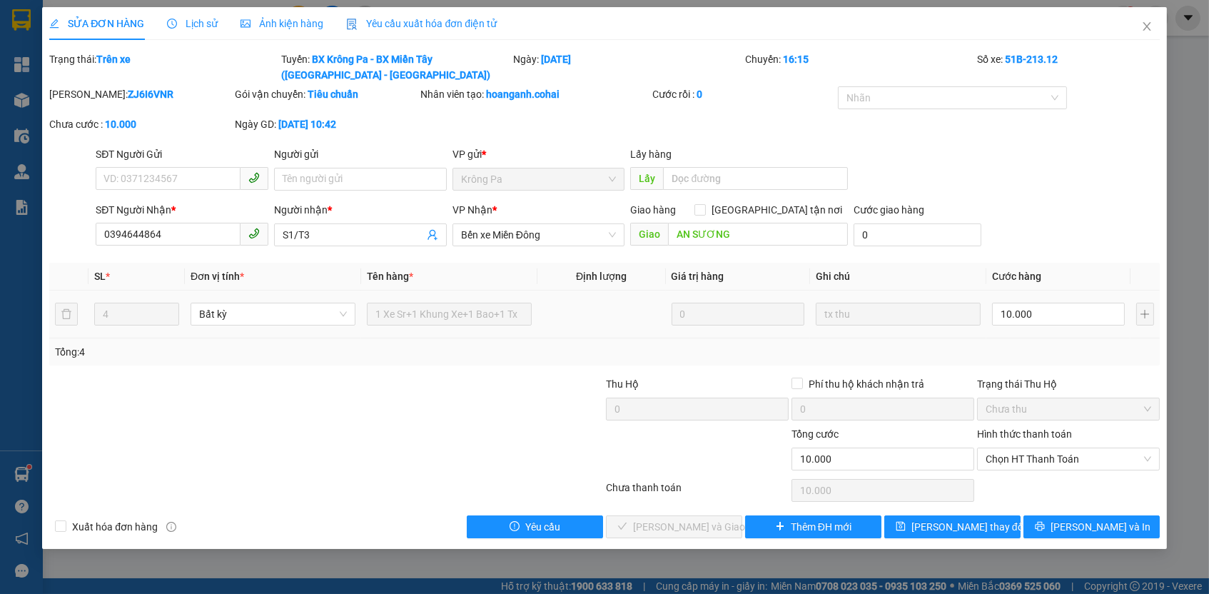
click at [1063, 325] on td "10.000" at bounding box center [1058, 315] width 144 height 48
click at [1063, 315] on input "10.000" at bounding box center [1058, 314] width 133 height 23
type input "5"
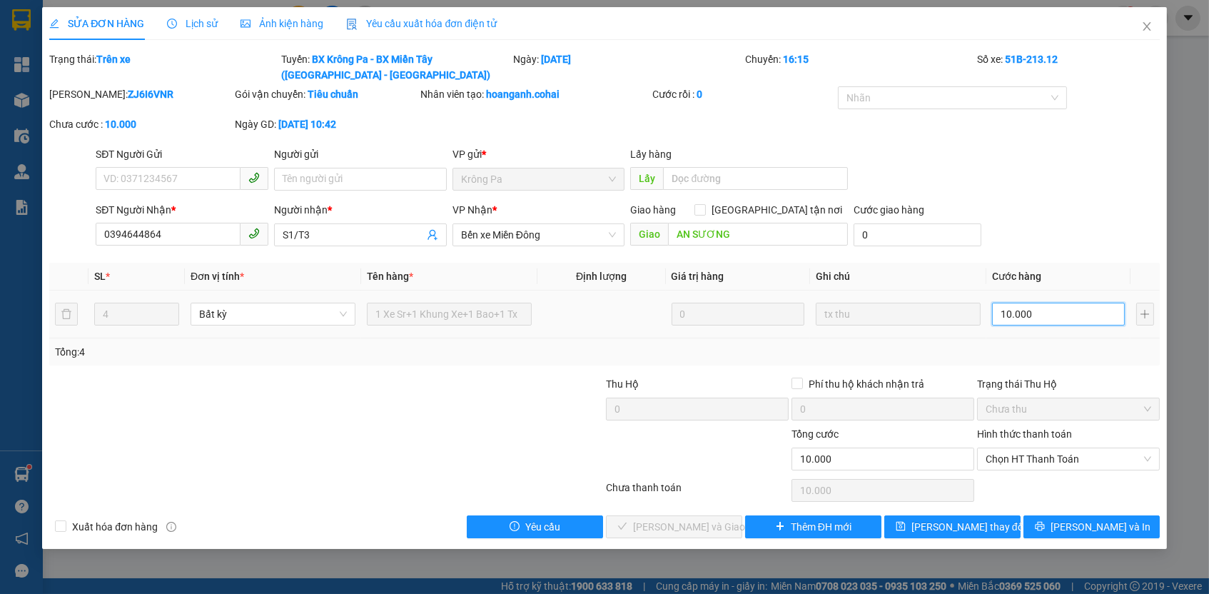
type input "5"
type input "55"
type input "550"
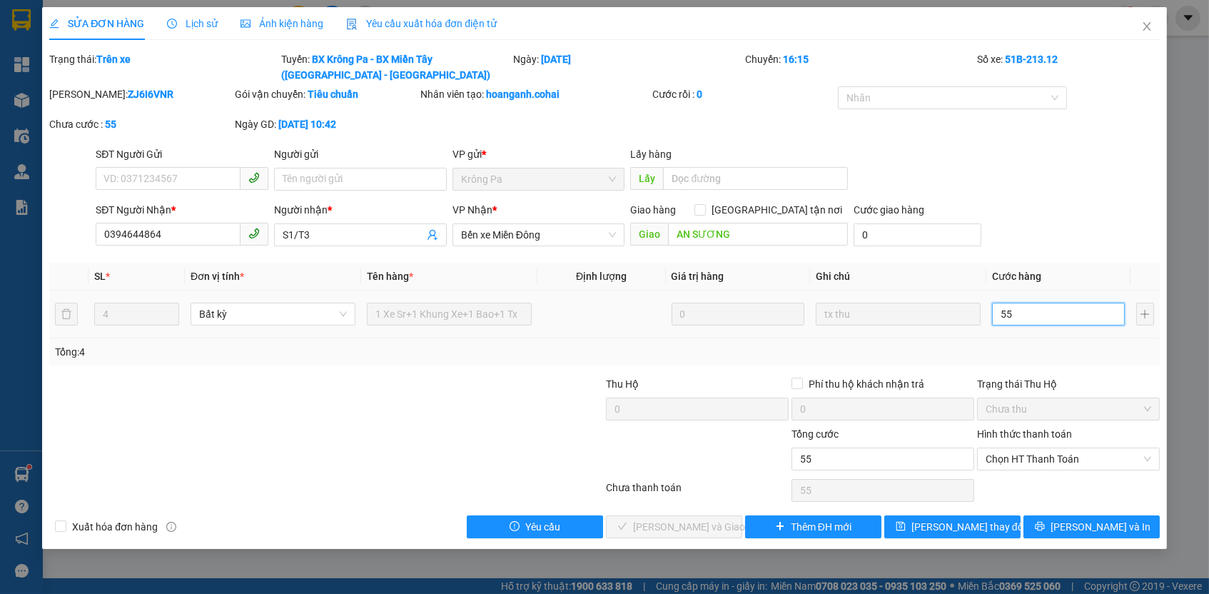
type input "550"
type input "550.000"
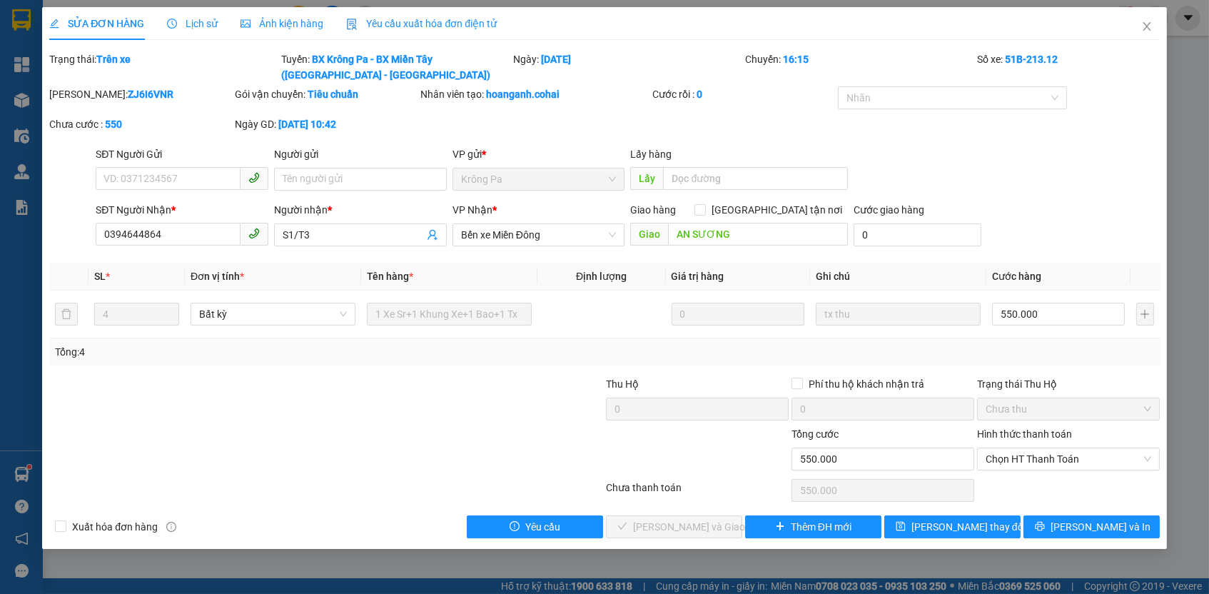
drag, startPoint x: 1119, startPoint y: 353, endPoint x: 1109, endPoint y: 386, distance: 34.8
click at [1119, 355] on div "Tổng: 4" at bounding box center [604, 351] width 1110 height 27
click at [1059, 462] on span "Chọn HT Thanh Toán" at bounding box center [1069, 458] width 166 height 21
click at [1058, 485] on div "Tại văn phòng" at bounding box center [1069, 483] width 166 height 16
type input "0"
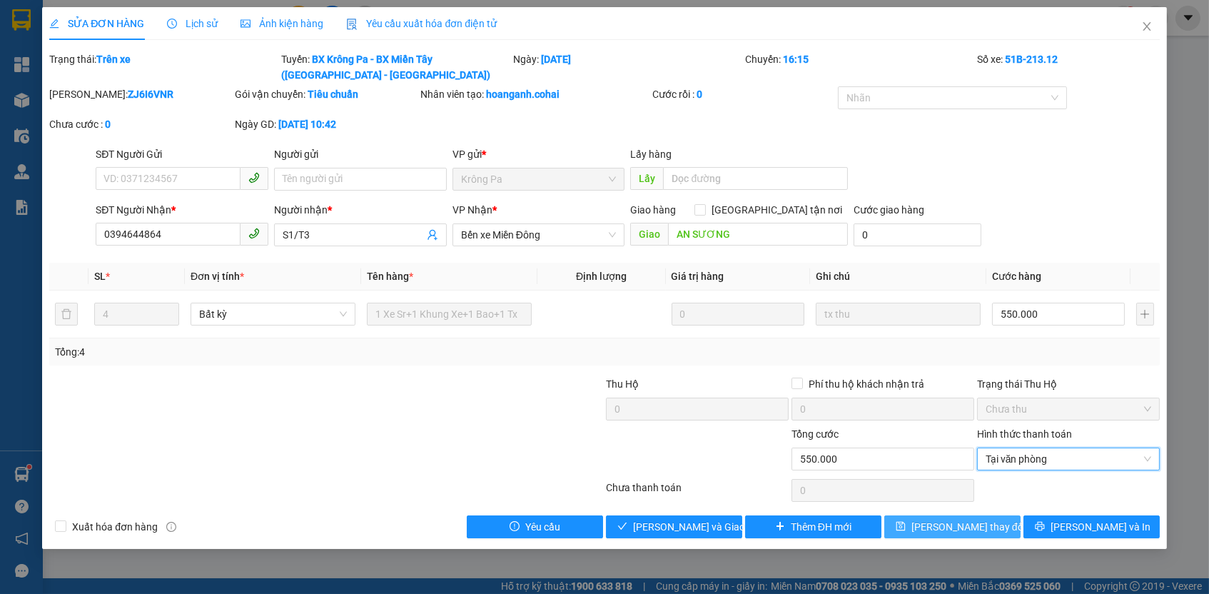
click at [991, 523] on button "[PERSON_NAME] thay đổi" at bounding box center [952, 526] width 136 height 23
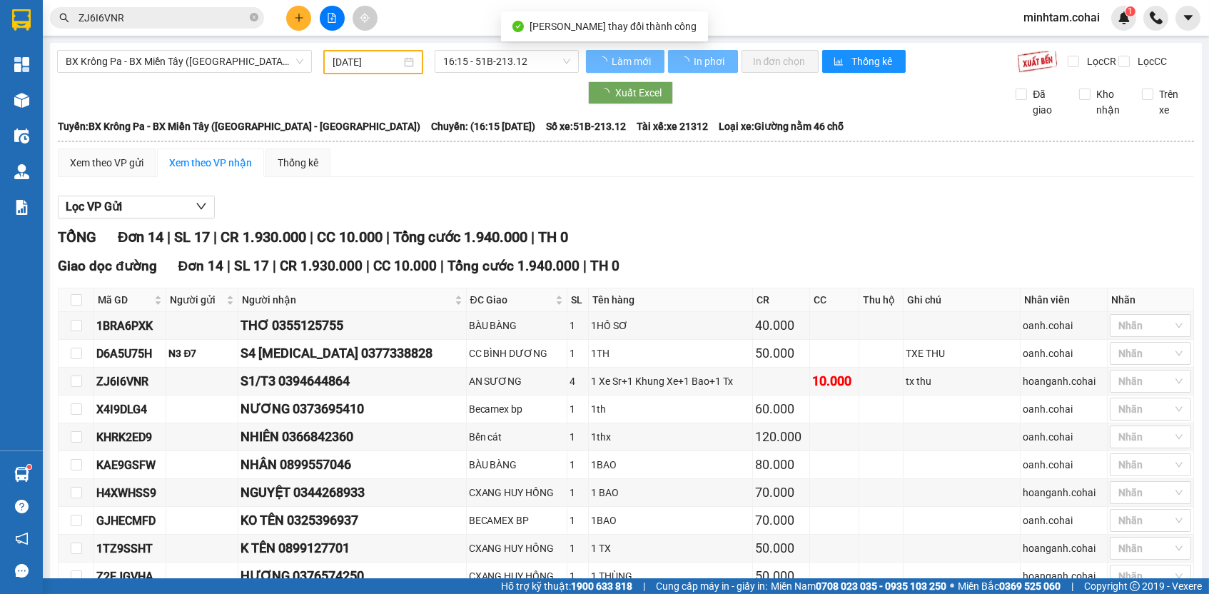
scroll to position [235, 0]
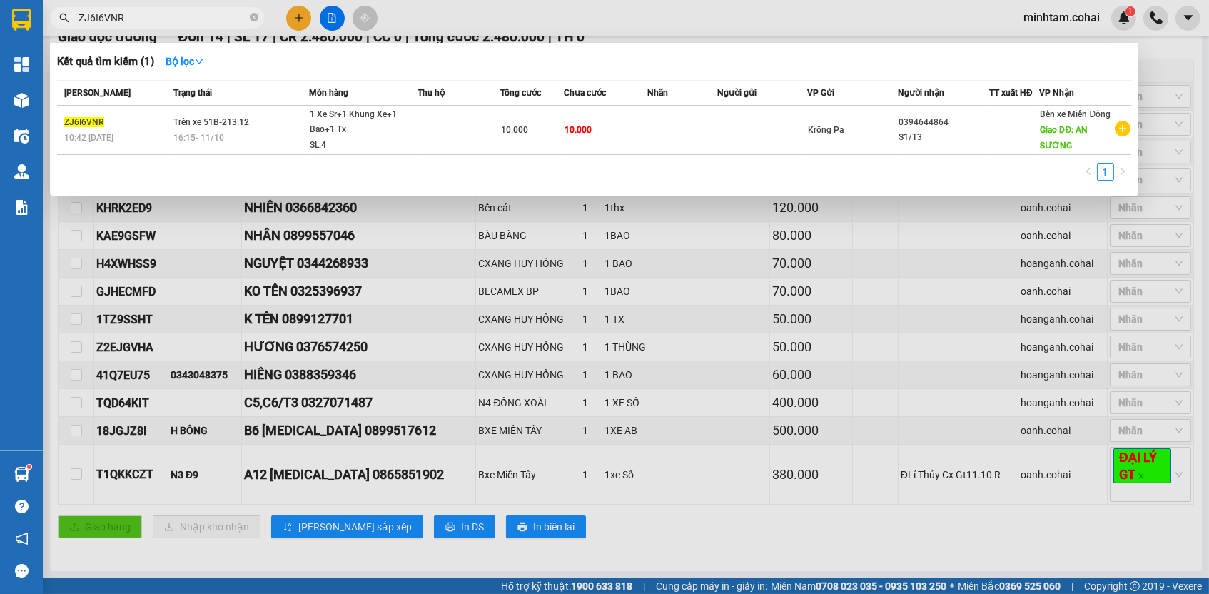
paste input "0865851902"
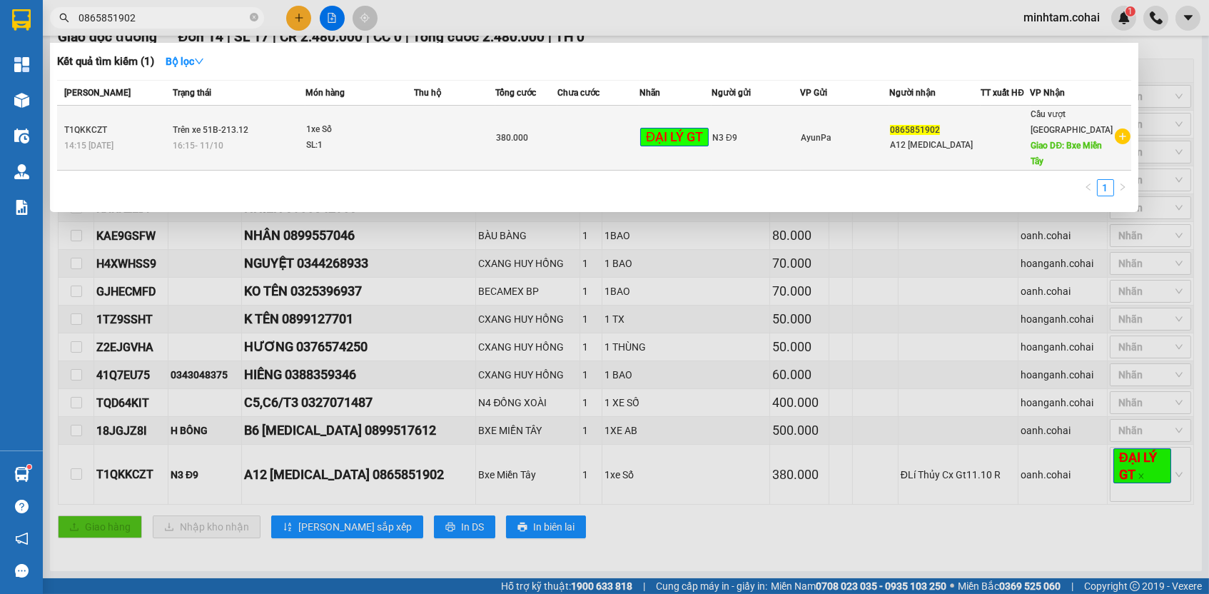
type input "0865851902"
click at [574, 120] on td at bounding box center [598, 138] width 82 height 65
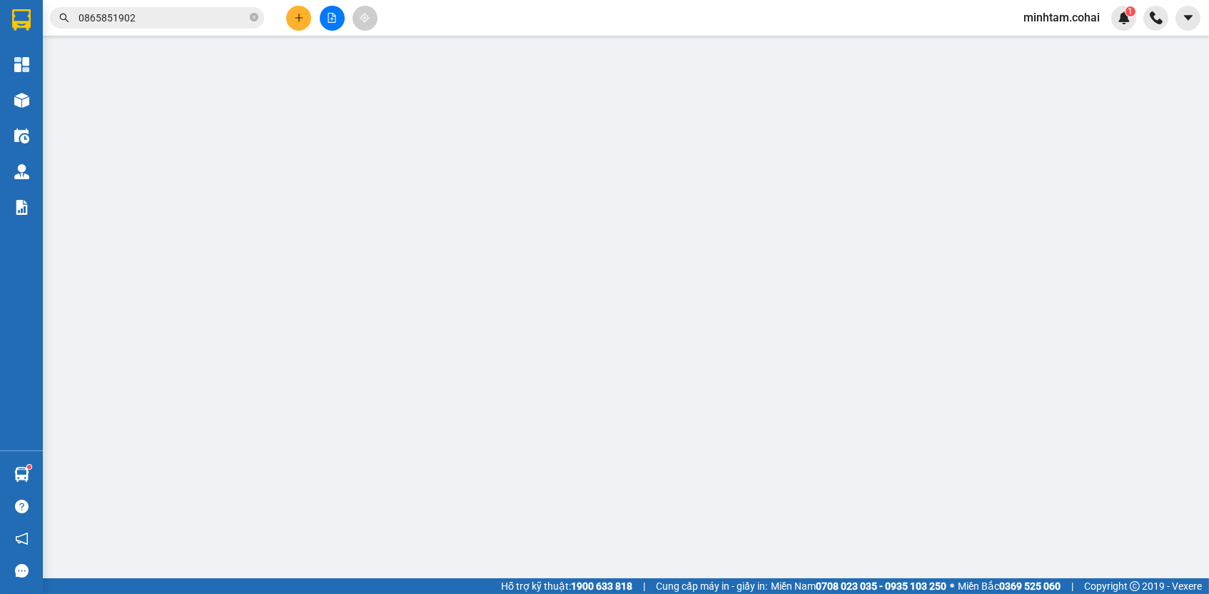
type input "N3 Đ9"
type input "0865851902"
type input "A12 [MEDICAL_DATA]"
type input "Bxe Miền Tây"
type input "0"
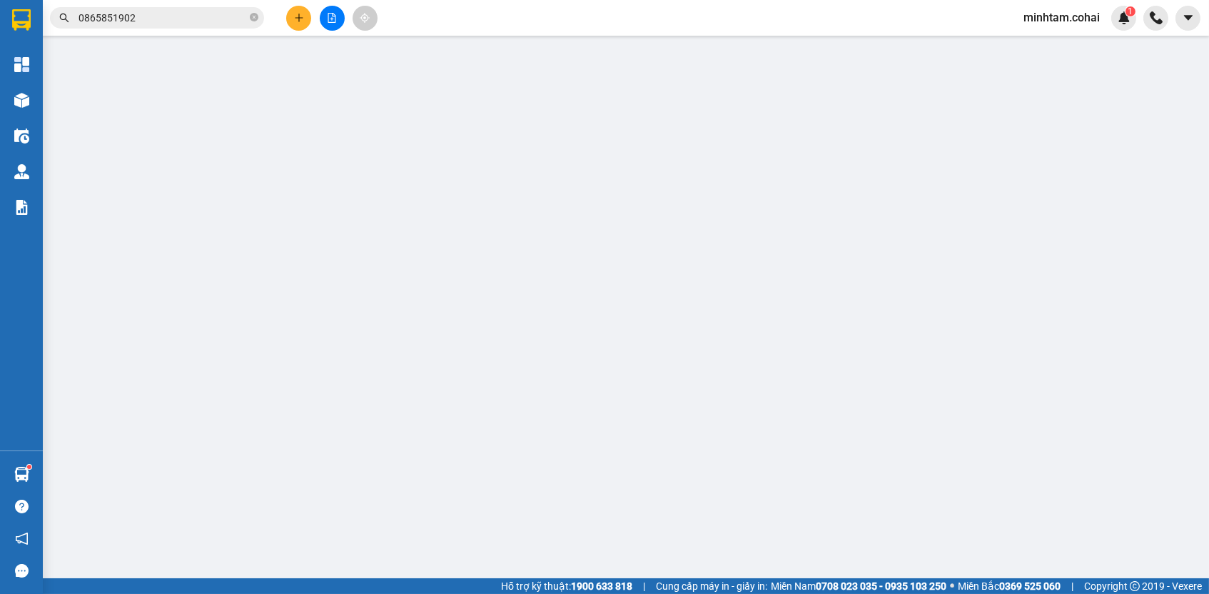
type input "380.000"
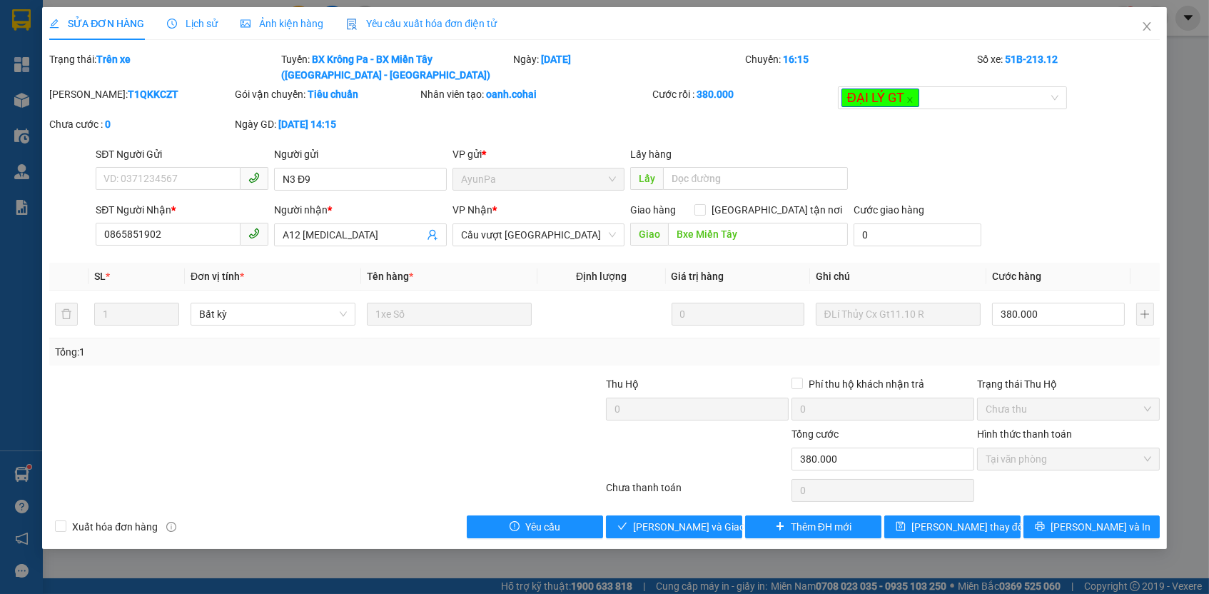
click at [205, 25] on span "Lịch sử" at bounding box center [192, 23] width 51 height 11
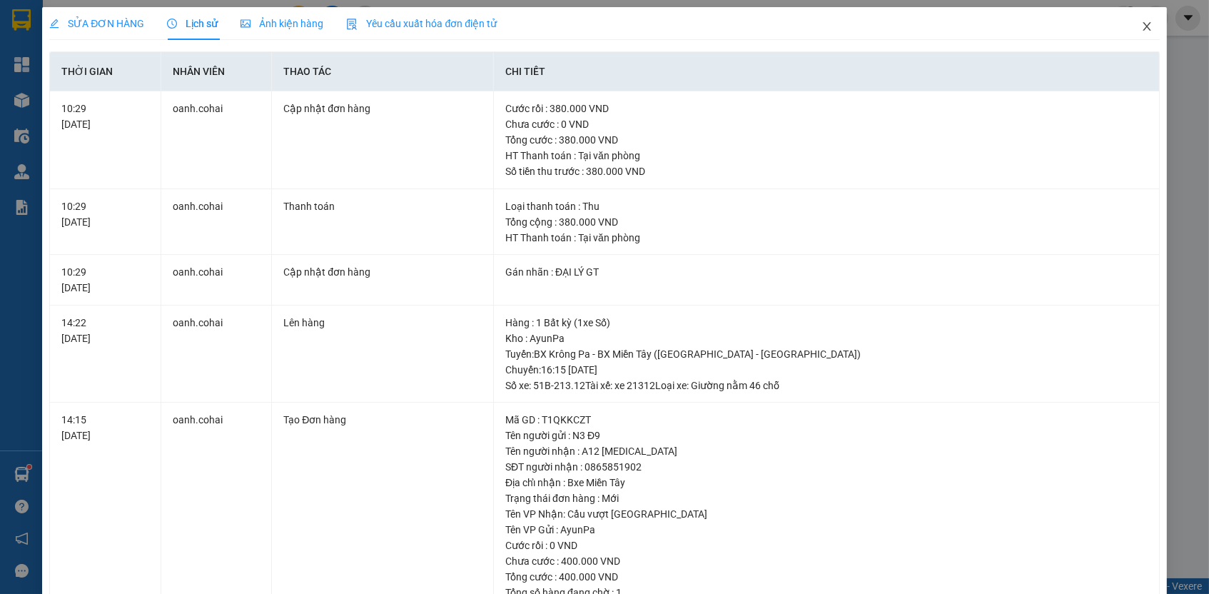
click at [1141, 25] on span "Close" at bounding box center [1147, 27] width 40 height 40
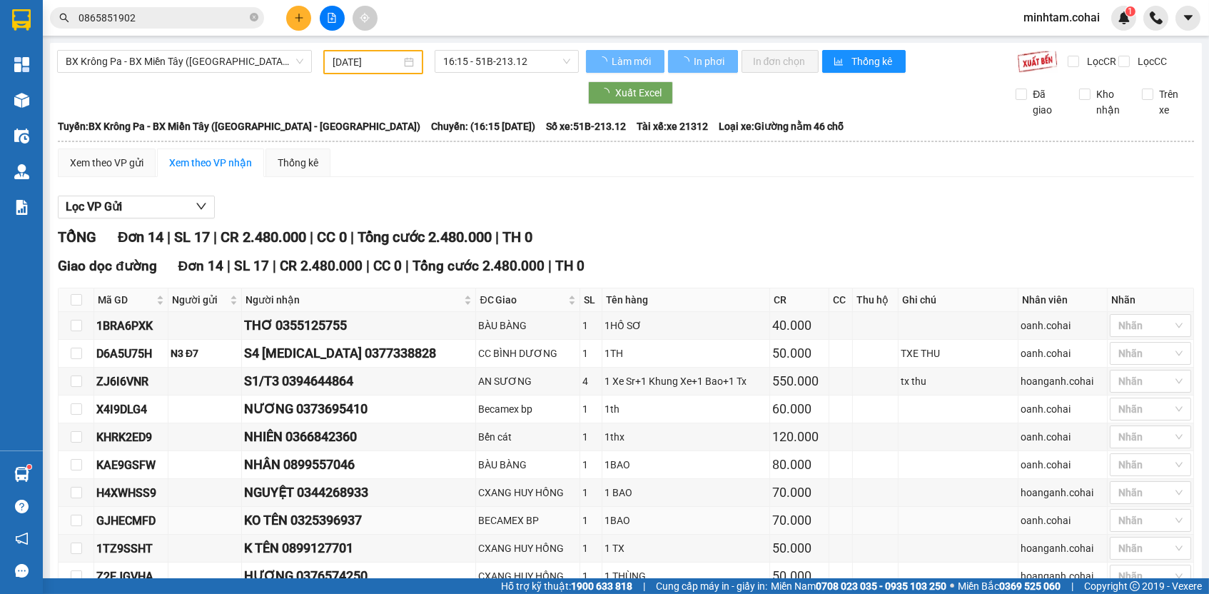
scroll to position [235, 0]
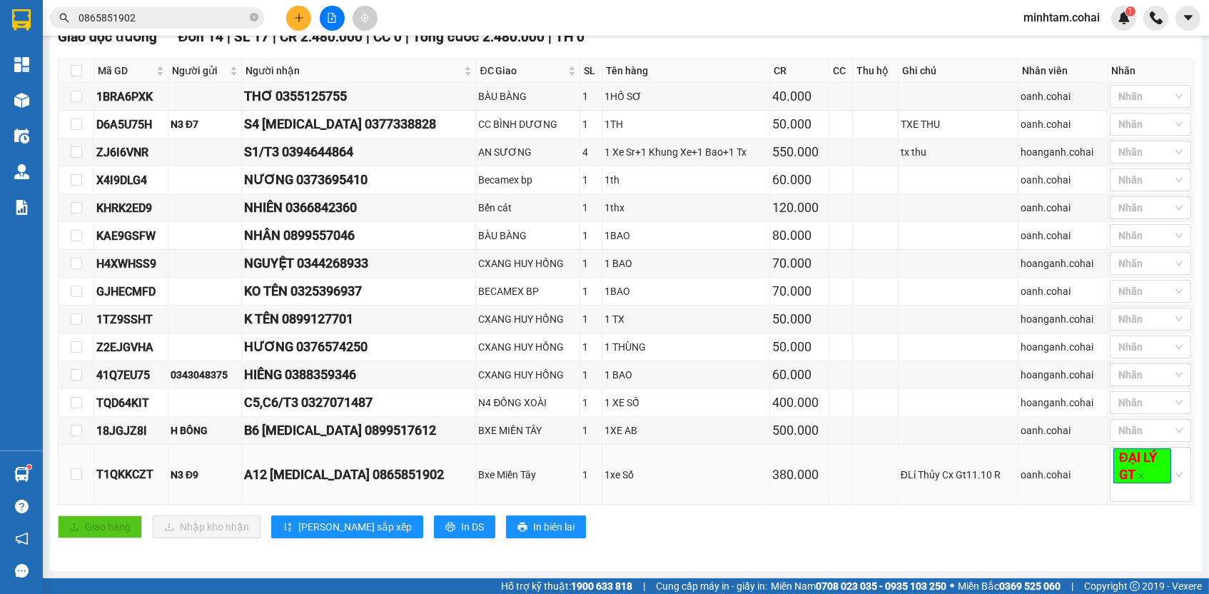
click at [602, 467] on td "1xe Số" at bounding box center [686, 475] width 168 height 60
click at [565, 472] on tr "T1QKKCZT N3 Đ9 A12 [MEDICAL_DATA] 0865851902 Bxe Miền Tây 1 1xe Số 380.000 ĐLí …" at bounding box center [627, 475] width 1136 height 60
click at [605, 472] on div "1xe Số" at bounding box center [686, 475] width 163 height 16
drag, startPoint x: 565, startPoint y: 472, endPoint x: 656, endPoint y: 473, distance: 90.7
click at [656, 473] on div "1xe Số" at bounding box center [686, 475] width 163 height 16
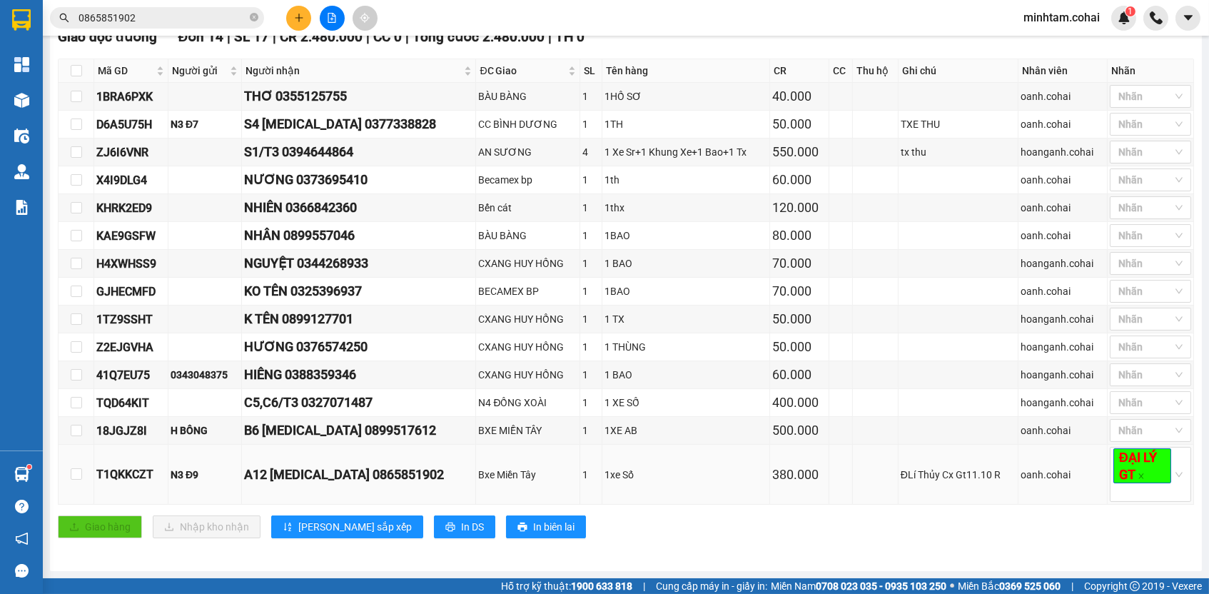
click at [582, 472] on div "1" at bounding box center [590, 475] width 17 height 16
